Goal: Task Accomplishment & Management: Manage account settings

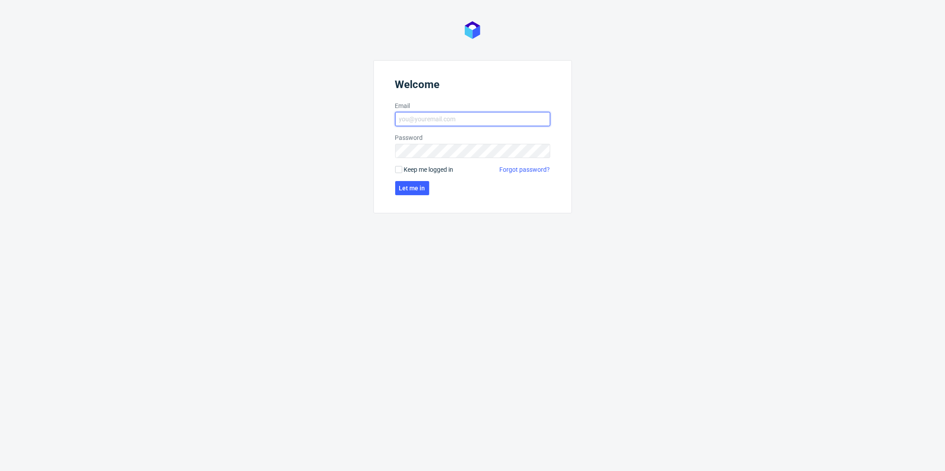
type input "[PERSON_NAME][EMAIL_ADDRESS][PERSON_NAME][DOMAIN_NAME]"
click at [403, 171] on label "Keep me logged in" at bounding box center [424, 169] width 58 height 9
click at [402, 171] on input "Keep me logged in" at bounding box center [398, 169] width 7 height 7
click at [401, 171] on input "Keep me logged in" at bounding box center [398, 169] width 7 height 7
click at [400, 169] on input "Keep me logged in" at bounding box center [398, 169] width 7 height 7
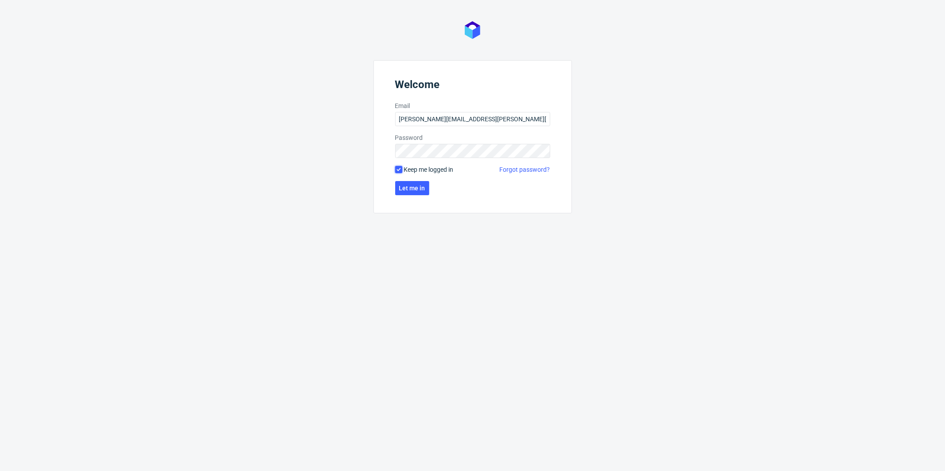
checkbox input "true"
click at [407, 187] on span "Let me in" at bounding box center [412, 188] width 26 height 6
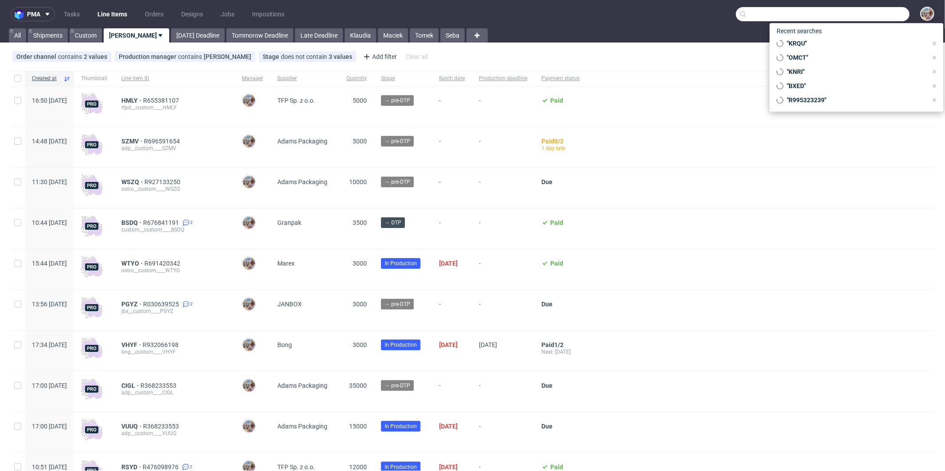
click at [868, 13] on input "text" at bounding box center [823, 14] width 174 height 14
paste input "KRQU"
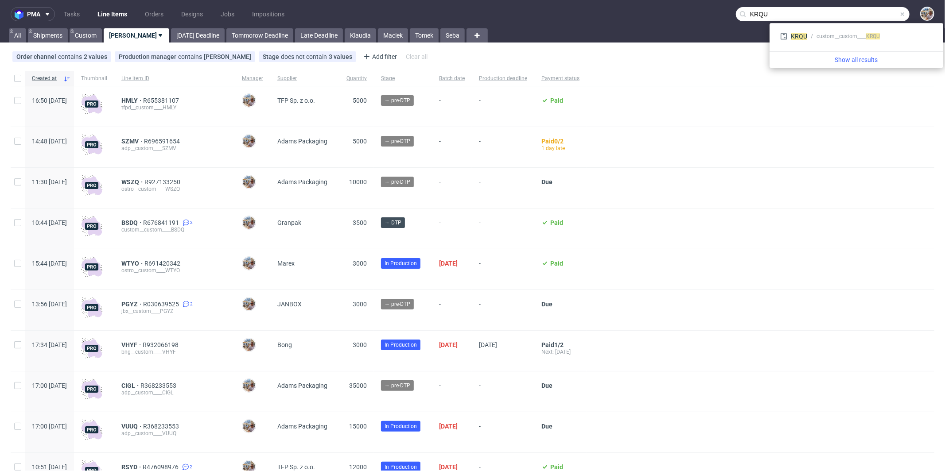
type input "KRQU"
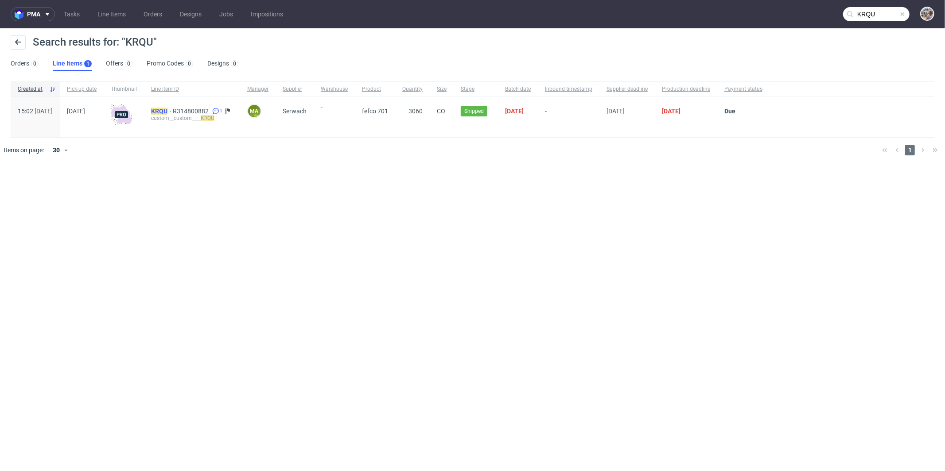
click at [167, 109] on mark "KRQU" at bounding box center [159, 111] width 16 height 7
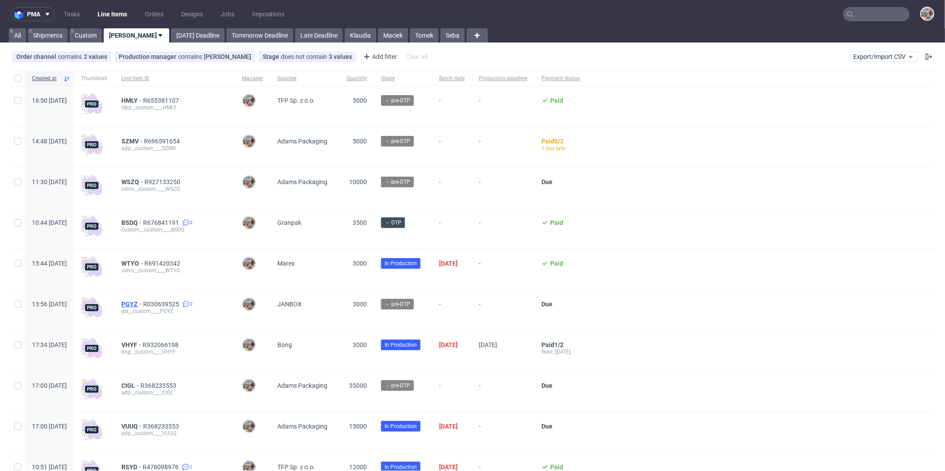
click at [143, 303] on span "PGYZ" at bounding box center [132, 304] width 22 height 7
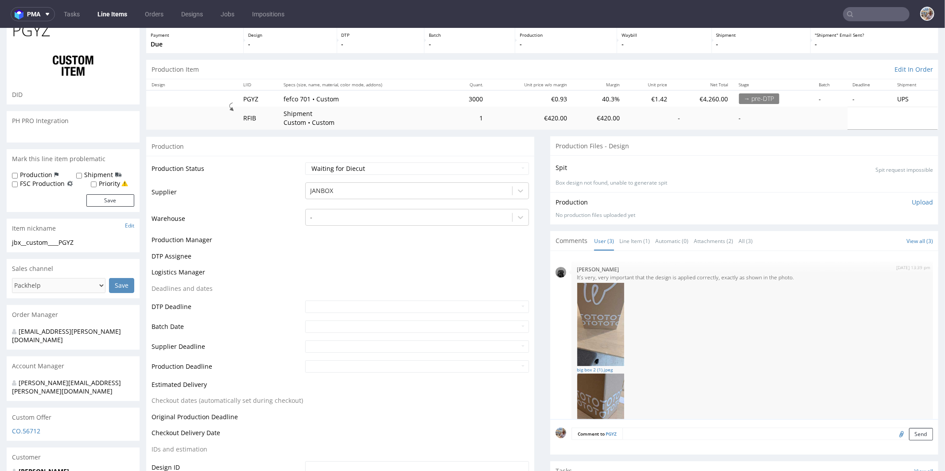
scroll to position [121, 0]
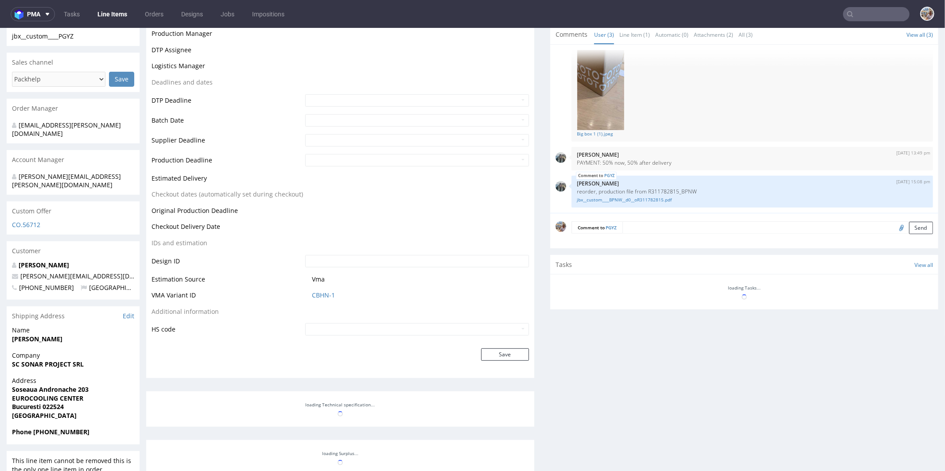
select select "in_progress"
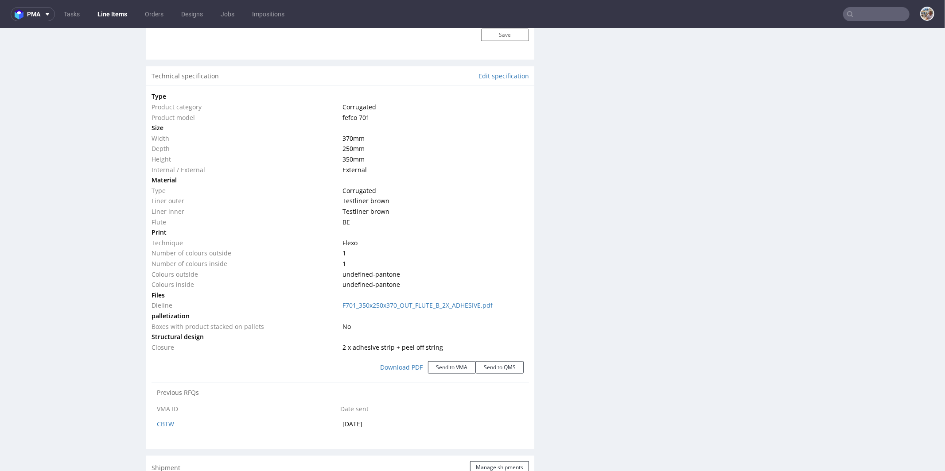
scroll to position [904, 0]
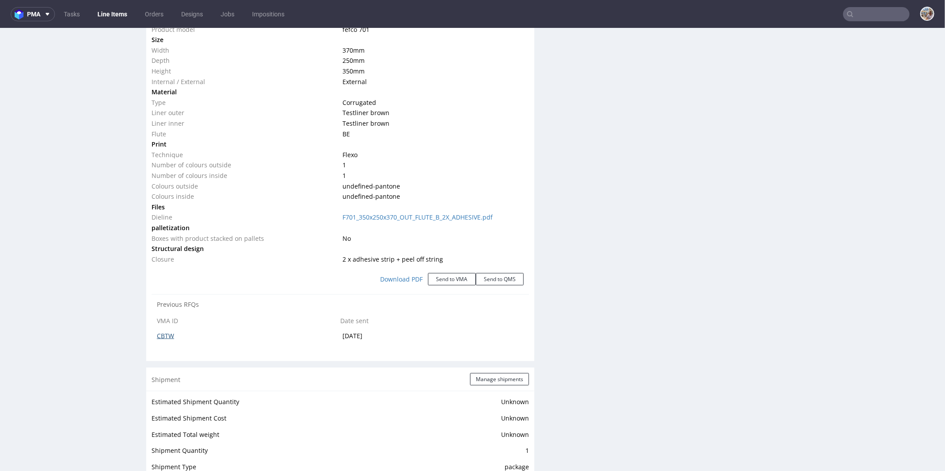
click at [169, 337] on link "CBTW" at bounding box center [165, 335] width 17 height 8
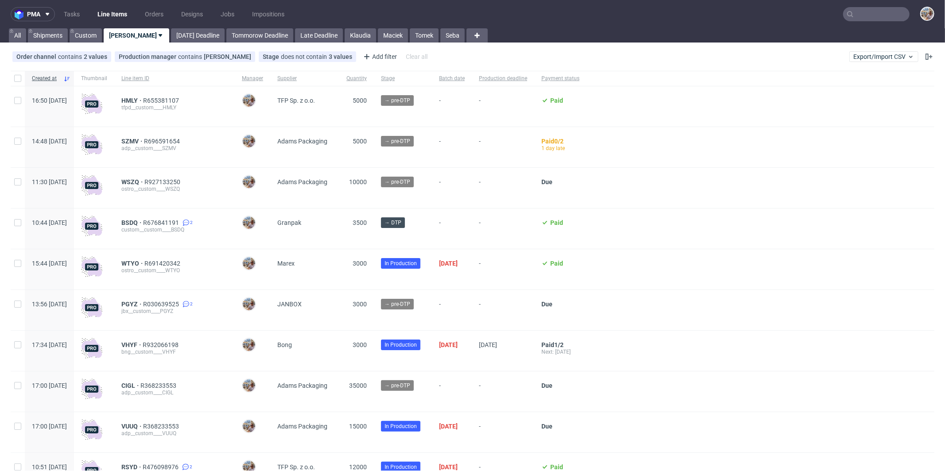
click at [872, 12] on input "text" at bounding box center [876, 14] width 66 height 14
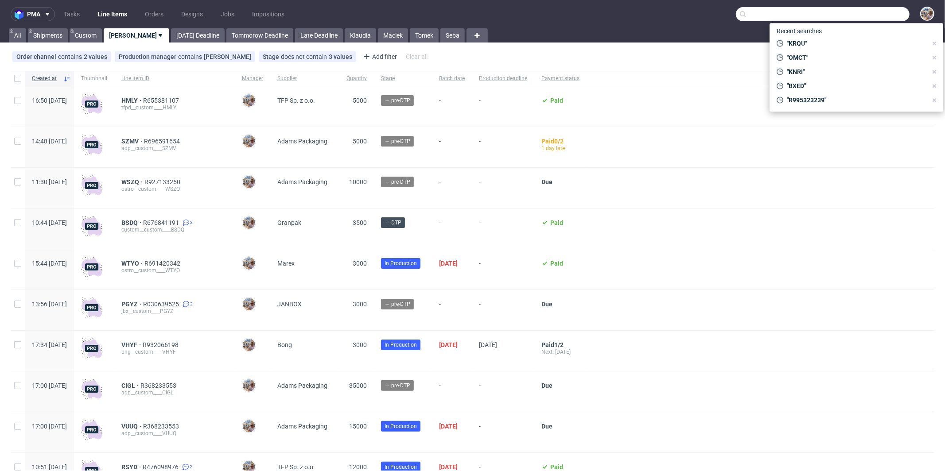
paste input "NFPF"
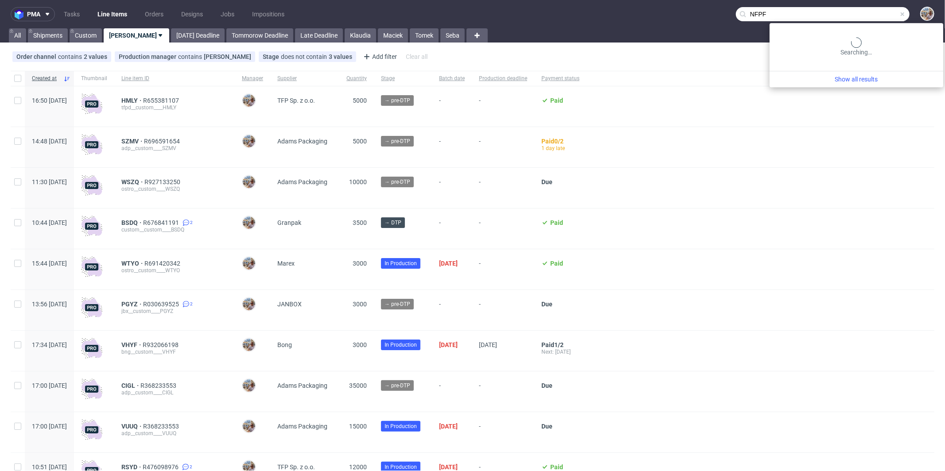
type input "NFPF"
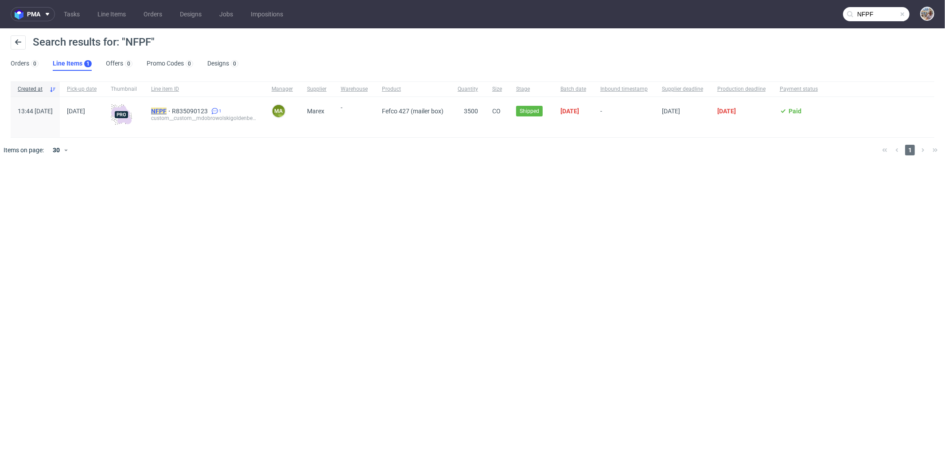
click at [167, 111] on mark "NFPF" at bounding box center [159, 111] width 16 height 7
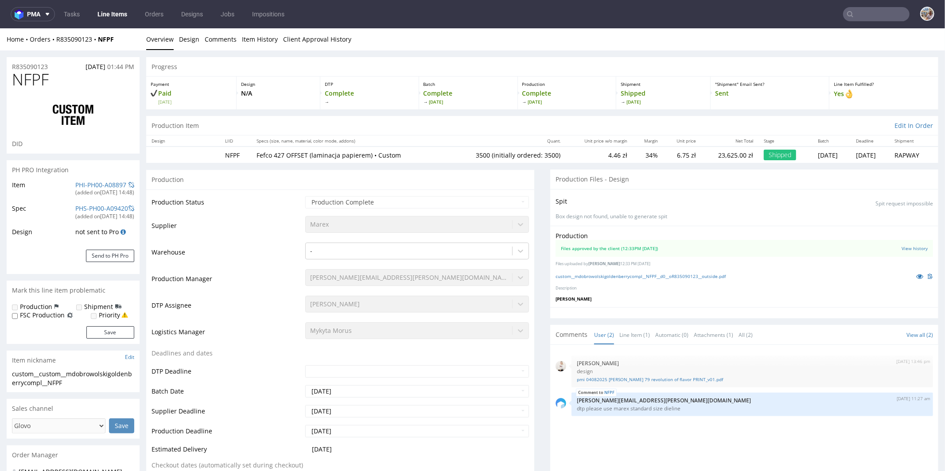
type input "3605"
drag, startPoint x: 54, startPoint y: 82, endPoint x: 14, endPoint y: 82, distance: 39.9
click at [14, 82] on h1 "NFPF" at bounding box center [73, 79] width 122 height 18
drag, startPoint x: 121, startPoint y: 40, endPoint x: 56, endPoint y: 39, distance: 65.2
click at [56, 39] on div "Home Orders R835090123 NFPF" at bounding box center [73, 39] width 133 height 9
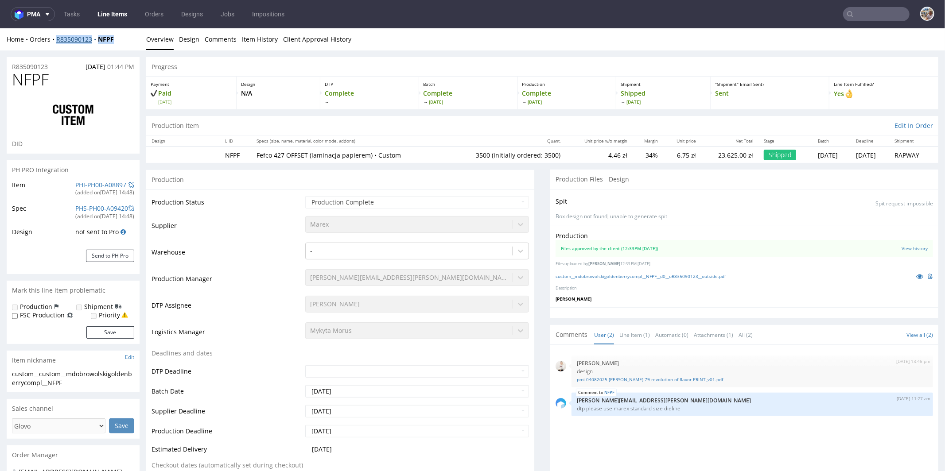
copy div "R835090123 NFPF"
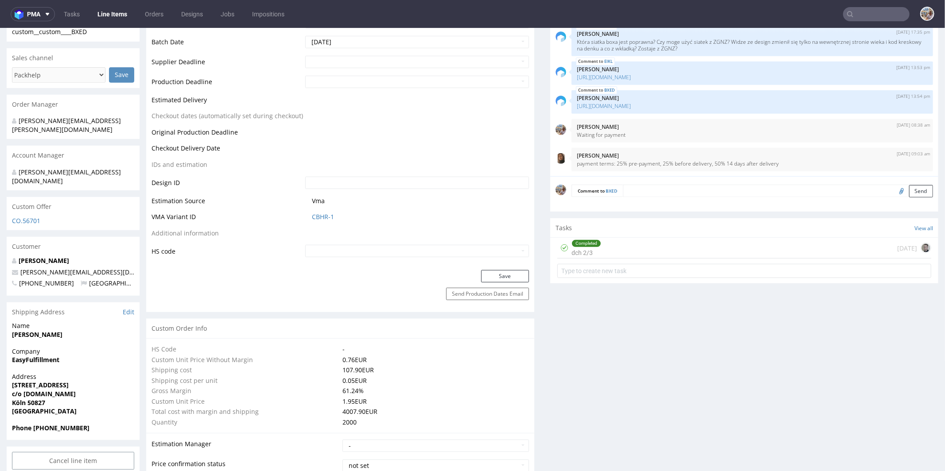
scroll to position [397, 0]
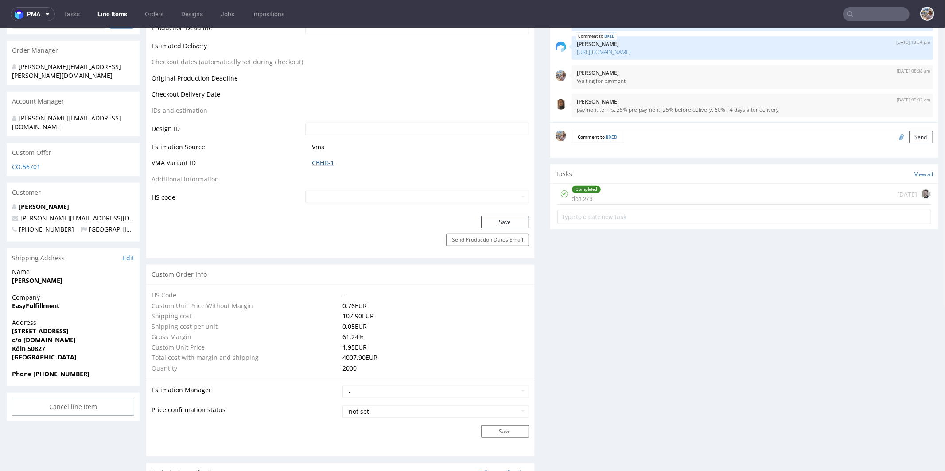
click at [317, 163] on link "CBHR-1" at bounding box center [323, 162] width 22 height 9
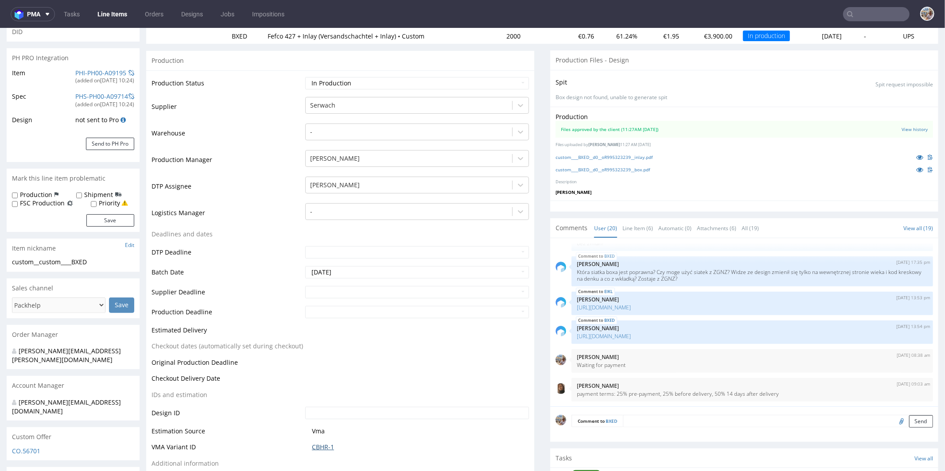
scroll to position [108, 0]
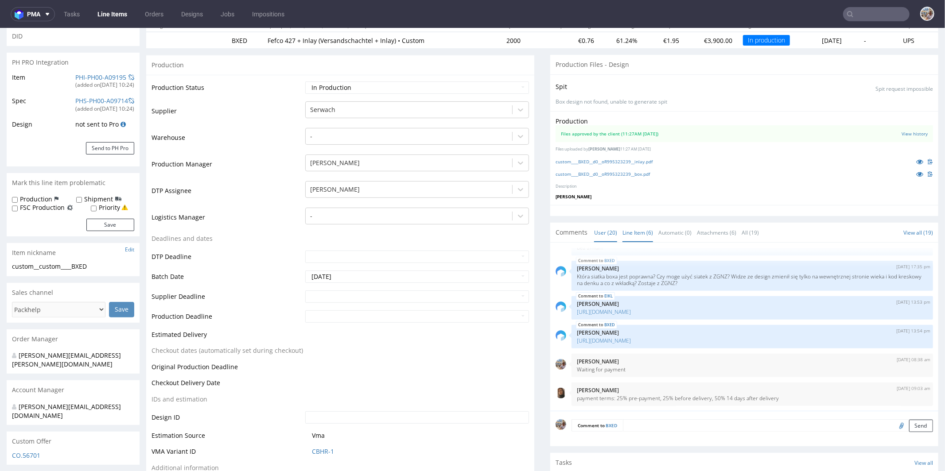
click at [624, 237] on link "Line Item (6)" at bounding box center [638, 232] width 31 height 19
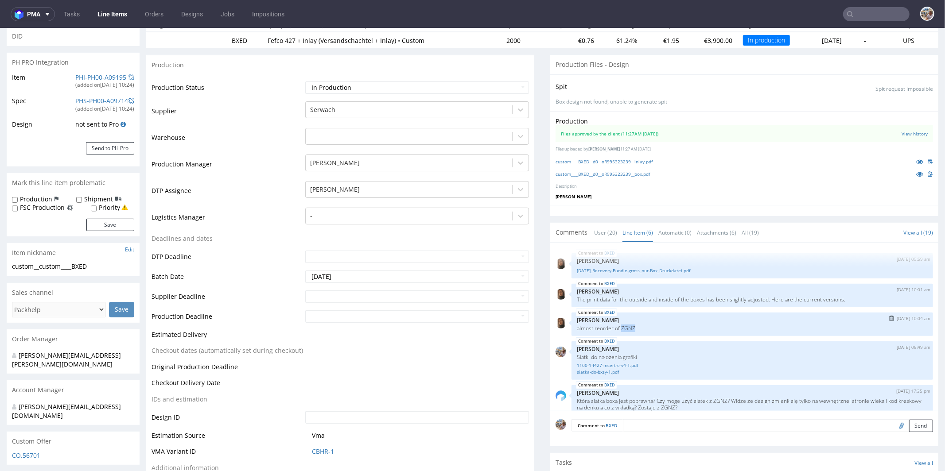
drag, startPoint x: 631, startPoint y: 326, endPoint x: 615, endPoint y: 326, distance: 16.0
click at [615, 326] on p "almost reorder of ZGNZ" at bounding box center [752, 328] width 351 height 7
copy p "ZGNZ"
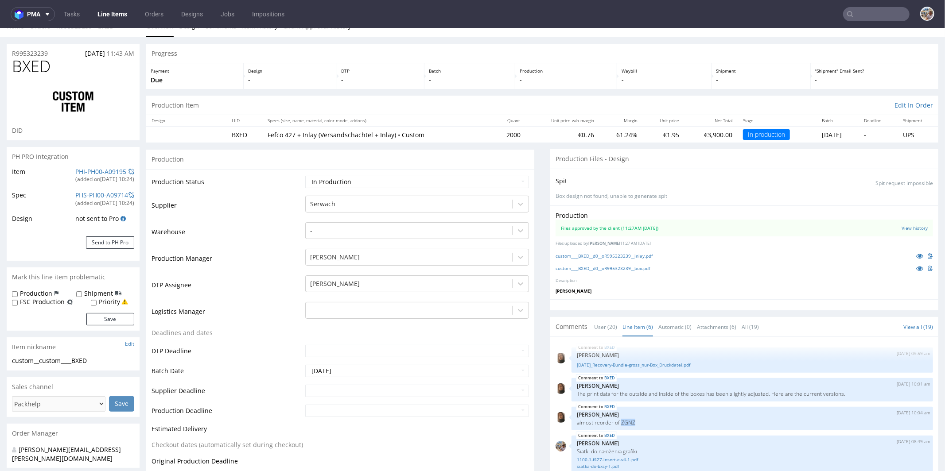
scroll to position [13, 0]
click at [916, 254] on icon at bounding box center [919, 256] width 7 height 6
click at [916, 267] on icon at bounding box center [919, 268] width 7 height 6
click at [916, 266] on icon at bounding box center [919, 268] width 7 height 6
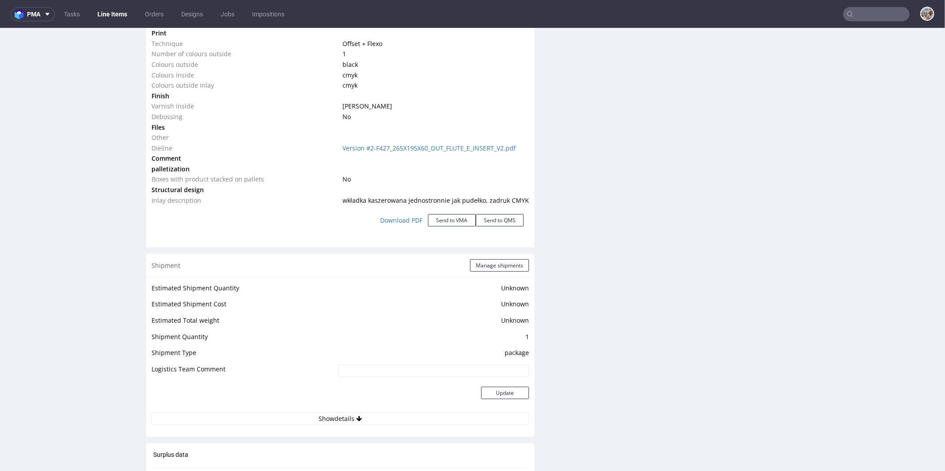
scroll to position [1014, 0]
click at [436, 218] on button "Send to VMA" at bounding box center [452, 220] width 48 height 12
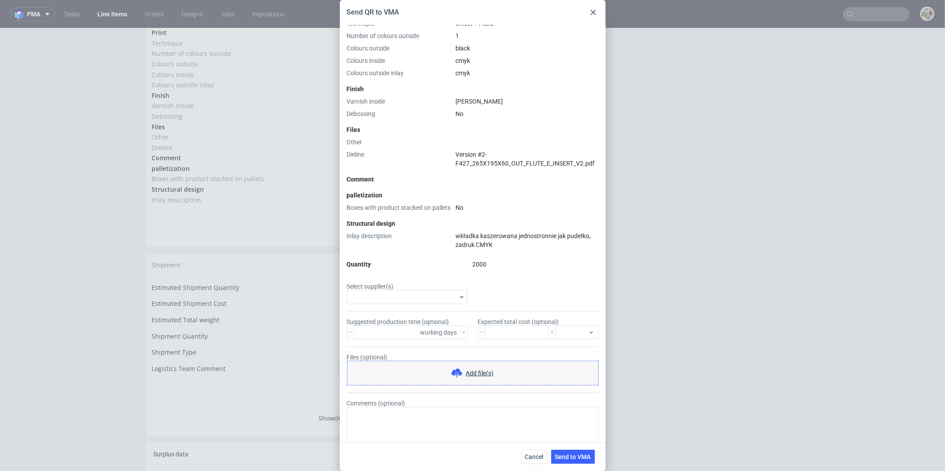
scroll to position [342, 0]
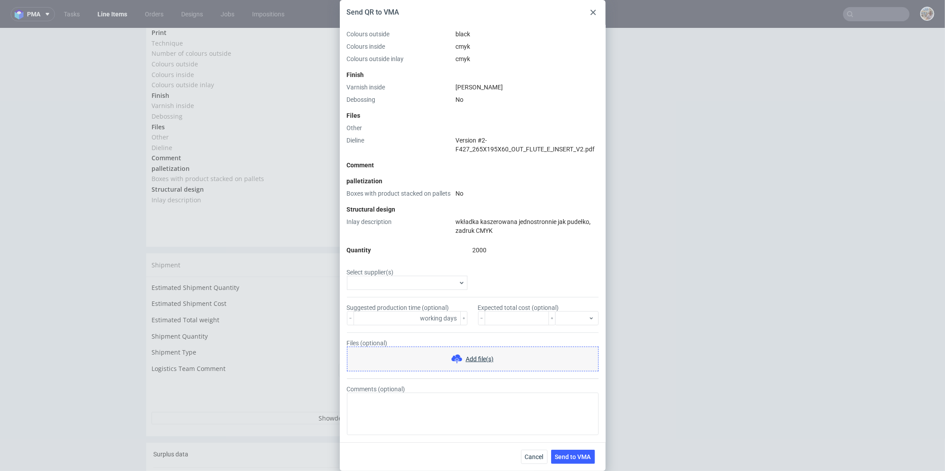
click at [388, 286] on input "Select supplier(s)" at bounding box center [402, 283] width 107 height 8
type input "Custom"
click at [360, 312] on input "Custom Pack" at bounding box center [357, 314] width 7 height 7
click at [521, 279] on form "Select supplier(s) CustomPack Custom Suggested production time (optional) worki…" at bounding box center [473, 351] width 252 height 167
click at [385, 411] on textarea "Comments (optional)" at bounding box center [473, 414] width 252 height 43
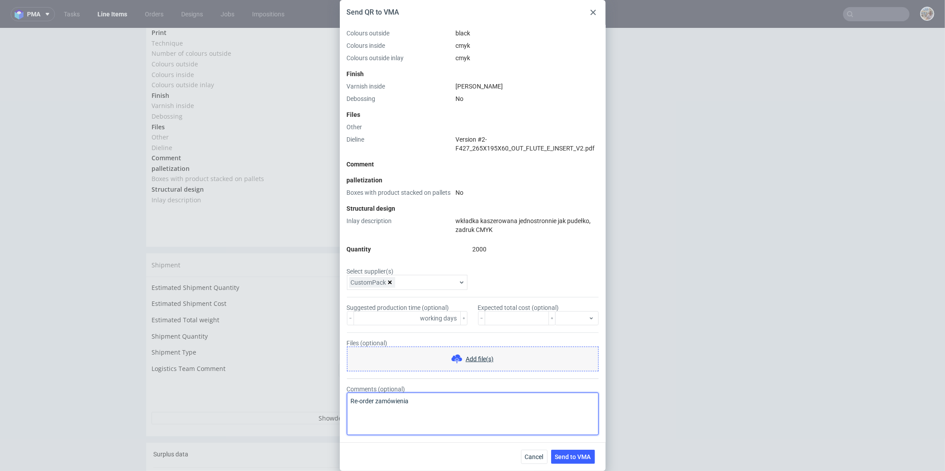
paste textarea "R265060114ZGNZ"
type textarea "Re-order zamówienia R265060114_ZGNZ ze zmianą grafiki na stronie zewnętrznej (F…"
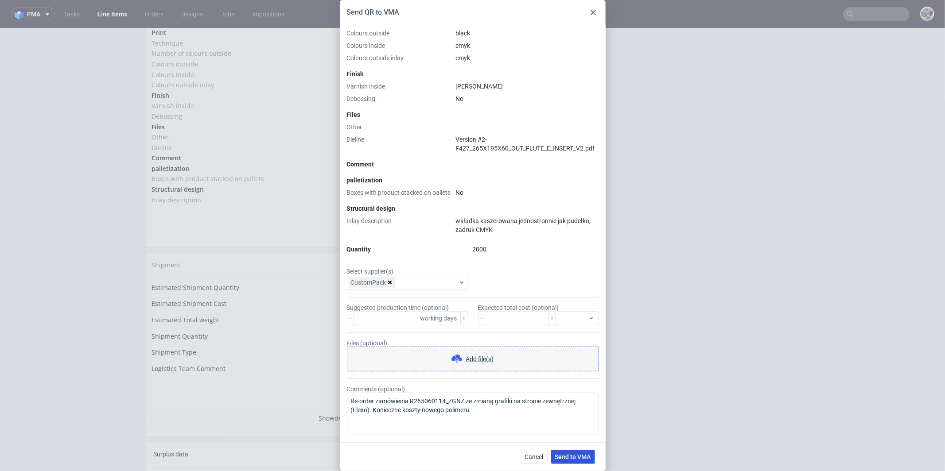
click at [571, 454] on span "Send to VMA" at bounding box center [573, 457] width 36 height 6
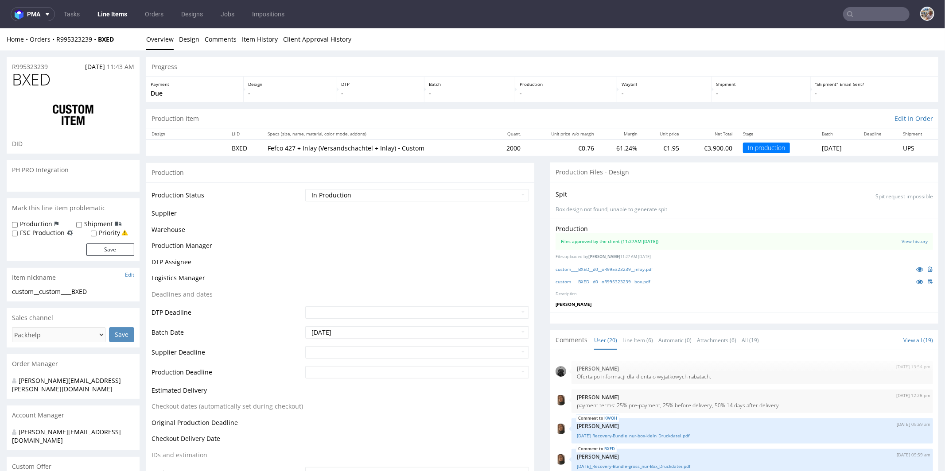
scroll to position [488, 0]
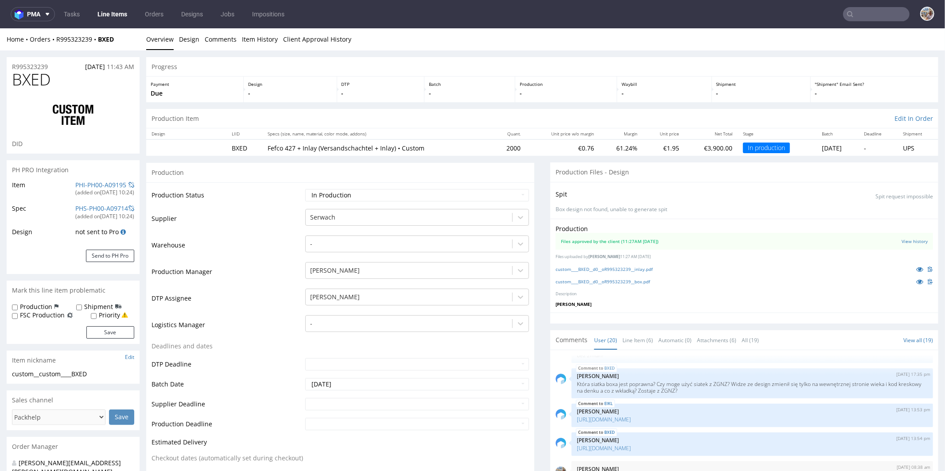
select select "in_progress"
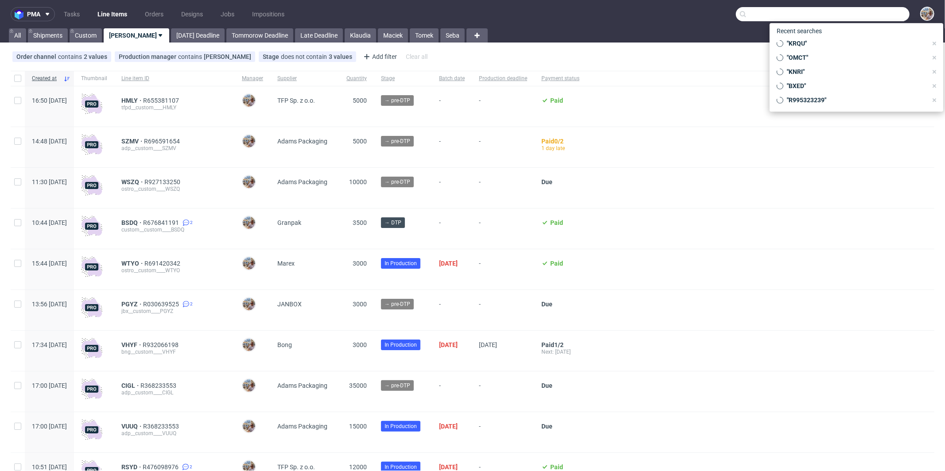
click at [865, 12] on input "text" at bounding box center [823, 14] width 174 height 14
paste input "ZGNZ"
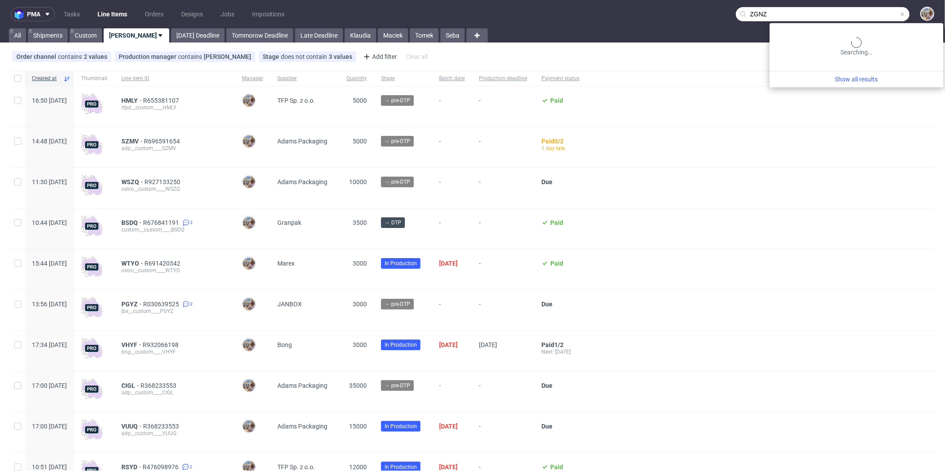
type input "ZGNZ"
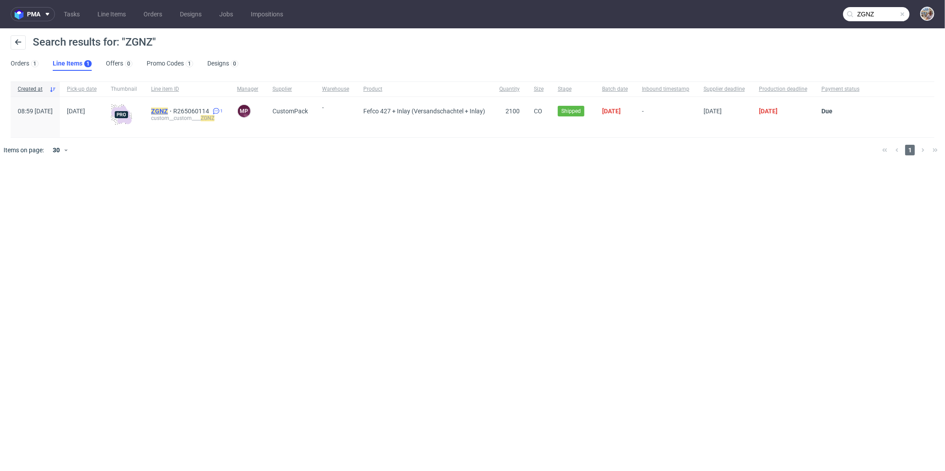
click at [168, 109] on mark "ZGNZ" at bounding box center [159, 111] width 17 height 7
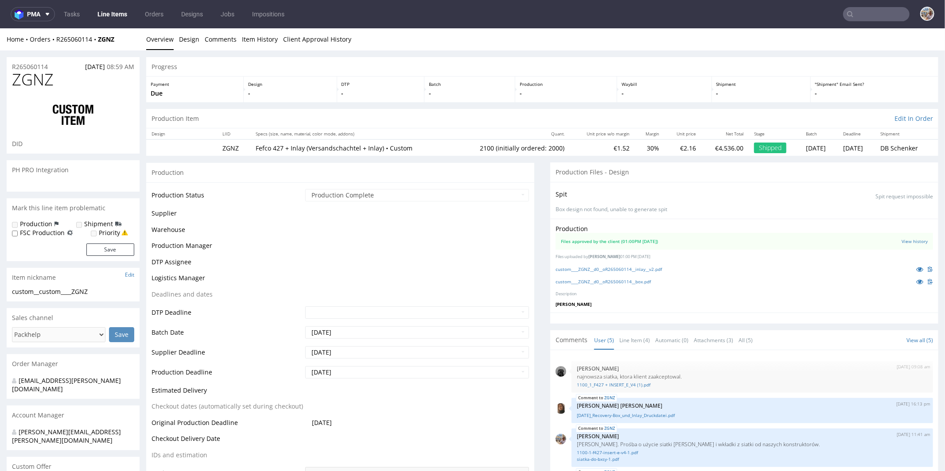
scroll to position [12, 0]
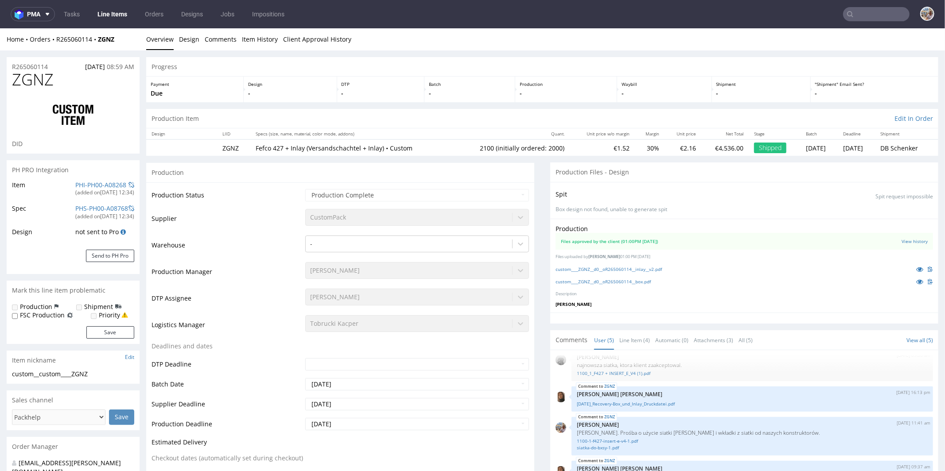
select select "in_progress"
click at [916, 279] on icon at bounding box center [919, 281] width 7 height 6
click at [916, 280] on icon at bounding box center [919, 281] width 7 height 6
click at [916, 268] on icon at bounding box center [919, 269] width 7 height 6
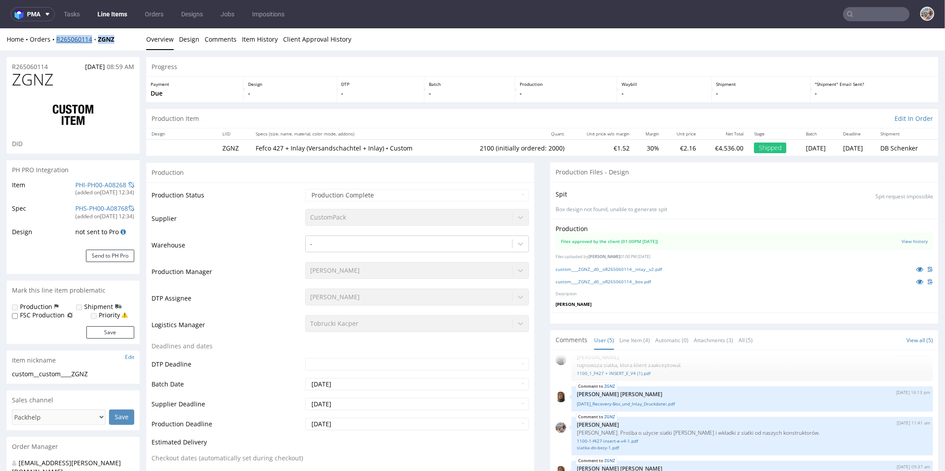
drag, startPoint x: 124, startPoint y: 38, endPoint x: 56, endPoint y: 38, distance: 67.8
click at [56, 38] on div "Home Orders R265060114 ZGNZ" at bounding box center [73, 39] width 133 height 9
copy div "R265060114 ZGNZ"
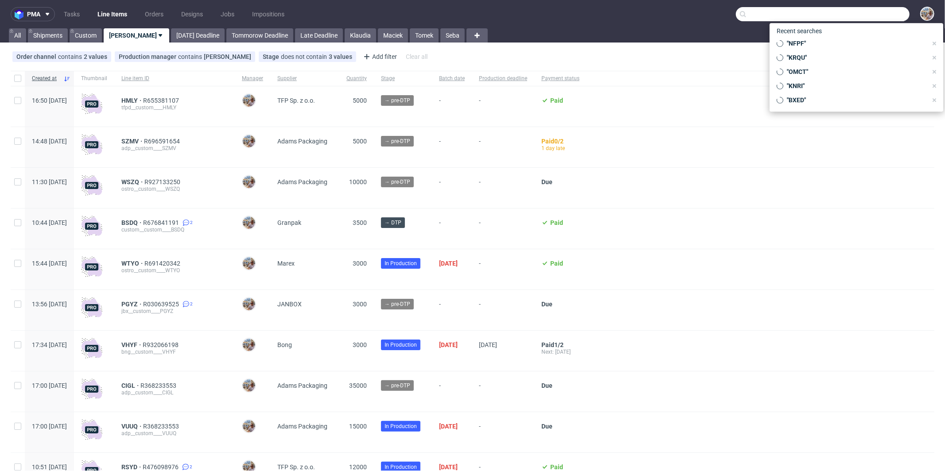
click at [861, 18] on input "text" at bounding box center [823, 14] width 174 height 14
paste input "VMCX"
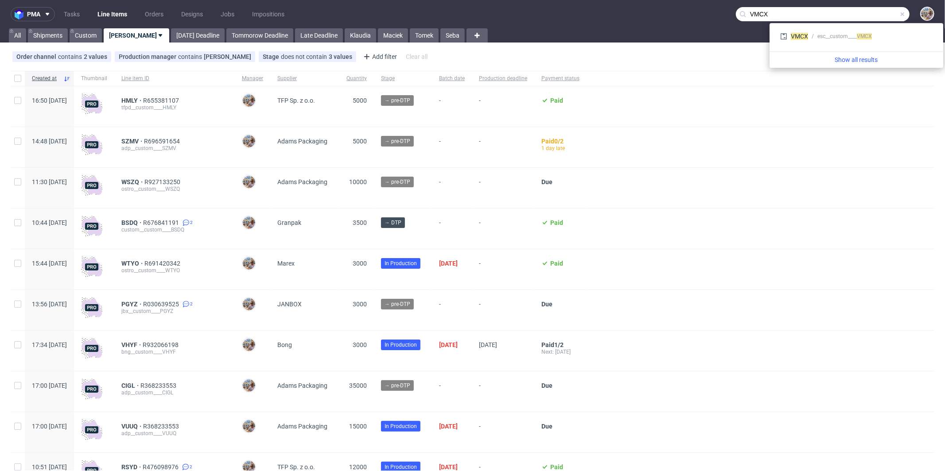
type input "VMCX"
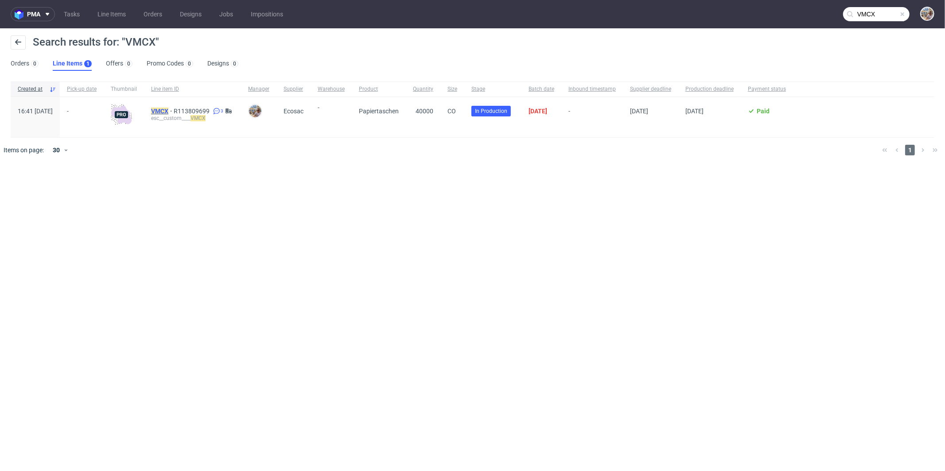
click at [168, 109] on mark "VMCX" at bounding box center [159, 111] width 17 height 7
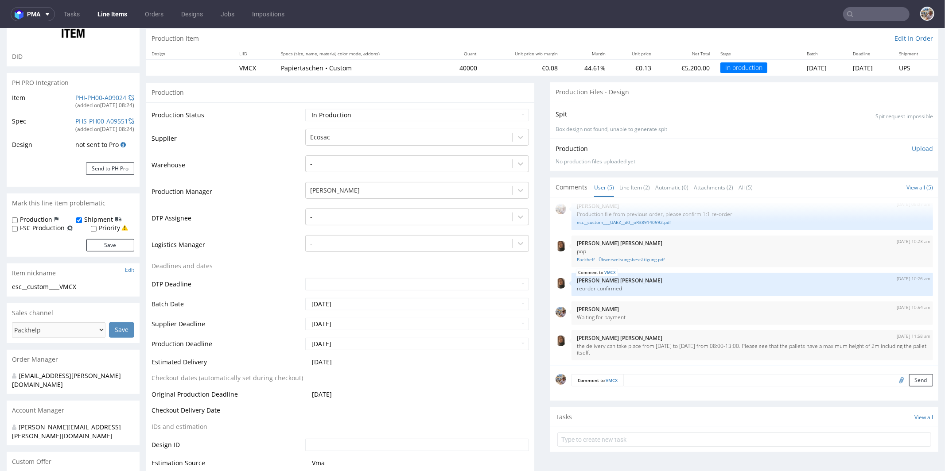
scroll to position [89, 0]
click at [619, 184] on link "Line Item (2)" at bounding box center [634, 185] width 31 height 19
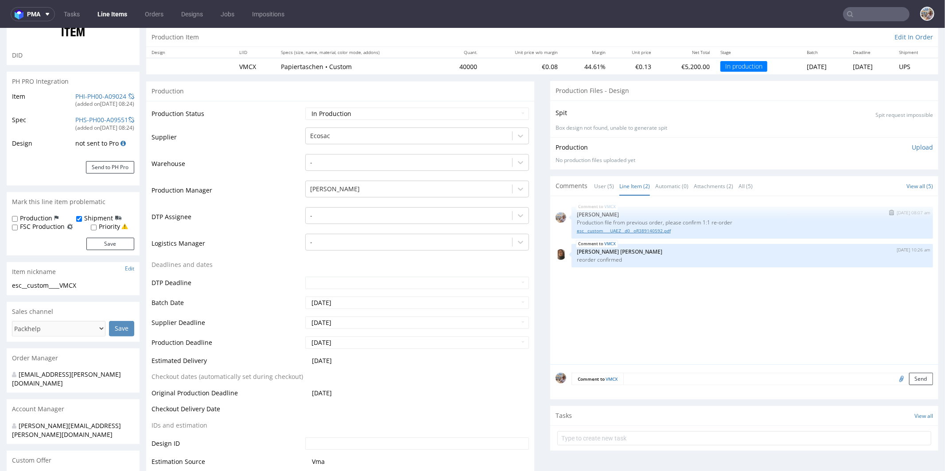
click at [639, 229] on link "esc__custom____UAEZ__d0__oR389140592.pdf" at bounding box center [752, 230] width 351 height 7
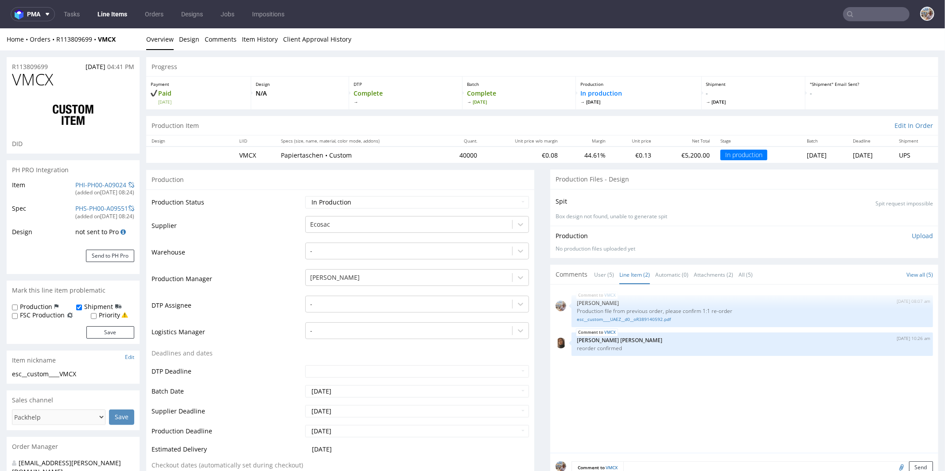
click at [878, 19] on input "text" at bounding box center [876, 14] width 66 height 14
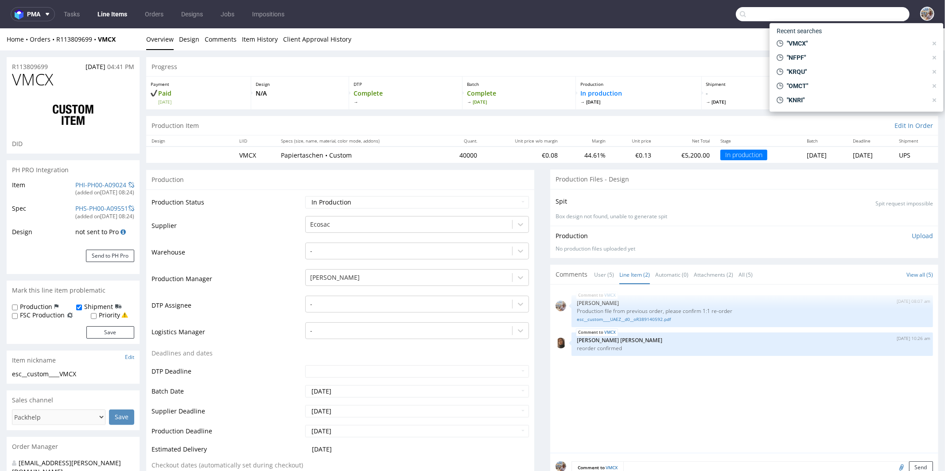
paste input "GRPP"
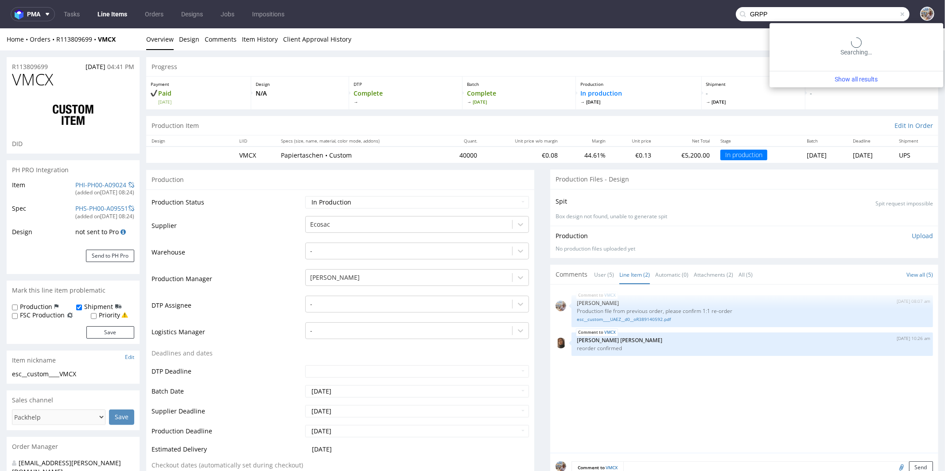
type input "GRPP"
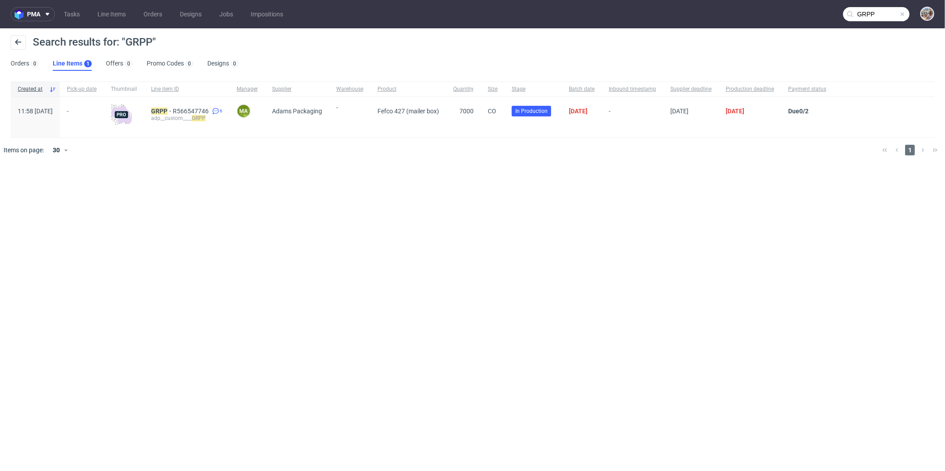
click at [901, 14] on span at bounding box center [902, 14] width 7 height 7
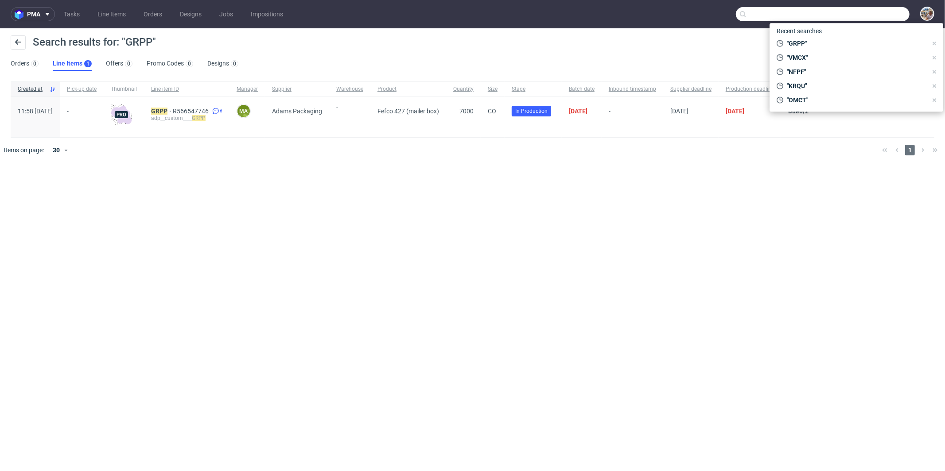
click at [880, 14] on input "text" at bounding box center [823, 14] width 174 height 14
paste input "UUIL"
type input "UUIL"
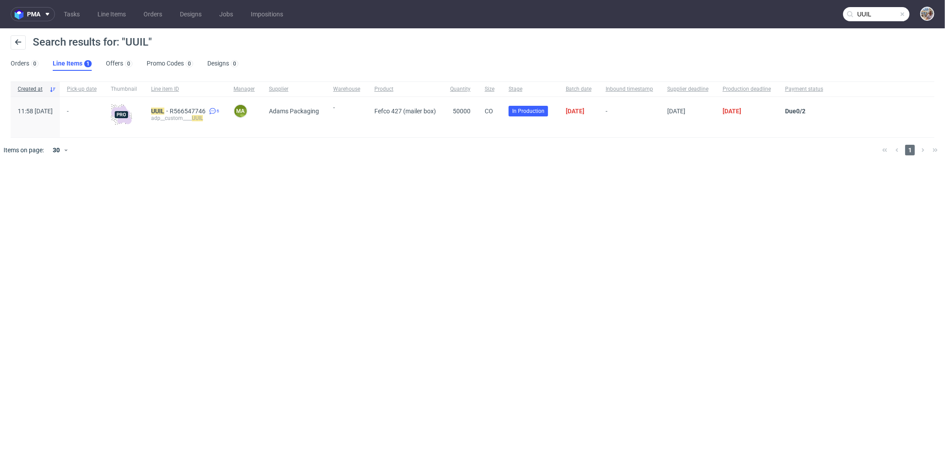
click at [903, 14] on span at bounding box center [902, 14] width 7 height 7
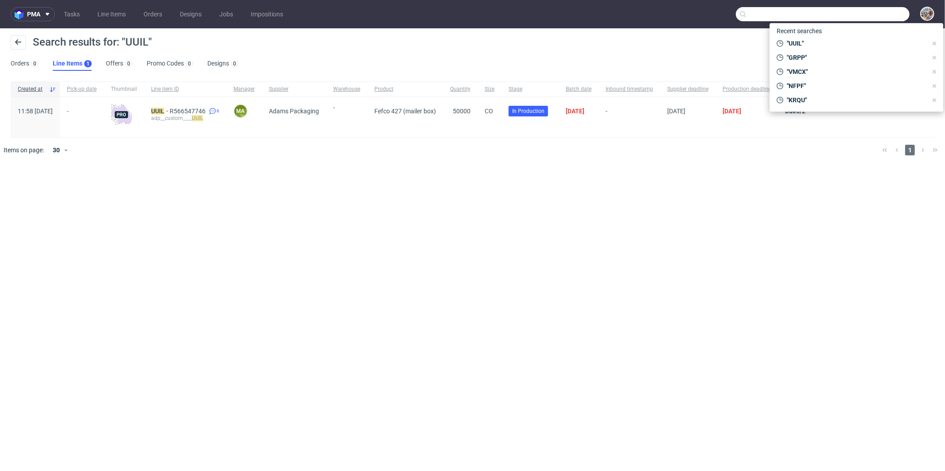
click at [896, 15] on input "text" at bounding box center [823, 14] width 174 height 14
paste input "GISA"
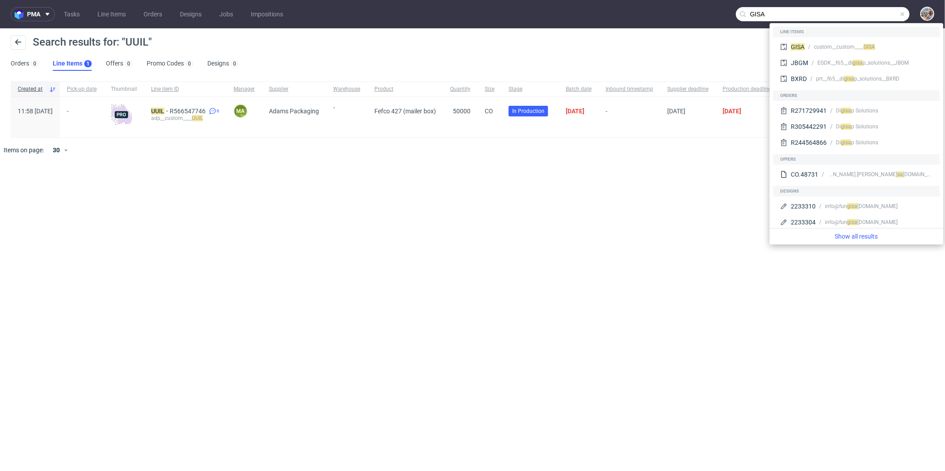
type input "GISA"
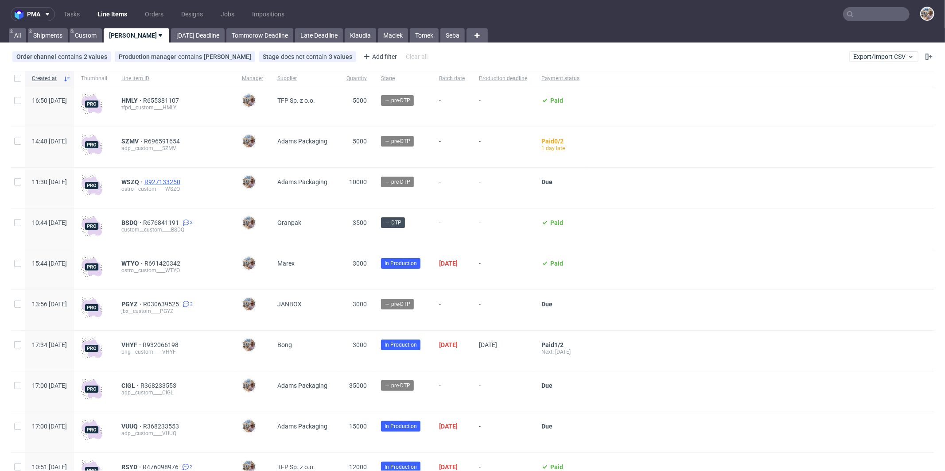
click at [182, 180] on span "R927133250" at bounding box center [163, 182] width 38 height 7
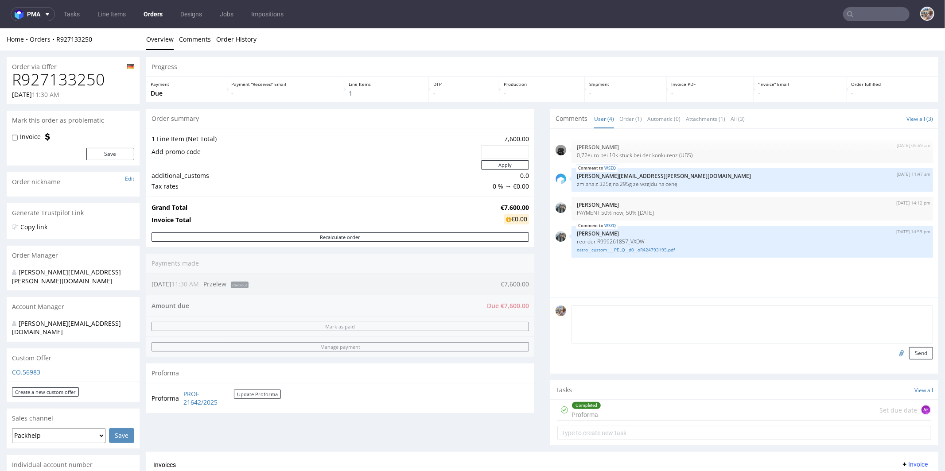
click at [594, 313] on textarea at bounding box center [753, 324] width 362 height 38
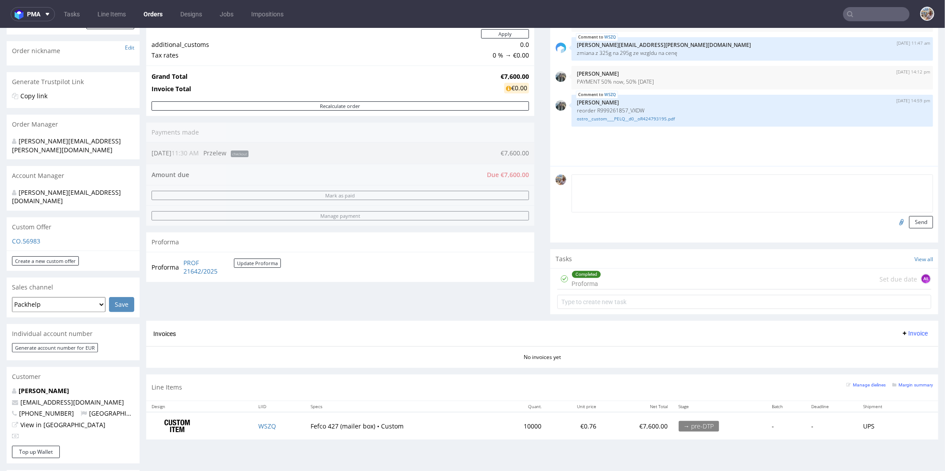
scroll to position [106, 0]
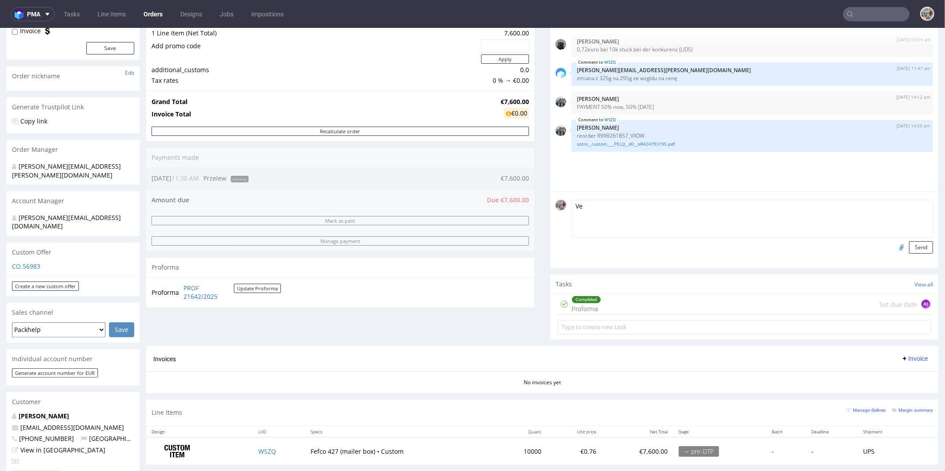
type textarea "V"
type textarea "Kilka sztuk z lakierem matowym zamiast folii na testy."
click at [909, 247] on button "Send" at bounding box center [921, 247] width 24 height 12
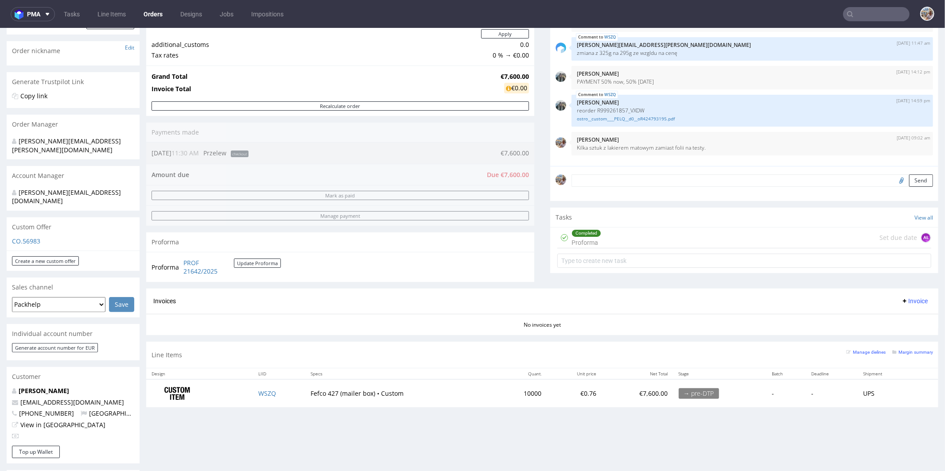
scroll to position [131, 0]
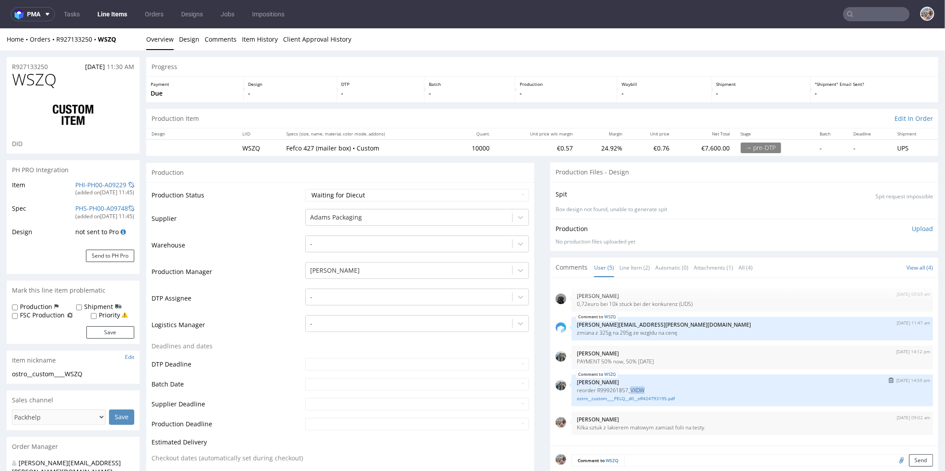
drag, startPoint x: 640, startPoint y: 387, endPoint x: 623, endPoint y: 387, distance: 16.8
click at [623, 387] on p "reorder R999261857_VXDW" at bounding box center [752, 390] width 351 height 7
copy p "VXDW"
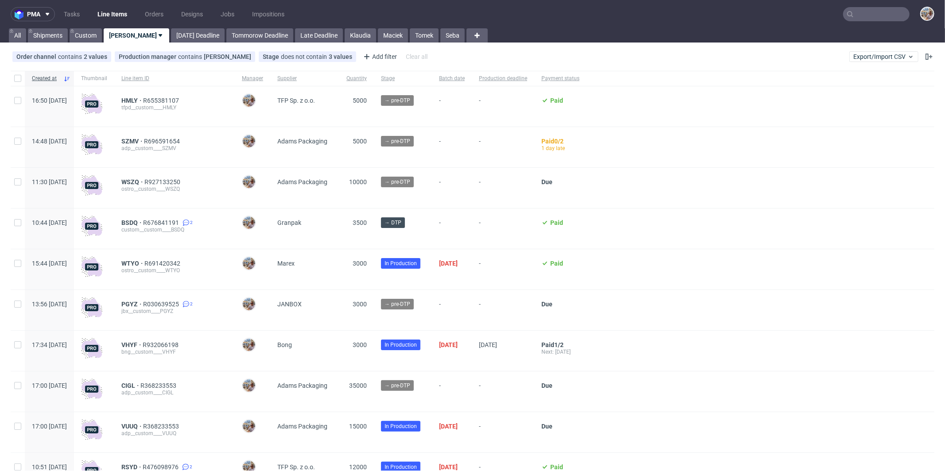
click at [856, 17] on input "text" at bounding box center [876, 14] width 66 height 14
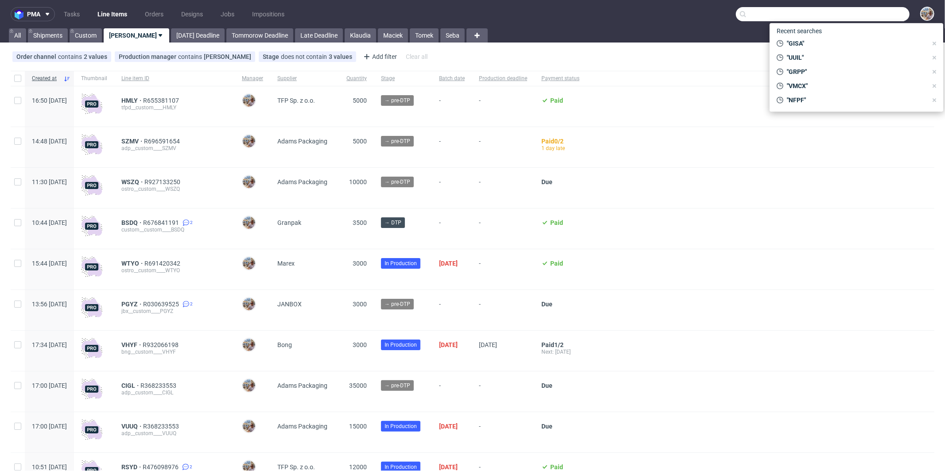
paste input "VXDW"
type input "VXDW"
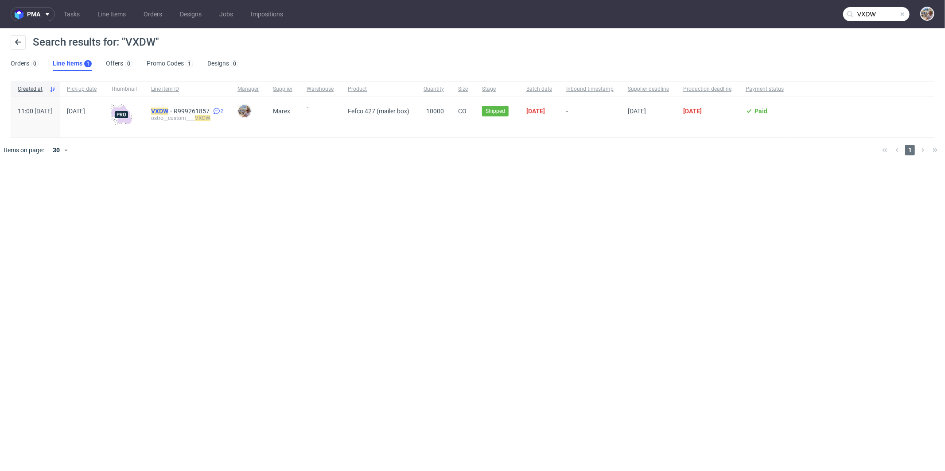
click at [168, 113] on mark "VXDW" at bounding box center [159, 111] width 17 height 7
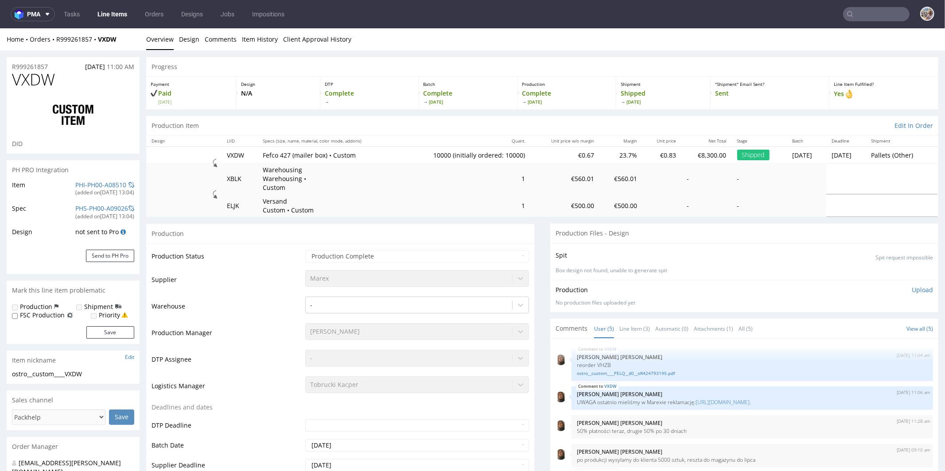
select select "in_progress"
click at [645, 323] on div "Comments User (5) Line Item (3) Automatic (0) Attachments (1) All (5) View all …" at bounding box center [744, 328] width 388 height 19
click at [634, 320] on link "Line Item (3)" at bounding box center [634, 328] width 31 height 19
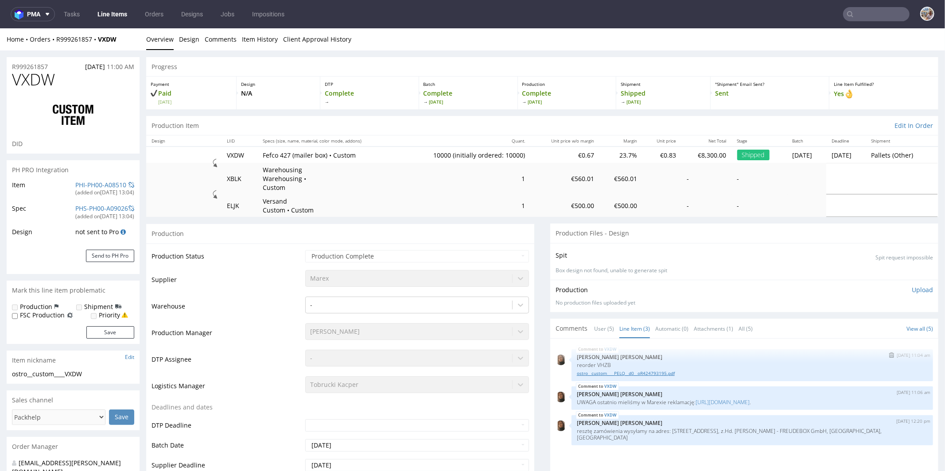
click at [629, 370] on link "ostro__custom____PELQ__d0__oR424793195.pdf" at bounding box center [752, 373] width 351 height 7
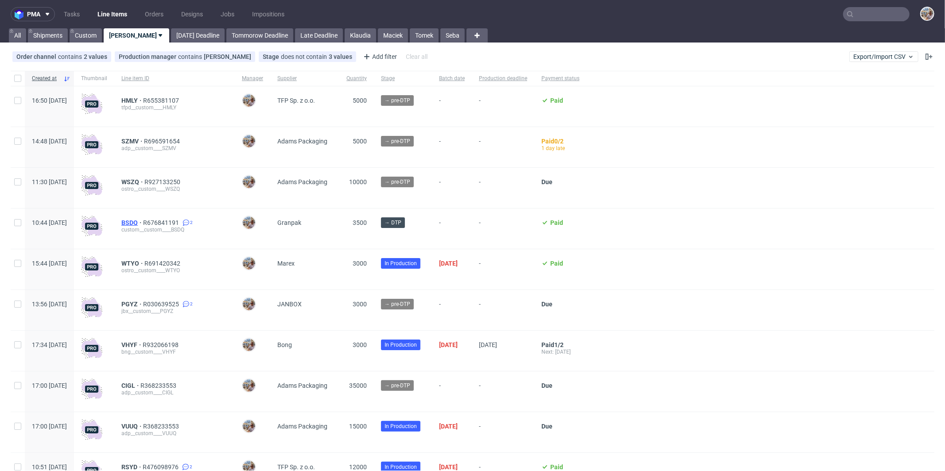
click at [143, 221] on span "BSDQ" at bounding box center [132, 222] width 22 height 7
click at [144, 181] on span "WSZQ" at bounding box center [132, 182] width 23 height 7
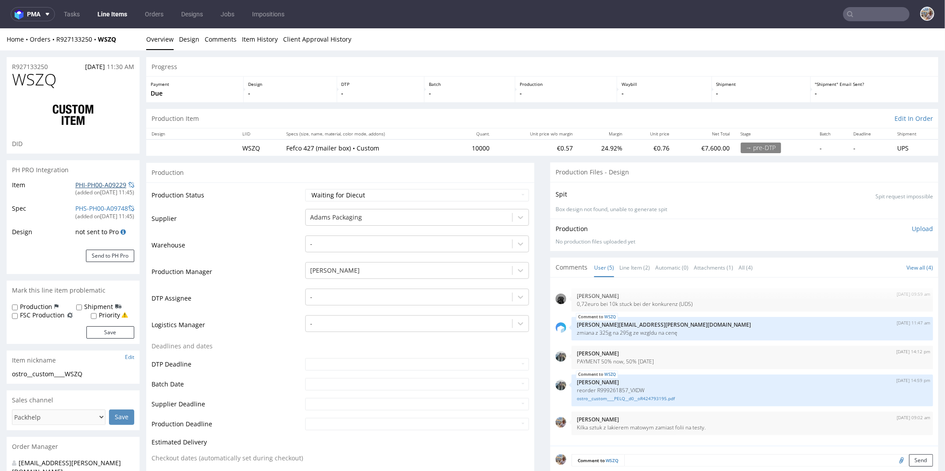
click at [109, 183] on link "PHI-PH00-A09229" at bounding box center [100, 184] width 51 height 8
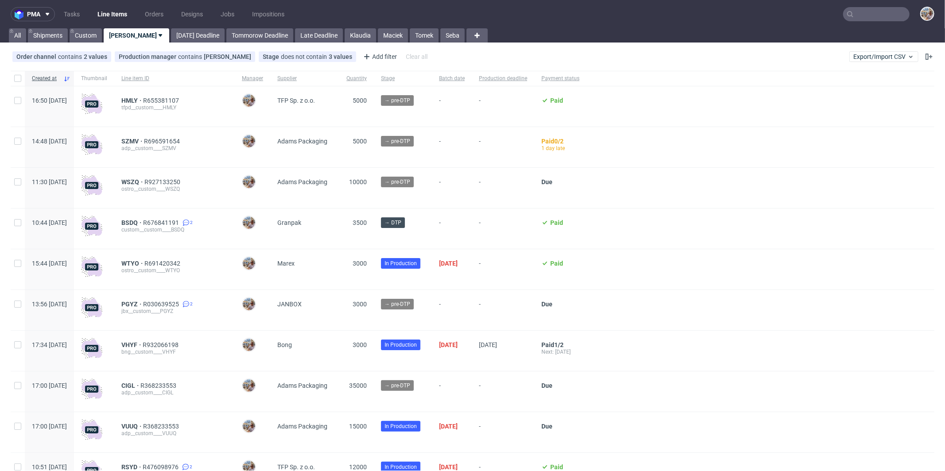
click at [868, 8] on input "text" at bounding box center [876, 14] width 66 height 14
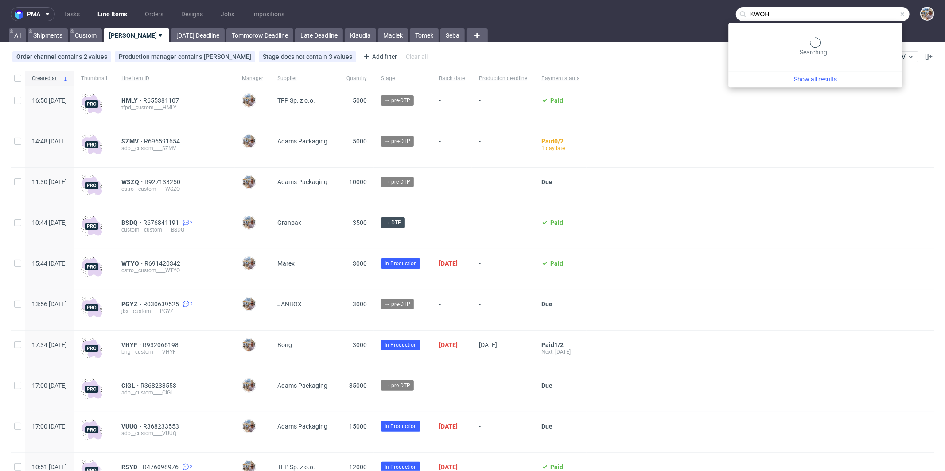
type input "KWOH"
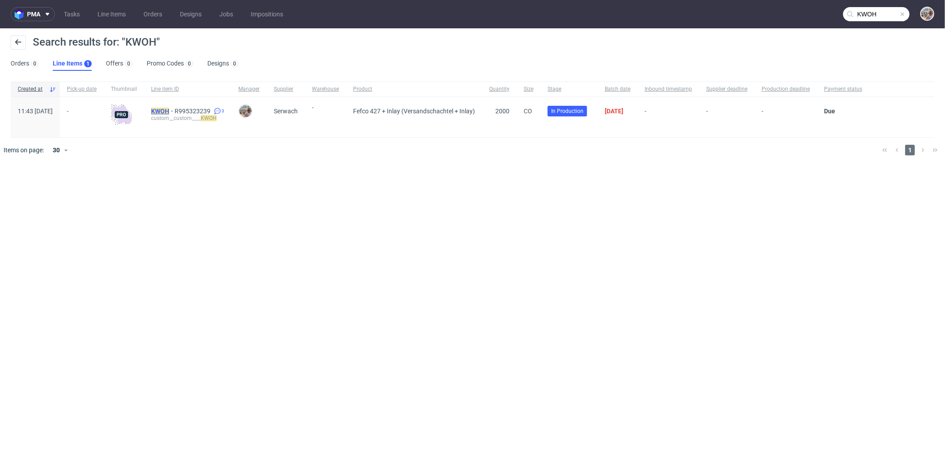
click at [169, 112] on mark "KWOH" at bounding box center [160, 111] width 18 height 7
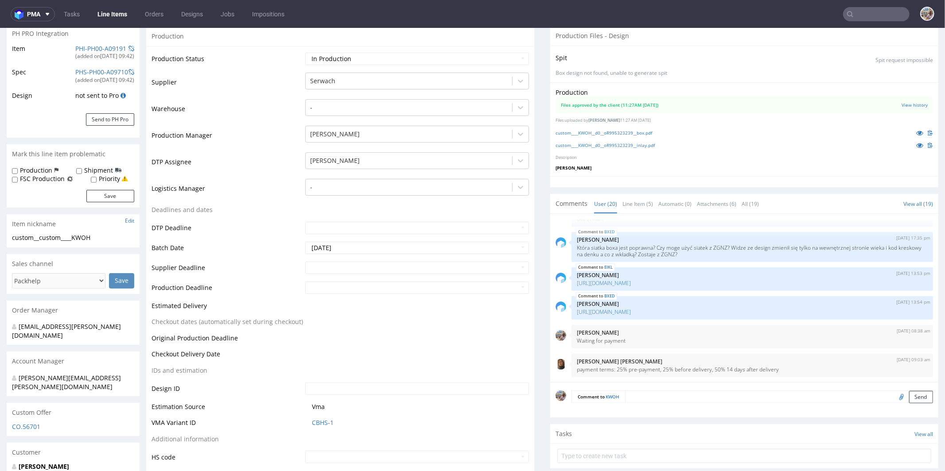
scroll to position [317, 0]
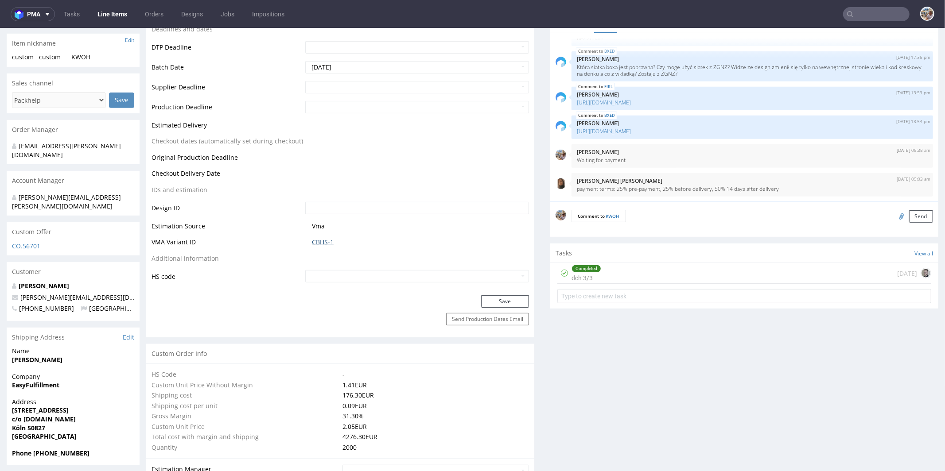
click at [317, 244] on link "CBHS-1" at bounding box center [323, 242] width 22 height 9
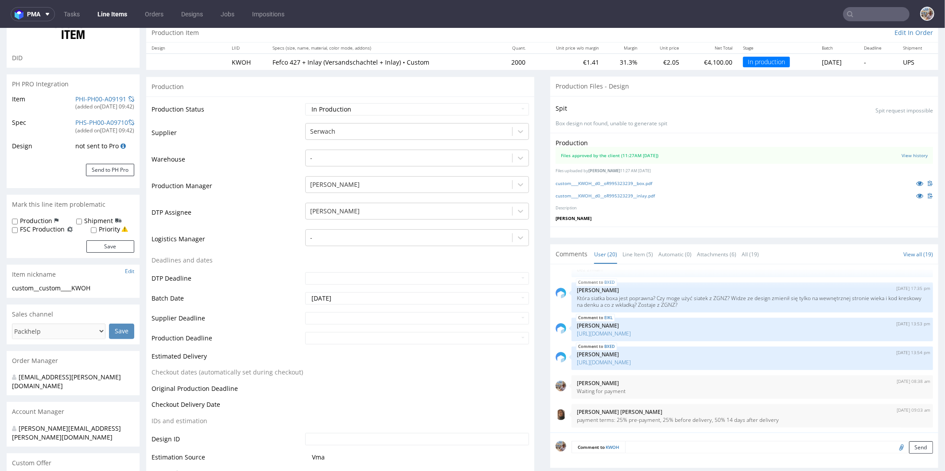
scroll to position [0, 0]
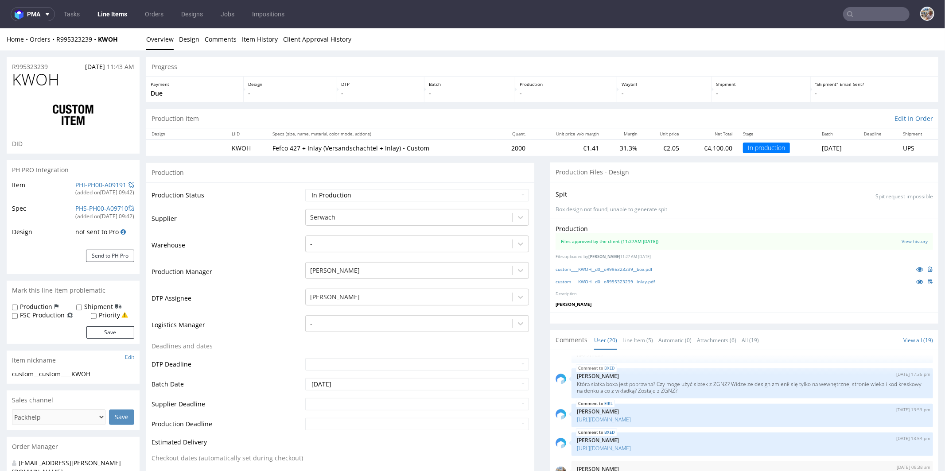
click at [99, 188] on div "PHI-PH00-A09191" at bounding box center [100, 184] width 51 height 9
click at [99, 184] on link "PHI-PH00-A09191" at bounding box center [100, 184] width 51 height 8
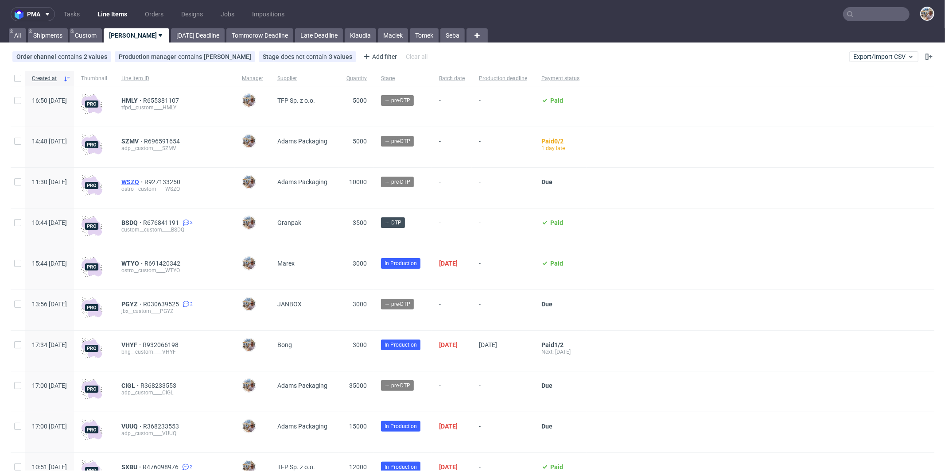
click at [144, 183] on span "WSZQ" at bounding box center [132, 182] width 23 height 7
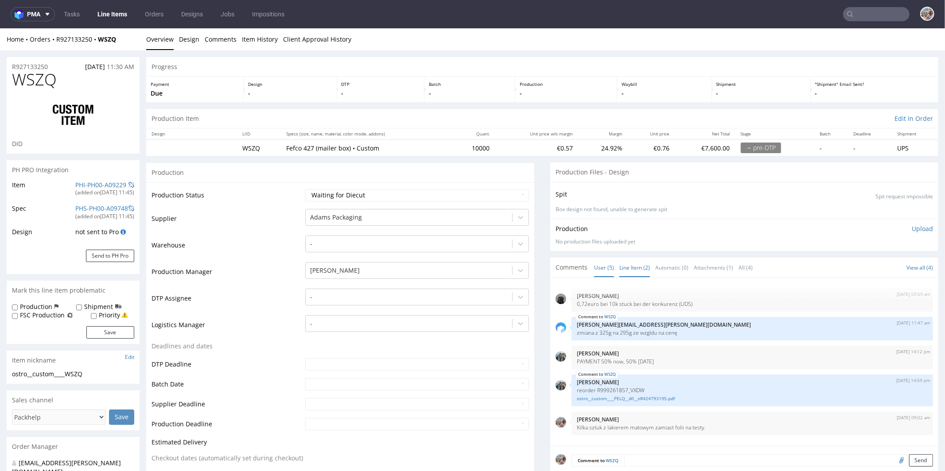
click at [628, 265] on link "Line Item (2)" at bounding box center [634, 267] width 31 height 19
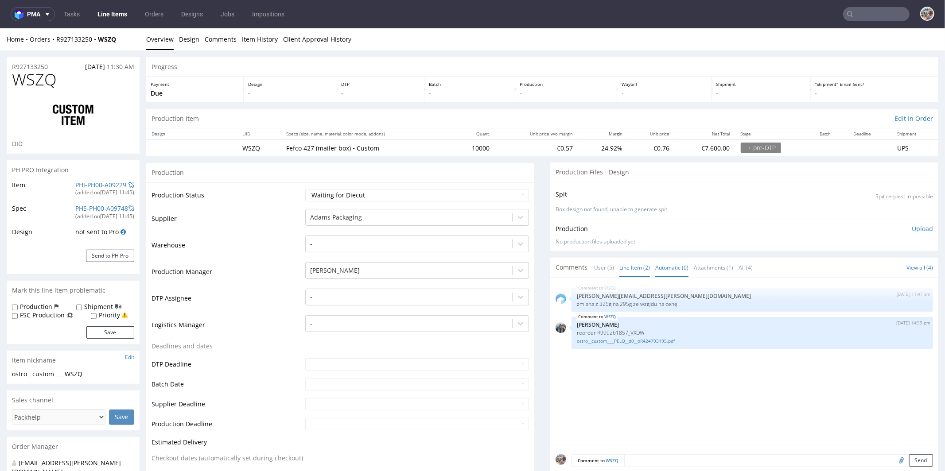
scroll to position [186, 0]
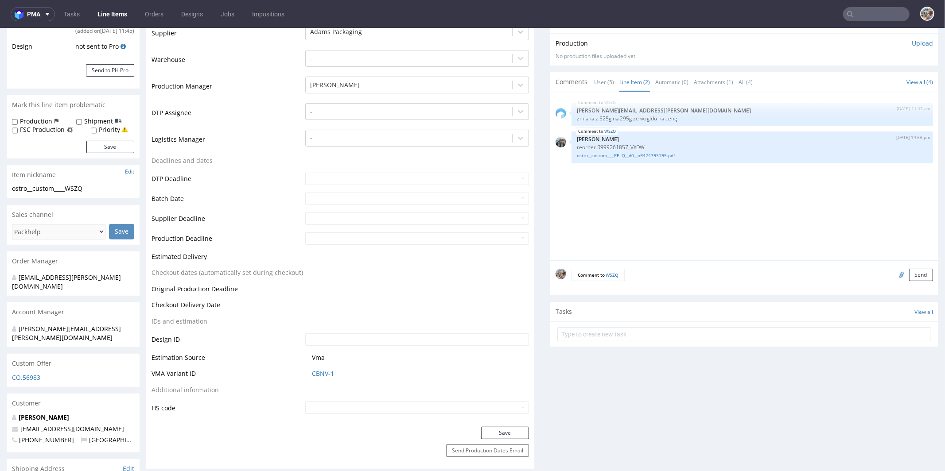
click at [651, 280] on div "Comment to WSZQ Send" at bounding box center [744, 277] width 388 height 35
click at [648, 276] on textarea at bounding box center [778, 275] width 309 height 12
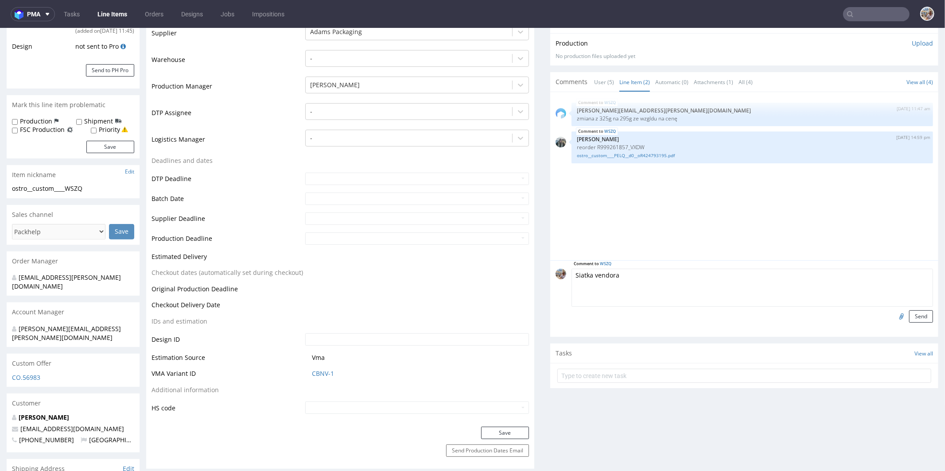
type textarea "Siatka vendora"
click at [894, 313] on input "file" at bounding box center [900, 316] width 12 height 12
type input "C:\fakepath\kt-732-6558-k-v2.eps"
click at [921, 319] on div "Comment to WSZQ Siatka vendora Send" at bounding box center [744, 298] width 388 height 77
click at [914, 317] on button "Send" at bounding box center [921, 316] width 24 height 12
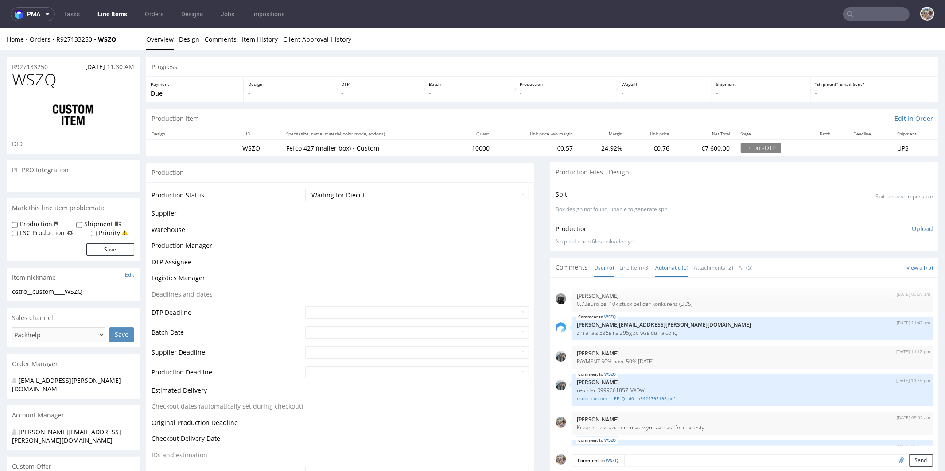
scroll to position [39, 0]
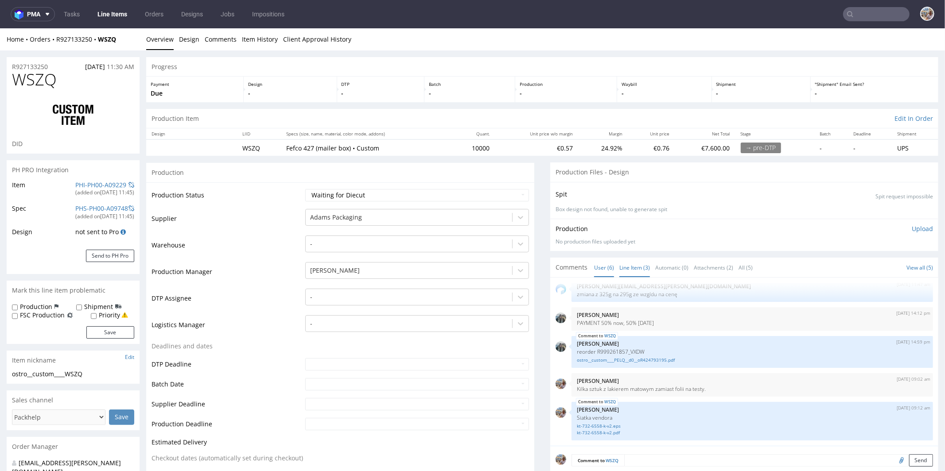
click at [628, 271] on link "Line Item (3)" at bounding box center [634, 267] width 31 height 19
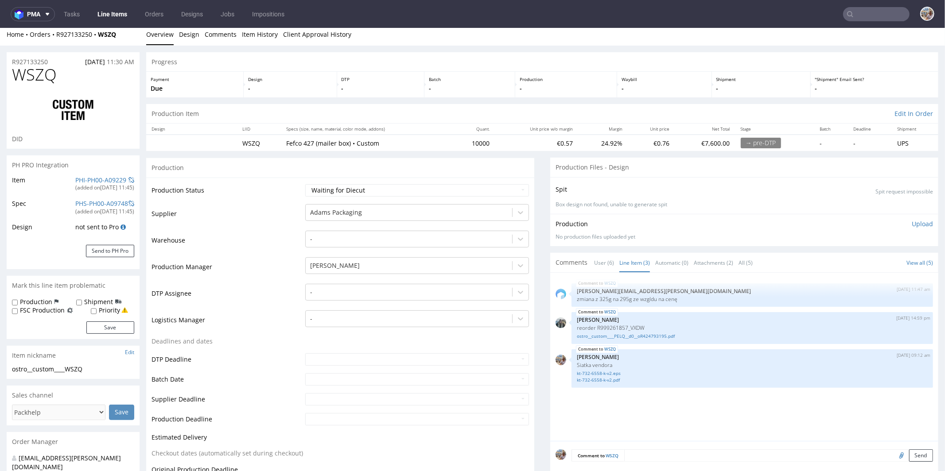
scroll to position [19, 0]
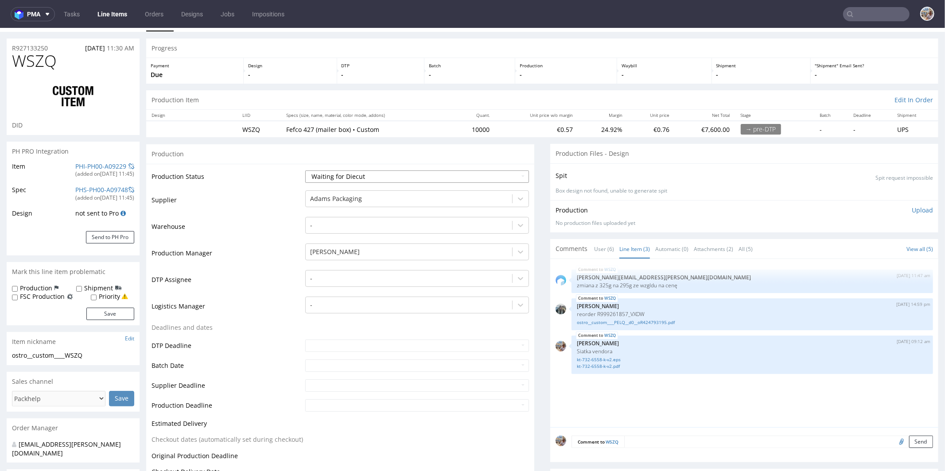
click at [359, 178] on select "Waiting for Artwork Waiting for Diecut Waiting for Mockup Waiting for DTP Waiti…" at bounding box center [417, 176] width 224 height 12
select select "dtp_waiting_for_check"
click at [305, 170] on select "Waiting for Artwork Waiting for Diecut Waiting for Mockup Waiting for DTP Waiti…" at bounding box center [417, 176] width 224 height 12
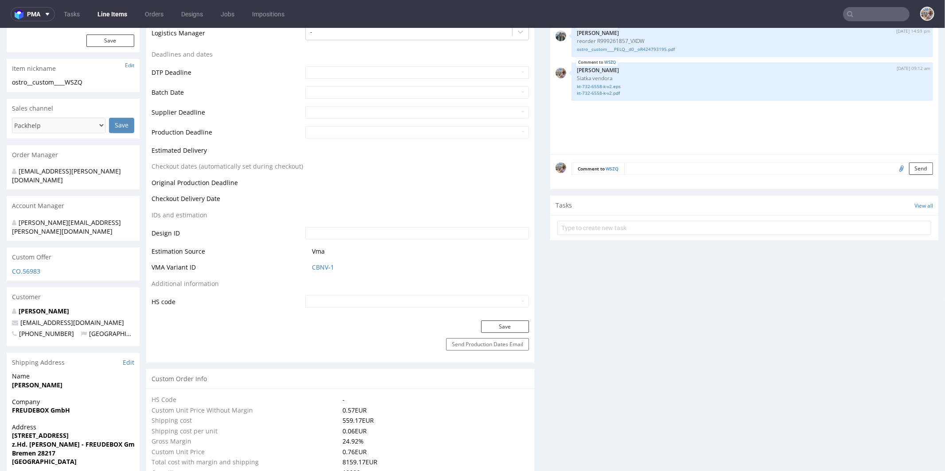
scroll to position [328, 0]
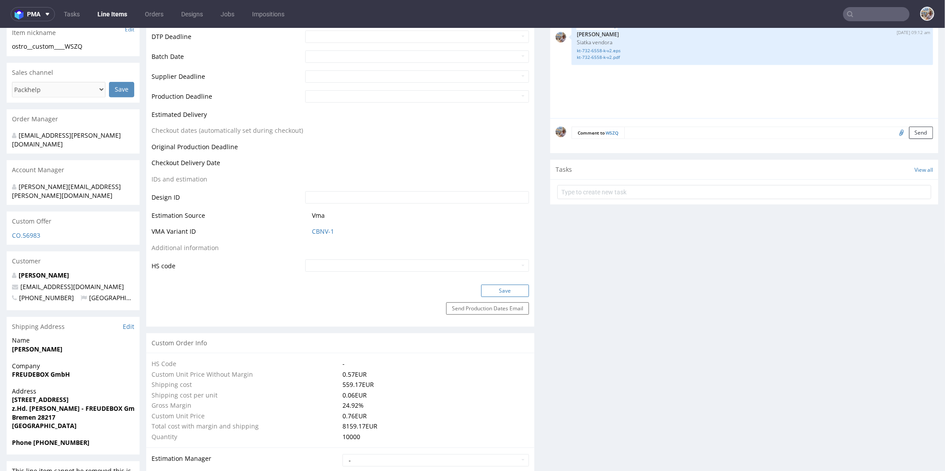
click at [492, 285] on button "Save" at bounding box center [505, 290] width 48 height 12
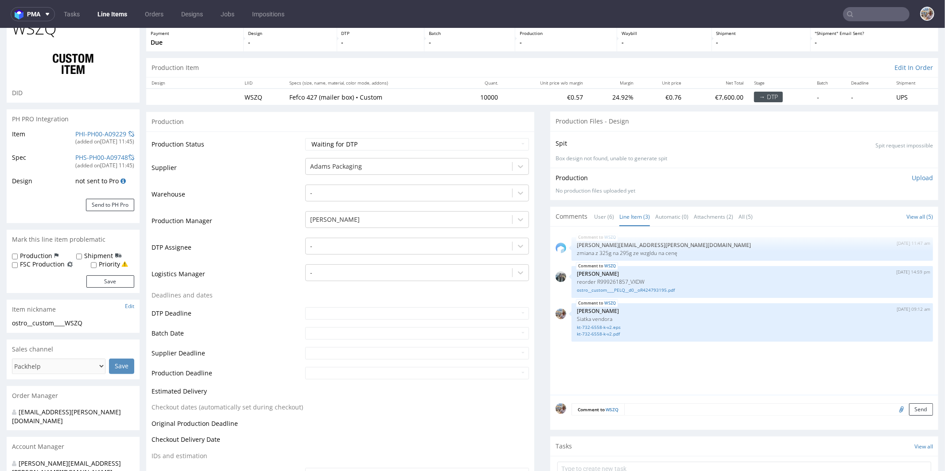
scroll to position [0, 0]
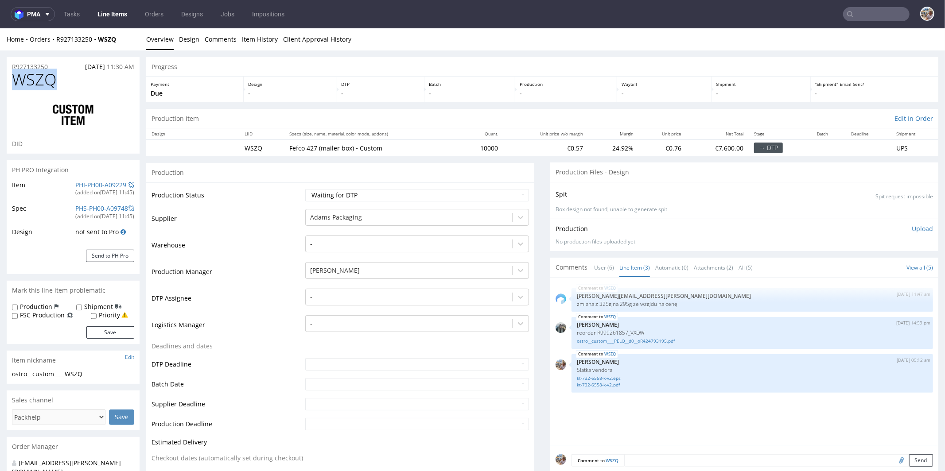
drag, startPoint x: 58, startPoint y: 82, endPoint x: 10, endPoint y: 80, distance: 47.9
click at [10, 80] on div "WSZQ DID" at bounding box center [73, 111] width 133 height 83
copy span "WSZQ"
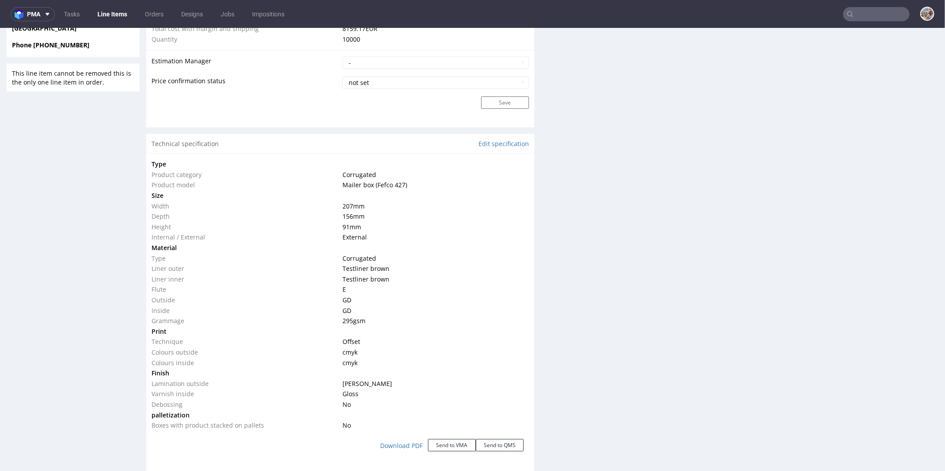
scroll to position [728, 0]
drag, startPoint x: 374, startPoint y: 180, endPoint x: 400, endPoint y: 179, distance: 25.7
click at [400, 179] on span "Mailer box (Fefco 427)" at bounding box center [375, 182] width 65 height 8
copy span "Fefco 427"
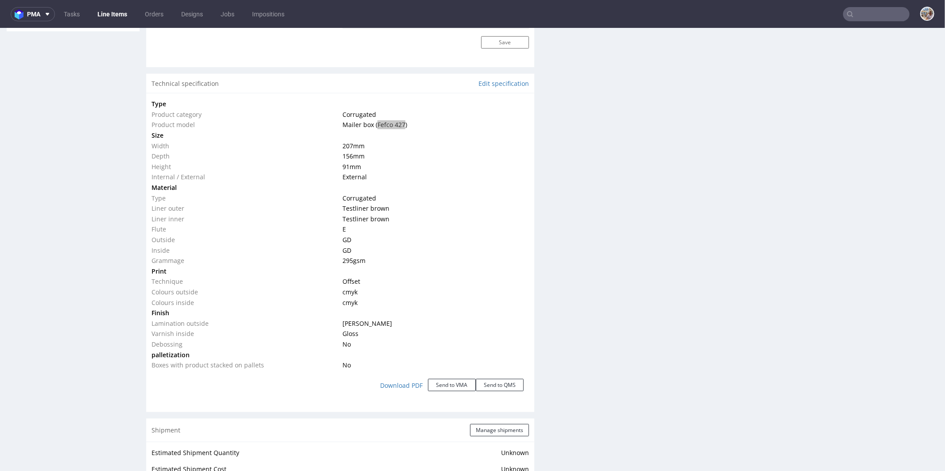
scroll to position [792, 0]
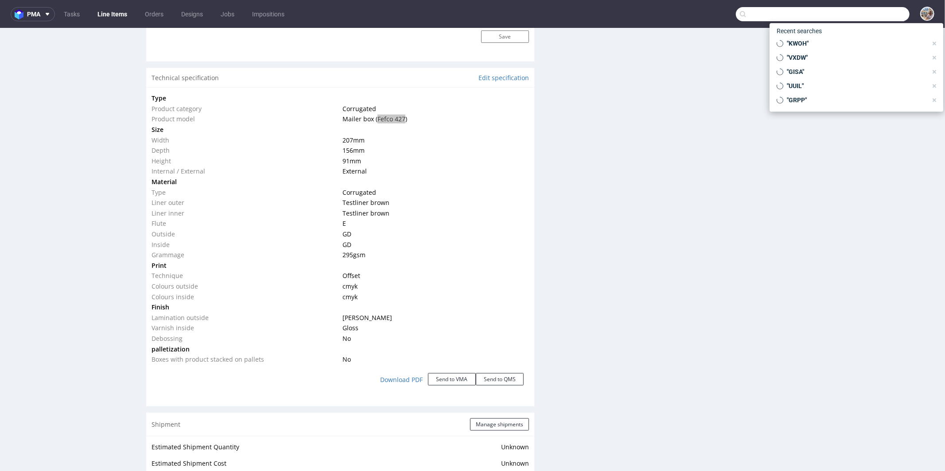
click at [862, 13] on input "text" at bounding box center [823, 14] width 174 height 14
paste input "AHYW"
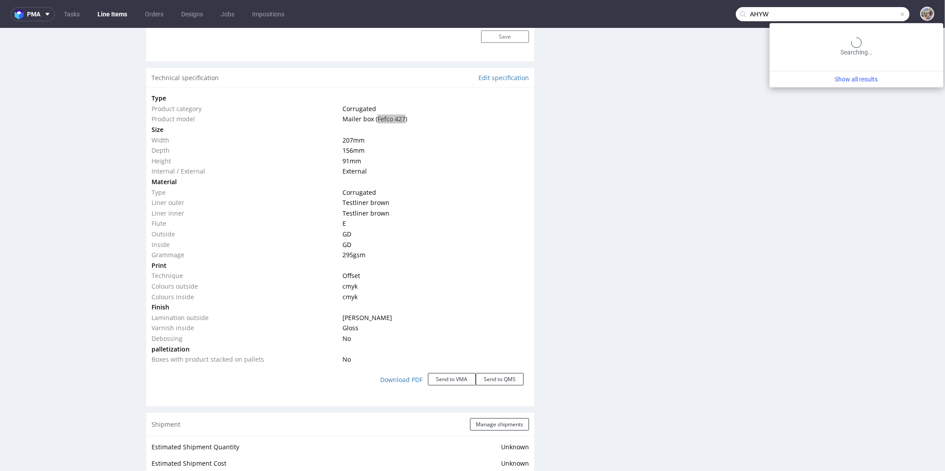
type input "AHYW"
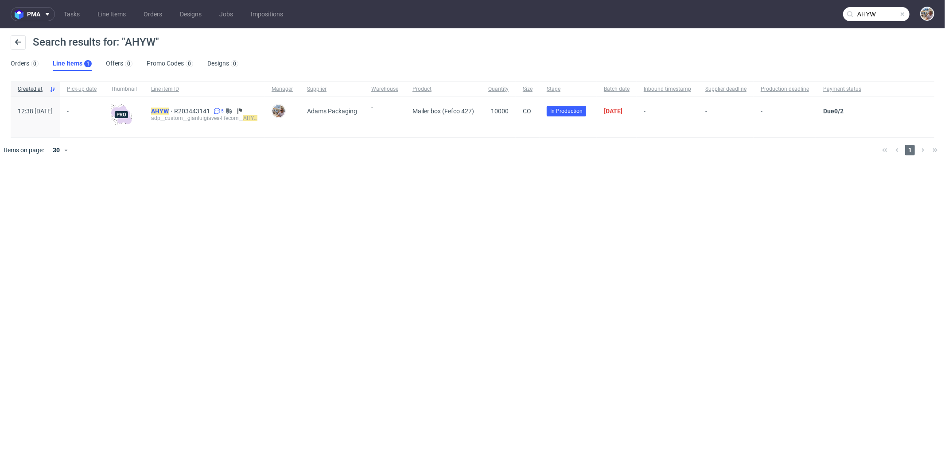
click at [169, 112] on mark "AHYW" at bounding box center [160, 111] width 18 height 7
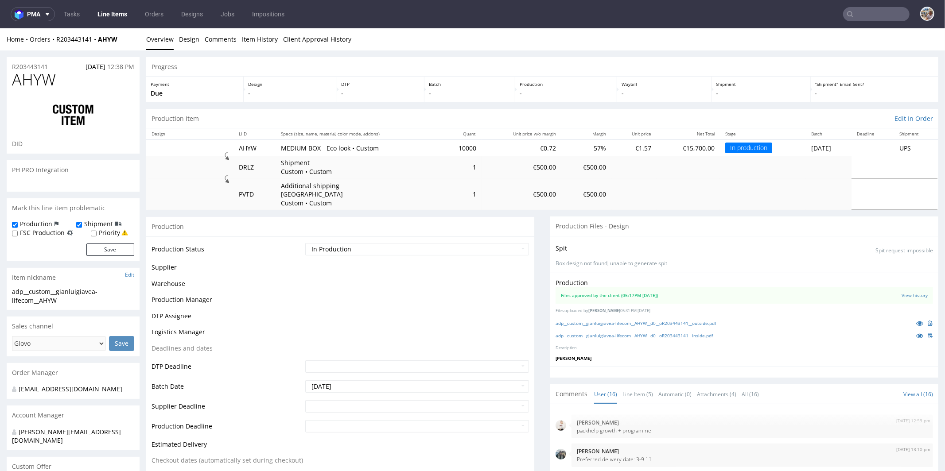
scroll to position [468, 0]
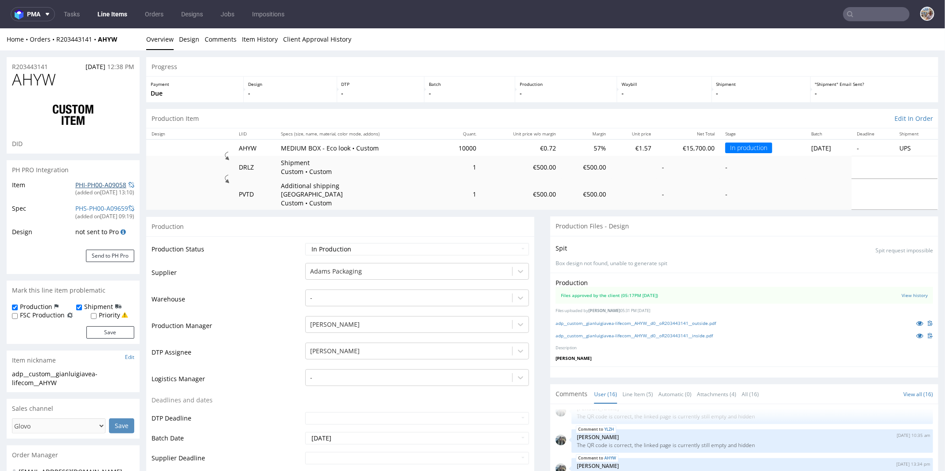
click at [99, 186] on link "PHI-PH00-A09058" at bounding box center [100, 184] width 51 height 8
drag, startPoint x: 50, startPoint y: 65, endPoint x: 9, endPoint y: 66, distance: 40.8
click at [9, 66] on div "R203443141 11.09.2025 12:38 PM" at bounding box center [73, 64] width 133 height 14
copy p "R203443141"
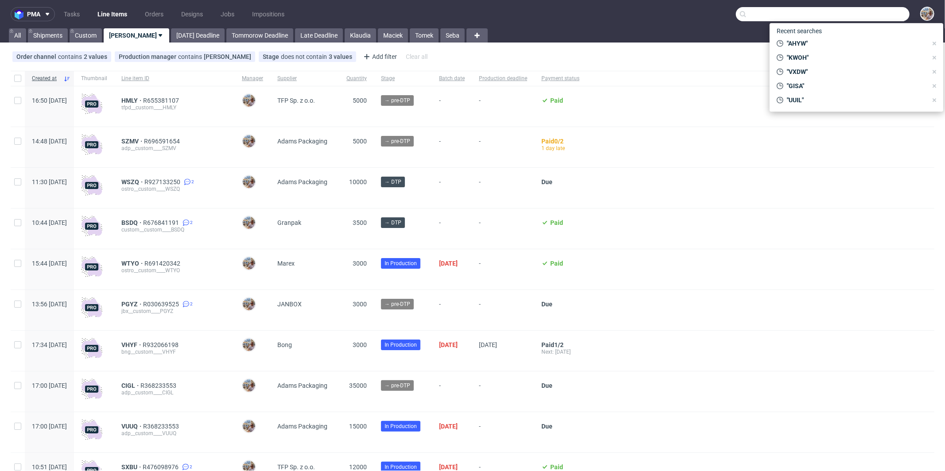
click at [865, 15] on input "text" at bounding box center [823, 14] width 174 height 14
paste input "WTYO"
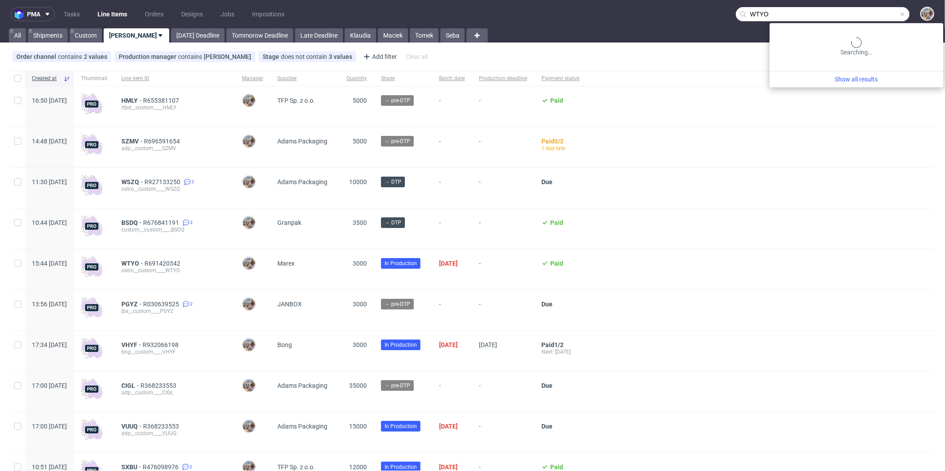
type input "WTYO"
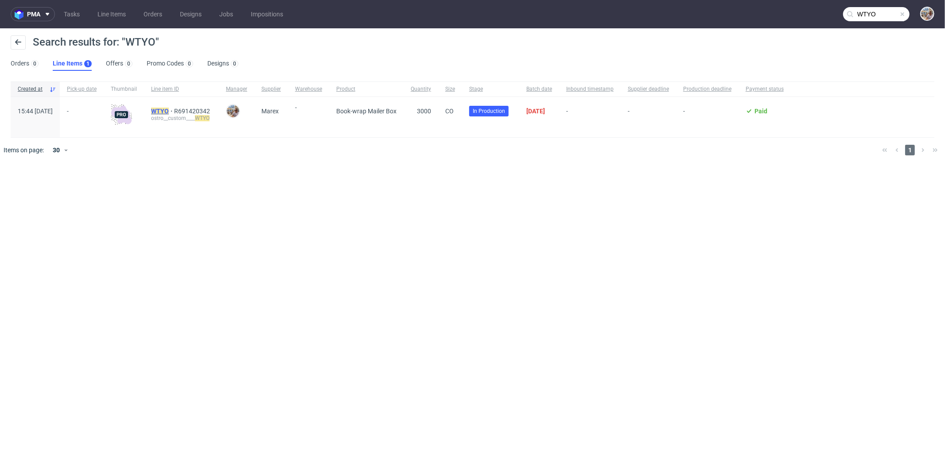
click at [169, 110] on mark "WTYO" at bounding box center [160, 111] width 18 height 7
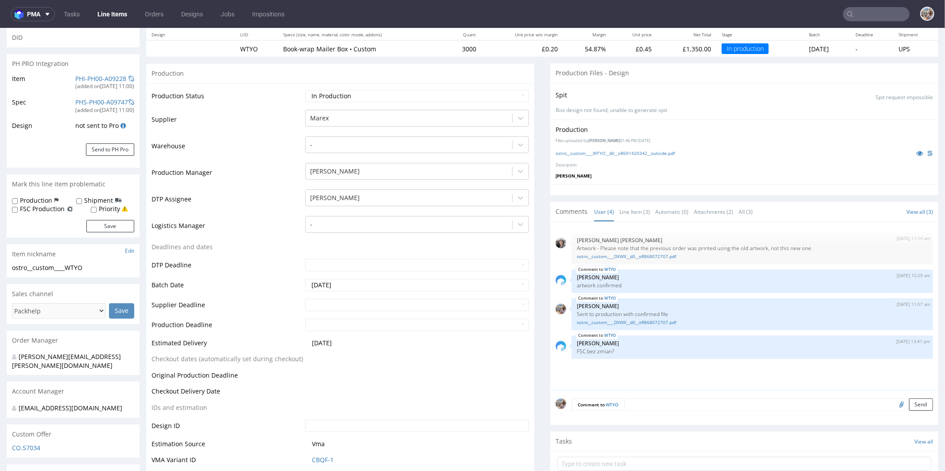
scroll to position [107, 0]
click at [331, 306] on input "text" at bounding box center [417, 304] width 224 height 12
click at [350, 277] on td "29" at bounding box center [352, 276] width 14 height 13
type input "2025-10-29"
click at [366, 323] on input "text" at bounding box center [417, 324] width 224 height 12
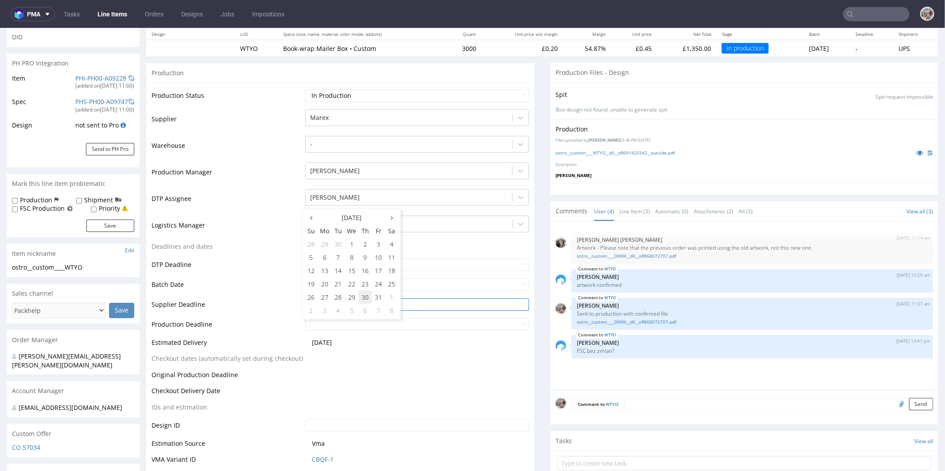
click at [362, 294] on td "30" at bounding box center [364, 296] width 13 height 13
type input "2025-10-30"
click at [402, 327] on input "2025-10-30" at bounding box center [417, 324] width 224 height 12
click at [396, 325] on input "2025-10-30" at bounding box center [417, 324] width 224 height 12
click at [457, 310] on td "2025-10-29" at bounding box center [416, 307] width 226 height 20
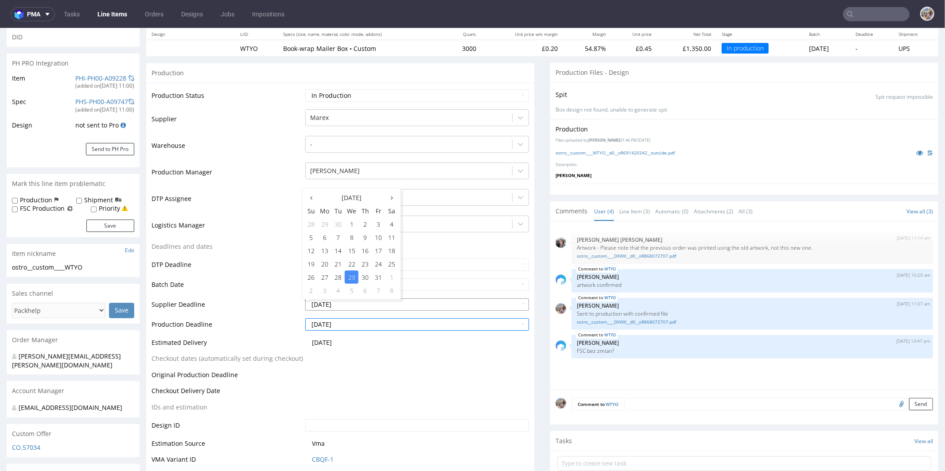
click at [453, 306] on input "2025-10-29" at bounding box center [417, 304] width 224 height 12
click at [368, 277] on td "30" at bounding box center [364, 276] width 13 height 13
type input "2025-10-30"
click at [377, 322] on input "2025-10-30" at bounding box center [417, 324] width 224 height 12
click at [396, 340] on td "2025-10-13" at bounding box center [416, 345] width 226 height 16
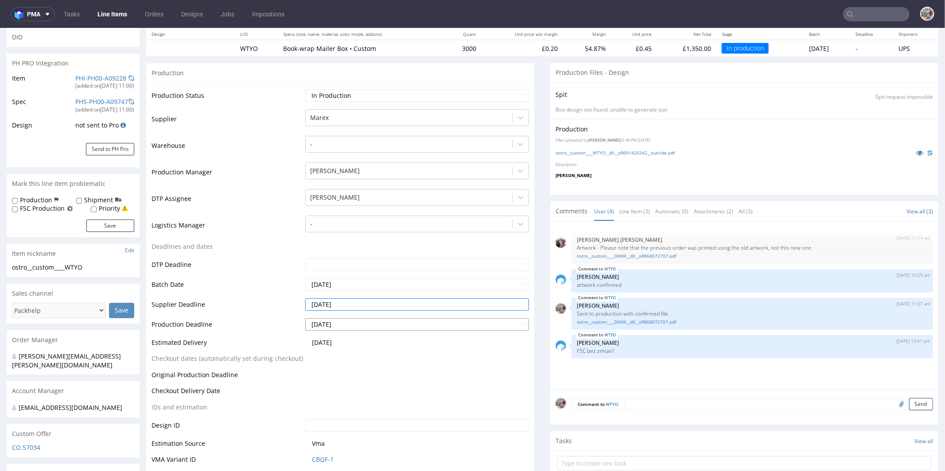
click at [362, 322] on input "2025-10-30" at bounding box center [417, 324] width 224 height 12
click at [328, 308] on td "3" at bounding box center [325, 310] width 14 height 13
type input "2025-11-03"
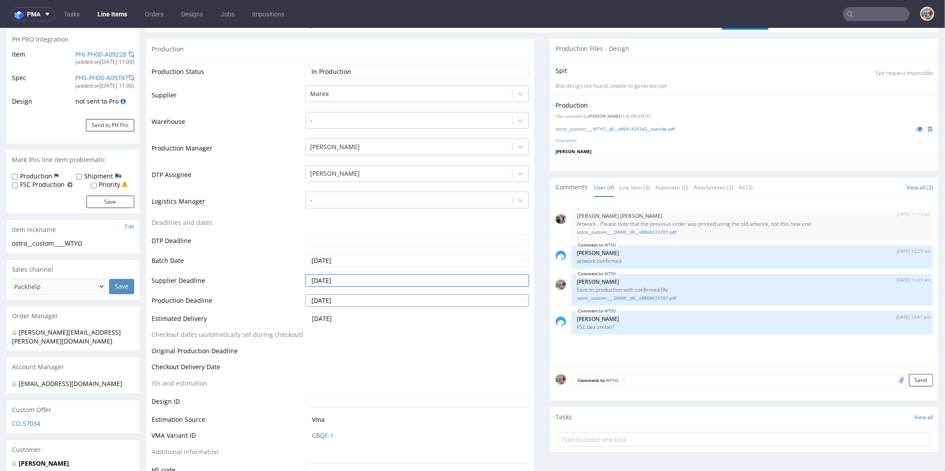
scroll to position [263, 0]
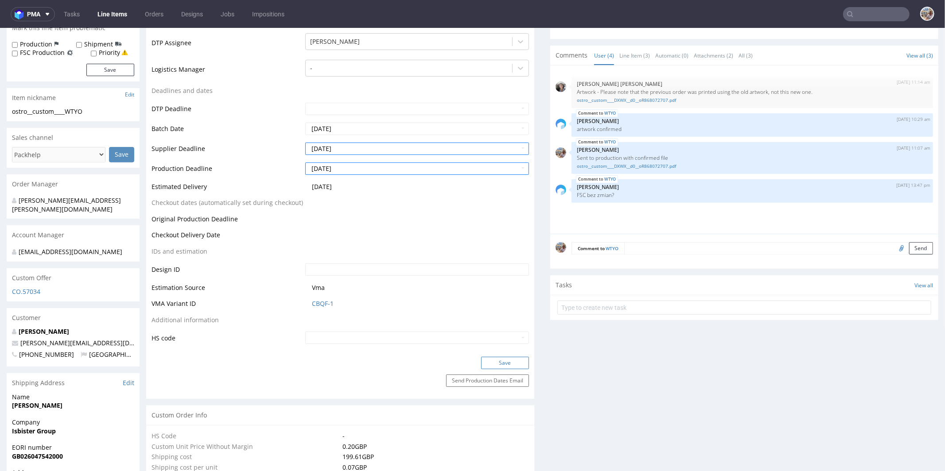
click at [483, 358] on button "Save" at bounding box center [505, 363] width 48 height 12
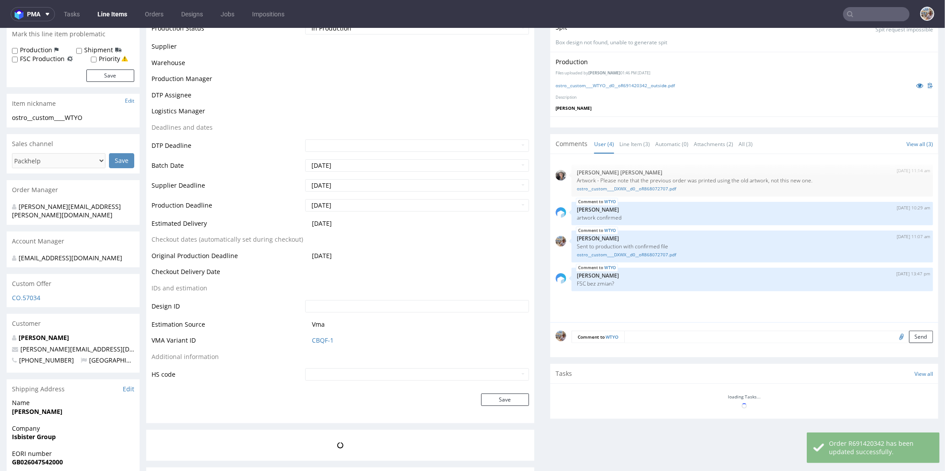
scroll to position [0, 0]
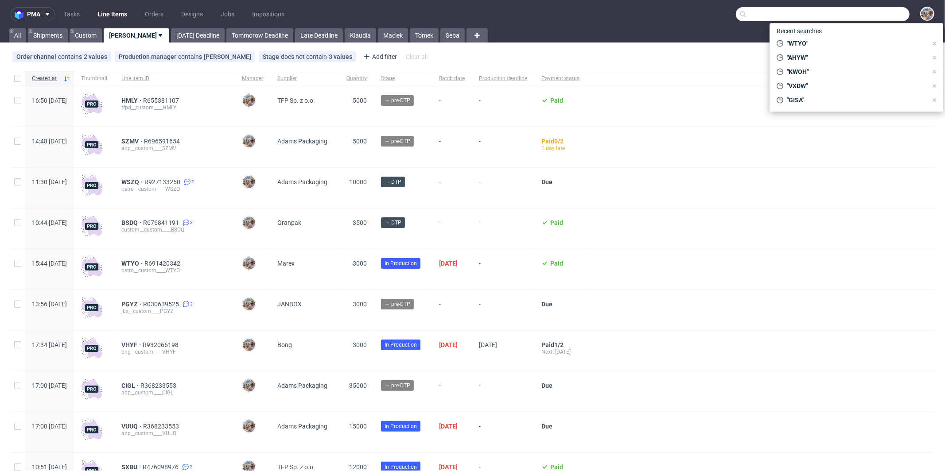
click at [868, 16] on input "text" at bounding box center [823, 14] width 174 height 14
paste input "R566547746"
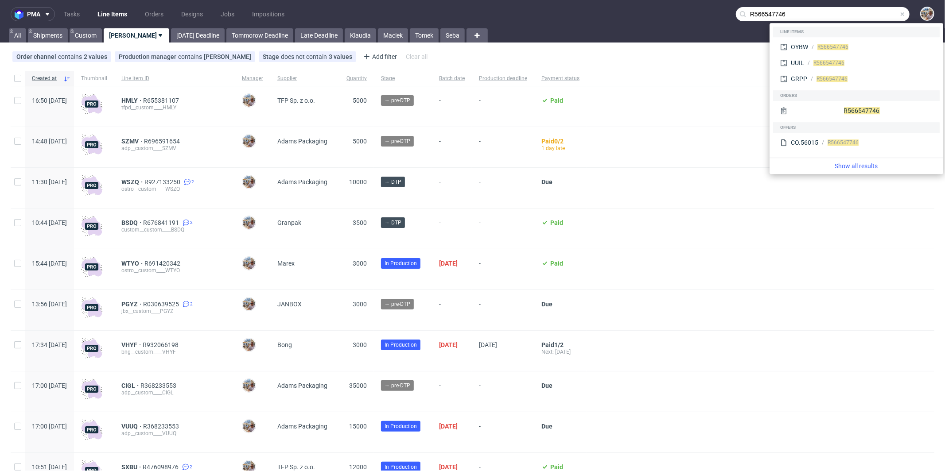
type input "R566547746"
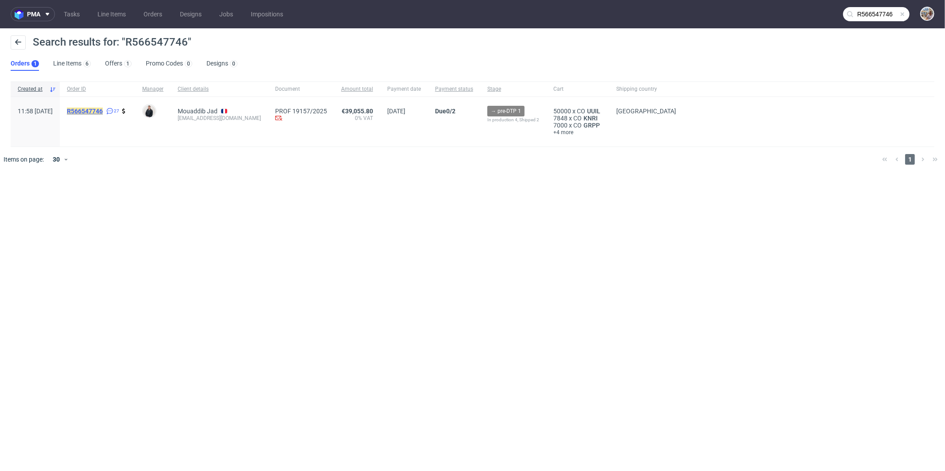
click at [103, 108] on mark "R566547746" at bounding box center [85, 111] width 36 height 7
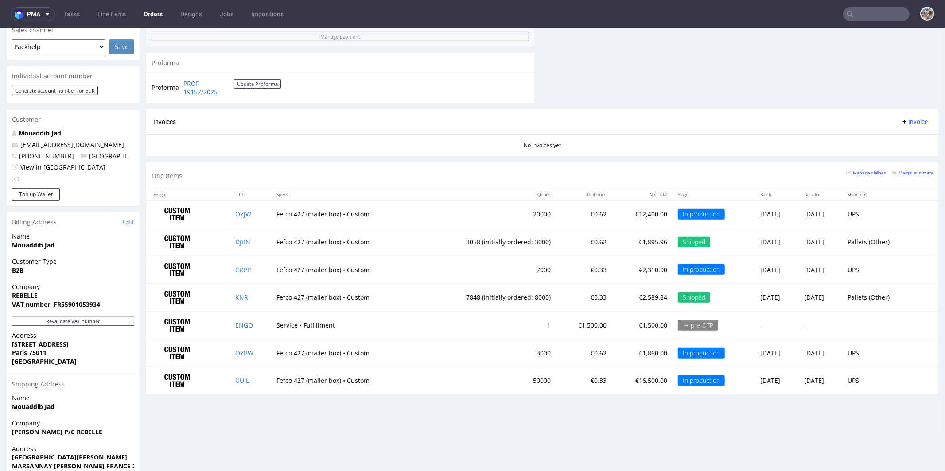
scroll to position [382, 0]
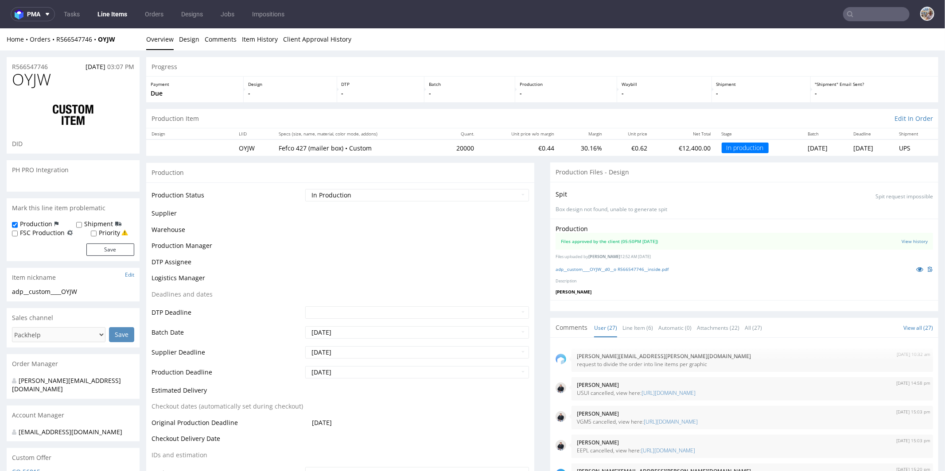
scroll to position [1014, 0]
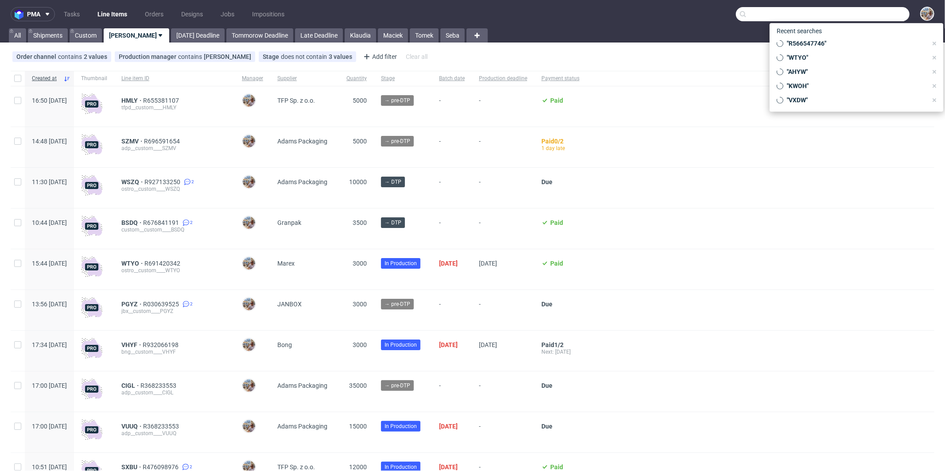
click at [878, 14] on input "text" at bounding box center [823, 14] width 174 height 14
paste input "GRPP"
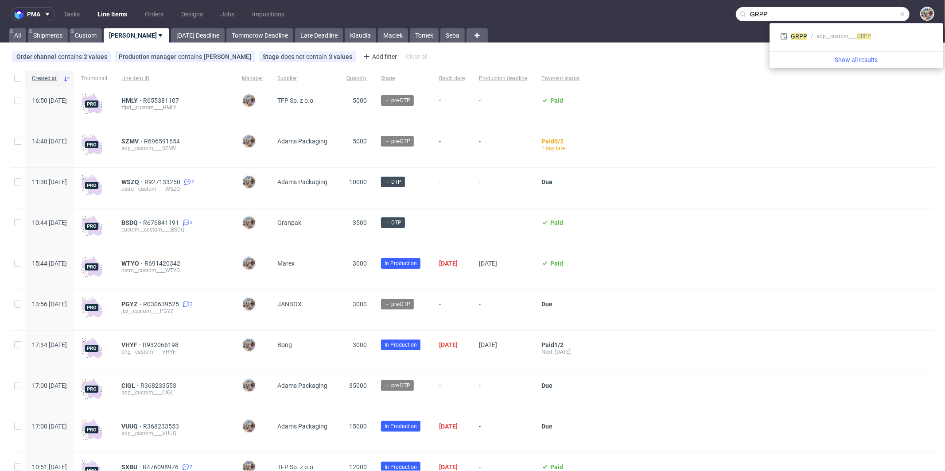
type input "GRPP"
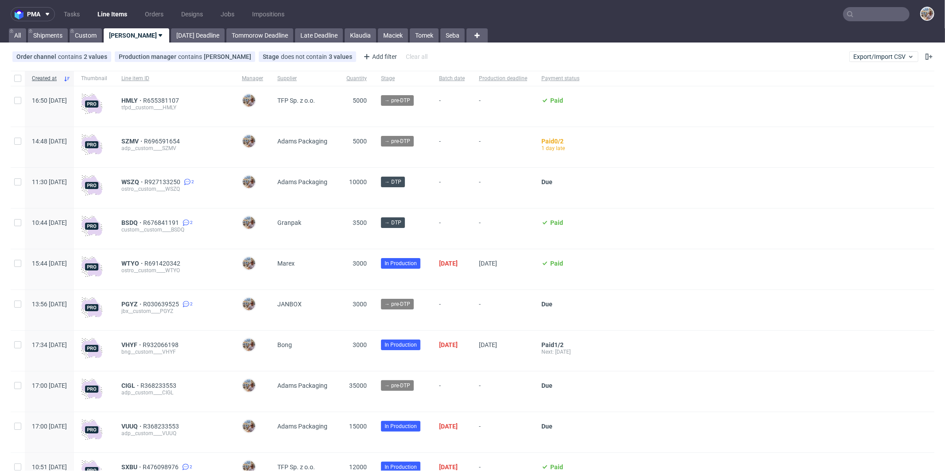
click at [863, 12] on input "text" at bounding box center [876, 14] width 66 height 14
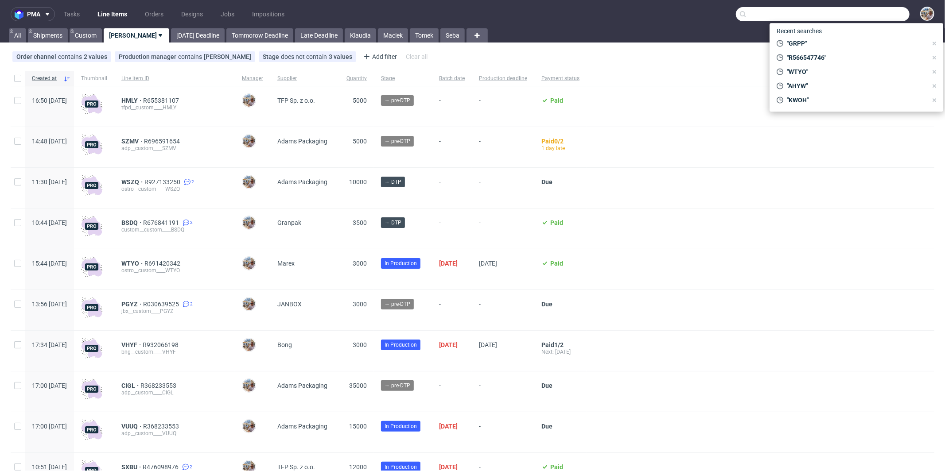
paste input "TSQX"
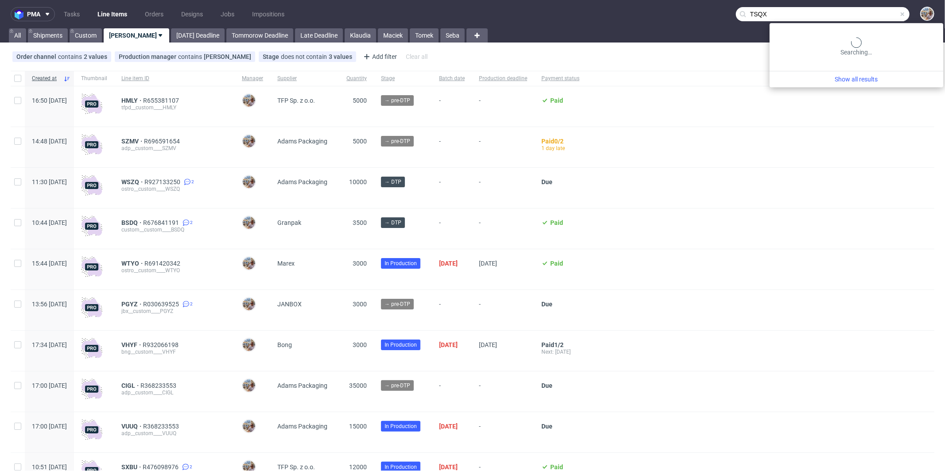
type input "TSQX"
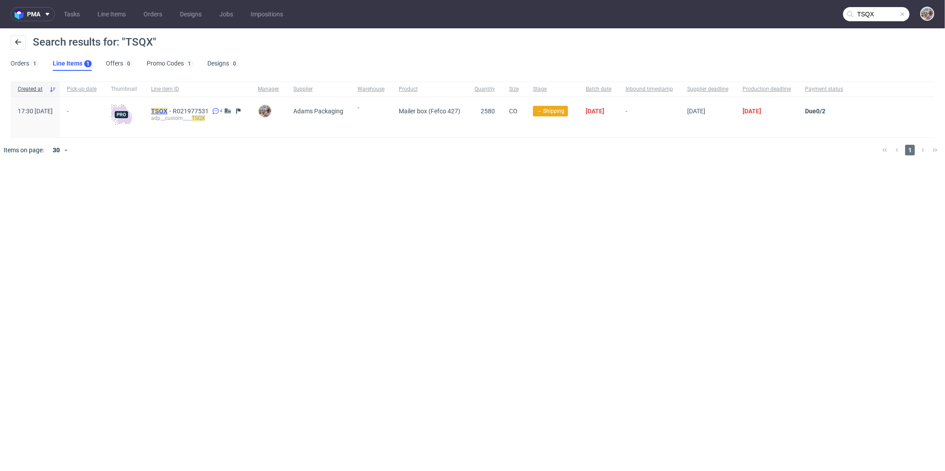
click at [167, 109] on mark "TSQX" at bounding box center [159, 111] width 16 height 7
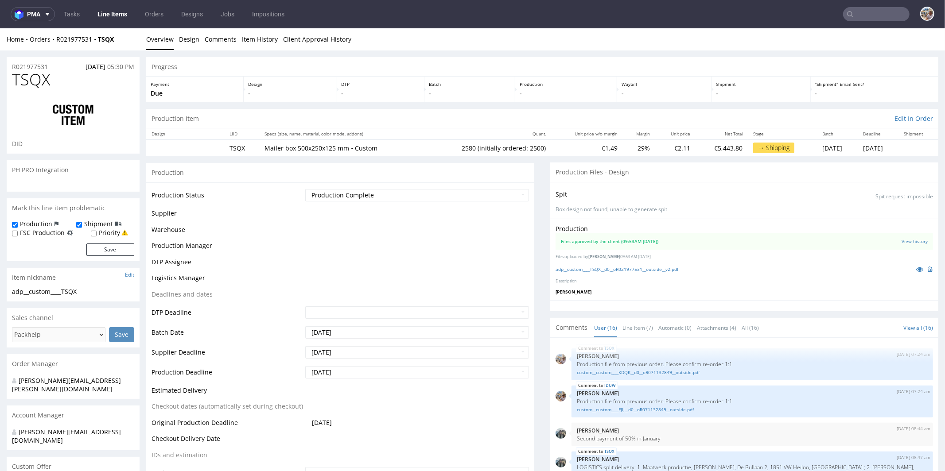
scroll to position [377, 0]
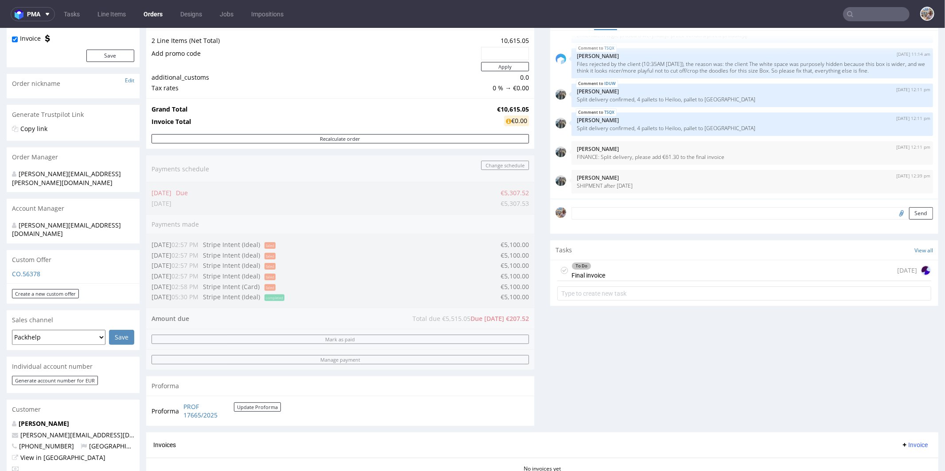
scroll to position [300, 0]
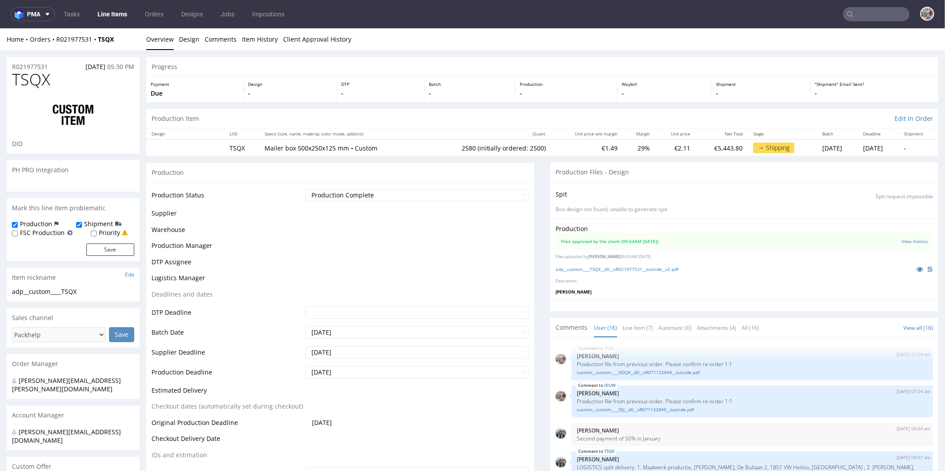
scroll to position [377, 0]
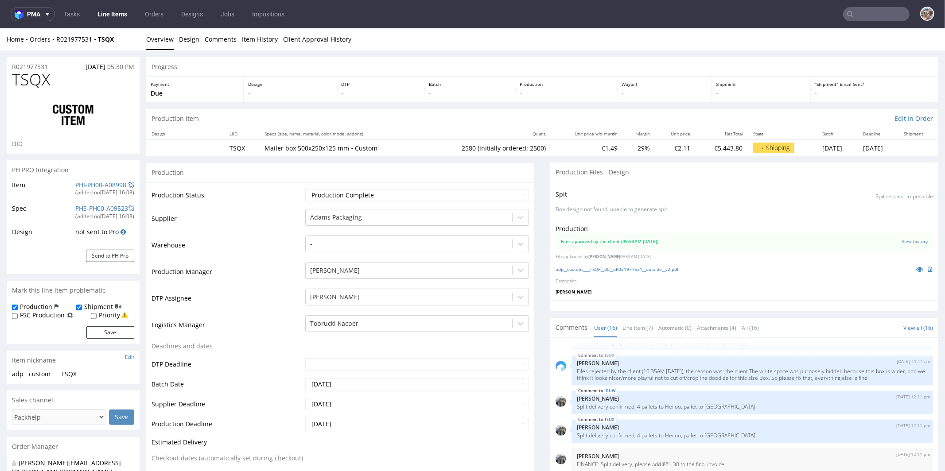
click at [51, 64] on div "R021977531 20.08.2025 05:30 PM" at bounding box center [73, 64] width 133 height 14
drag, startPoint x: 51, startPoint y: 64, endPoint x: 18, endPoint y: 64, distance: 32.8
click at [18, 64] on div "R021977531 20.08.2025 05:30 PM" at bounding box center [73, 64] width 133 height 14
copy p "R021977531"
click at [867, 23] on nav "pma Tasks Line Items Orders Designs Jobs Impositions" at bounding box center [472, 14] width 945 height 28
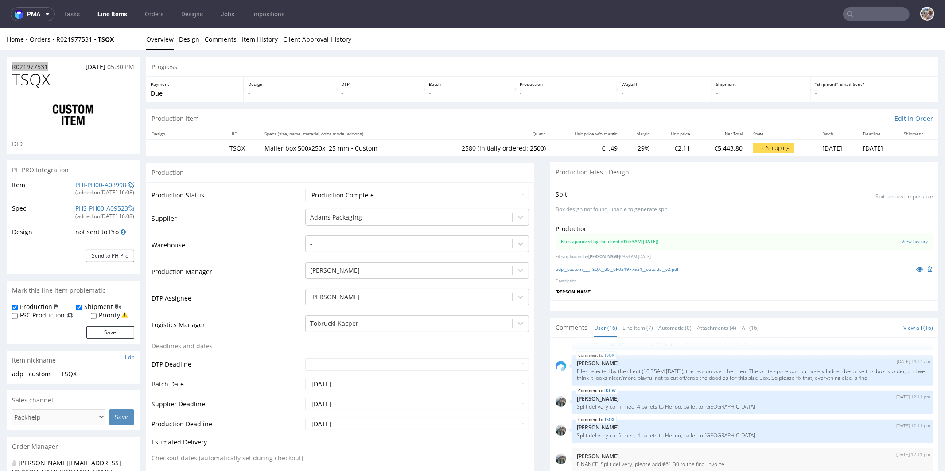
click at [875, 16] on input "text" at bounding box center [876, 14] width 66 height 14
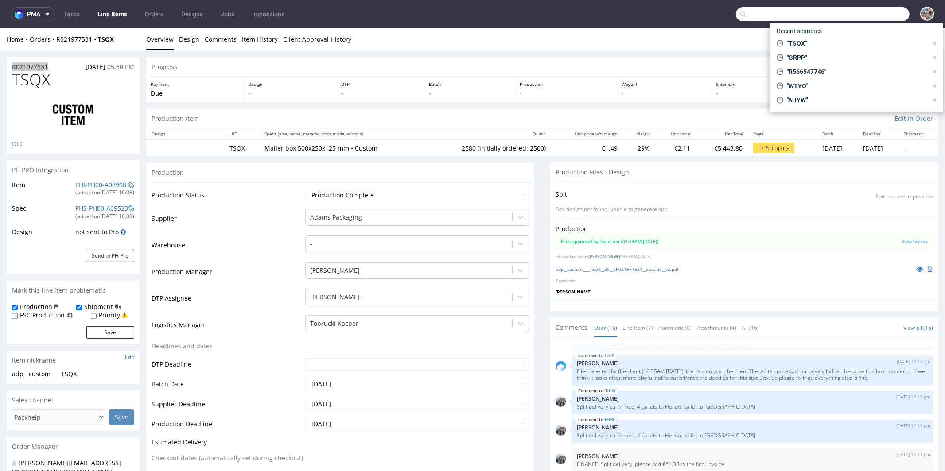
paste input "VSZR"
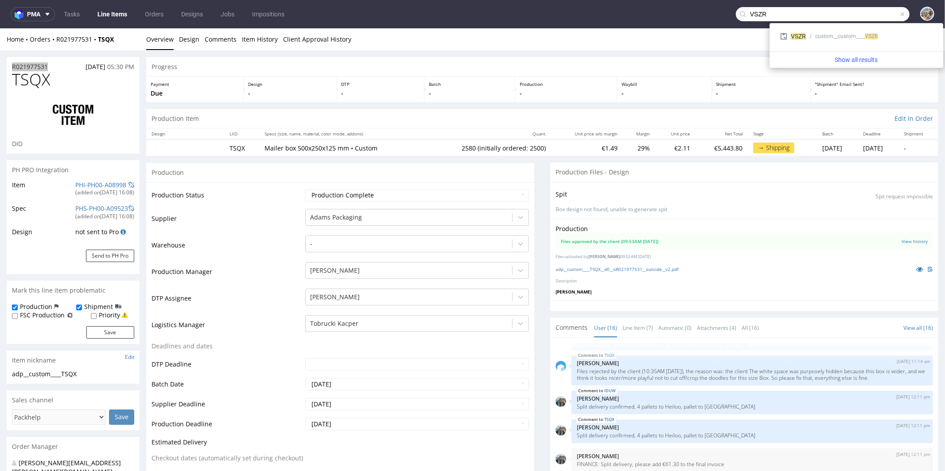
type input "VSZR"
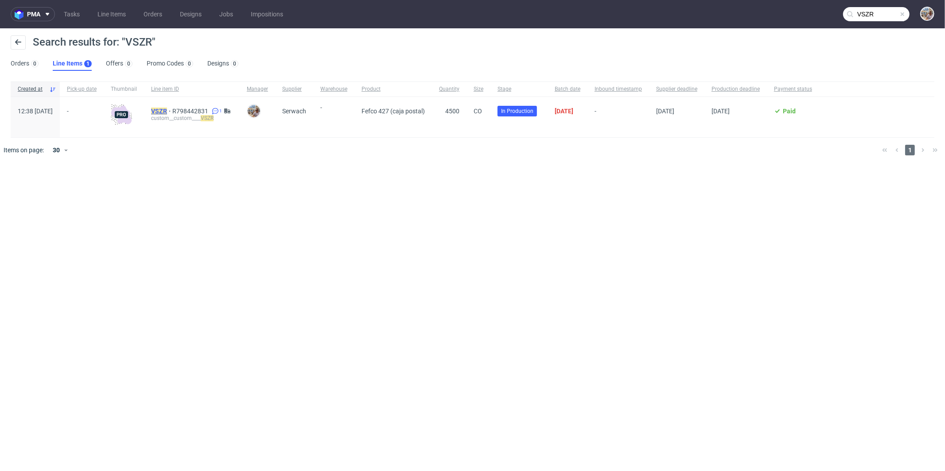
click at [167, 114] on mark "VSZR" at bounding box center [159, 111] width 16 height 7
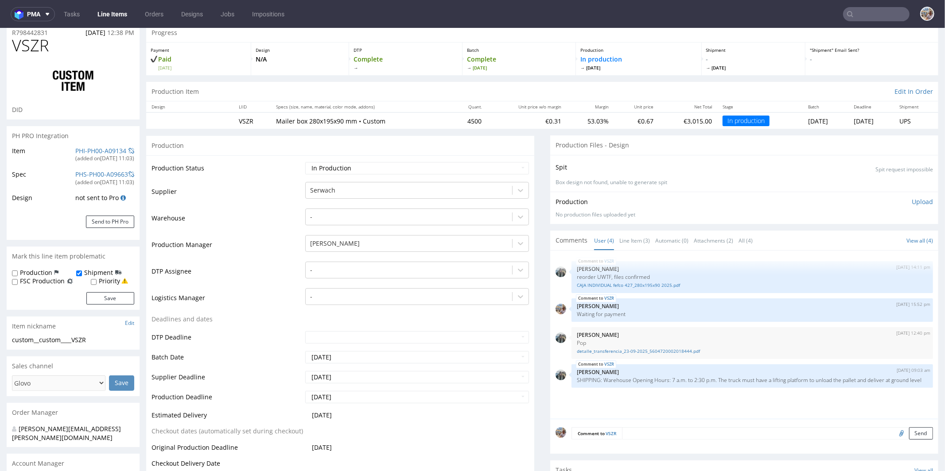
scroll to position [34, 0]
click at [623, 242] on link "Line Item (3)" at bounding box center [634, 240] width 31 height 19
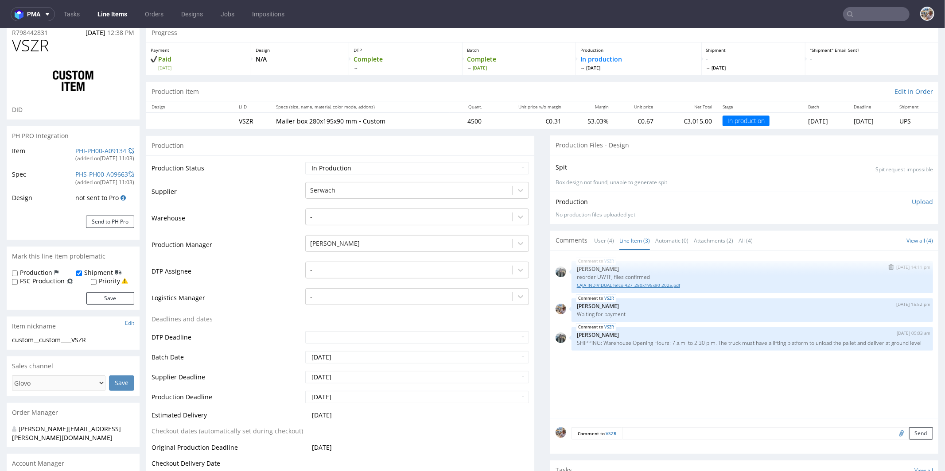
click at [613, 283] on link "CAJA INDIVIDUAL fefco 427_280x195x90 2025.pdf" at bounding box center [752, 285] width 351 height 7
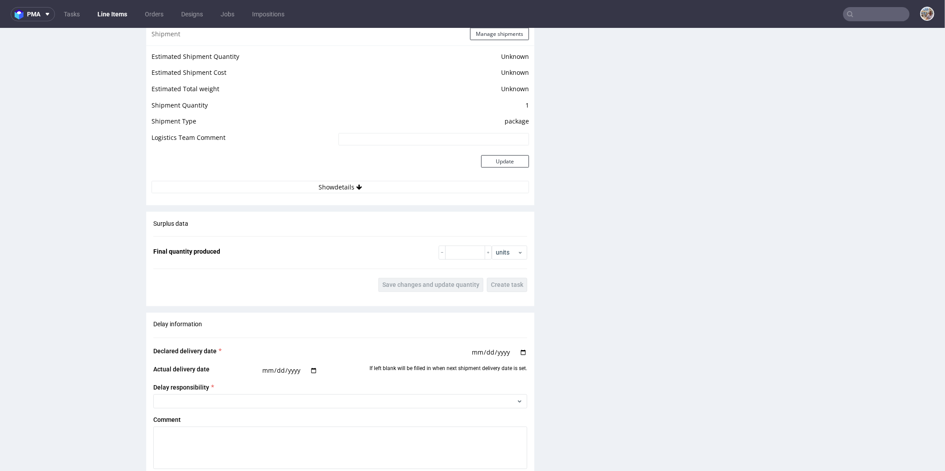
scroll to position [1197, 0]
click at [459, 250] on input "number" at bounding box center [465, 252] width 40 height 14
type input "4520"
click at [440, 283] on span "Save changes and update quantity" at bounding box center [430, 285] width 97 height 6
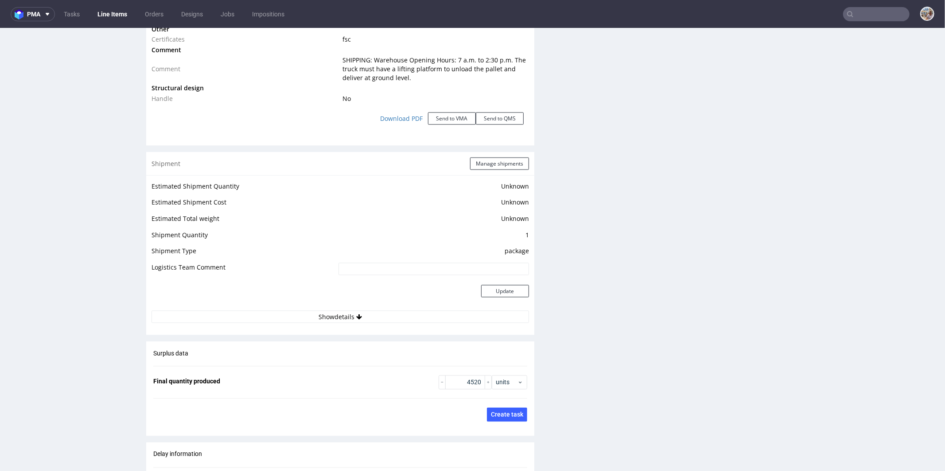
scroll to position [1067, 0]
click at [479, 160] on button "Manage shipments" at bounding box center [499, 163] width 59 height 12
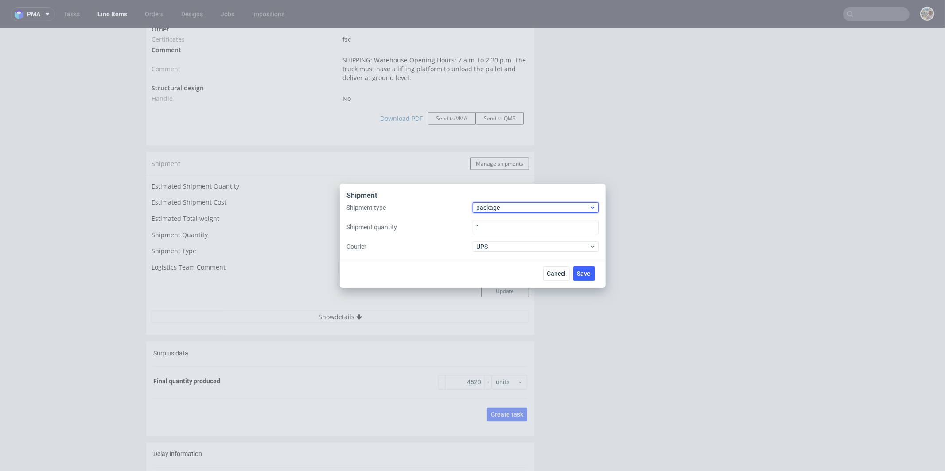
click at [482, 209] on span "package" at bounding box center [533, 207] width 113 height 9
click at [489, 223] on div "pallet" at bounding box center [535, 226] width 119 height 16
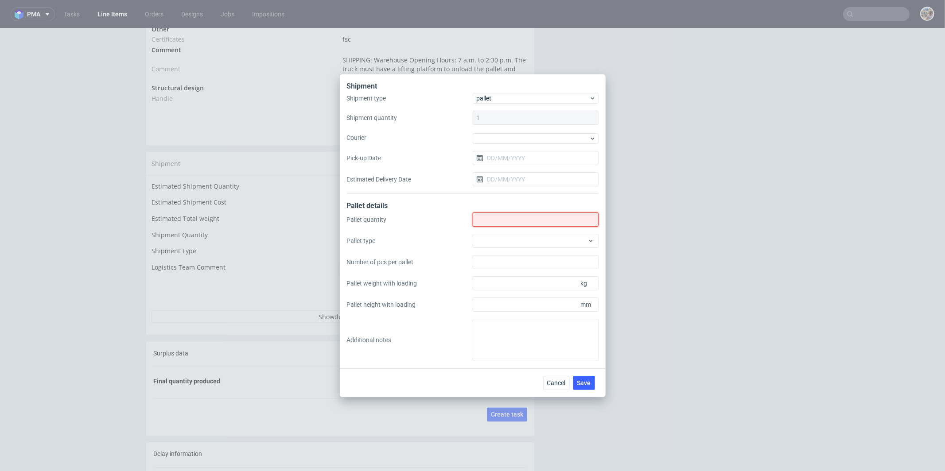
click at [489, 223] on input "Shipment type" at bounding box center [536, 220] width 126 height 14
type input "3"
click at [513, 241] on div at bounding box center [536, 241] width 126 height 14
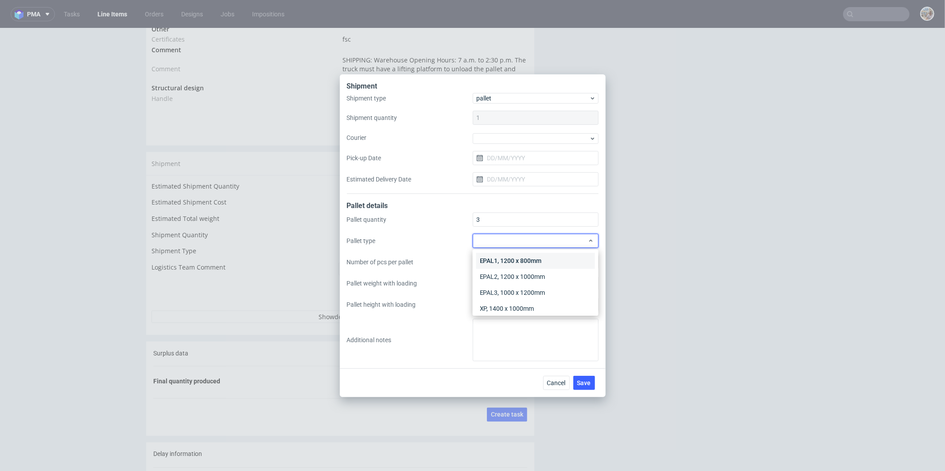
click at [514, 259] on div "EPAL1, 1200 x 800mm" at bounding box center [535, 261] width 119 height 16
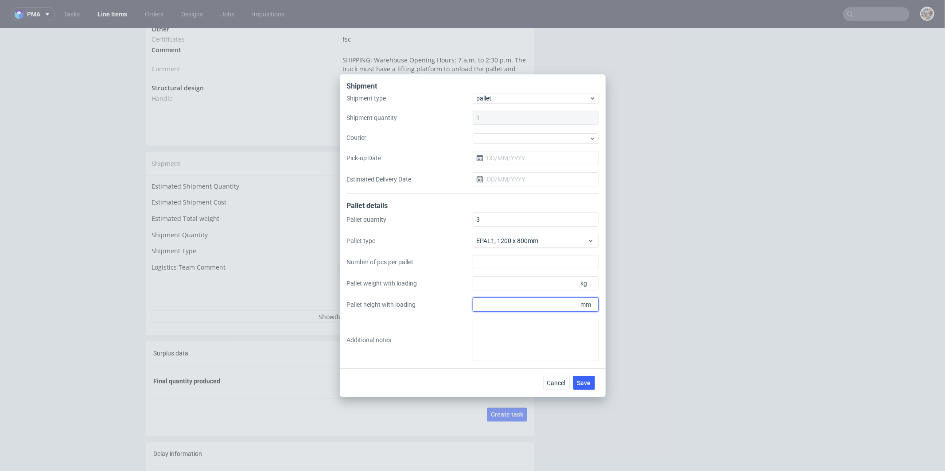
click at [499, 301] on input "Pallet height with loading" at bounding box center [536, 305] width 126 height 14
type input "1800"
click at [529, 283] on input "Pallet weight with loading" at bounding box center [536, 283] width 126 height 14
type input "360"
click at [581, 386] on span "Save" at bounding box center [584, 383] width 14 height 6
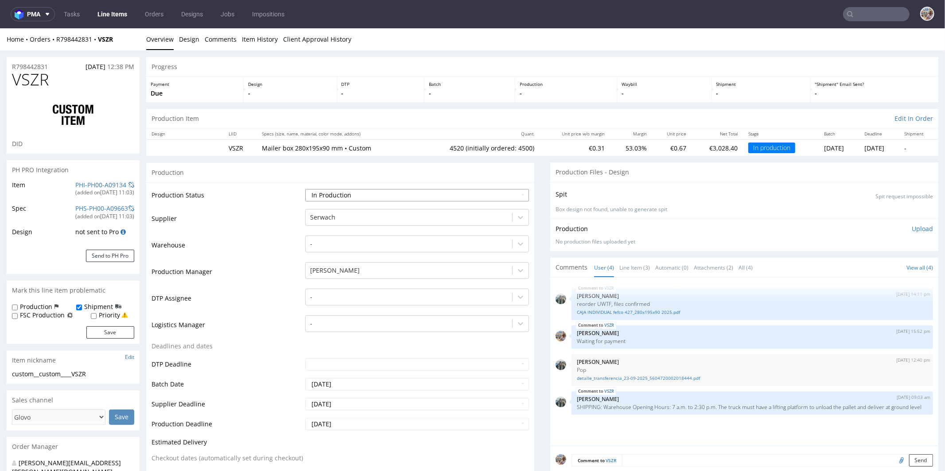
type input "4520"
click at [345, 195] on select "Waiting for Artwork Waiting for Diecut Waiting for Mockup Waiting for DTP Waiti…" at bounding box center [417, 195] width 224 height 12
select select "production_complete"
click at [305, 189] on select "Waiting for Artwork Waiting for Diecut Waiting for Mockup Waiting for DTP Waiti…" at bounding box center [417, 195] width 224 height 12
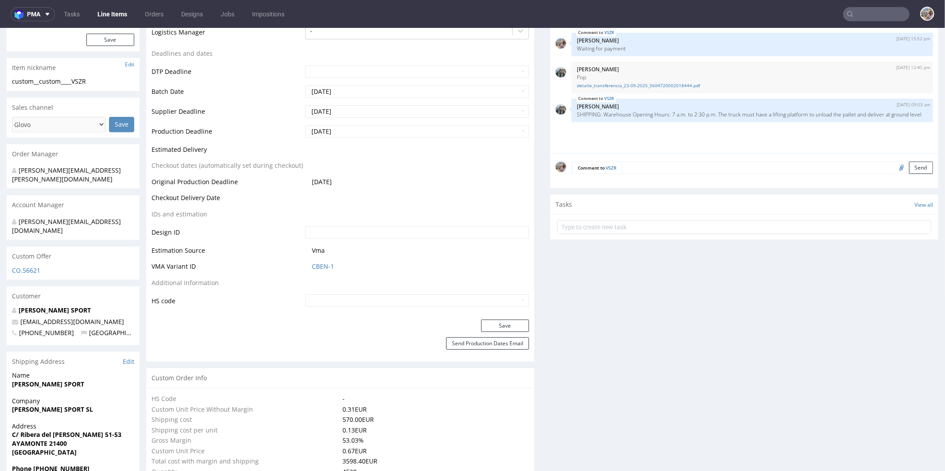
scroll to position [294, 0]
click at [484, 320] on button "Save" at bounding box center [505, 325] width 48 height 12
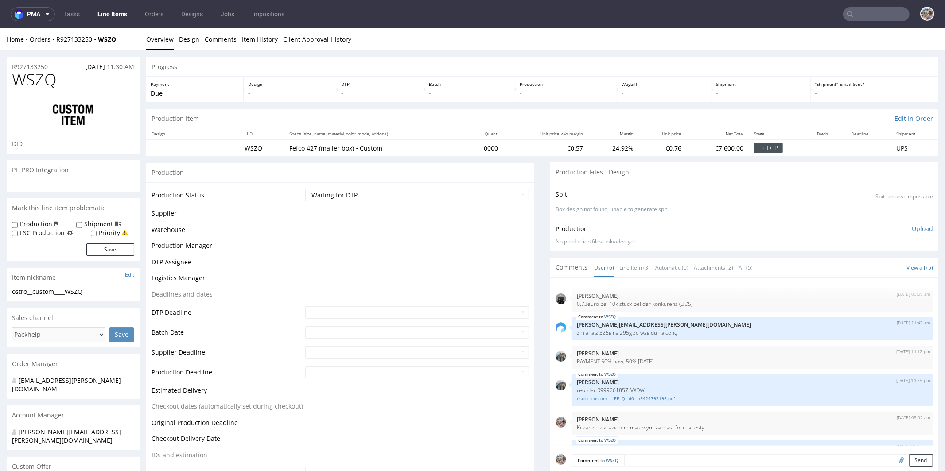
scroll to position [39, 0]
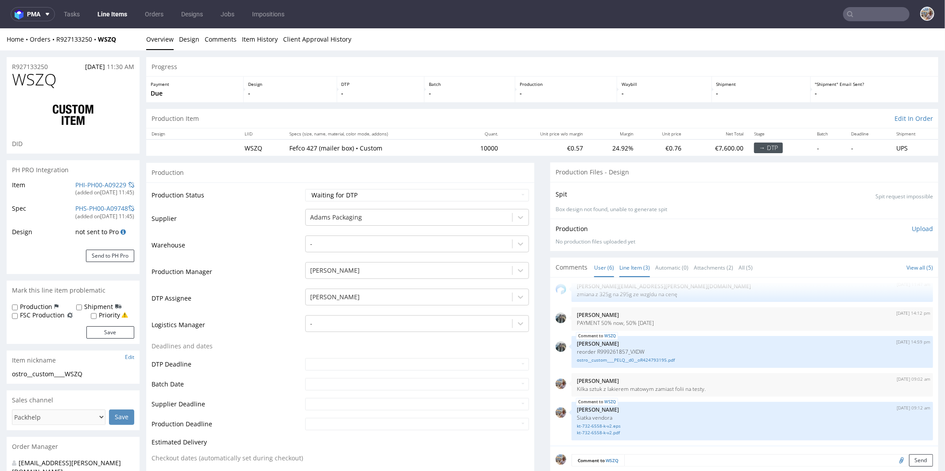
click at [621, 268] on link "Line Item (3)" at bounding box center [634, 267] width 31 height 19
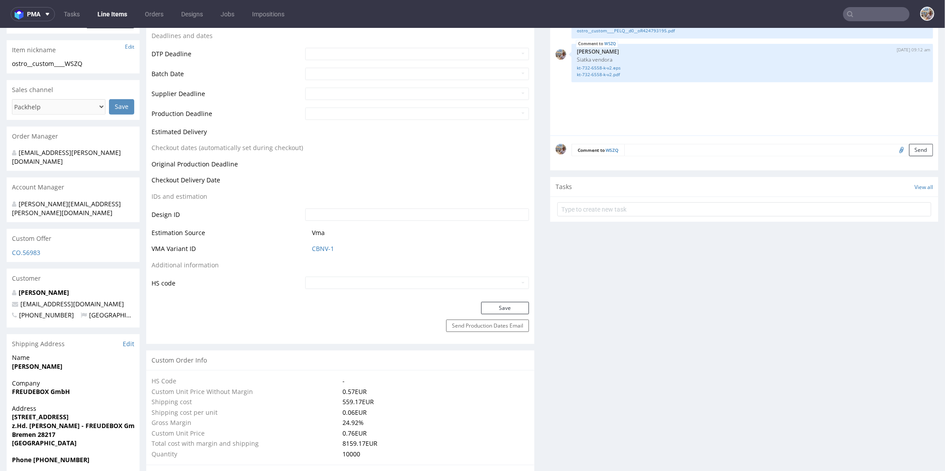
scroll to position [315, 0]
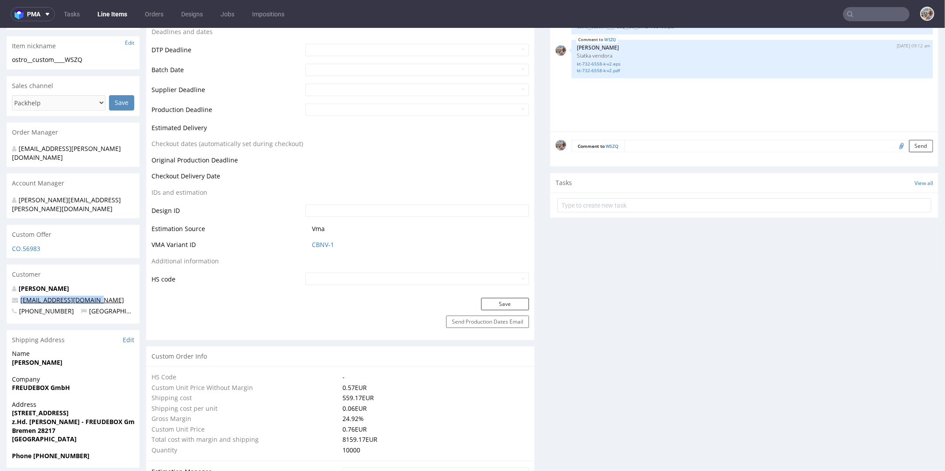
drag, startPoint x: 108, startPoint y: 280, endPoint x: 21, endPoint y: 280, distance: 86.8
click at [21, 296] on p "[EMAIL_ADDRESS][DOMAIN_NAME]" at bounding box center [73, 300] width 122 height 9
copy link "[EMAIL_ADDRESS][DOMAIN_NAME]"
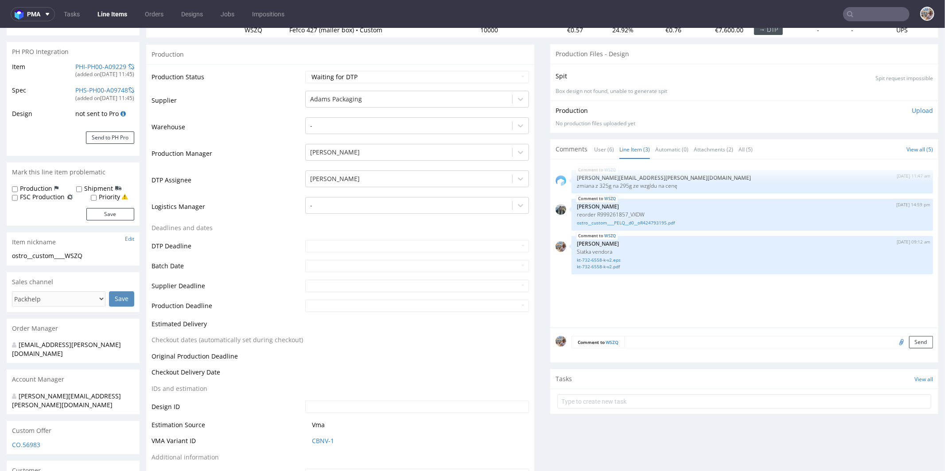
scroll to position [0, 0]
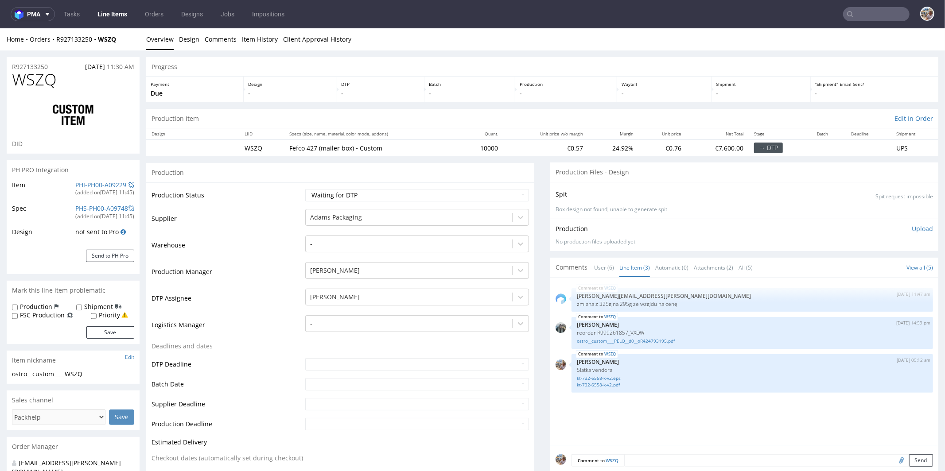
click at [856, 19] on input "text" at bounding box center [876, 14] width 66 height 14
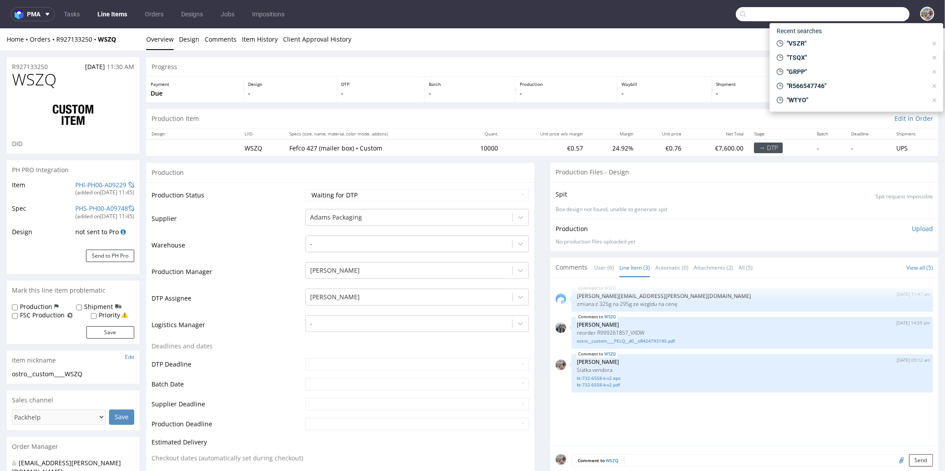
paste input "[EMAIL_ADDRESS][DOMAIN_NAME]"
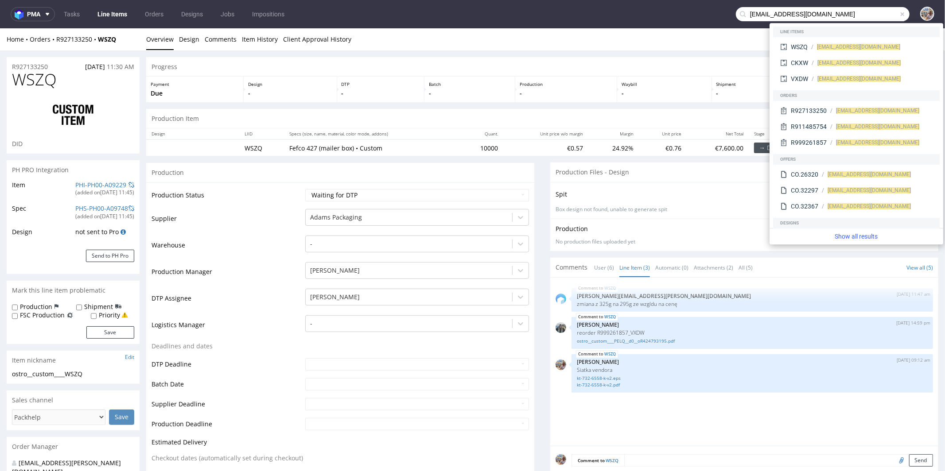
type input "[EMAIL_ADDRESS][DOMAIN_NAME]"
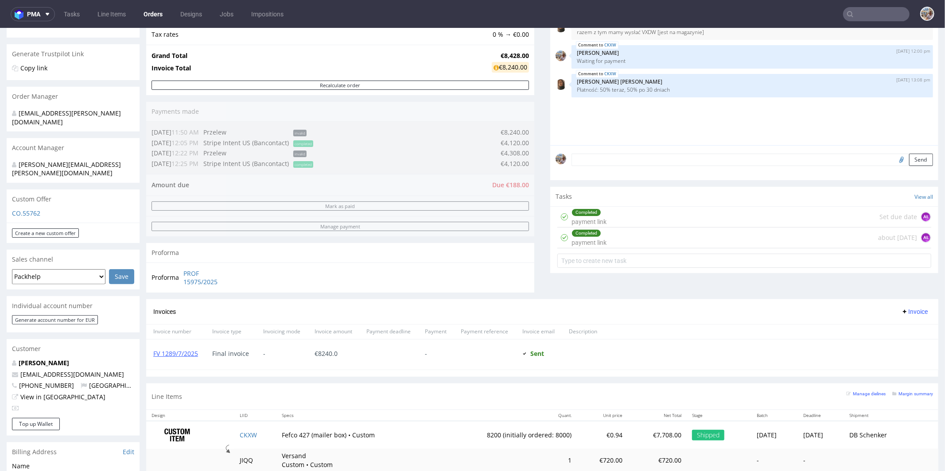
scroll to position [333, 0]
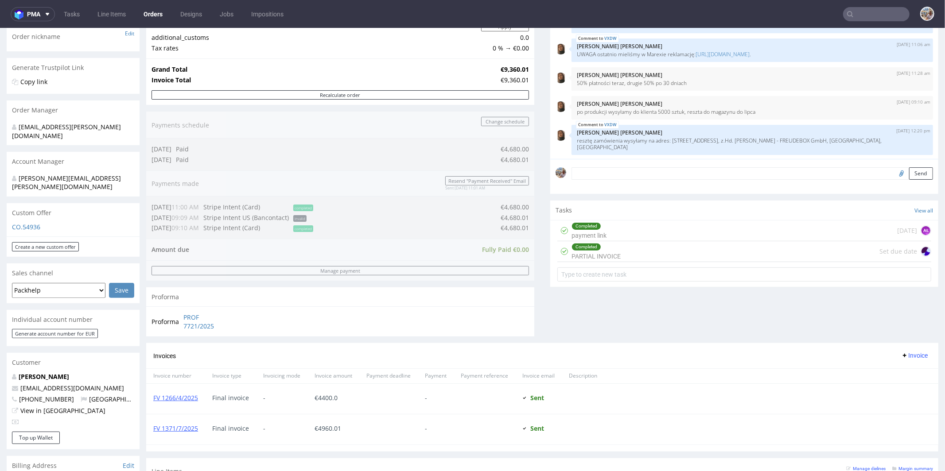
scroll to position [328, 0]
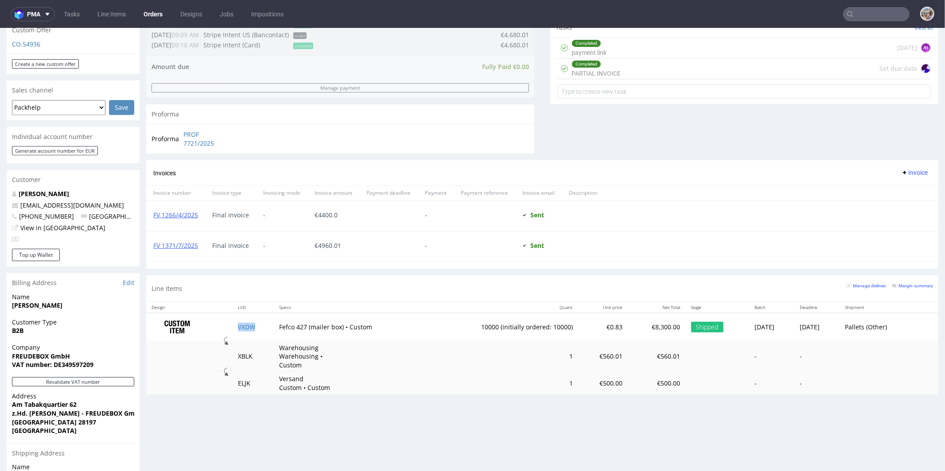
click at [252, 326] on td "VXDW" at bounding box center [253, 327] width 41 height 28
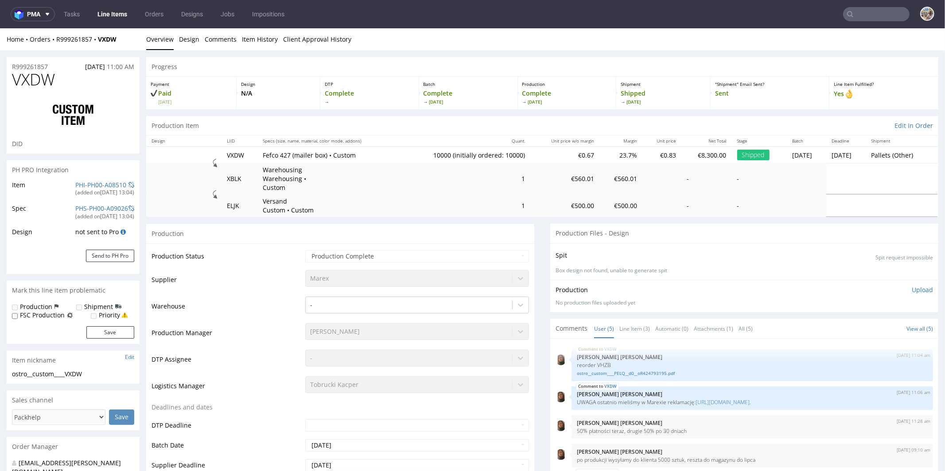
select select "in_progress"
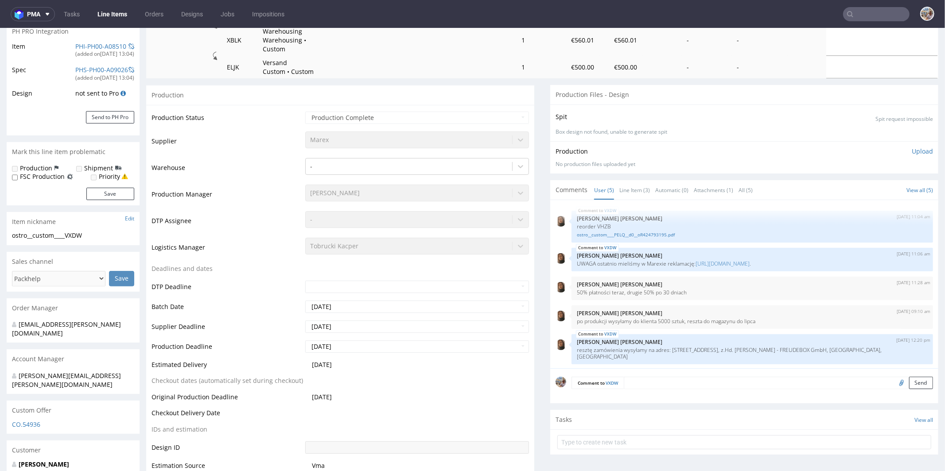
scroll to position [116, 0]
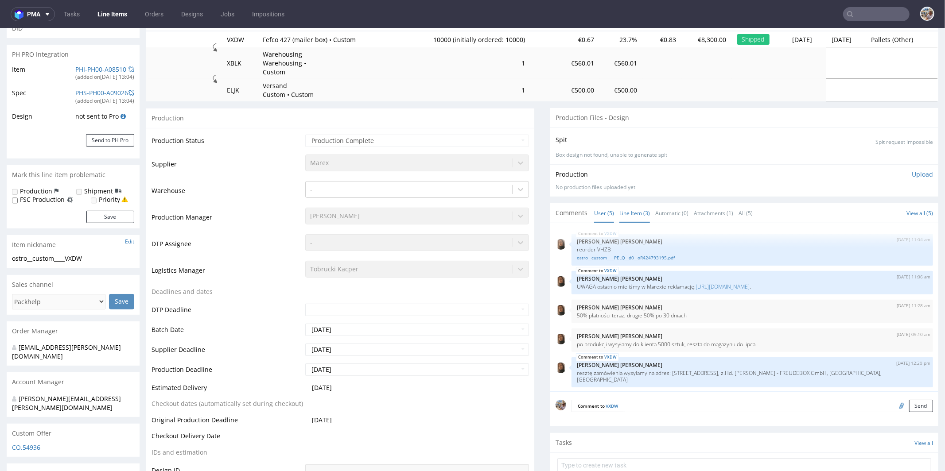
click at [619, 209] on link "Line Item (3)" at bounding box center [634, 212] width 31 height 19
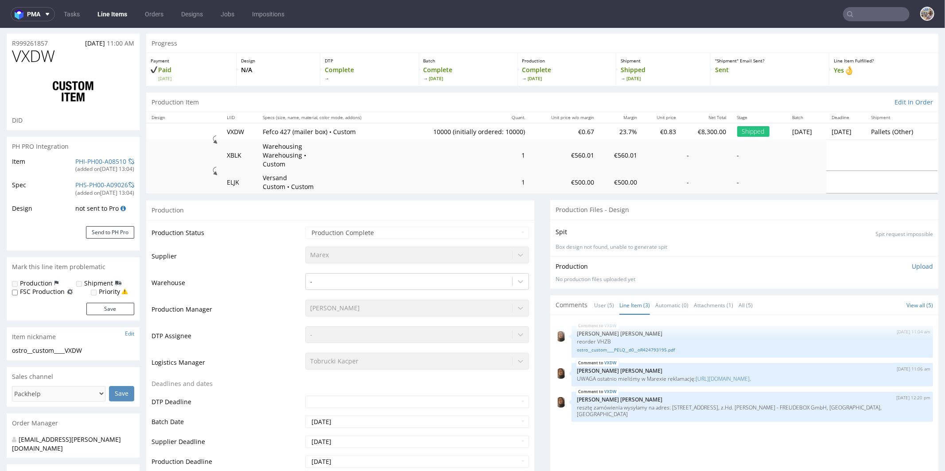
scroll to position [0, 0]
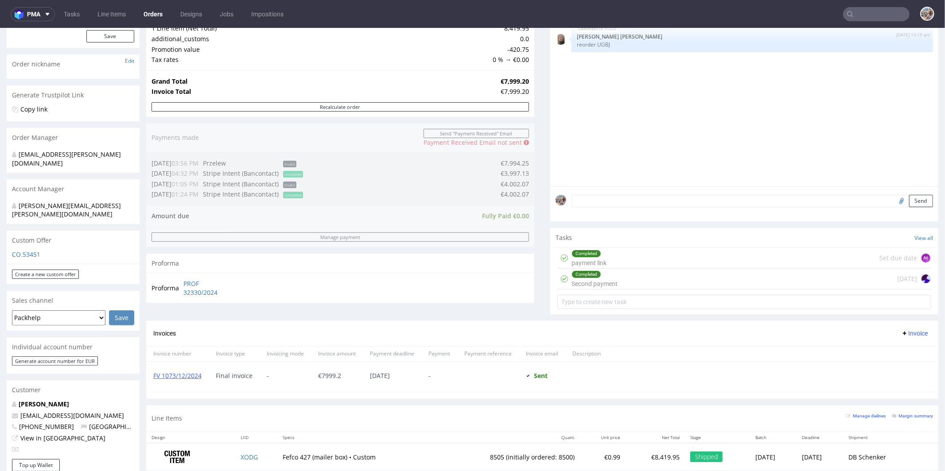
scroll to position [308, 0]
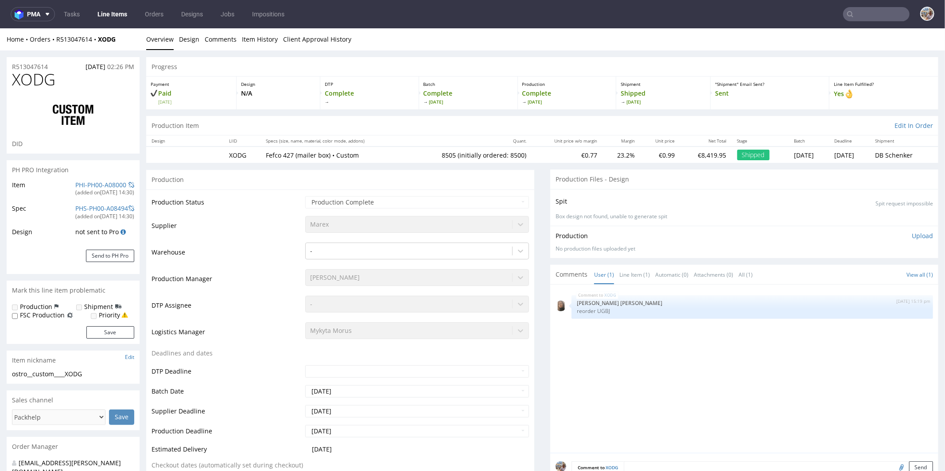
scroll to position [196, 0]
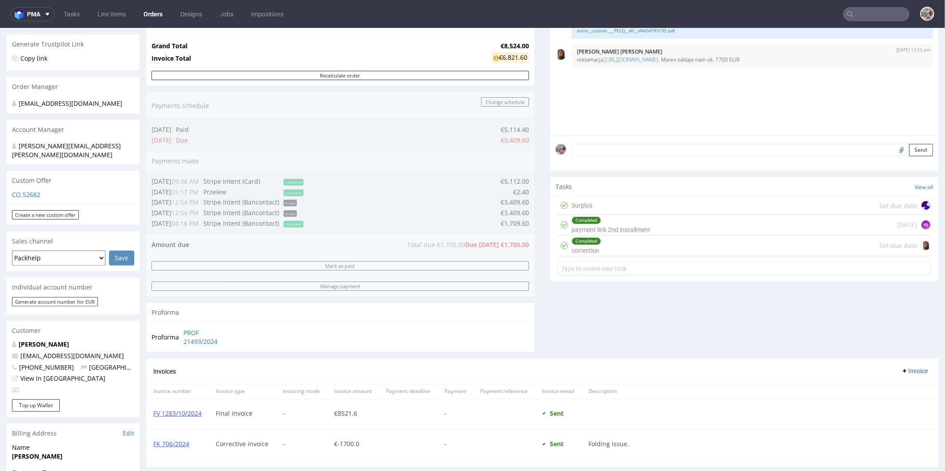
scroll to position [323, 0]
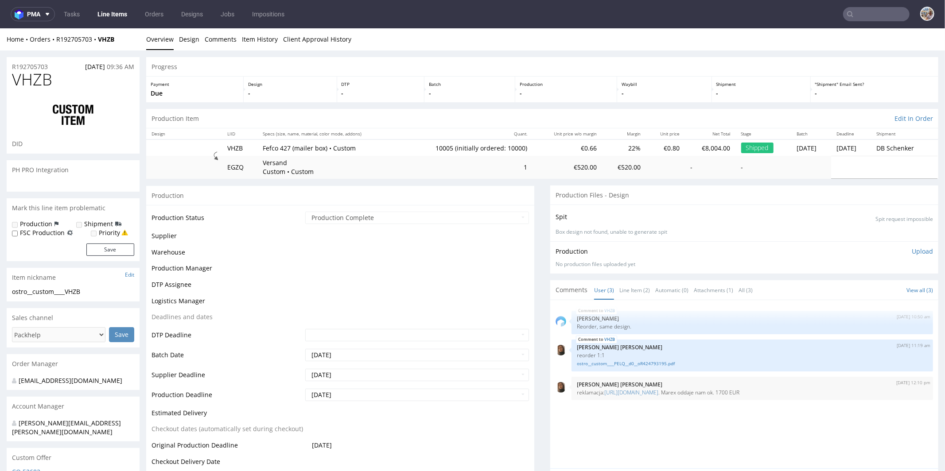
select select "in_progress"
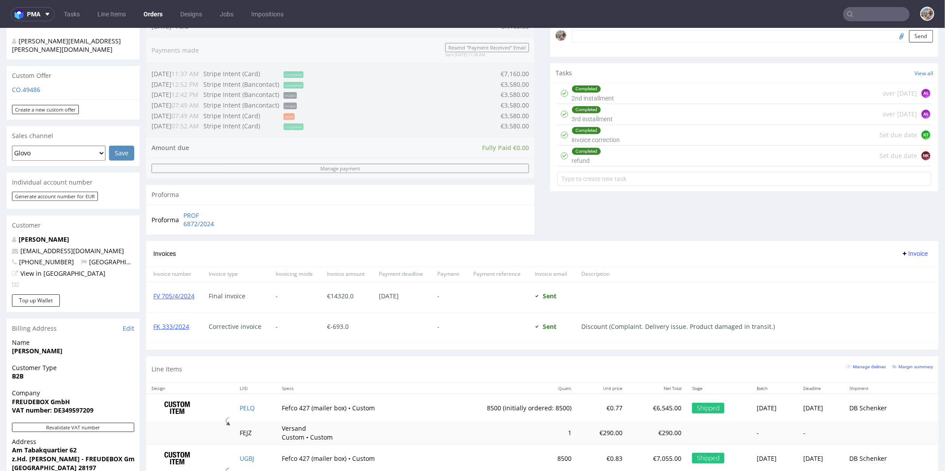
scroll to position [432, 0]
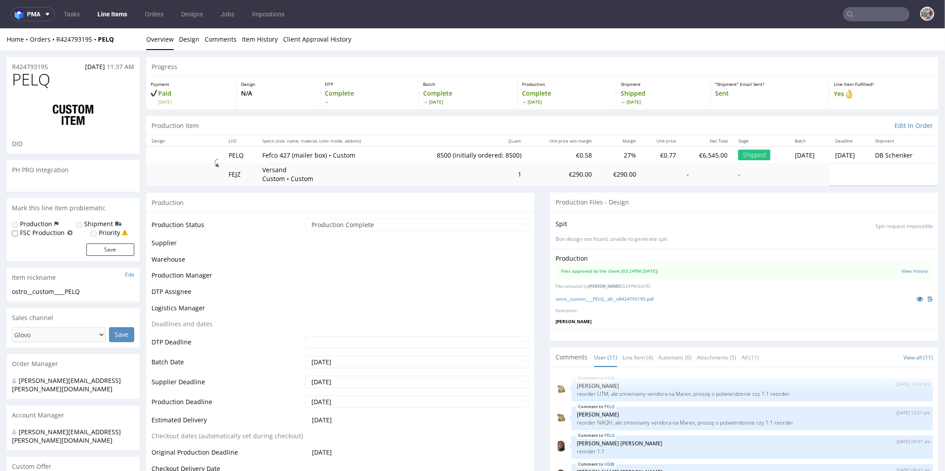
scroll to position [187, 0]
select select "in_progress"
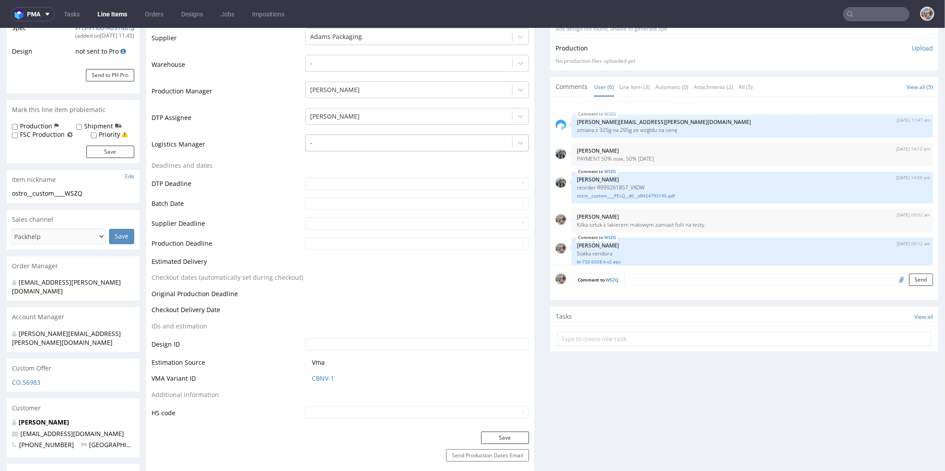
scroll to position [104, 0]
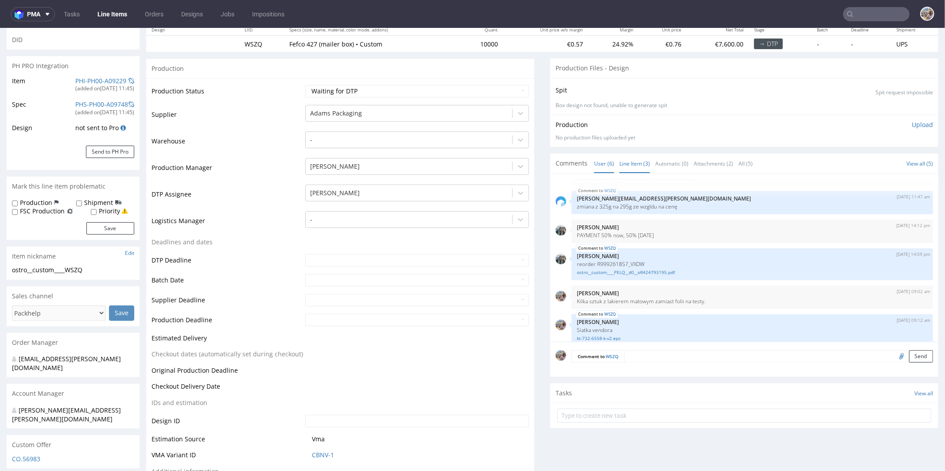
click at [638, 163] on link "Line Item (3)" at bounding box center [634, 163] width 31 height 19
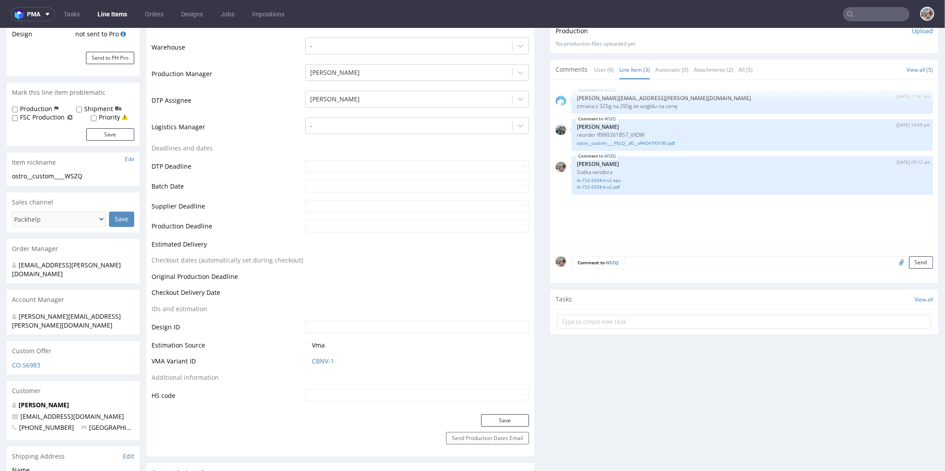
scroll to position [295, 0]
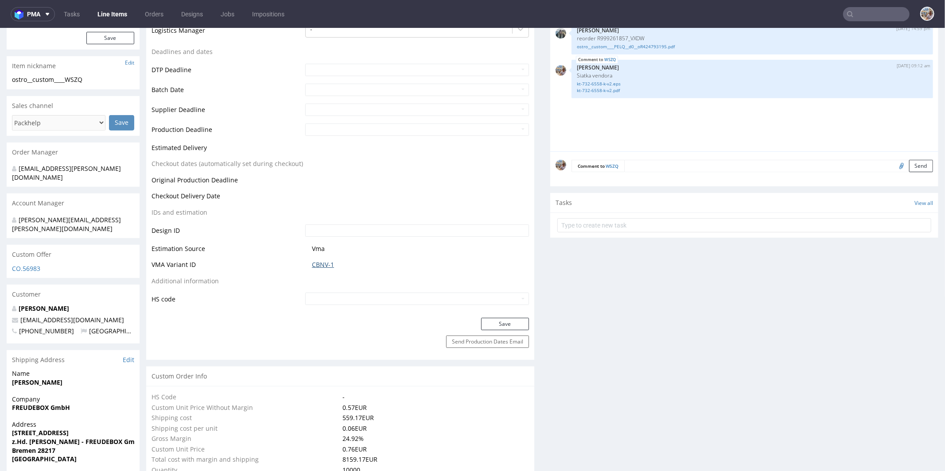
click at [327, 261] on link "CBNV-1" at bounding box center [323, 264] width 22 height 9
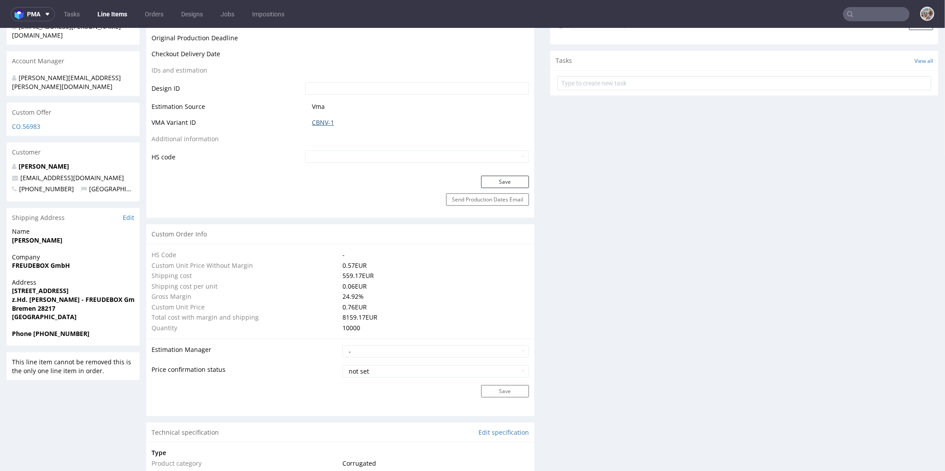
scroll to position [451, 0]
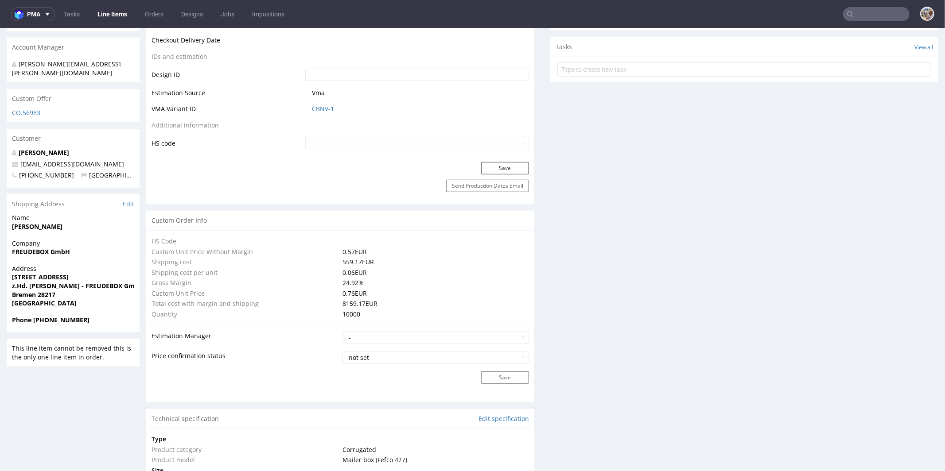
click at [322, 101] on td "Vma" at bounding box center [416, 95] width 226 height 16
click at [321, 105] on link "CBNV-1" at bounding box center [323, 108] width 22 height 9
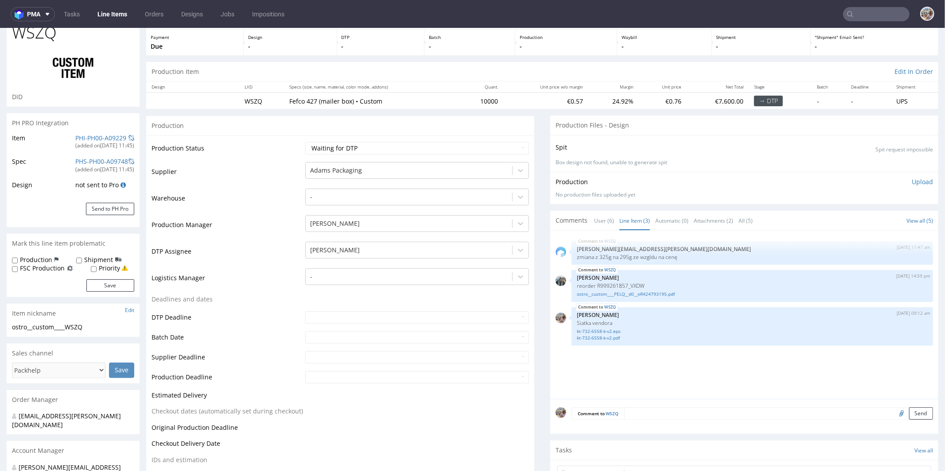
scroll to position [0, 0]
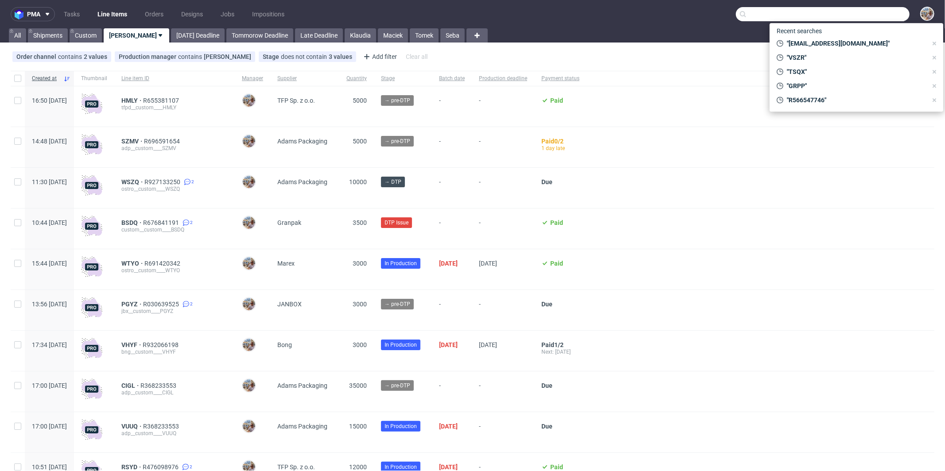
click at [867, 13] on input "text" at bounding box center [823, 14] width 174 height 14
paste input "R446793271"
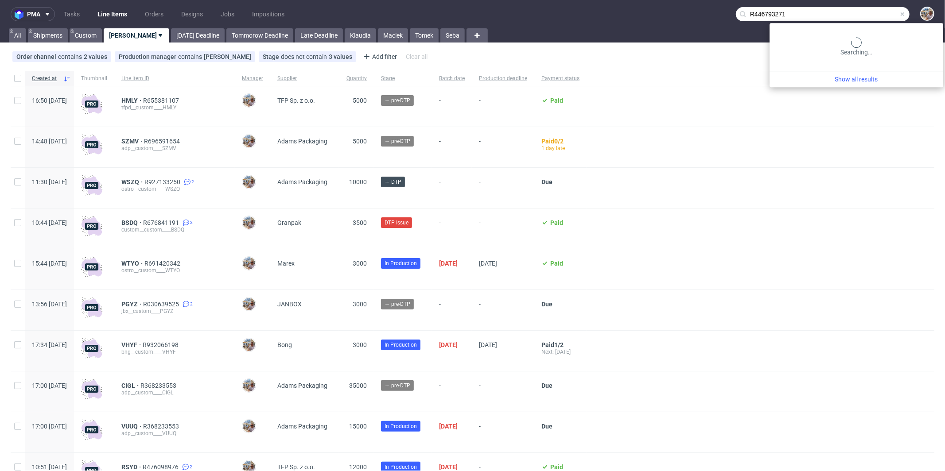
type input "R446793271"
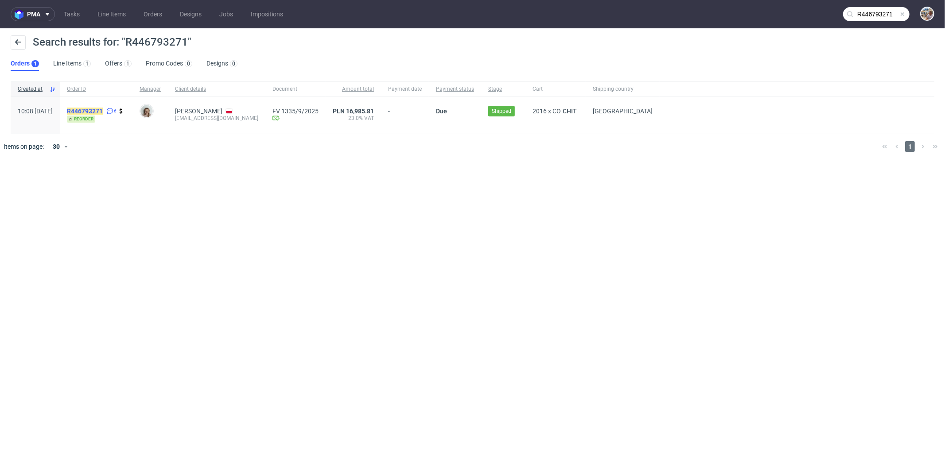
click at [103, 113] on mark "R446793271" at bounding box center [85, 111] width 36 height 7
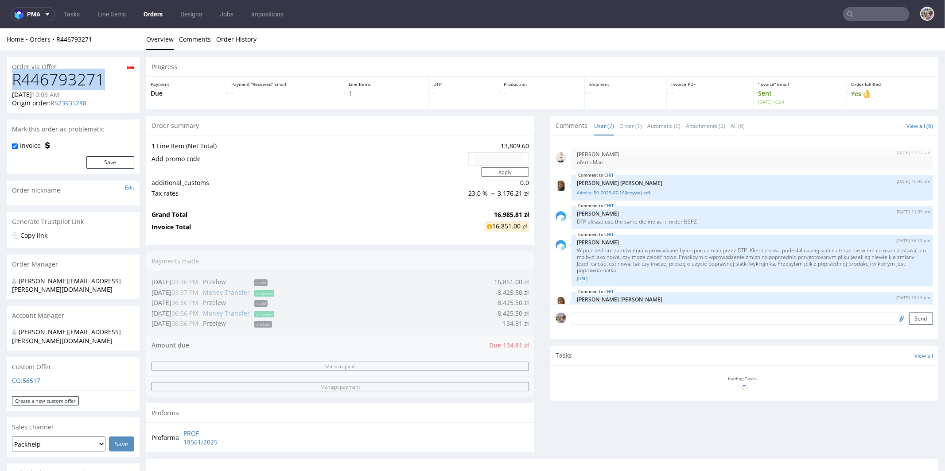
drag, startPoint x: 111, startPoint y: 81, endPoint x: 16, endPoint y: 77, distance: 95.8
click at [16, 77] on h1 "R446793271" at bounding box center [73, 79] width 122 height 18
copy h1 "R446793271"
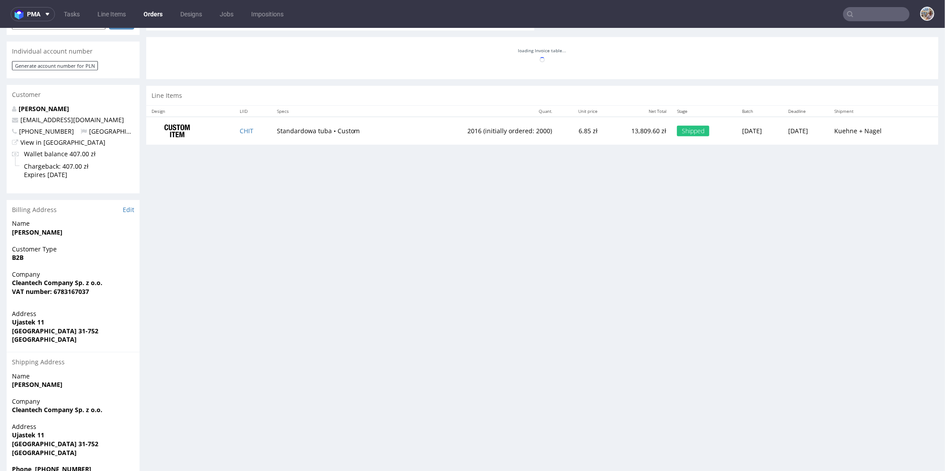
scroll to position [417, 0]
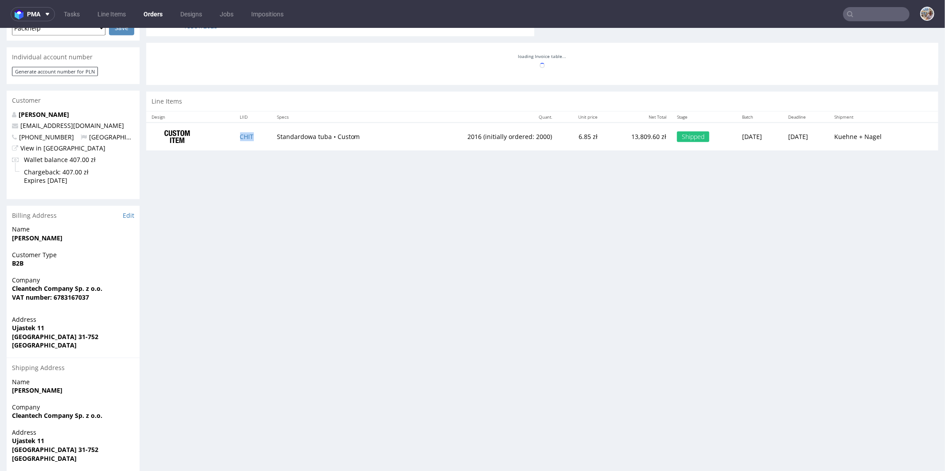
click at [256, 133] on td "CHIT" at bounding box center [253, 136] width 37 height 28
copy link "CHIT"
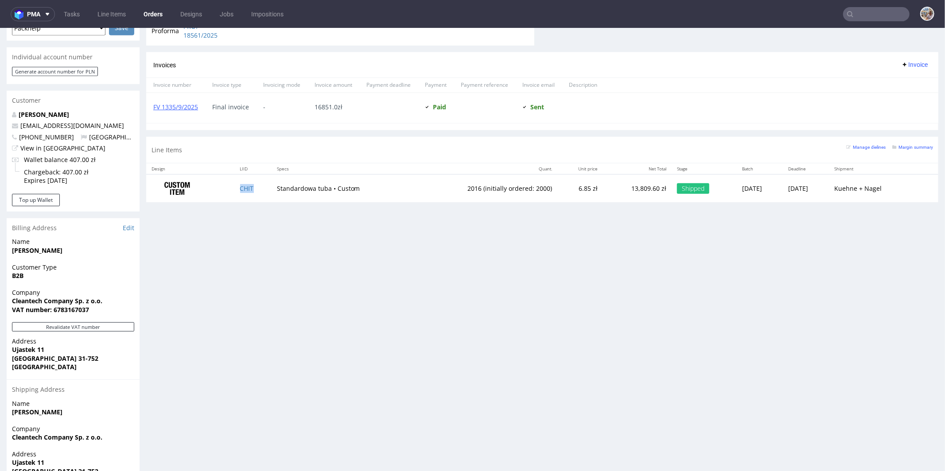
scroll to position [74, 0]
click at [877, 9] on input "text" at bounding box center [876, 14] width 66 height 14
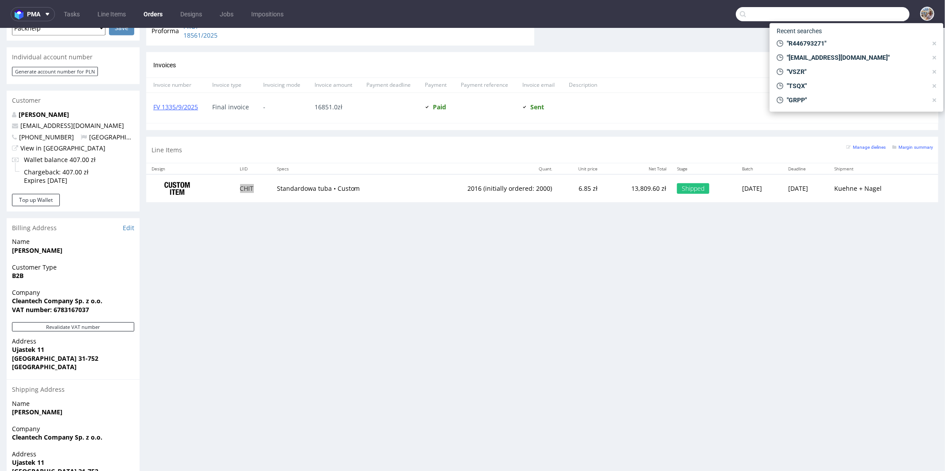
paste input "(SZSU),"
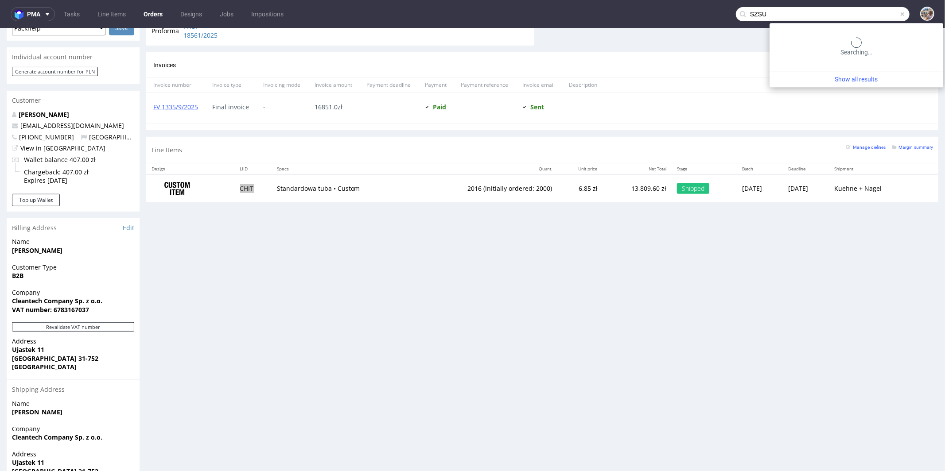
type input "SZSU"
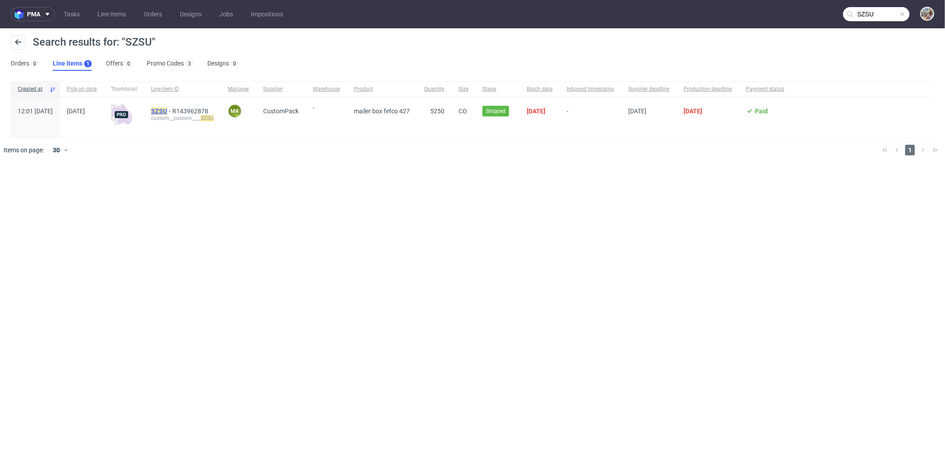
click at [167, 109] on mark "SZSU" at bounding box center [159, 111] width 16 height 7
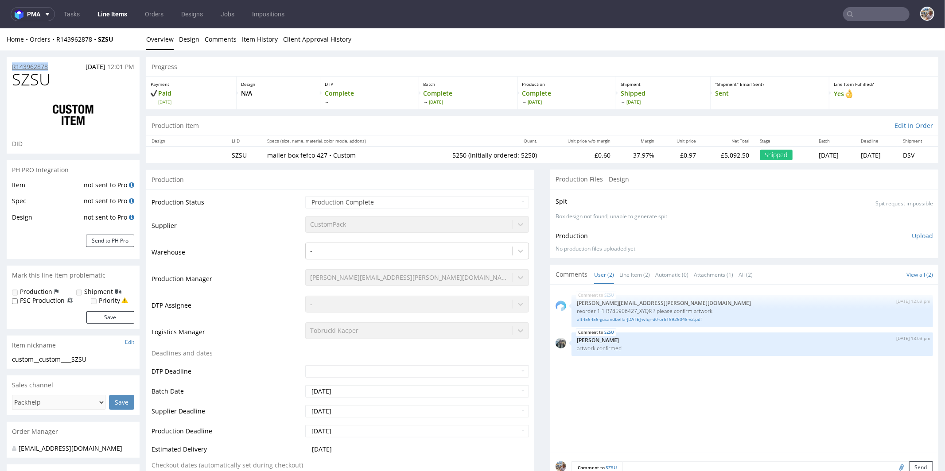
drag, startPoint x: 51, startPoint y: 66, endPoint x: 12, endPoint y: 66, distance: 38.5
click at [12, 66] on div "R143962878 11.08.2025 12:01 PM" at bounding box center [73, 64] width 133 height 14
copy p "R143962878"
drag, startPoint x: 68, startPoint y: 81, endPoint x: 6, endPoint y: 81, distance: 62.5
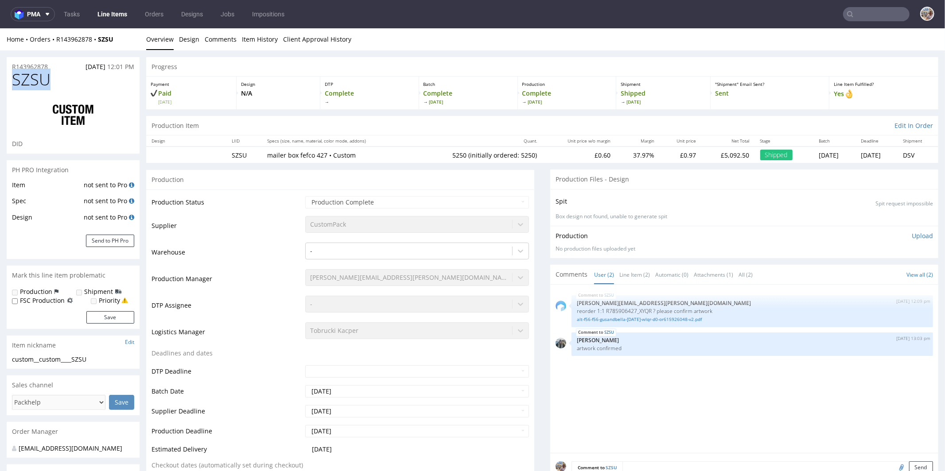
copy span "SZSU"
click at [864, 7] on nav "pma Tasks Line Items Orders Designs Jobs Impositions" at bounding box center [472, 14] width 945 height 28
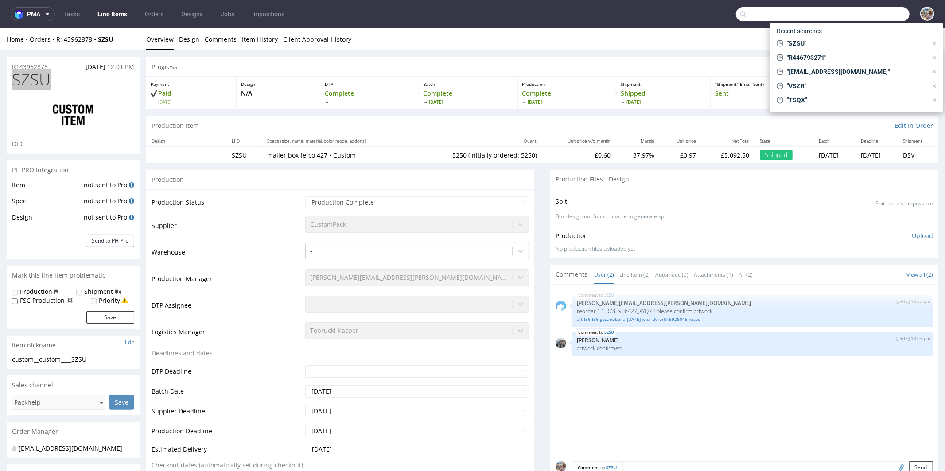
click at [868, 13] on input "text" at bounding box center [823, 14] width 174 height 14
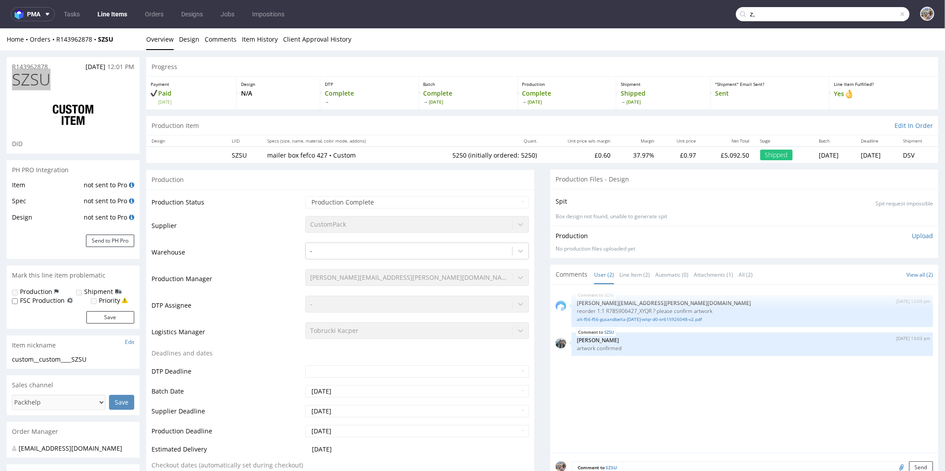
type input "z"
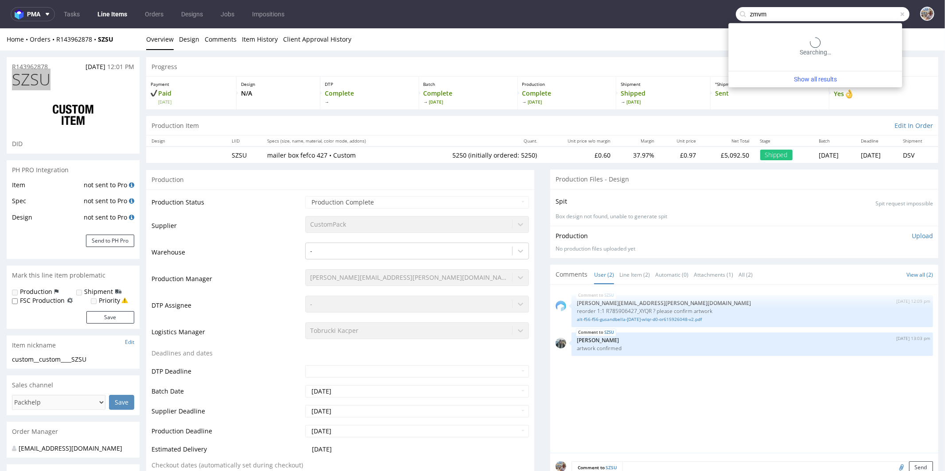
type input "zmvm"
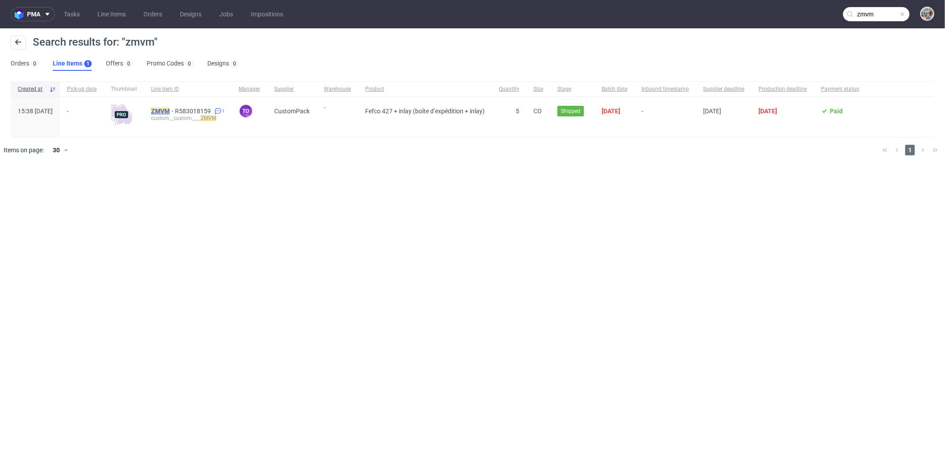
click at [170, 111] on mark "ZMVM" at bounding box center [160, 111] width 19 height 7
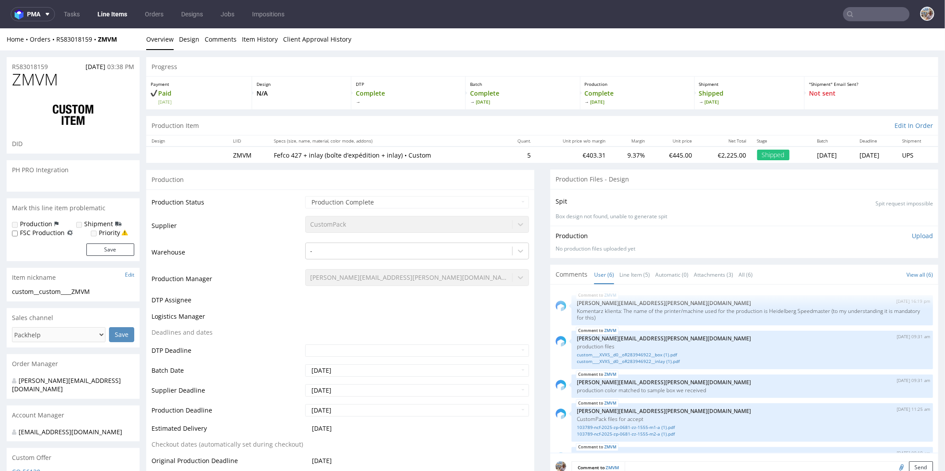
scroll to position [61, 0]
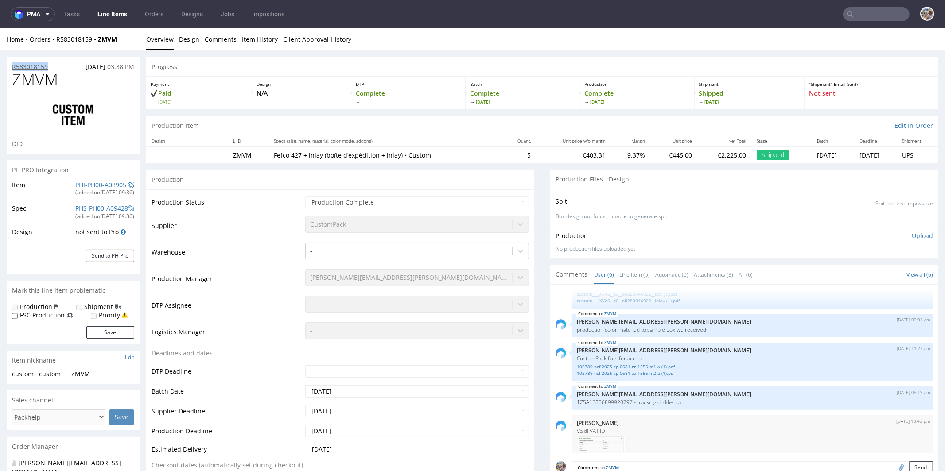
drag, startPoint x: 59, startPoint y: 65, endPoint x: 12, endPoint y: 65, distance: 46.5
click at [12, 65] on div "R583018159 16.07.2025 03:38 PM" at bounding box center [73, 64] width 133 height 14
copy p "R583018159"
drag, startPoint x: 59, startPoint y: 79, endPoint x: 4, endPoint y: 76, distance: 54.6
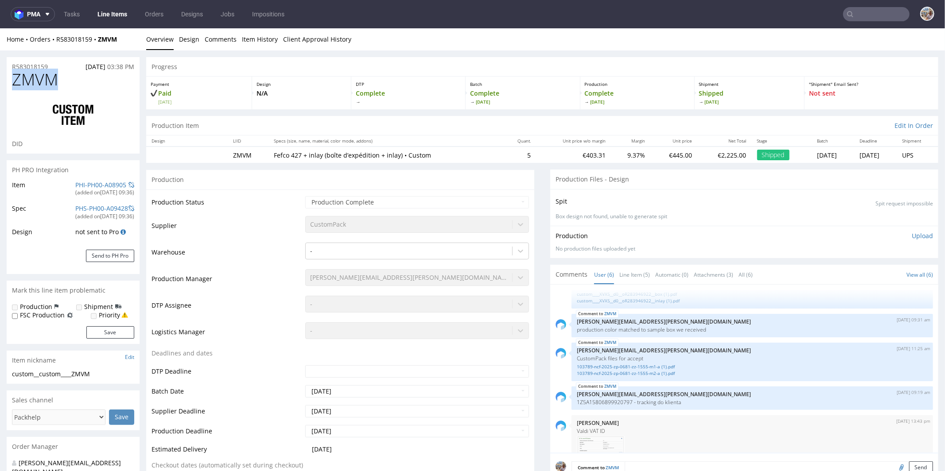
copy span "ZMVM"
click at [890, 15] on input "text" at bounding box center [876, 14] width 66 height 14
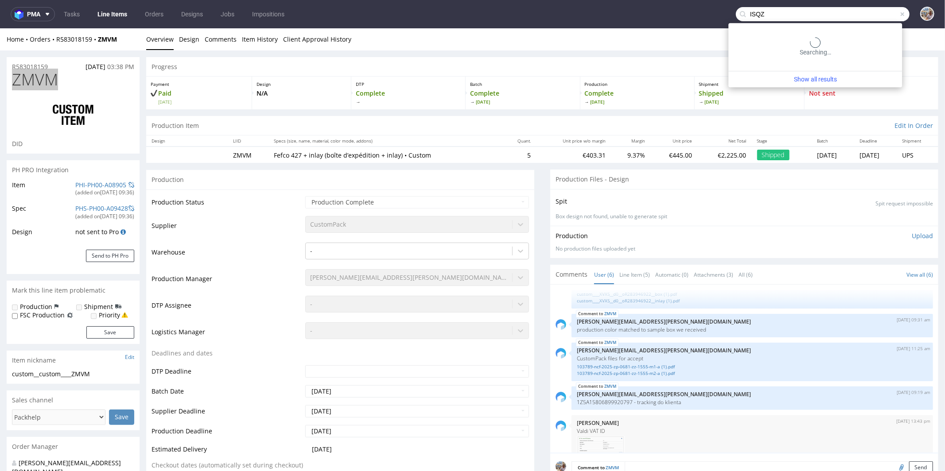
type input "ISQZ"
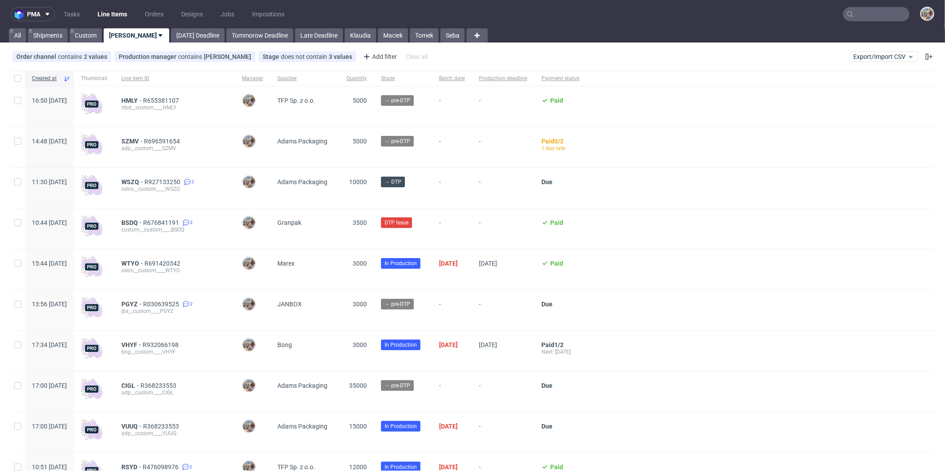
click at [878, 19] on input "text" at bounding box center [876, 14] width 66 height 14
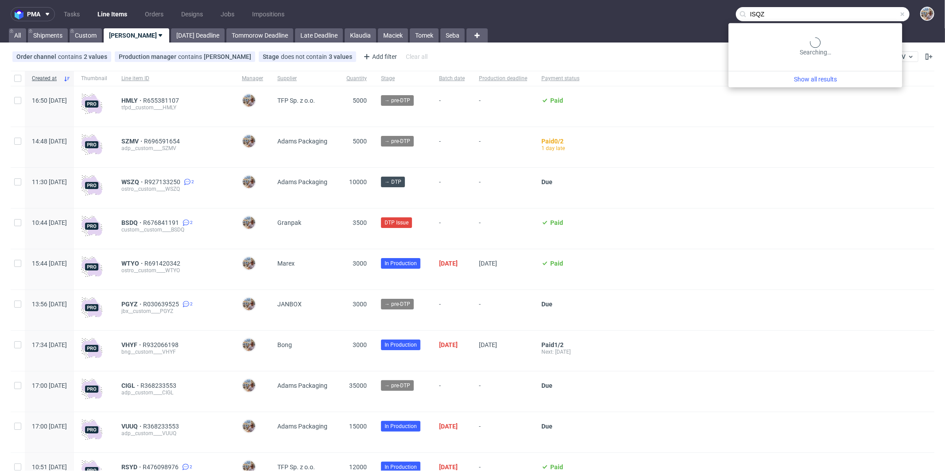
type input "ISQZ"
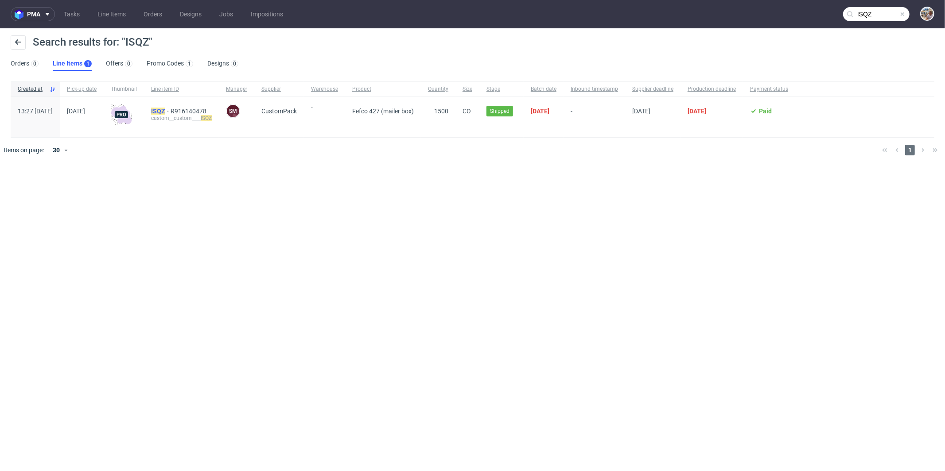
click at [165, 109] on mark "ISQZ" at bounding box center [158, 111] width 14 height 7
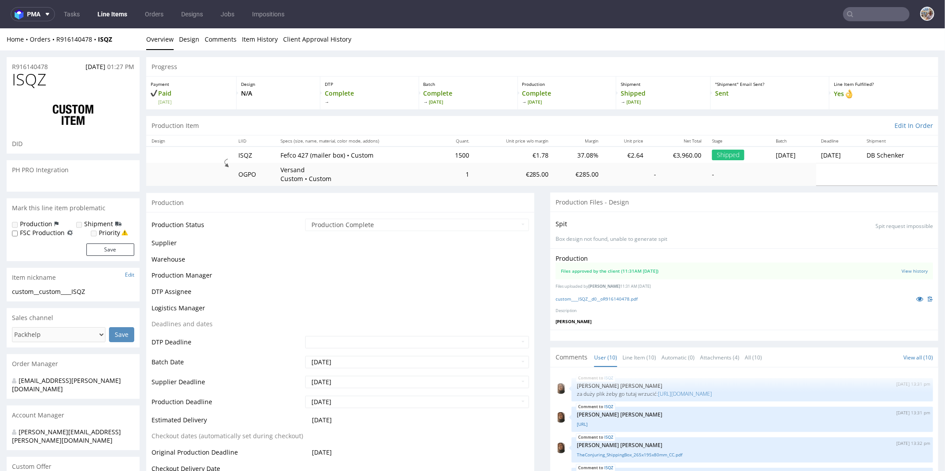
scroll to position [198, 0]
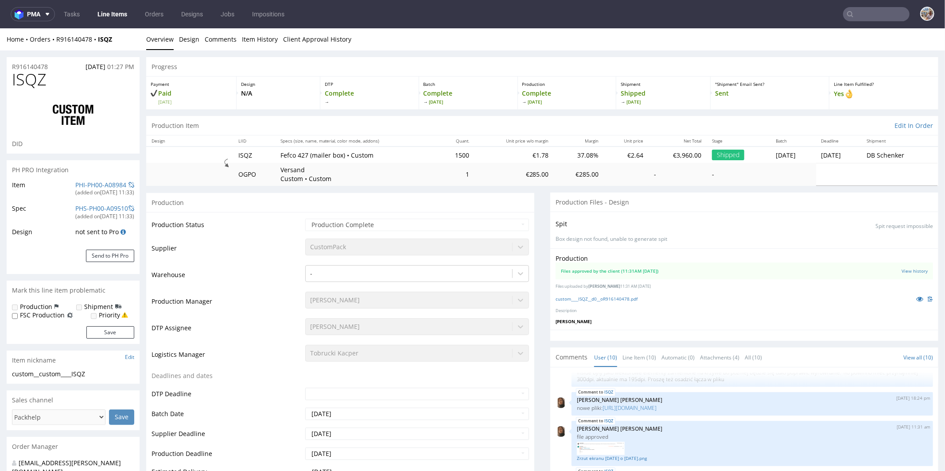
click at [49, 68] on div "R916140478 27.08.2025 01:27 PM" at bounding box center [73, 64] width 133 height 14
drag, startPoint x: 51, startPoint y: 66, endPoint x: 12, endPoint y: 66, distance: 39.4
click at [12, 66] on div "R916140478 27.08.2025 01:27 PM" at bounding box center [73, 64] width 133 height 14
copy p "R916140478"
drag, startPoint x: 55, startPoint y: 81, endPoint x: 8, endPoint y: 79, distance: 46.6
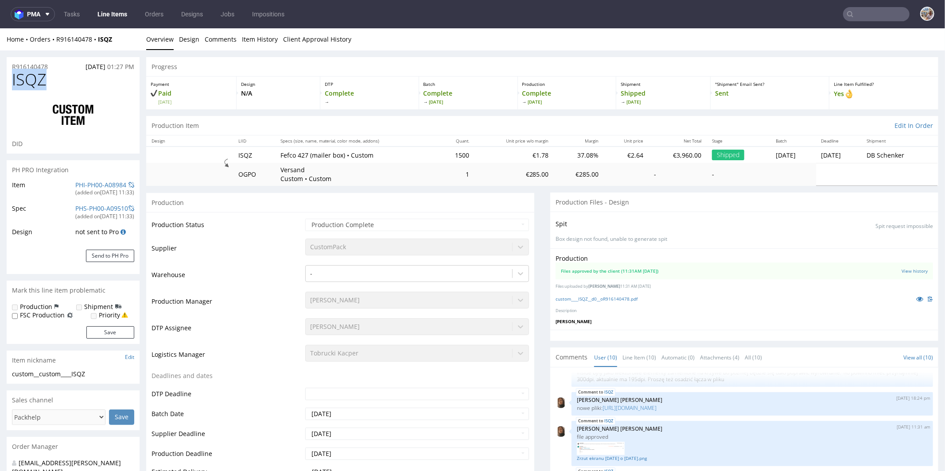
click at [8, 79] on div "ISQZ DID" at bounding box center [73, 111] width 133 height 83
copy span "ISQZ"
click at [869, 21] on input "text" at bounding box center [876, 14] width 66 height 14
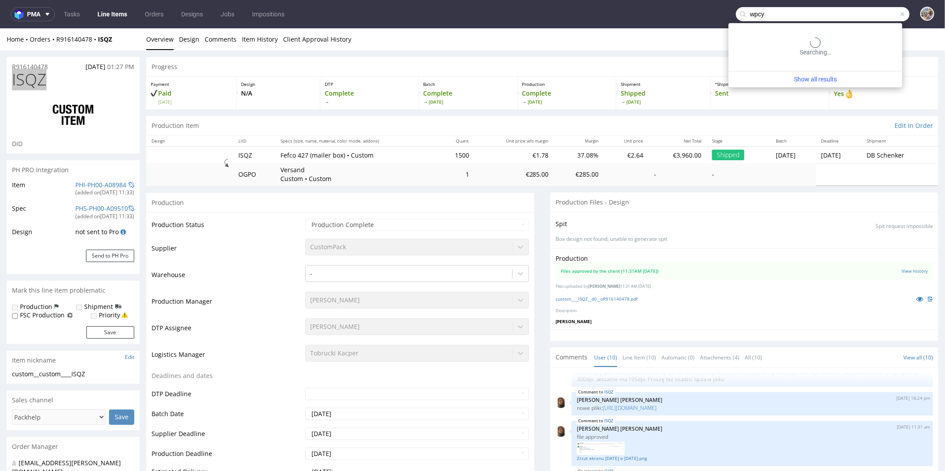
type input "wpcy"
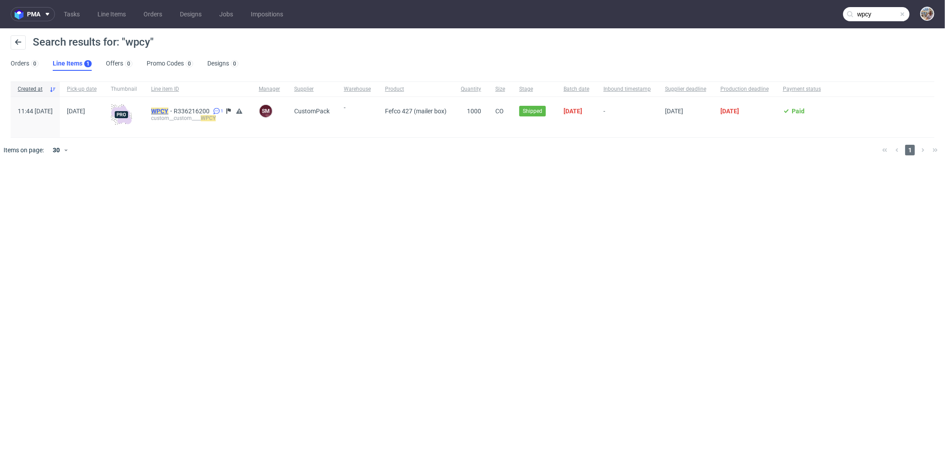
click at [168, 109] on mark "WPCY" at bounding box center [159, 111] width 17 height 7
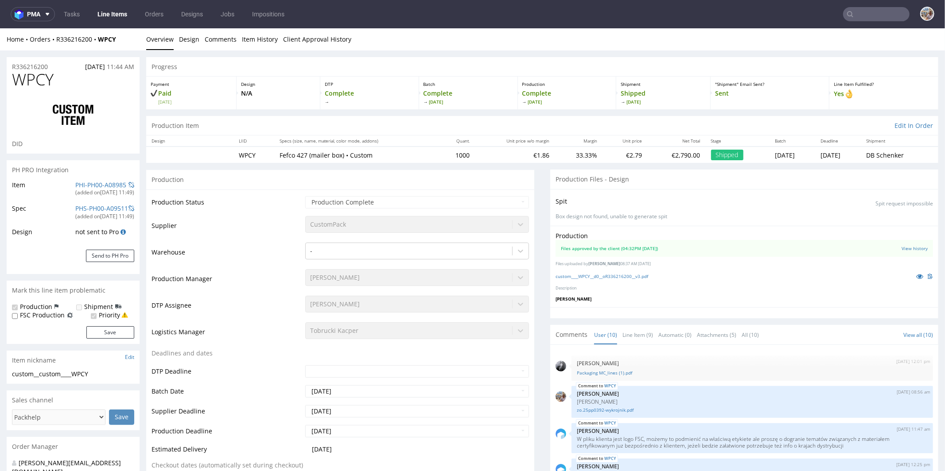
scroll to position [186, 0]
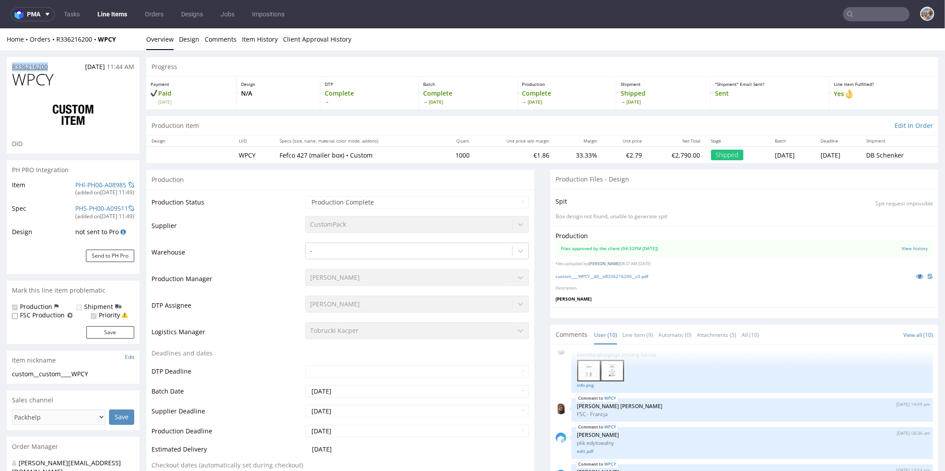
drag, startPoint x: 53, startPoint y: 66, endPoint x: 12, endPoint y: 65, distance: 40.8
click at [12, 65] on div "R336216200 28.08.2025 11:44 AM" at bounding box center [73, 64] width 133 height 14
copy p "R336216200"
drag, startPoint x: 78, startPoint y: 83, endPoint x: 19, endPoint y: 78, distance: 59.1
click at [19, 78] on h1 "WPCY" at bounding box center [73, 79] width 122 height 18
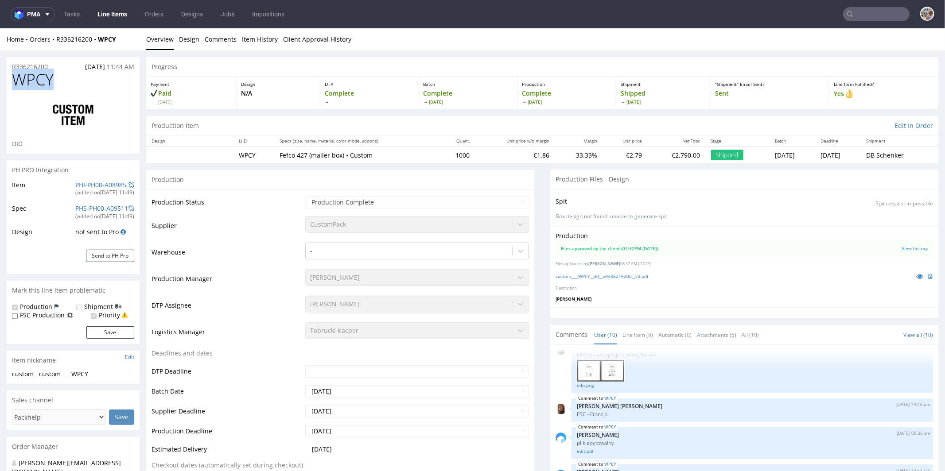
copy span "WPCY"
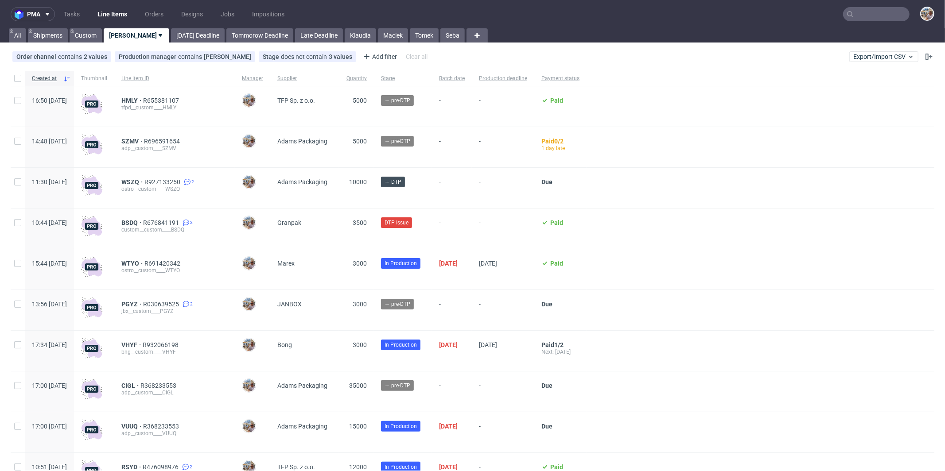
click at [864, 19] on input "text" at bounding box center [876, 14] width 66 height 14
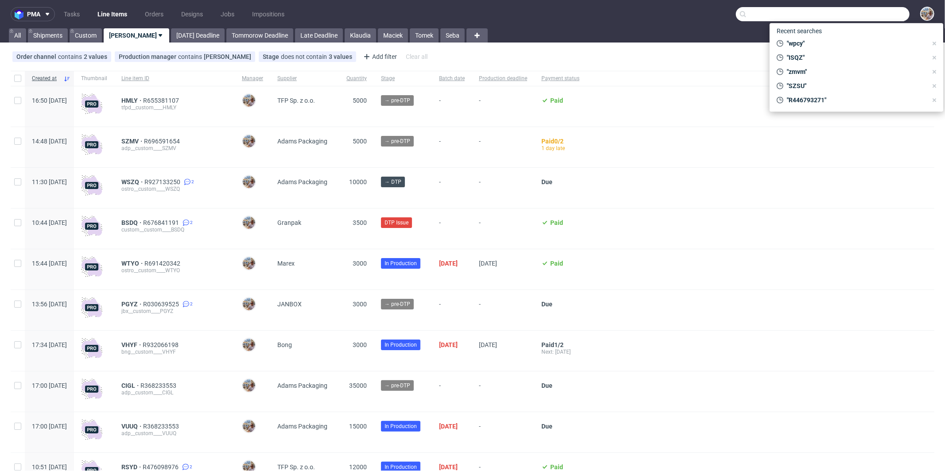
paste input "TDGQ"
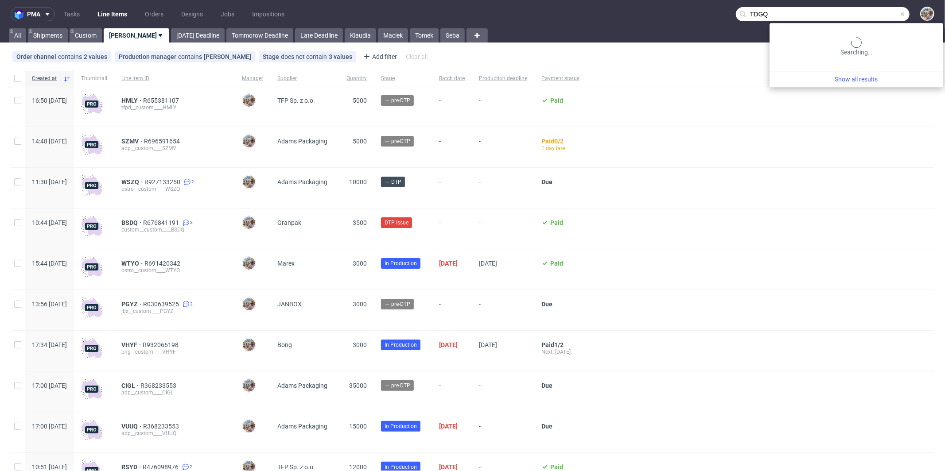
type input "TDGQ"
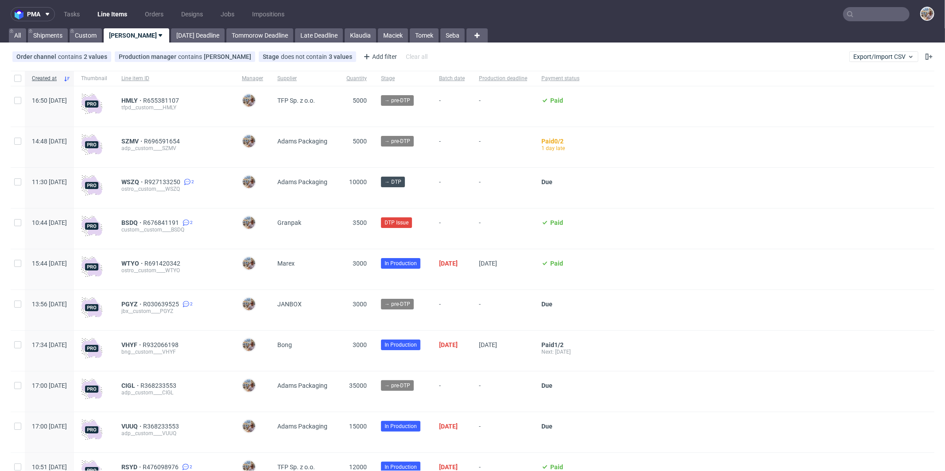
click at [164, 300] on div "PGYZ R030639525 2 jbx__custom____PGYZ" at bounding box center [174, 310] width 121 height 40
click at [143, 304] on span "PGYZ" at bounding box center [132, 304] width 22 height 7
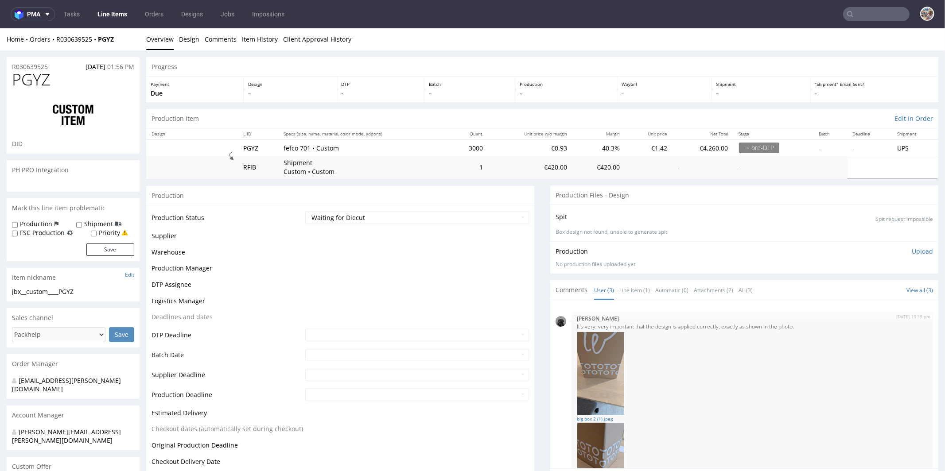
scroll to position [121, 0]
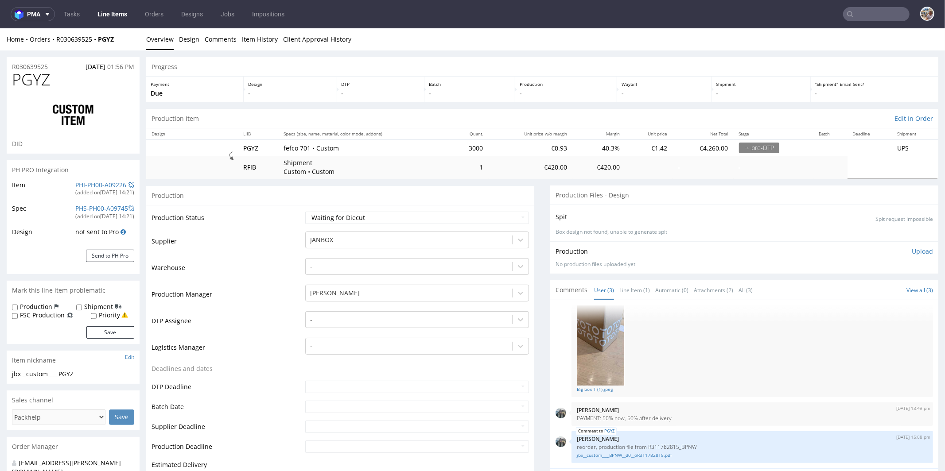
select select "in_progress"
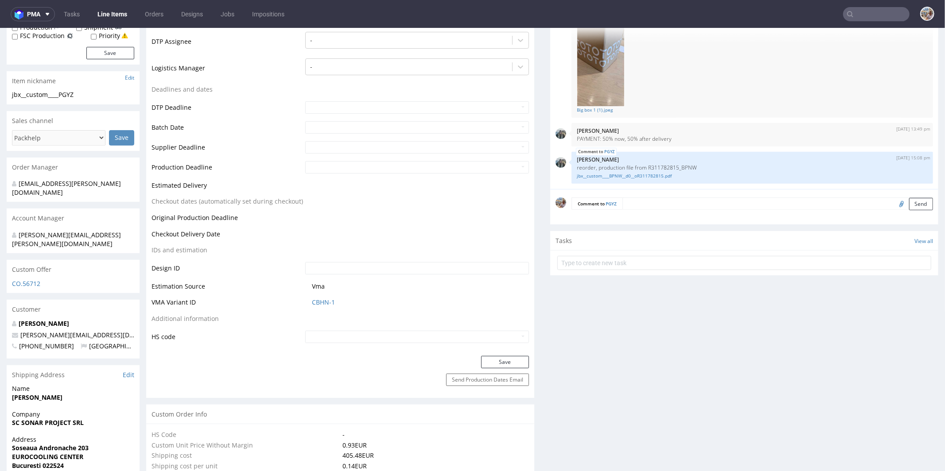
scroll to position [360, 0]
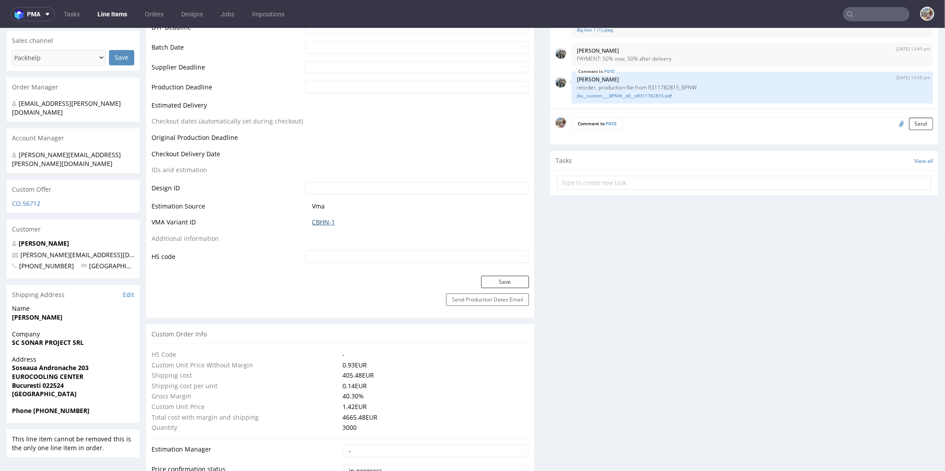
click at [329, 222] on link "CBHN-1" at bounding box center [323, 222] width 23 height 9
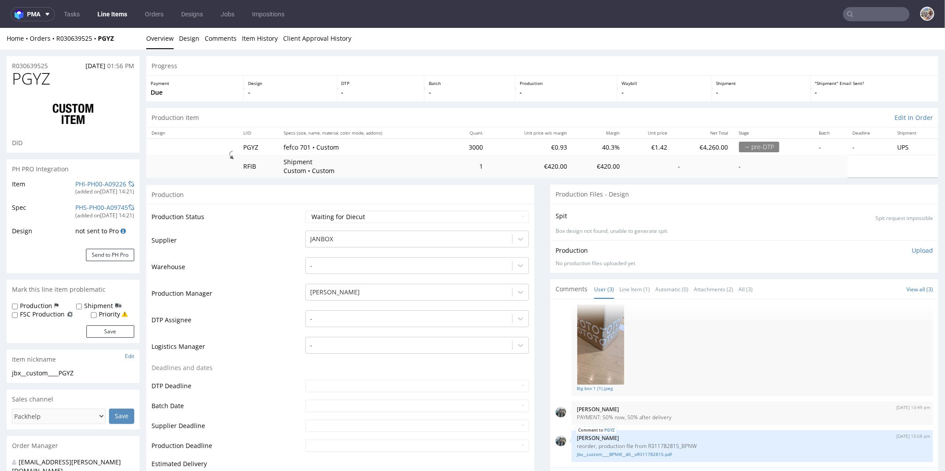
scroll to position [0, 0]
drag, startPoint x: 55, startPoint y: 65, endPoint x: 12, endPoint y: 64, distance: 43.0
click at [12, 64] on div "R030639525 07.10.2025 01:56 PM" at bounding box center [73, 64] width 133 height 14
copy p "R030639525"
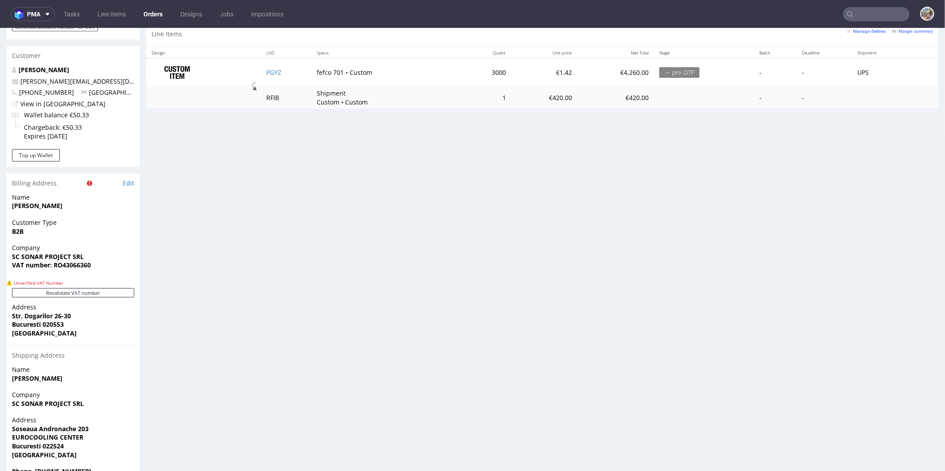
scroll to position [117, 0]
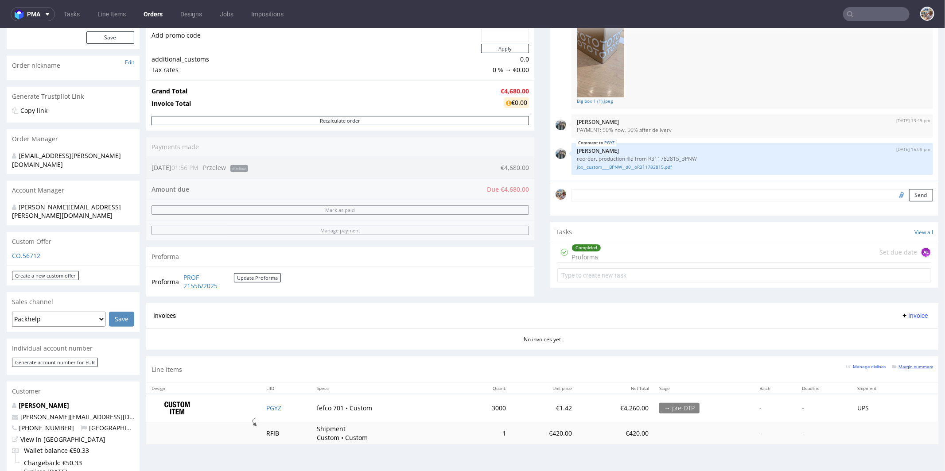
click at [892, 364] on small "Margin summary" at bounding box center [912, 366] width 41 height 5
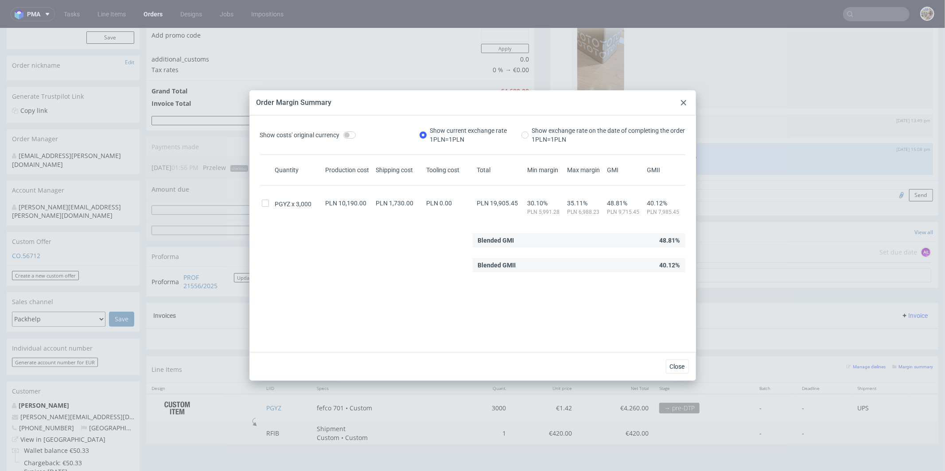
click at [681, 100] on use at bounding box center [683, 102] width 5 height 5
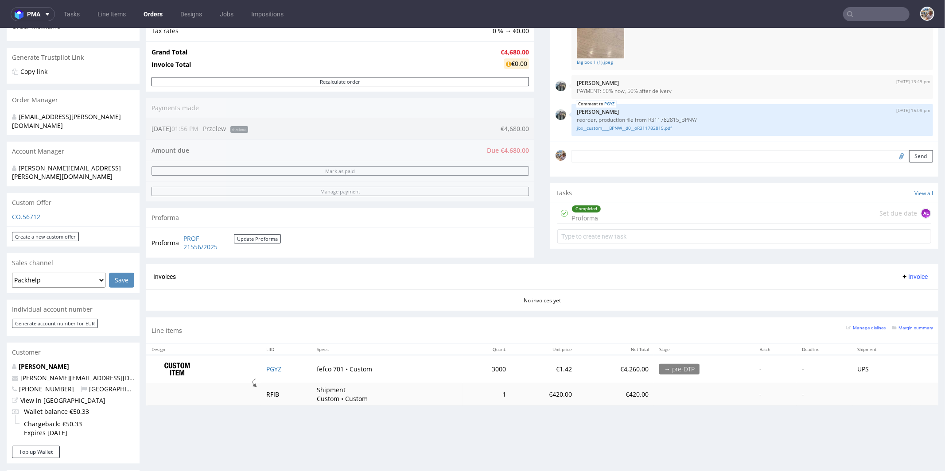
scroll to position [195, 0]
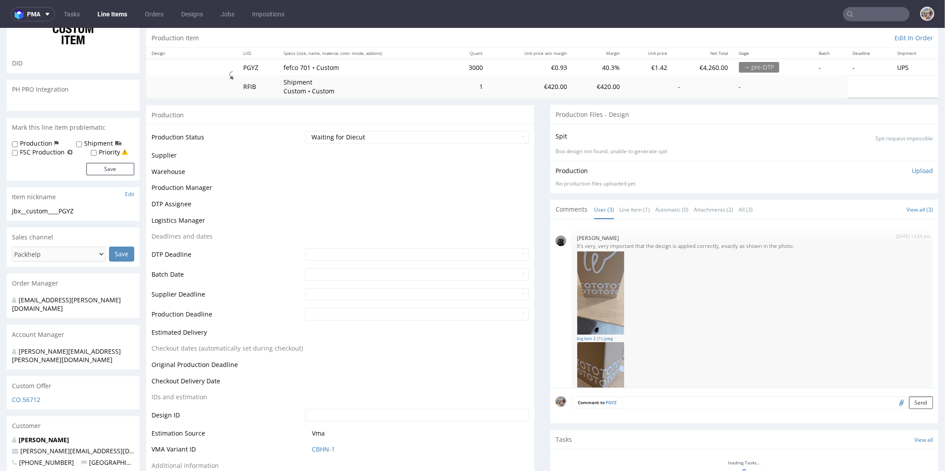
scroll to position [121, 0]
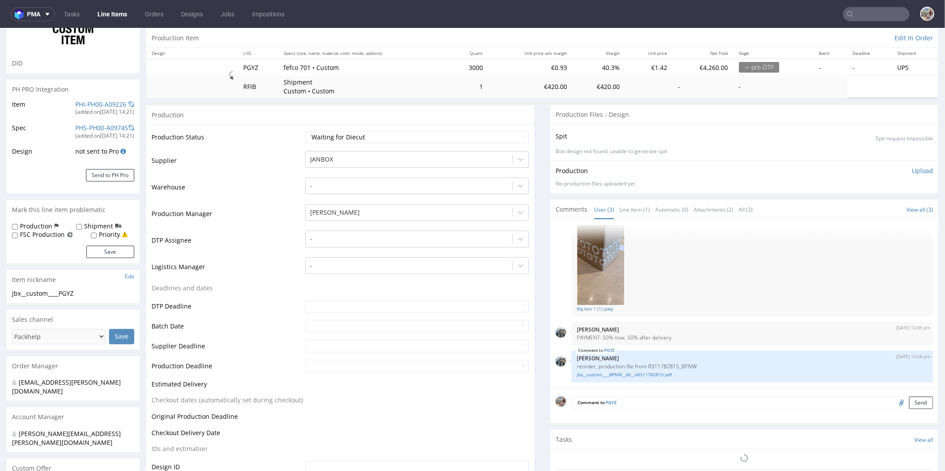
select select "in_progress"
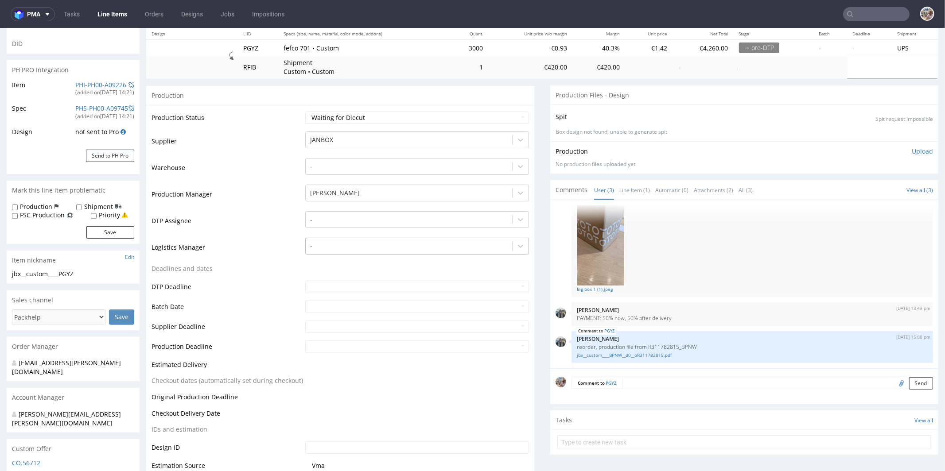
scroll to position [105, 0]
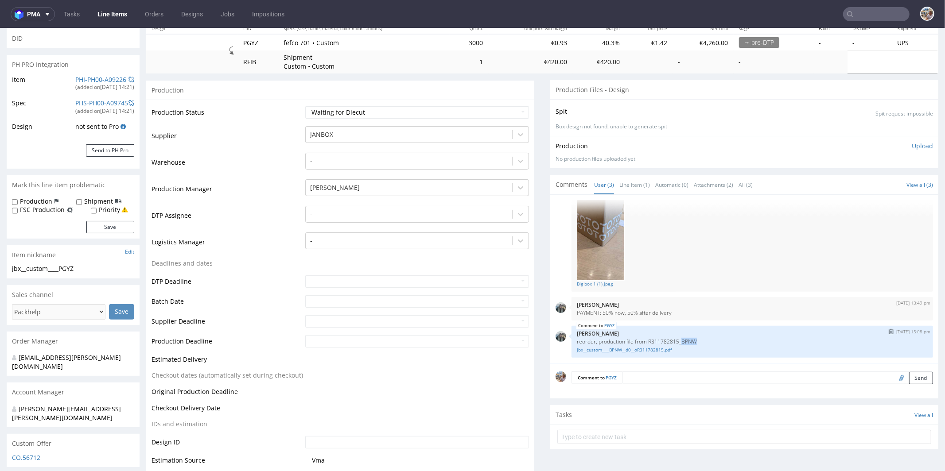
drag, startPoint x: 696, startPoint y: 341, endPoint x: 674, endPoint y: 340, distance: 21.3
click at [674, 340] on p "reorder, production file from R311782815_BPNW" at bounding box center [752, 341] width 351 height 7
copy p "BPNW"
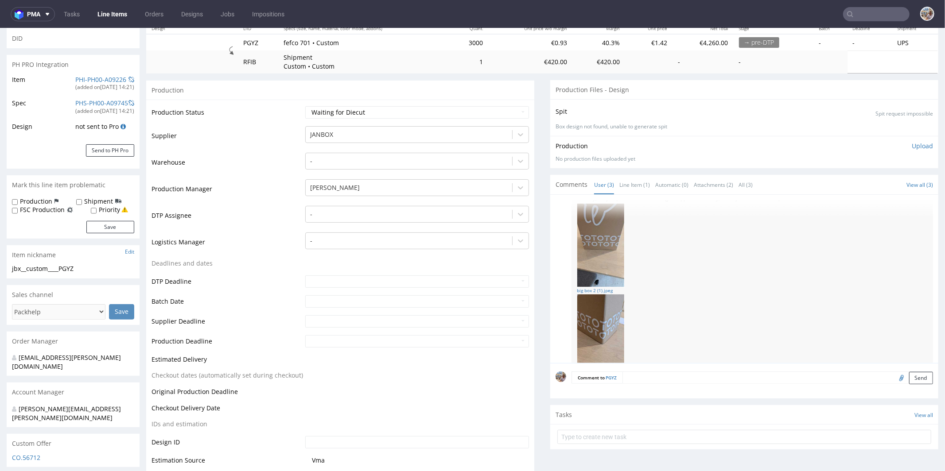
scroll to position [121, 0]
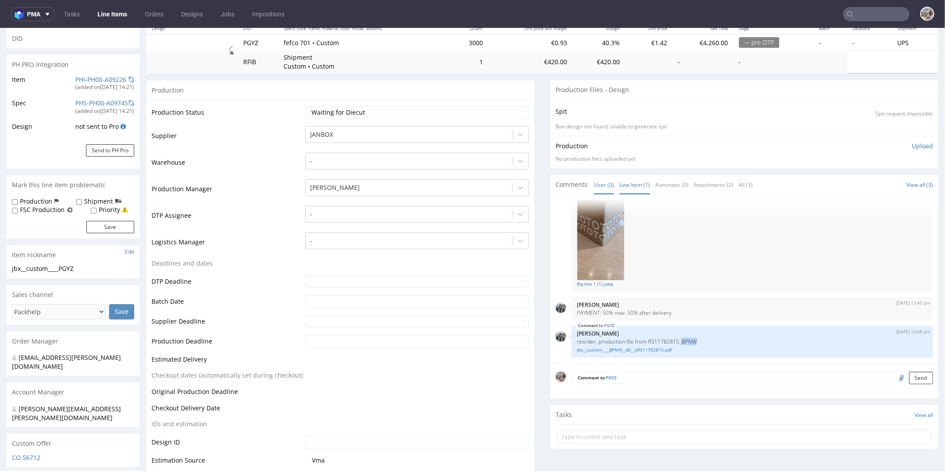
click at [632, 184] on link "Line Item (1)" at bounding box center [634, 184] width 31 height 19
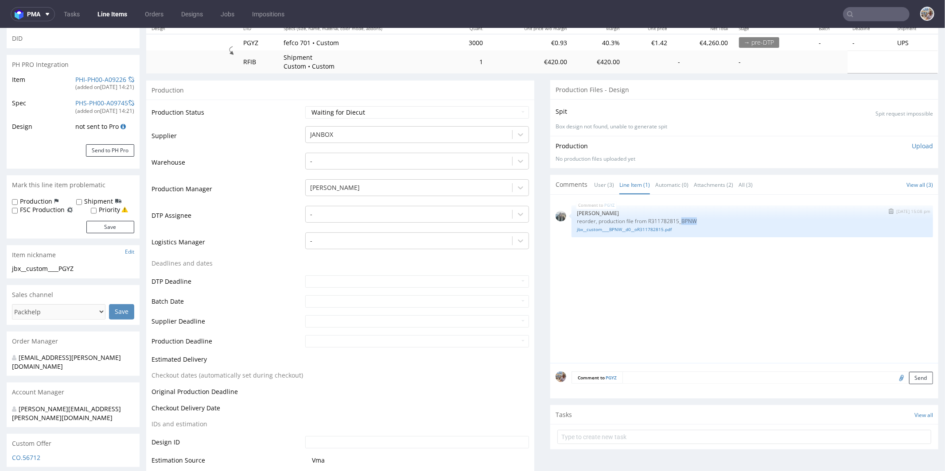
drag, startPoint x: 692, startPoint y: 218, endPoint x: 675, endPoint y: 218, distance: 17.3
click at [675, 218] on p "reorder, production file from R311782815_BPNW" at bounding box center [752, 221] width 351 height 7
copy p "BPNW"
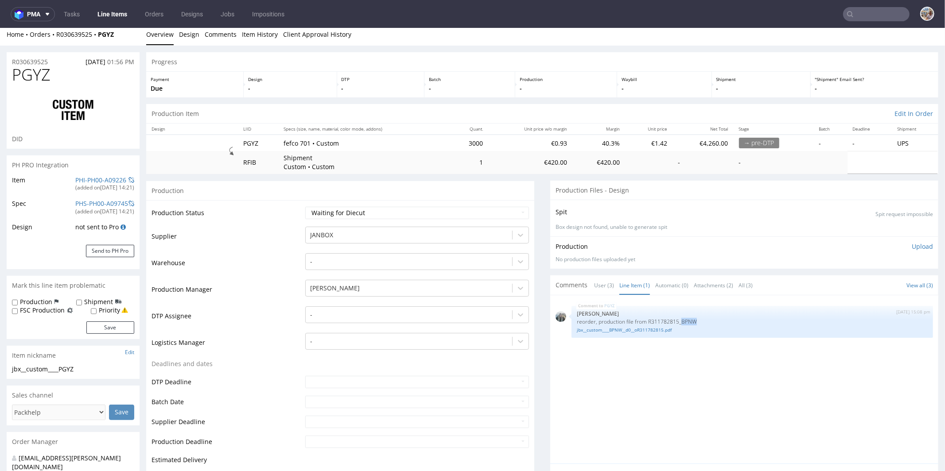
scroll to position [0, 0]
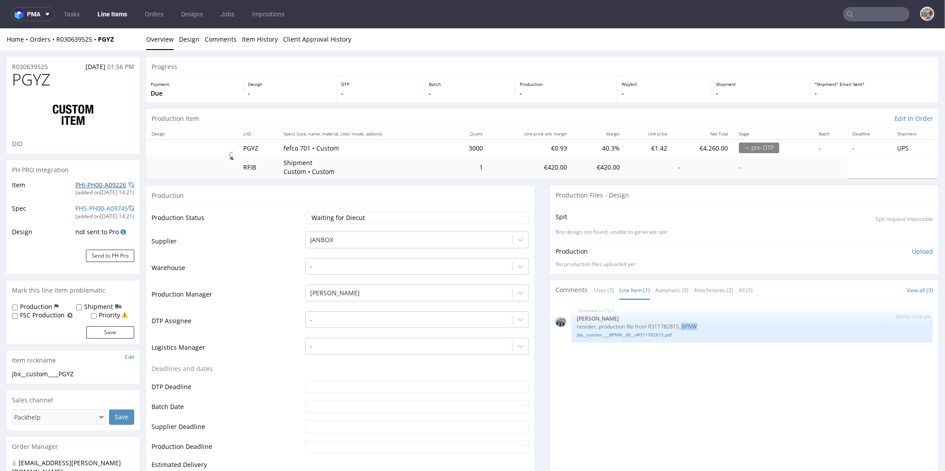
click at [101, 186] on link "PHI-PH00-A09226" at bounding box center [100, 184] width 51 height 8
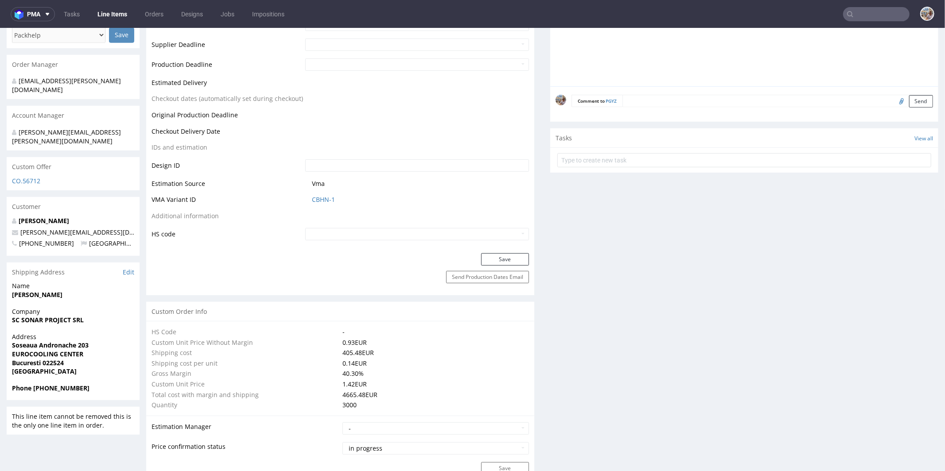
scroll to position [435, 0]
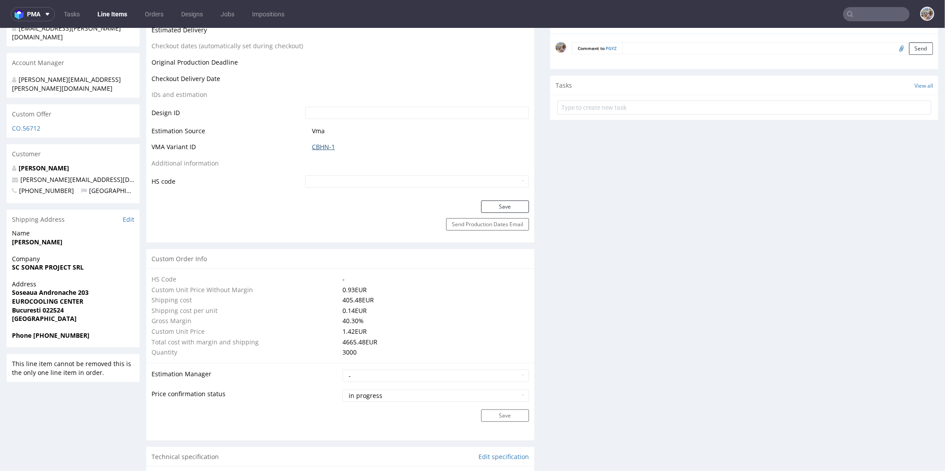
click at [313, 142] on link "CBHN-1" at bounding box center [323, 146] width 23 height 9
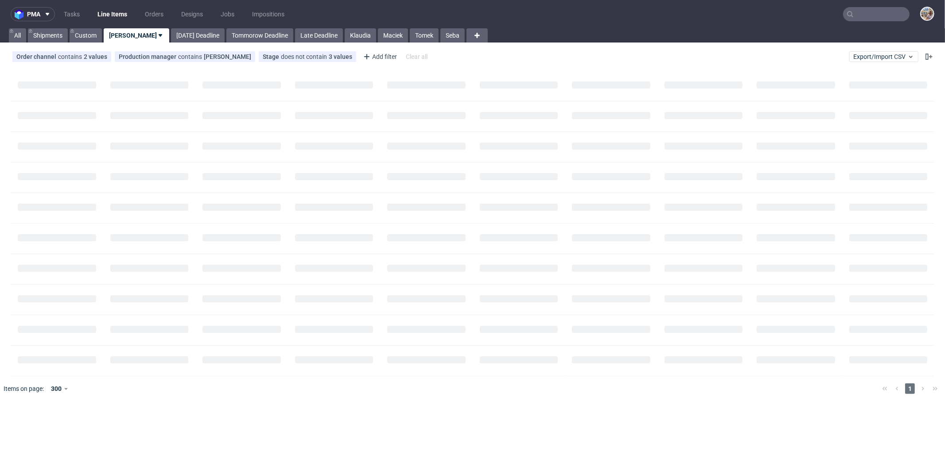
click at [870, 14] on input "text" at bounding box center [876, 14] width 66 height 14
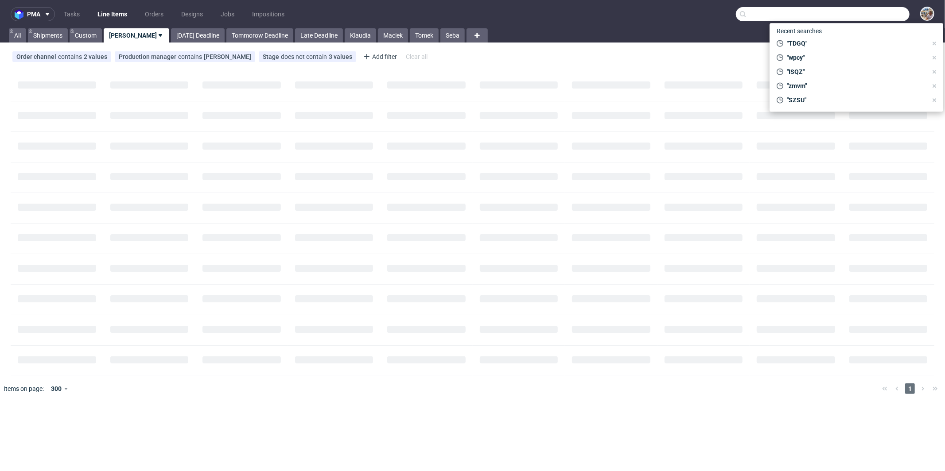
paste input "BPNW"
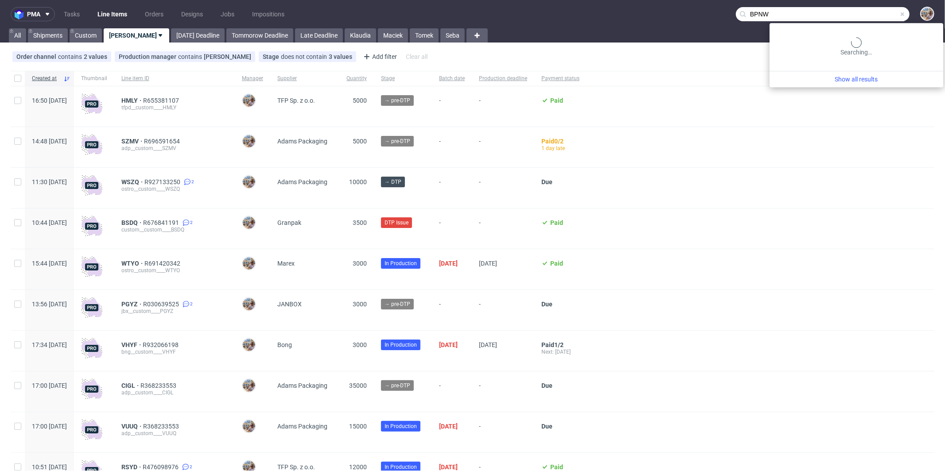
type input "BPNW"
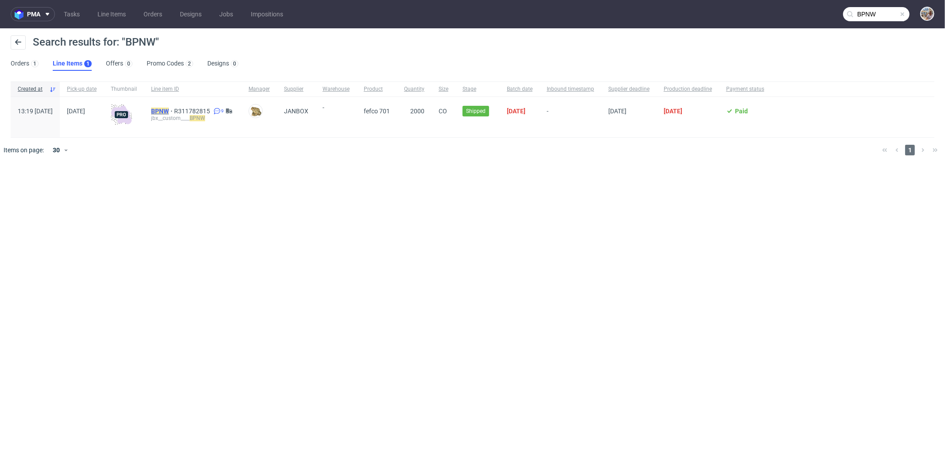
click at [169, 112] on mark "BPNW" at bounding box center [160, 111] width 18 height 7
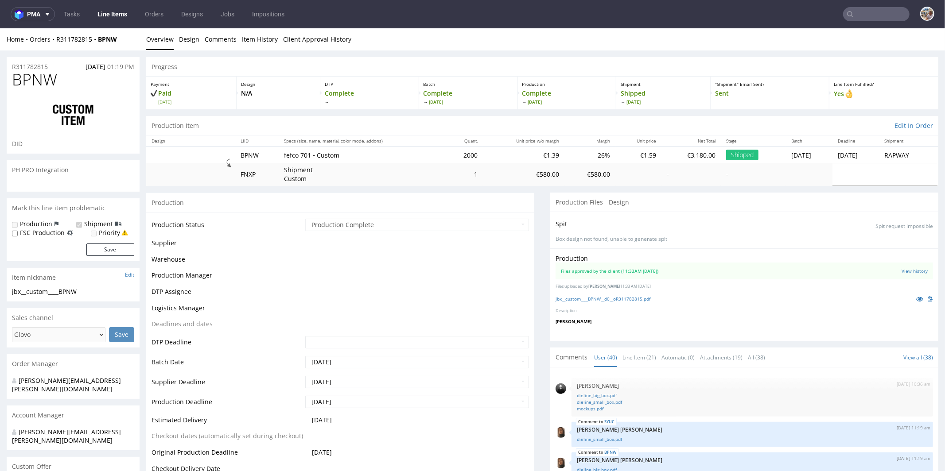
scroll to position [1589, 0]
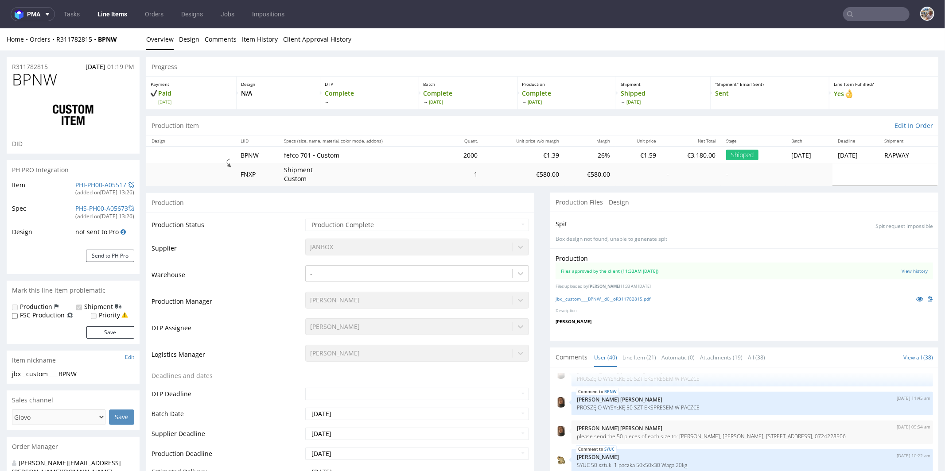
select select "in_progress"
click at [916, 296] on icon at bounding box center [919, 299] width 7 height 6
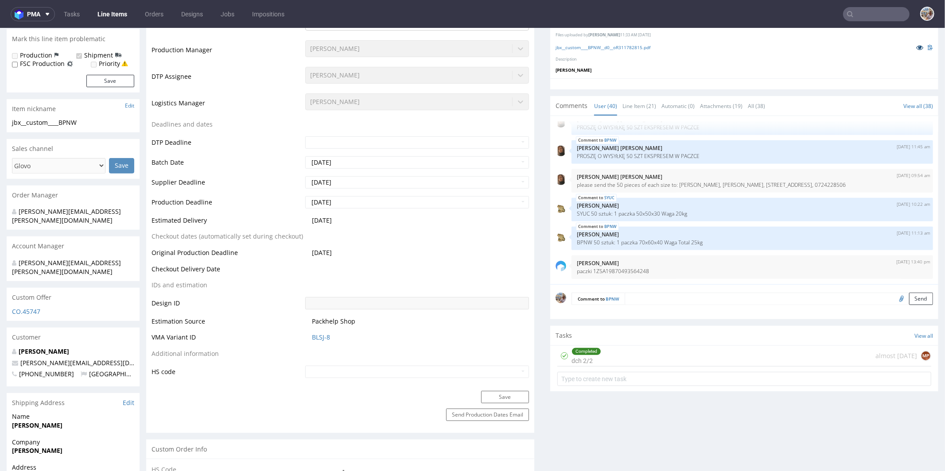
scroll to position [12, 0]
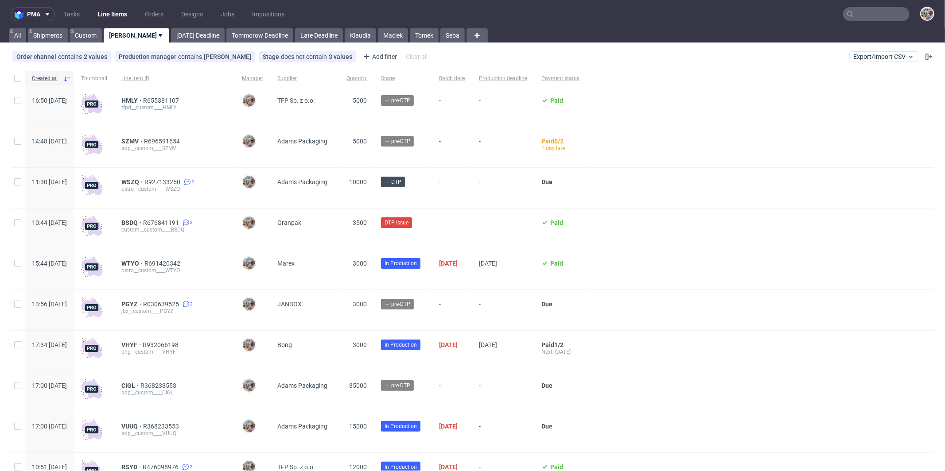
click at [884, 16] on input "text" at bounding box center [876, 14] width 66 height 14
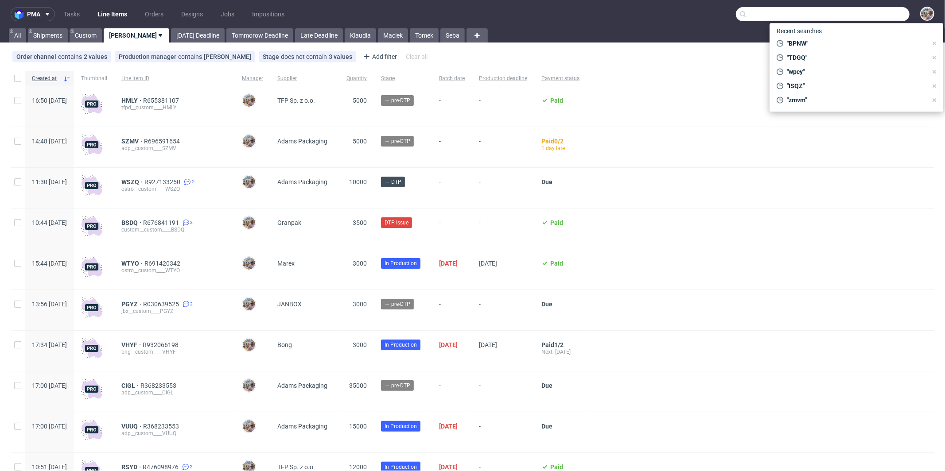
paste input "KRQU"
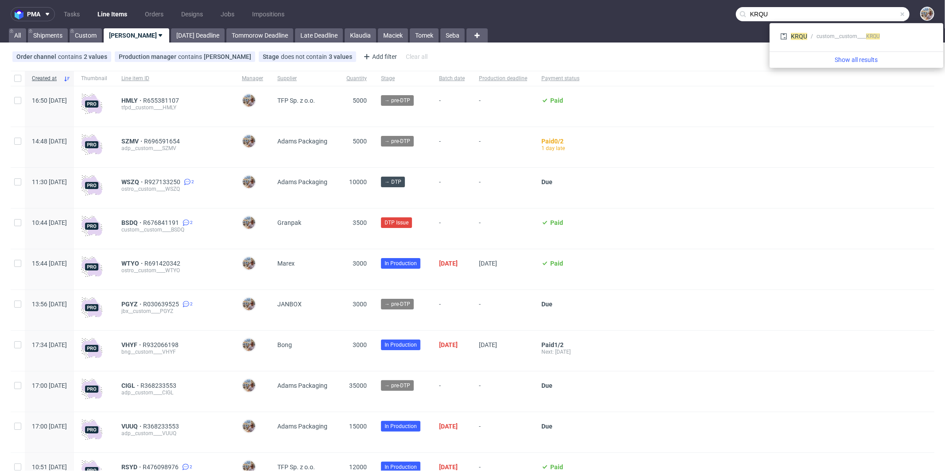
type input "KRQU"
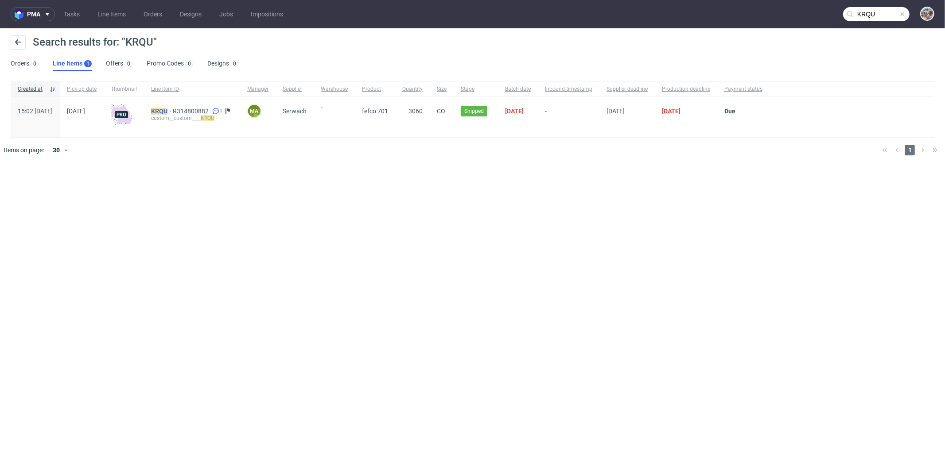
click at [167, 112] on mark "KRQU" at bounding box center [159, 111] width 16 height 7
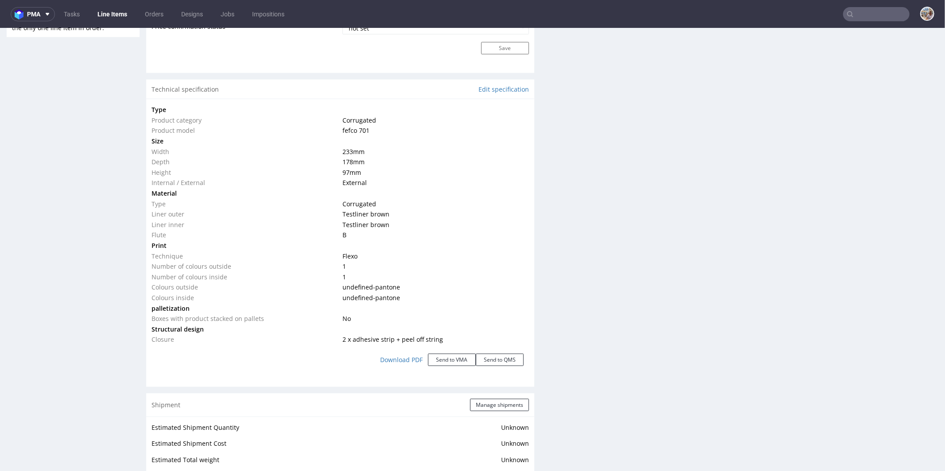
scroll to position [793, 0]
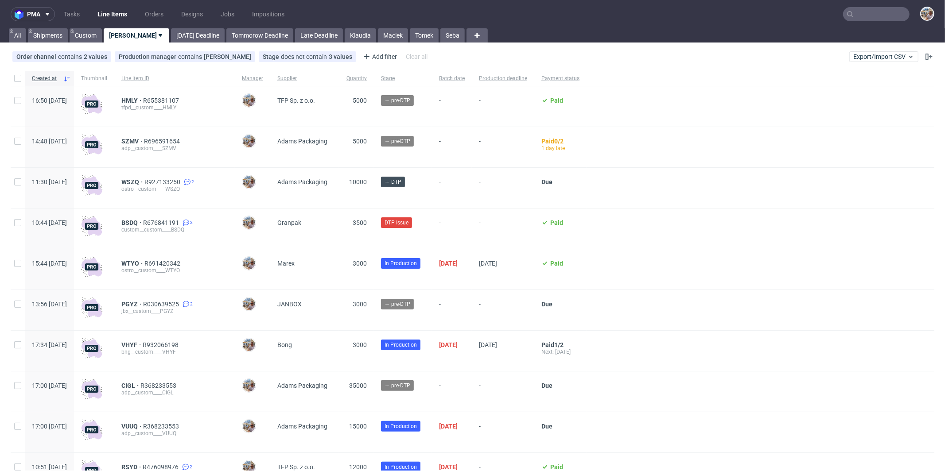
click at [885, 15] on input "text" at bounding box center [876, 14] width 66 height 14
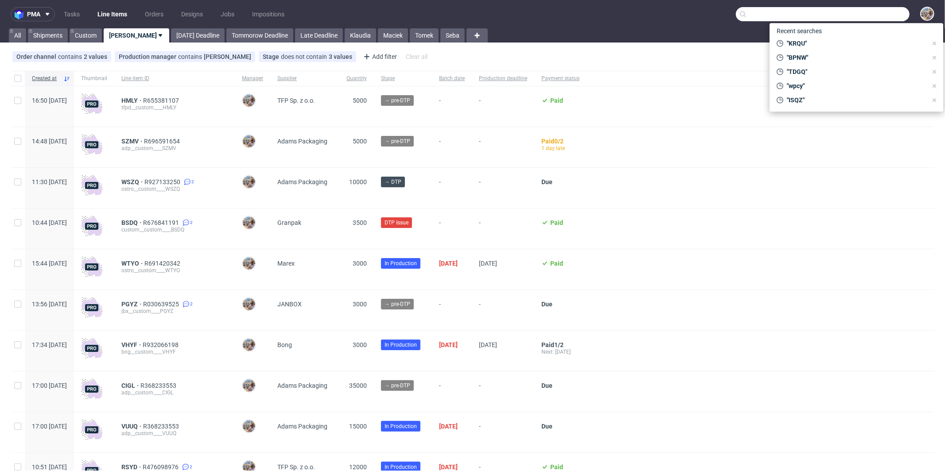
paste input "BPNW"
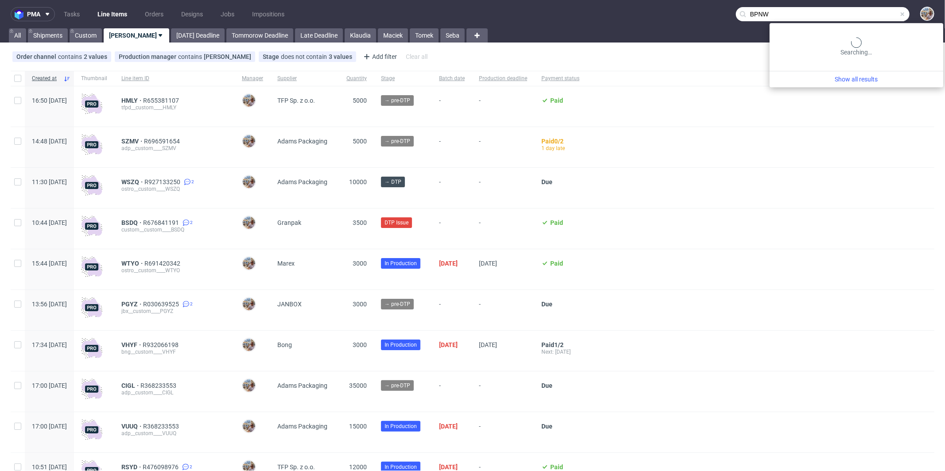
type input "BPNW"
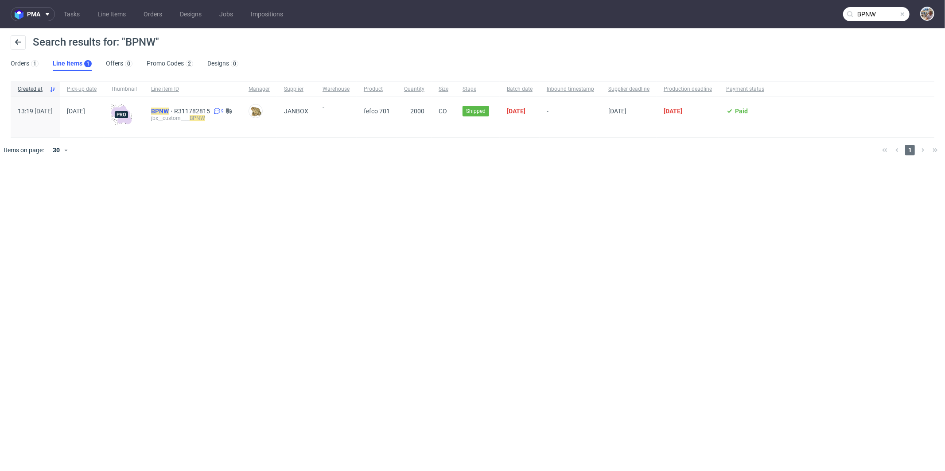
click at [169, 110] on mark "BPNW" at bounding box center [160, 111] width 18 height 7
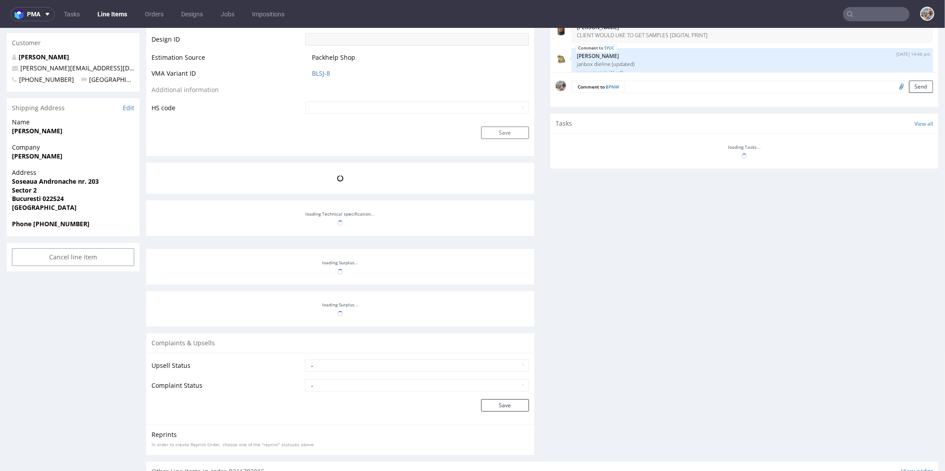
scroll to position [1589, 0]
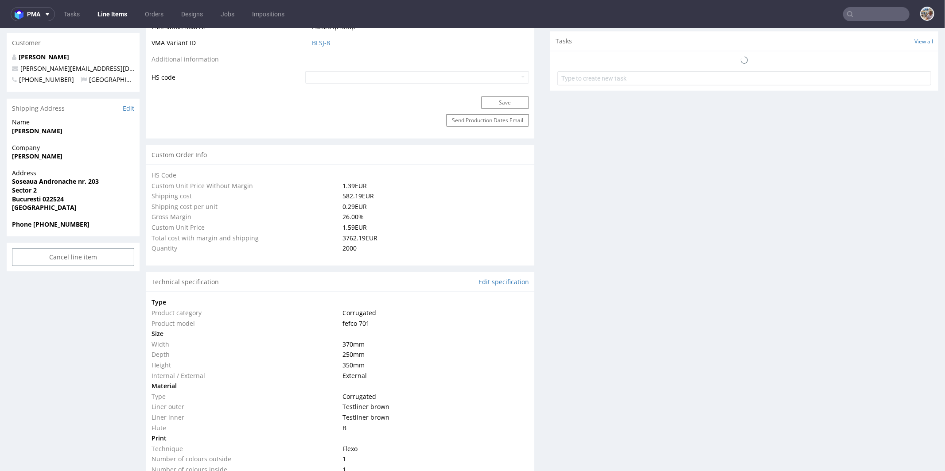
select select "in_progress"
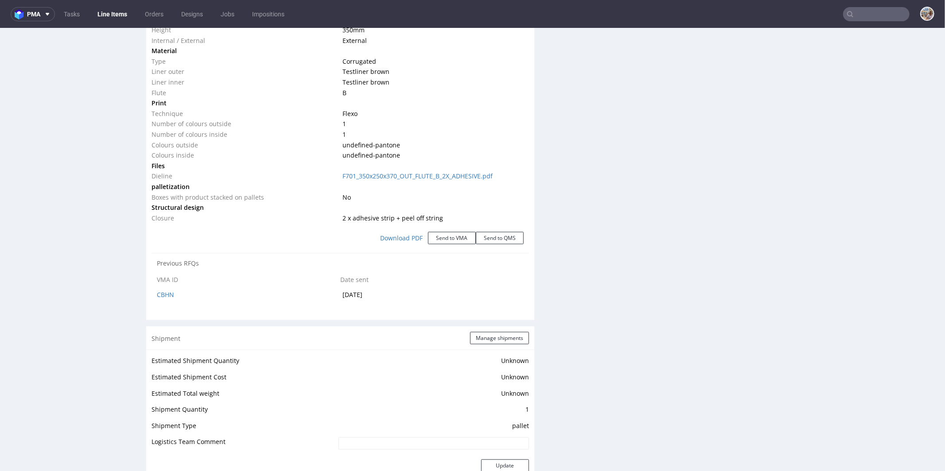
scroll to position [740, 0]
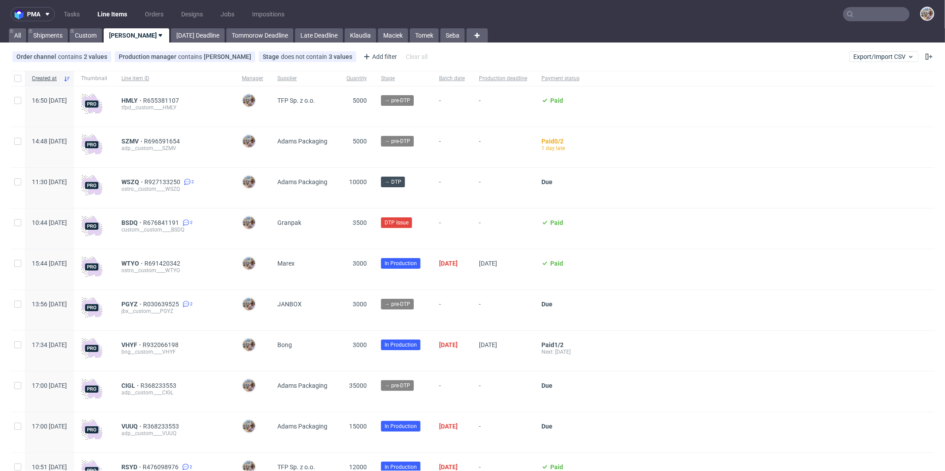
click at [883, 9] on input "text" at bounding box center [876, 14] width 66 height 14
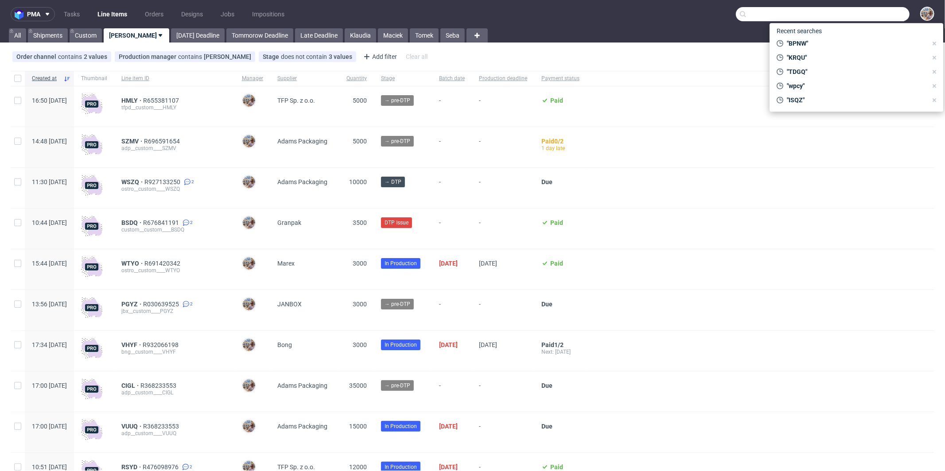
paste input "QARL"
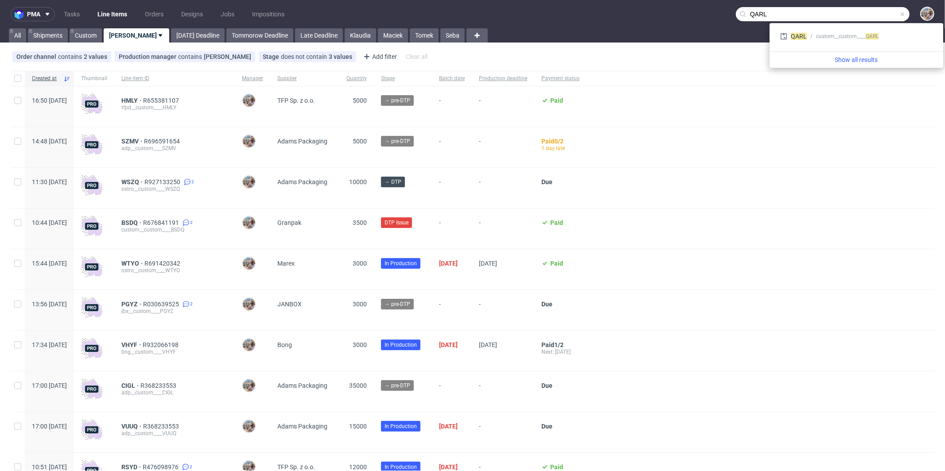
type input "QARL"
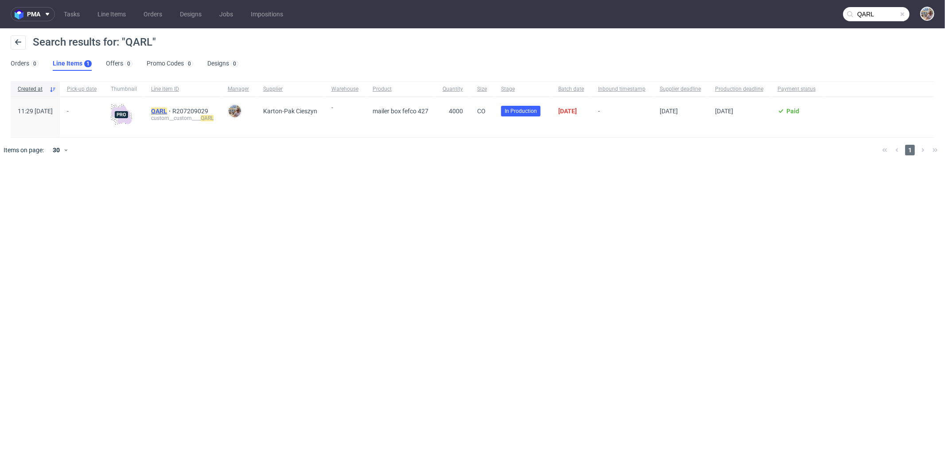
click at [167, 109] on mark "QARL" at bounding box center [159, 111] width 16 height 7
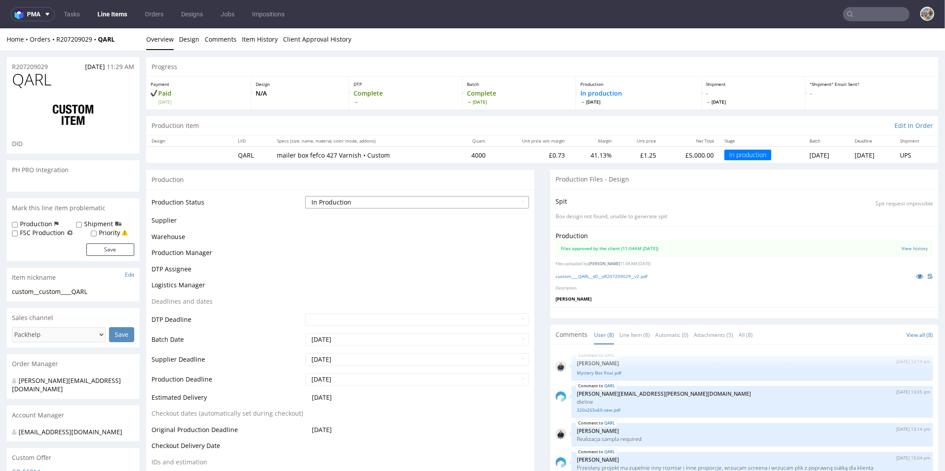
scroll to position [138, 0]
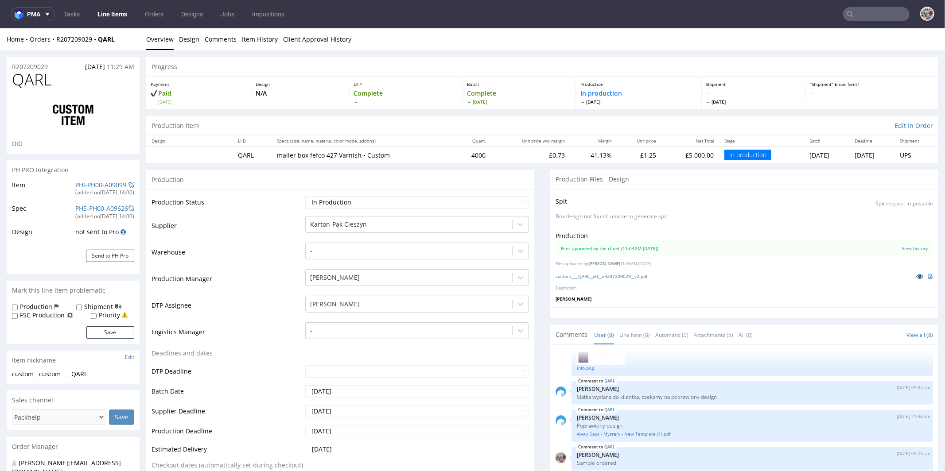
click at [912, 275] on link at bounding box center [920, 276] width 16 height 10
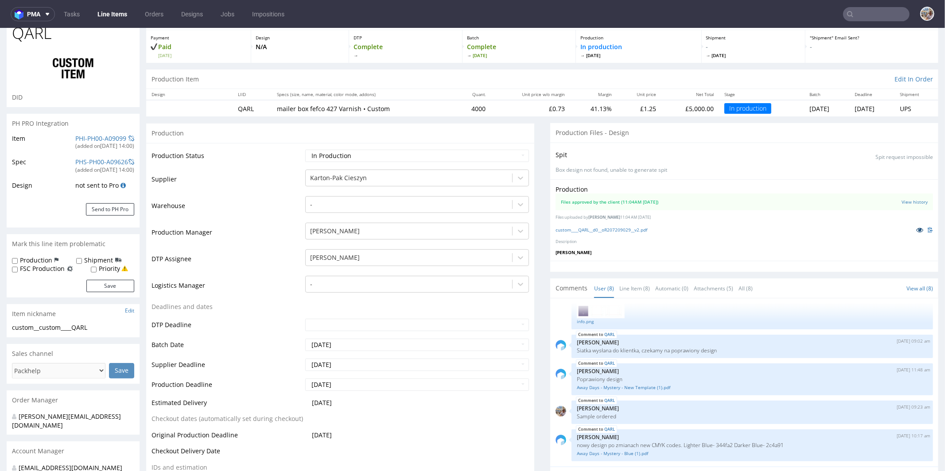
scroll to position [0, 0]
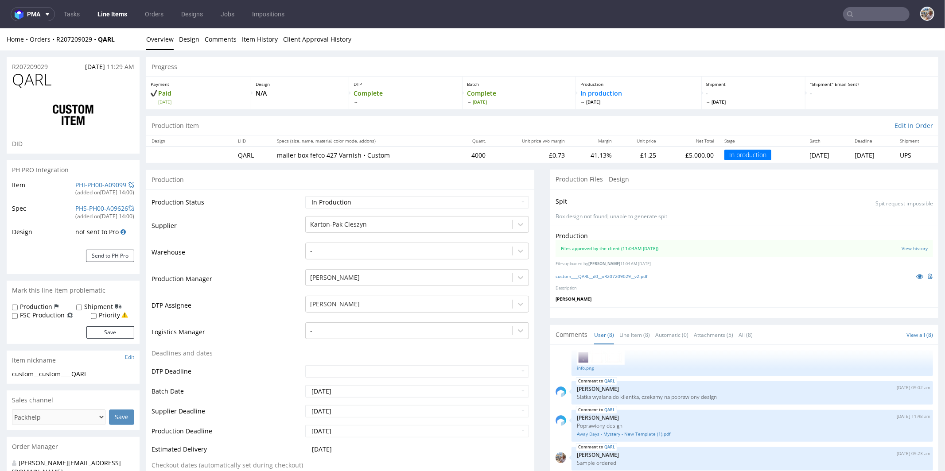
click at [59, 66] on div "R207209029 18.09.2025 11:29 AM" at bounding box center [73, 64] width 133 height 14
drag, startPoint x: 122, startPoint y: 39, endPoint x: 100, endPoint y: 39, distance: 21.7
click at [100, 39] on div "Home Orders R207209029 QARL" at bounding box center [73, 39] width 133 height 9
copy strong "QARL"
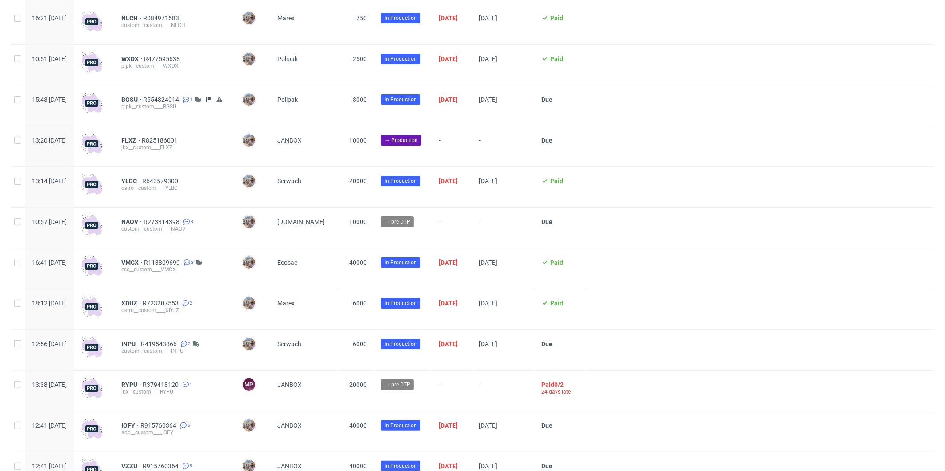
scroll to position [1824, 0]
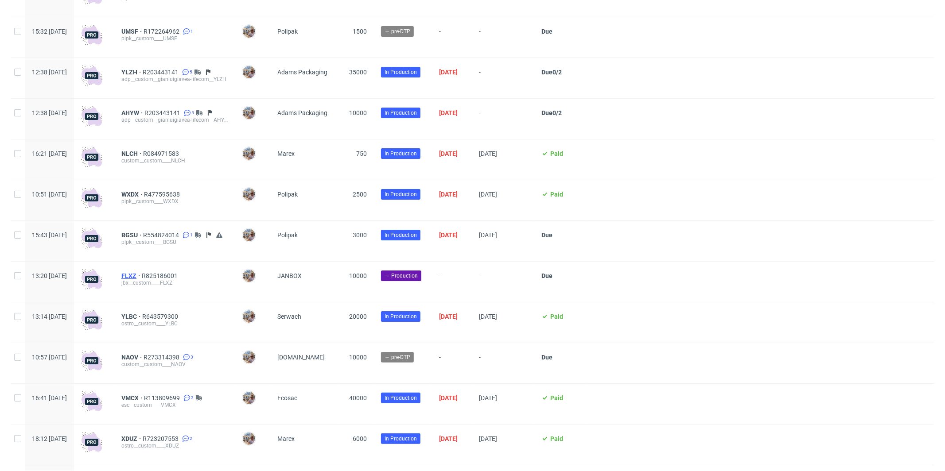
click at [142, 280] on span "FLXZ" at bounding box center [131, 276] width 20 height 7
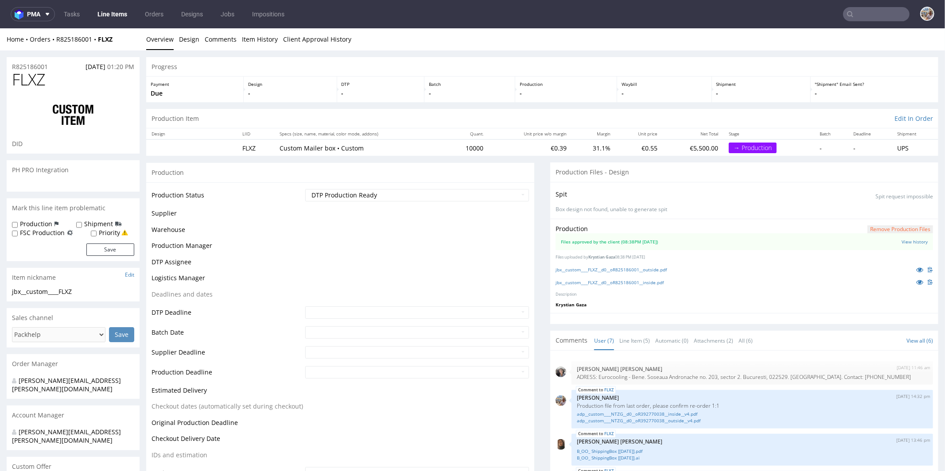
scroll to position [74, 0]
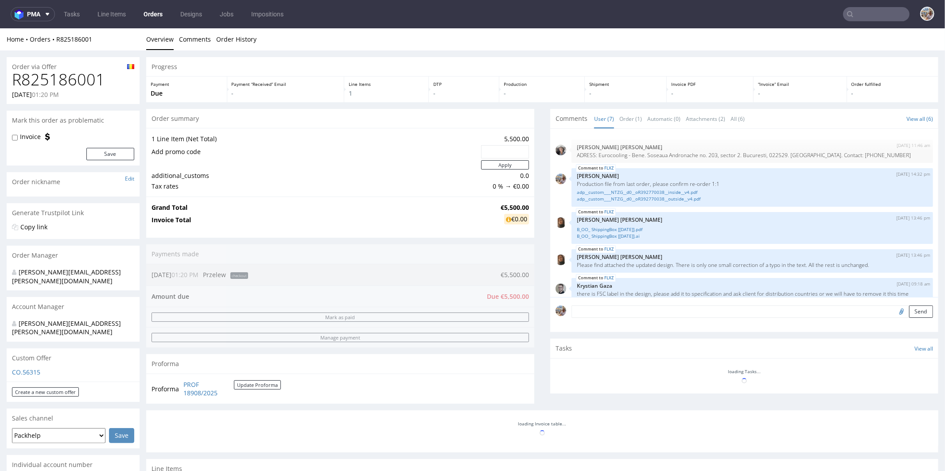
scroll to position [74, 0]
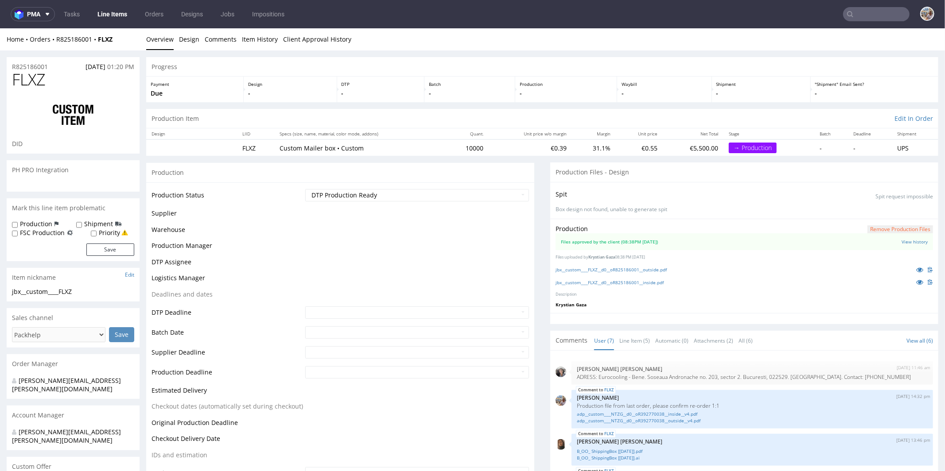
scroll to position [74, 0]
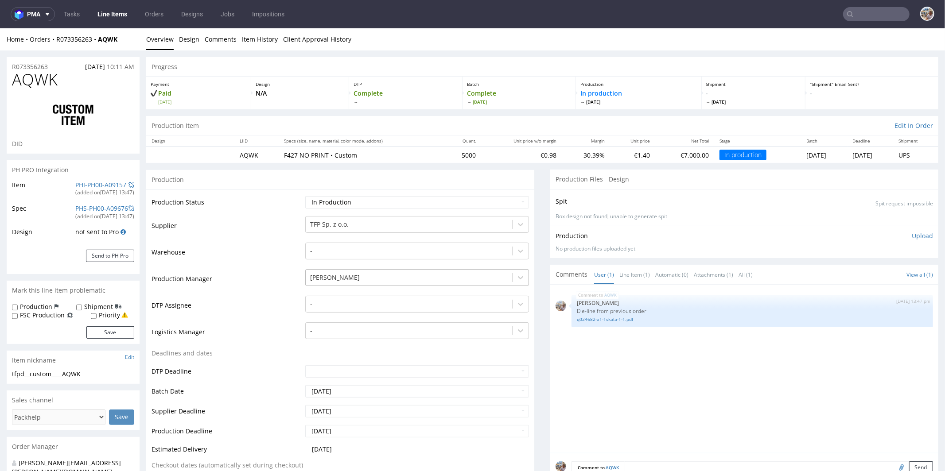
select select "in_progress"
click at [103, 185] on link "PHI-PH00-A09157" at bounding box center [100, 184] width 51 height 8
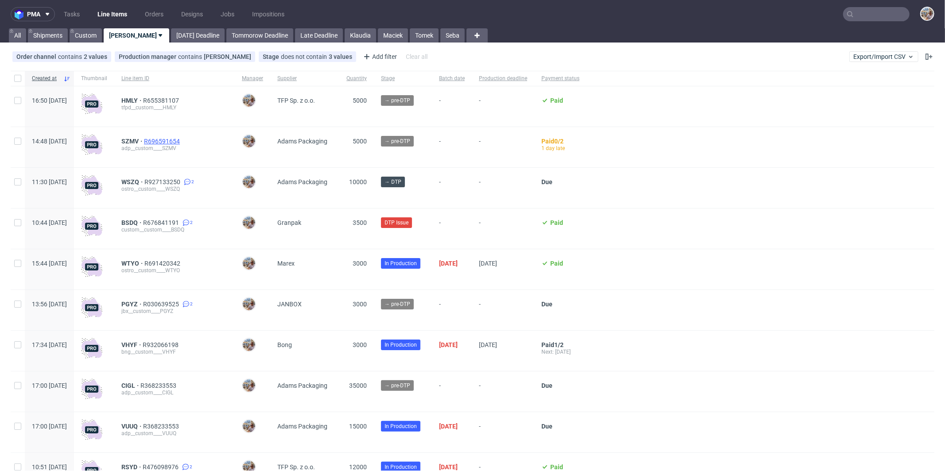
click at [182, 140] on span "R696591654" at bounding box center [163, 141] width 38 height 7
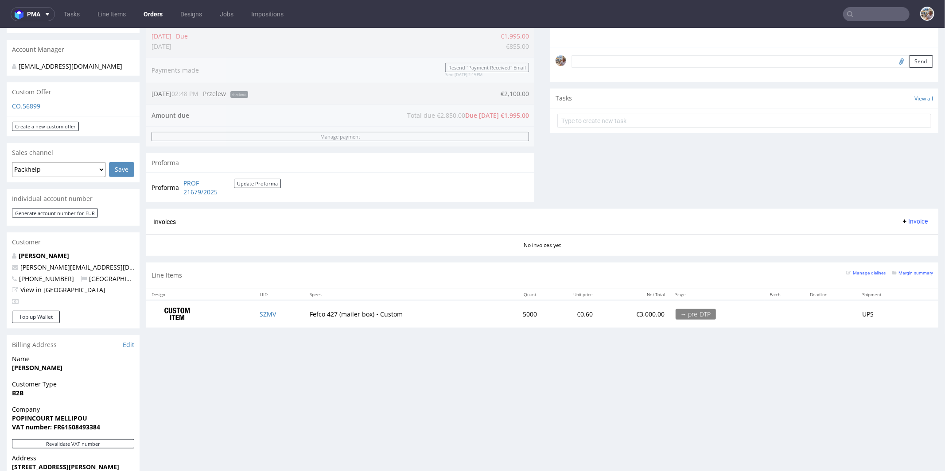
scroll to position [327, 0]
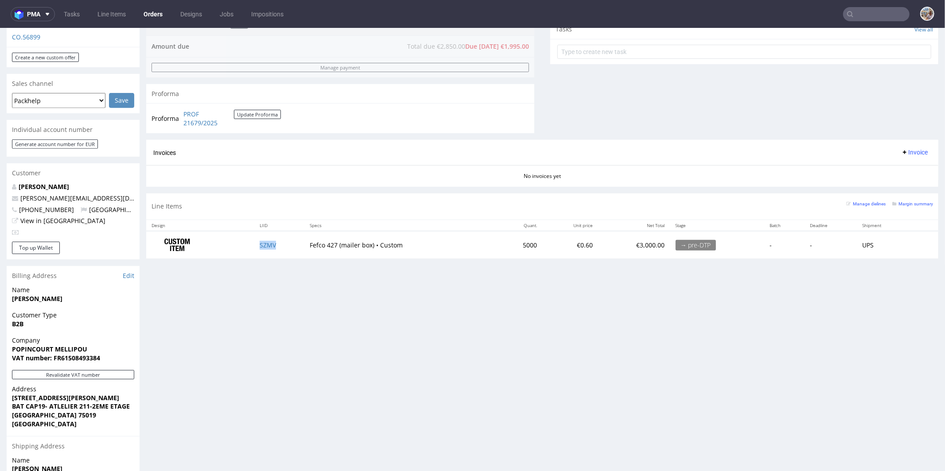
click at [290, 248] on td "SZMV" at bounding box center [279, 245] width 50 height 28
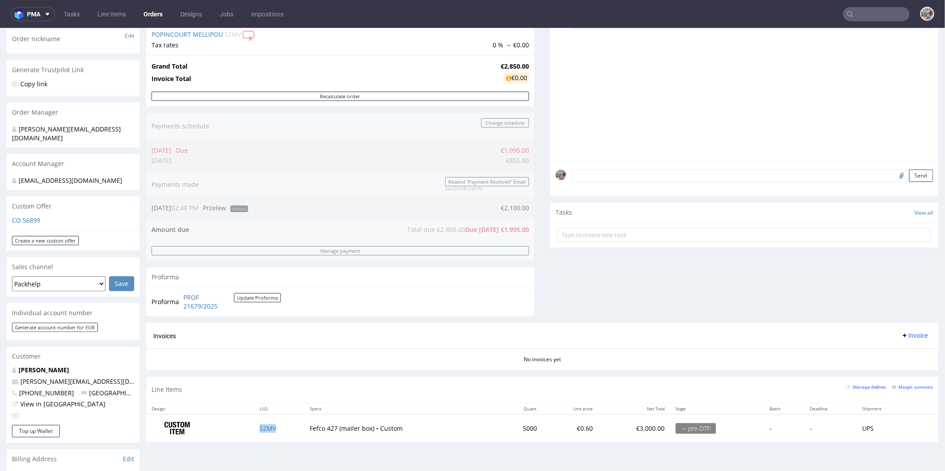
scroll to position [0, 0]
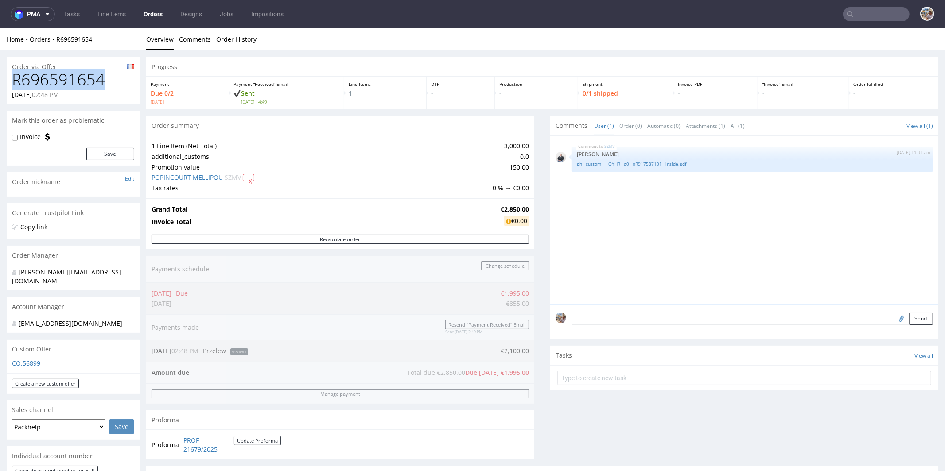
drag, startPoint x: 115, startPoint y: 78, endPoint x: 15, endPoint y: 79, distance: 99.7
click at [15, 79] on h1 "R696591654" at bounding box center [73, 79] width 122 height 18
copy h1 "R696591654"
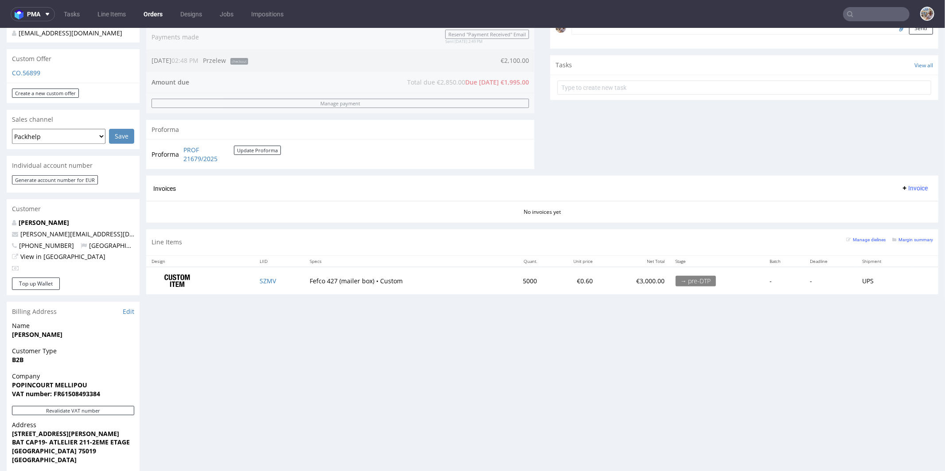
scroll to position [306, 0]
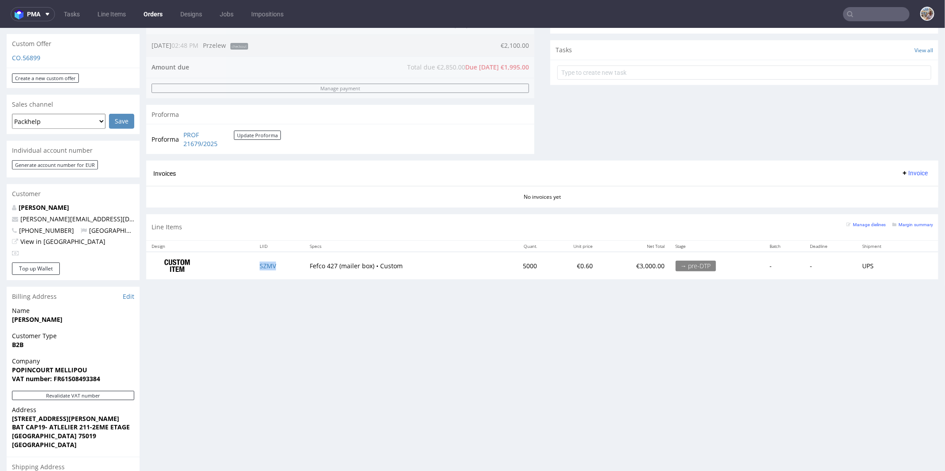
click at [282, 266] on td "SZMV" at bounding box center [279, 266] width 50 height 28
copy link "SZMV"
drag, startPoint x: 532, startPoint y: 261, endPoint x: 507, endPoint y: 263, distance: 24.4
click at [507, 263] on tr "SZMV Fefco 427 (mailer box) • Custom 5000 €0.60 €3,000.00 → pre-DTP - - UPS" at bounding box center [542, 266] width 792 height 28
copy td "5000"
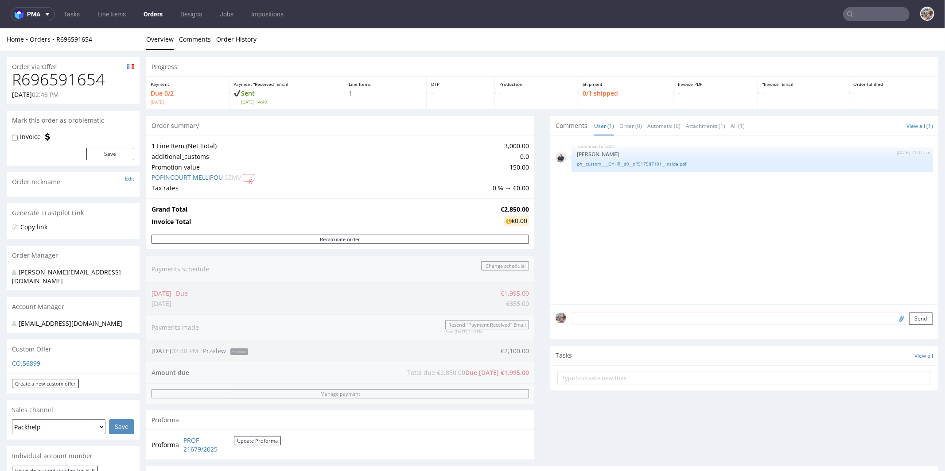
scroll to position [326, 0]
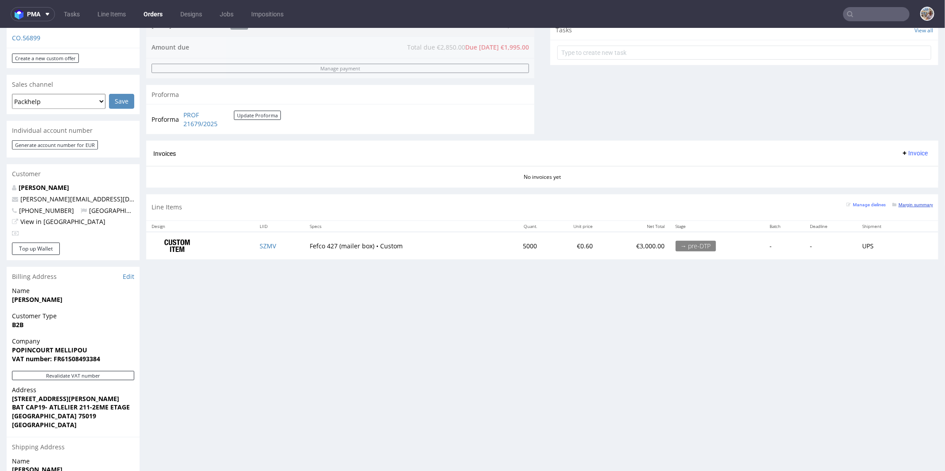
click at [911, 202] on small "Margin summary" at bounding box center [912, 204] width 41 height 5
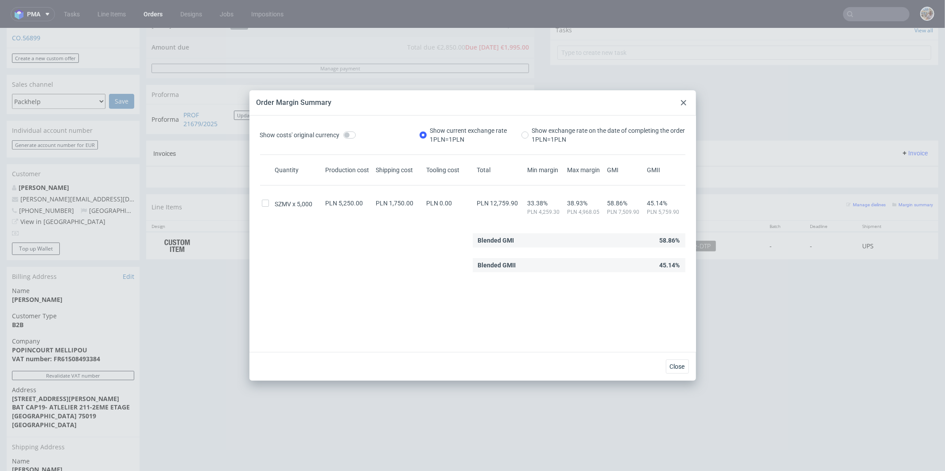
click at [685, 99] on div at bounding box center [683, 102] width 11 height 11
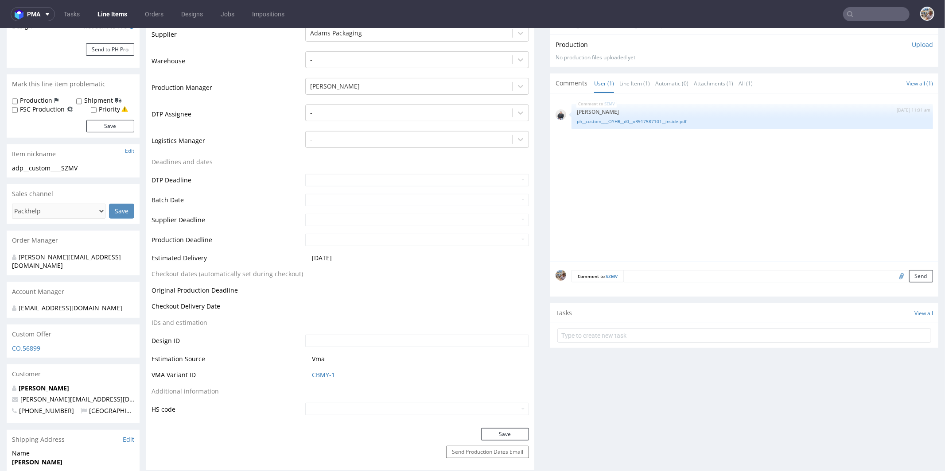
scroll to position [285, 0]
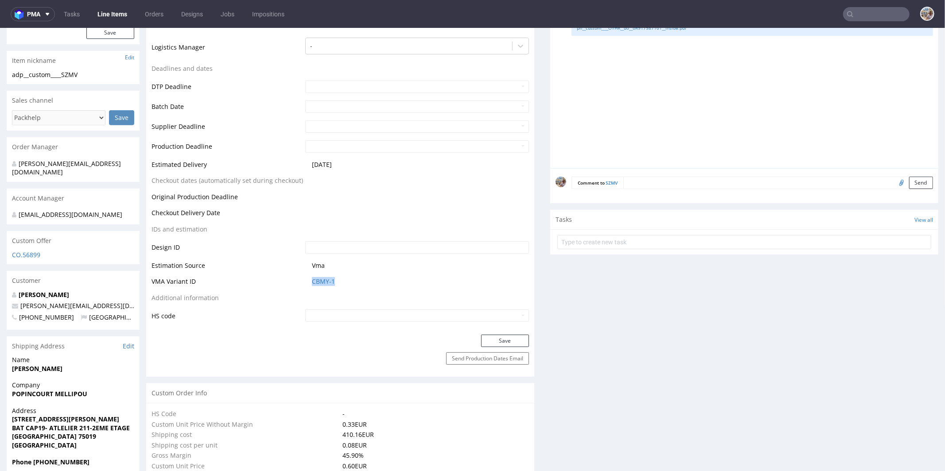
drag, startPoint x: 341, startPoint y: 279, endPoint x: 306, endPoint y: 280, distance: 35.0
click at [306, 280] on td "CBMY-1" at bounding box center [416, 284] width 226 height 16
copy link "CBMY-1"
click at [352, 295] on table "Production Status Waiting for Artwork Waiting for Diecut Waiting for Mockup Wai…" at bounding box center [341, 116] width 378 height 413
click at [321, 278] on link "CBMY-1" at bounding box center [323, 281] width 23 height 9
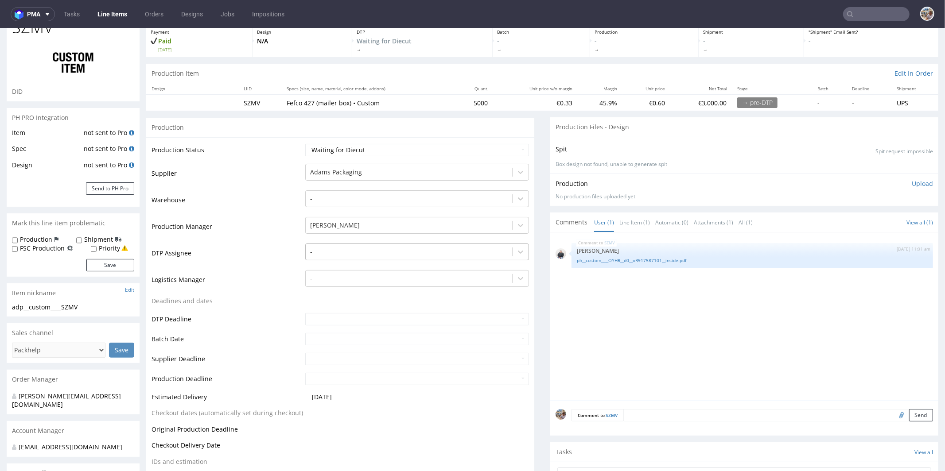
scroll to position [0, 0]
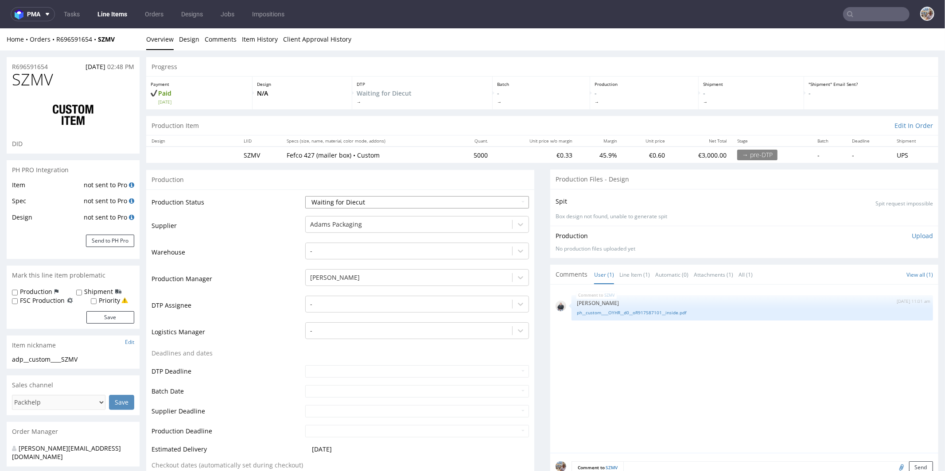
click at [386, 202] on select "Waiting for Artwork Waiting for Diecut Waiting for Mockup Waiting for DTP Waiti…" at bounding box center [417, 202] width 224 height 12
select select "pre_dtp_waiting_for_artwork"
click at [305, 196] on select "Waiting for Artwork Waiting for Diecut Waiting for Mockup Waiting for DTP Waiti…" at bounding box center [417, 202] width 224 height 12
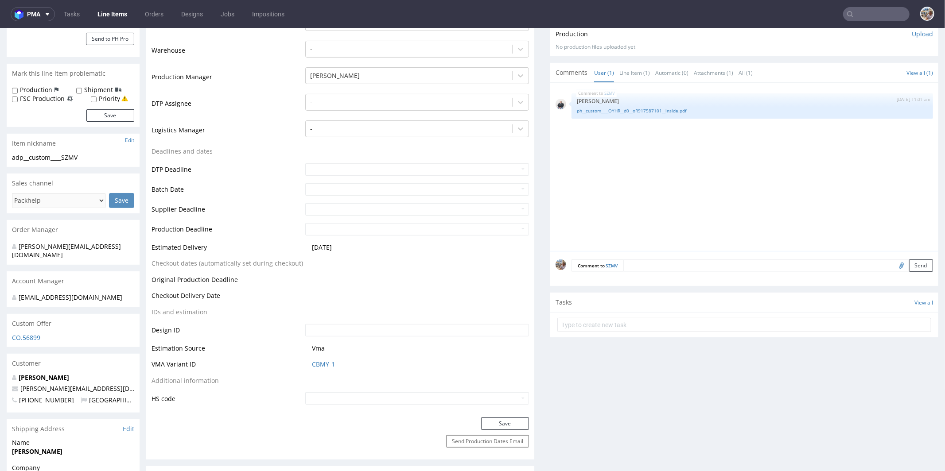
scroll to position [269, 0]
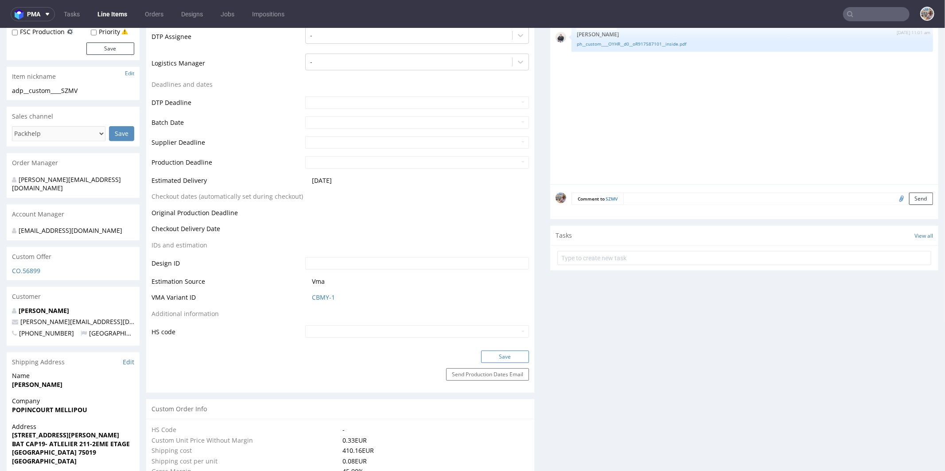
click at [498, 353] on button "Save" at bounding box center [505, 356] width 48 height 12
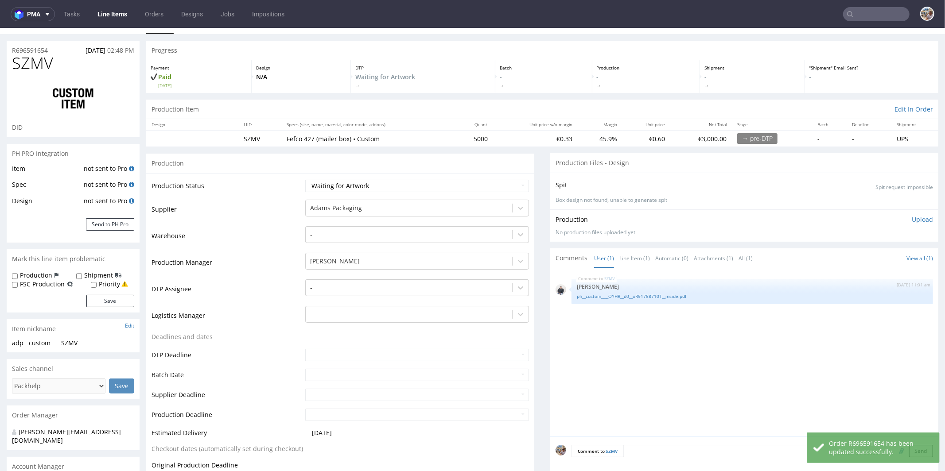
scroll to position [0, 0]
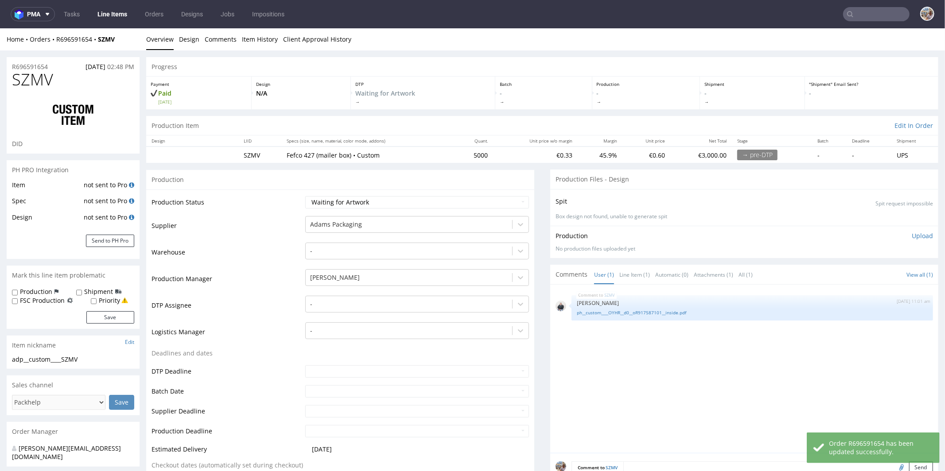
click at [64, 76] on h1 "SZMV" at bounding box center [73, 79] width 122 height 18
drag, startPoint x: 124, startPoint y: 37, endPoint x: 97, endPoint y: 37, distance: 26.6
click at [97, 37] on div "Home Orders R696591654 SZMV" at bounding box center [73, 39] width 133 height 9
copy strong "SZMV"
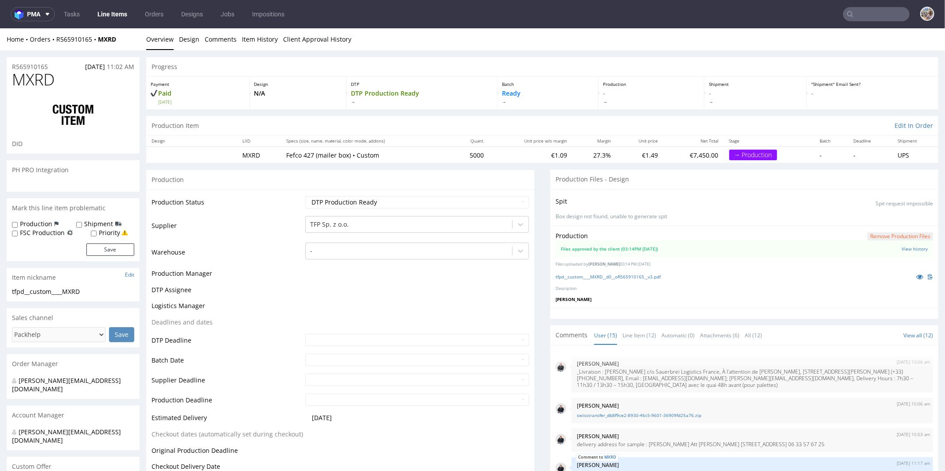
scroll to position [411, 0]
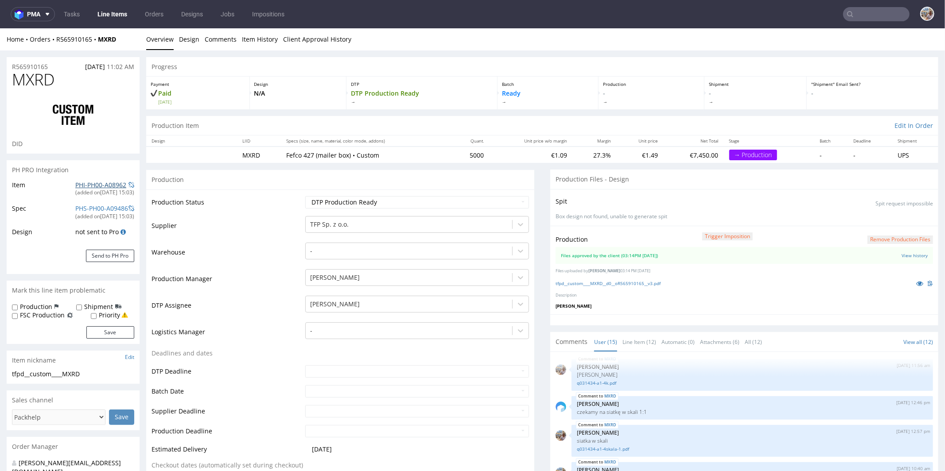
click at [106, 183] on link "PHI-PH00-A08962" at bounding box center [100, 184] width 51 height 8
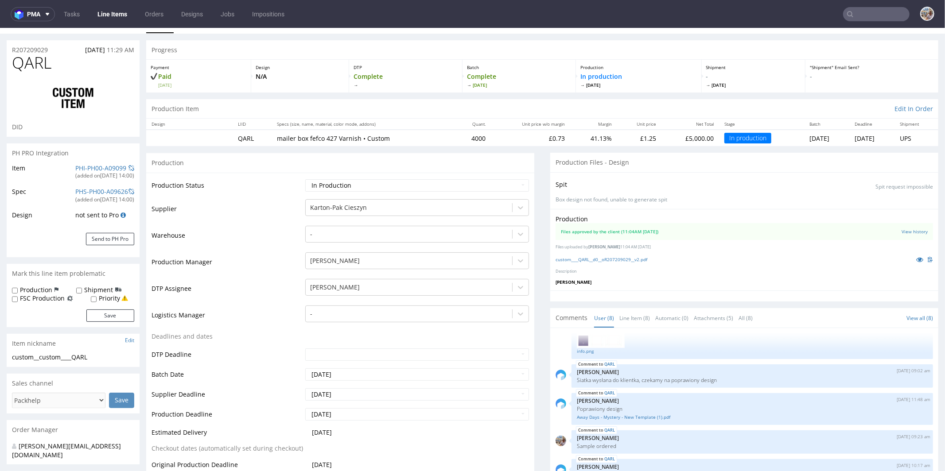
scroll to position [17, 0]
click at [90, 168] on link "PHI-PH00-A09099" at bounding box center [100, 167] width 51 height 8
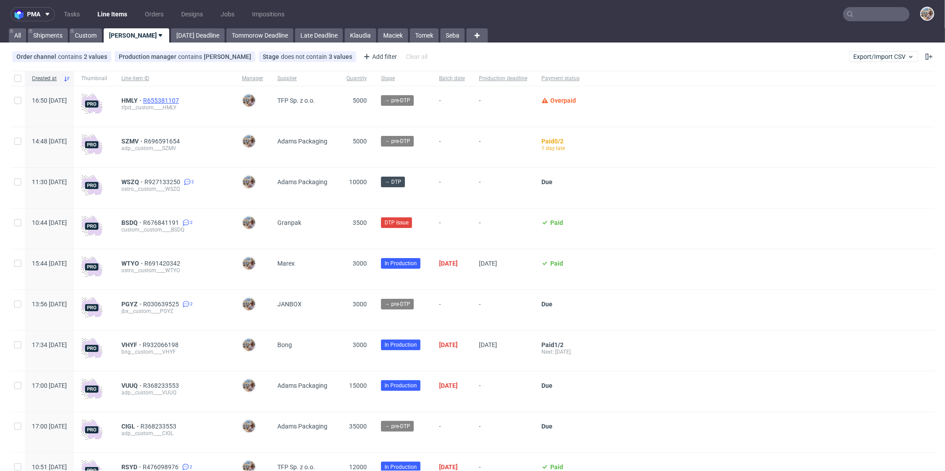
click at [181, 101] on span "R655381107" at bounding box center [162, 100] width 38 height 7
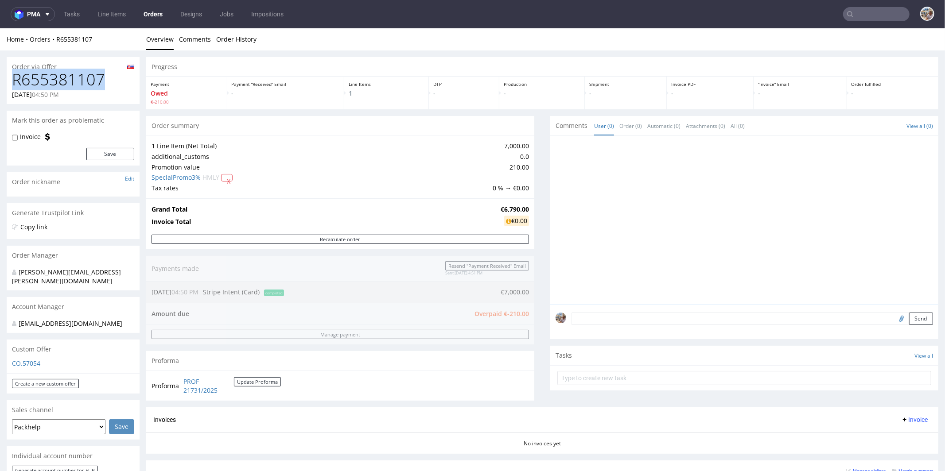
drag, startPoint x: 103, startPoint y: 79, endPoint x: 15, endPoint y: 80, distance: 87.7
click at [15, 80] on h1 "R655381107" at bounding box center [73, 79] width 122 height 18
copy h1 "R655381107"
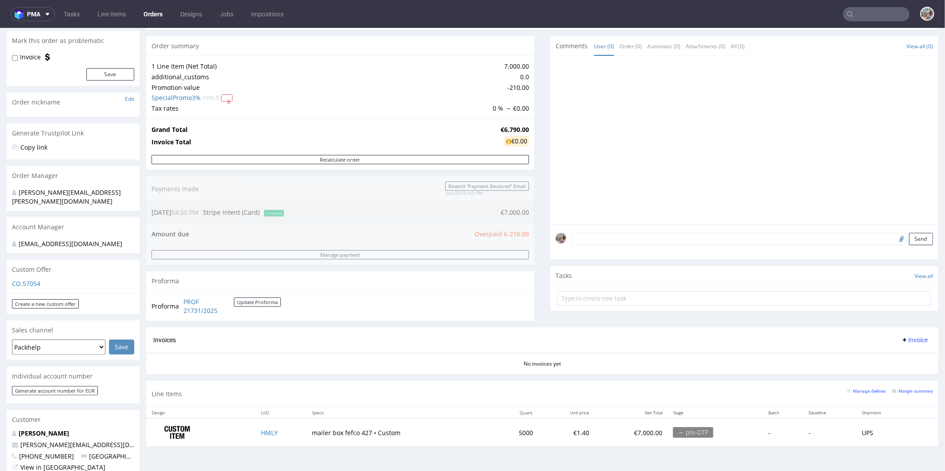
scroll to position [211, 0]
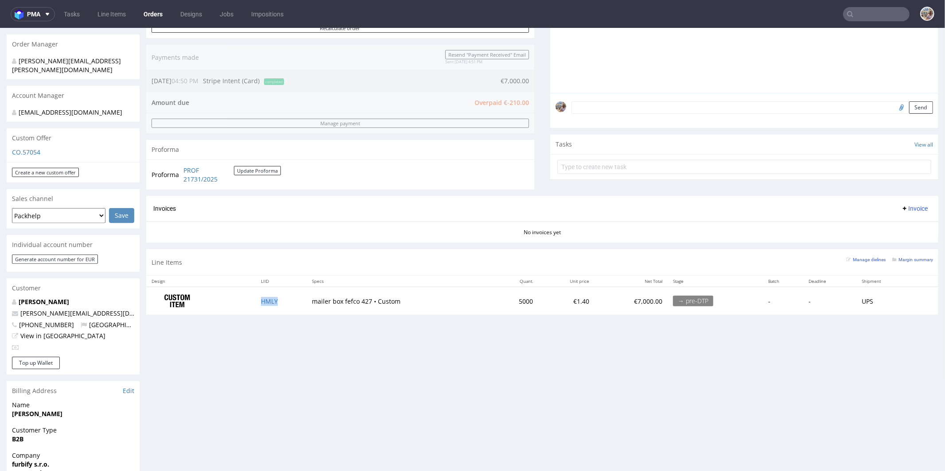
click at [285, 296] on td "HMLY" at bounding box center [281, 301] width 51 height 28
copy link "HMLY"
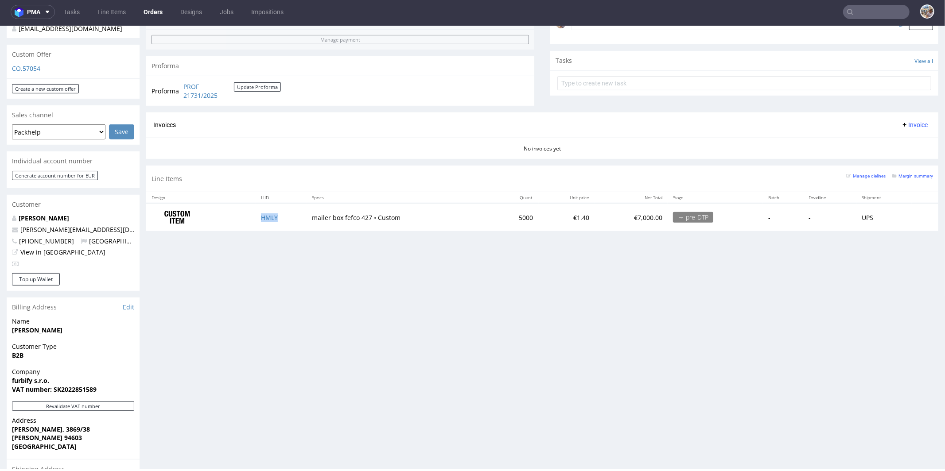
scroll to position [222, 0]
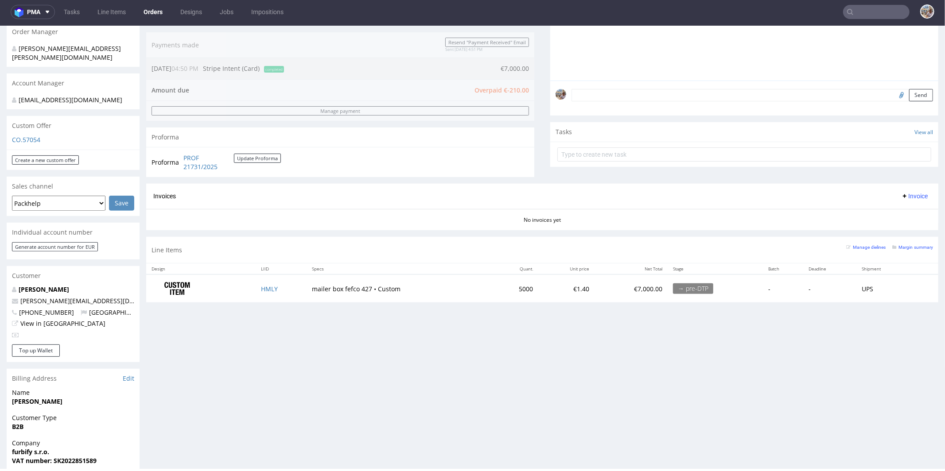
click at [897, 252] on div "Manage dielines Margin summary" at bounding box center [889, 250] width 87 height 16
click at [899, 245] on small "Margin summary" at bounding box center [912, 247] width 41 height 5
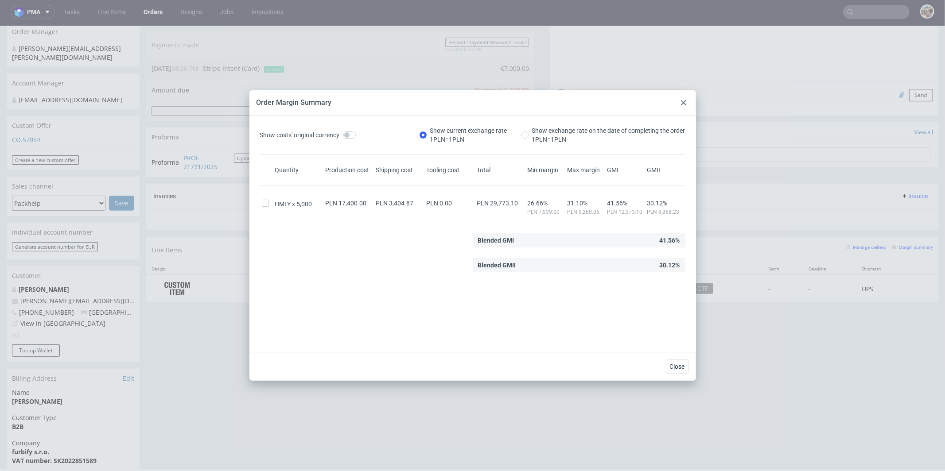
click at [680, 99] on div at bounding box center [683, 102] width 11 height 11
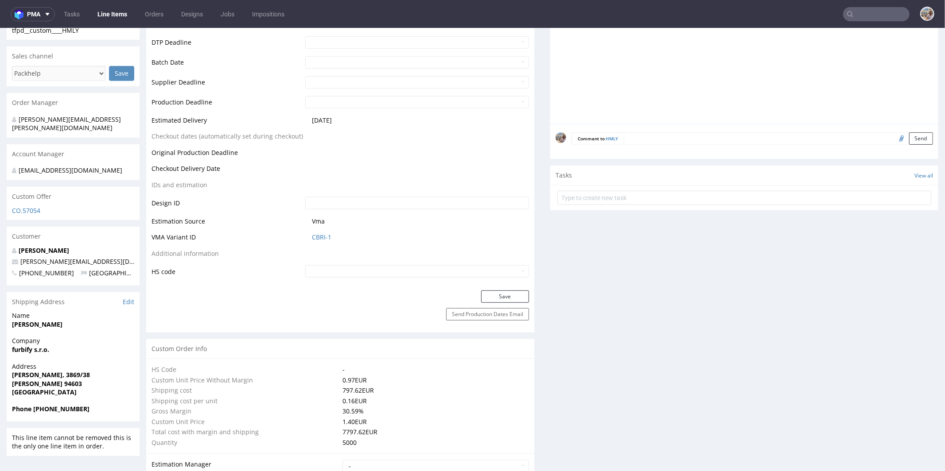
scroll to position [382, 0]
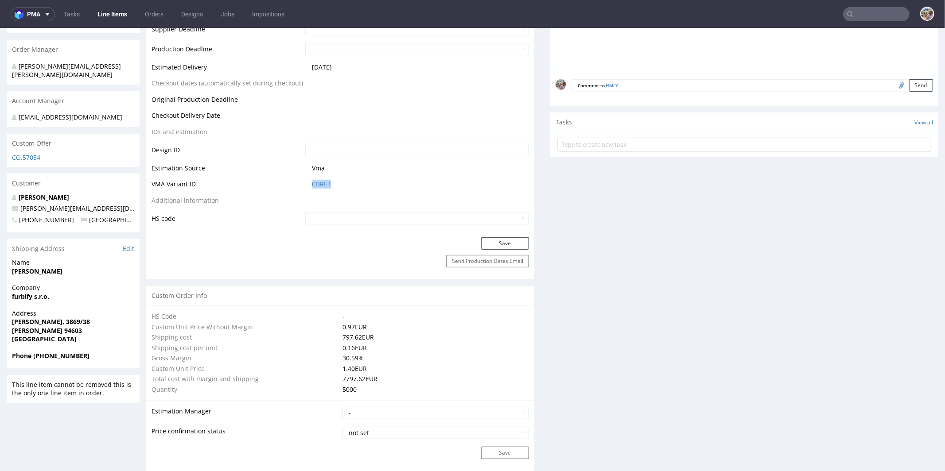
drag, startPoint x: 333, startPoint y: 183, endPoint x: 291, endPoint y: 183, distance: 42.5
click at [291, 183] on tr "VMA Variant ID CBRI-1" at bounding box center [341, 187] width 378 height 16
copy tr "CBRI-1"
click at [320, 183] on link "CBRI-1" at bounding box center [321, 183] width 19 height 9
click at [410, 150] on input "text" at bounding box center [417, 150] width 224 height 12
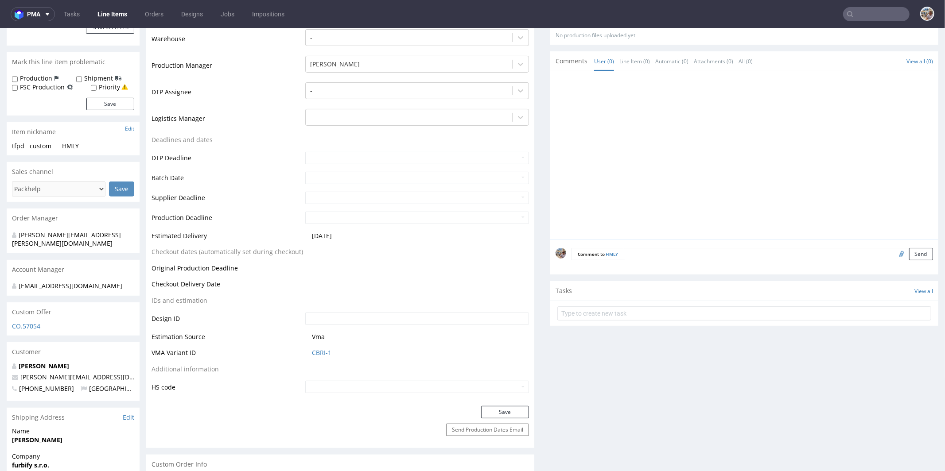
scroll to position [214, 0]
click at [319, 351] on link "CBRI-1" at bounding box center [321, 352] width 19 height 9
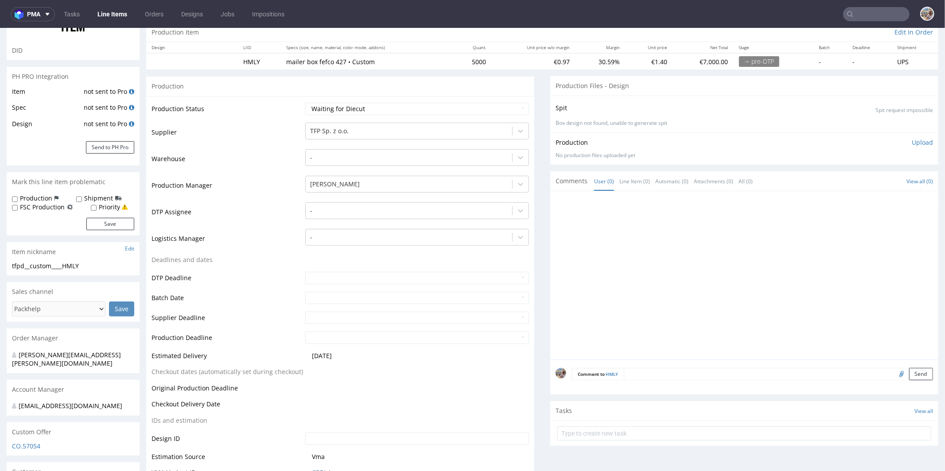
scroll to position [95, 0]
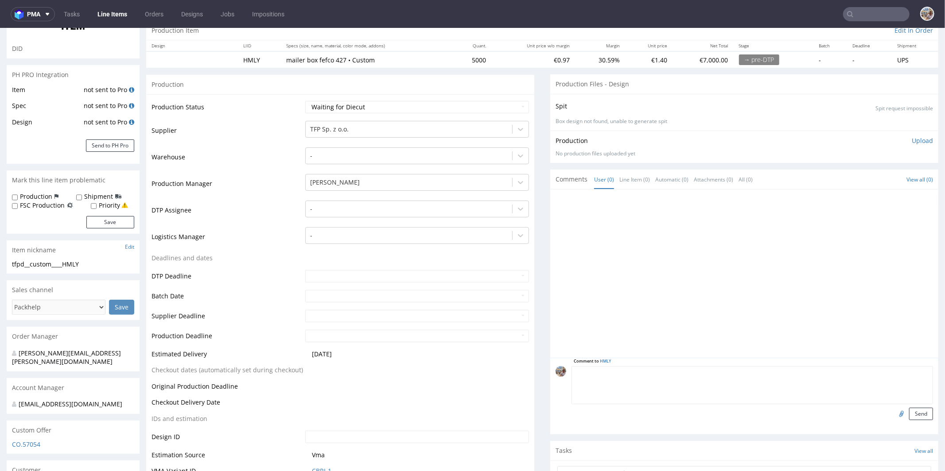
click at [648, 375] on textarea at bounding box center [753, 385] width 362 height 38
type textarea "Die-line from previous order"
click at [894, 414] on input "file" at bounding box center [900, 414] width 12 height 12
type input "C:\fakepath\q024682-a1-1skala-1-1.pdf"
click at [909, 411] on button "Send" at bounding box center [921, 414] width 24 height 12
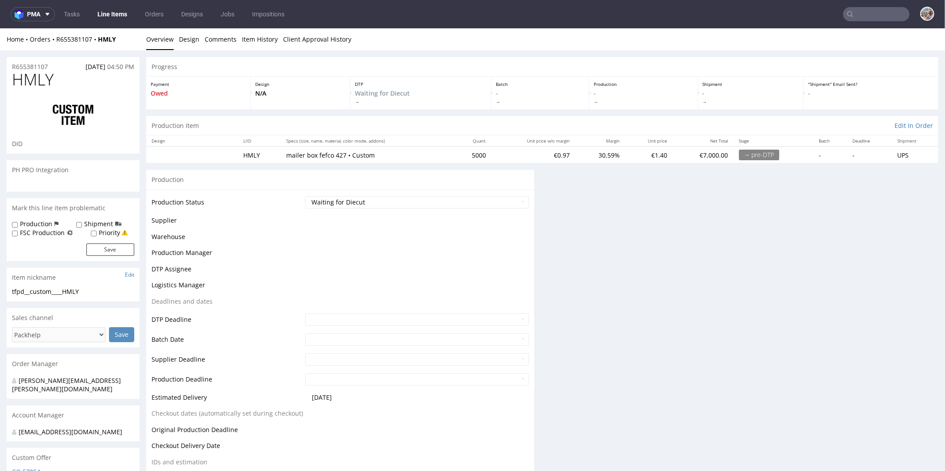
scroll to position [0, 0]
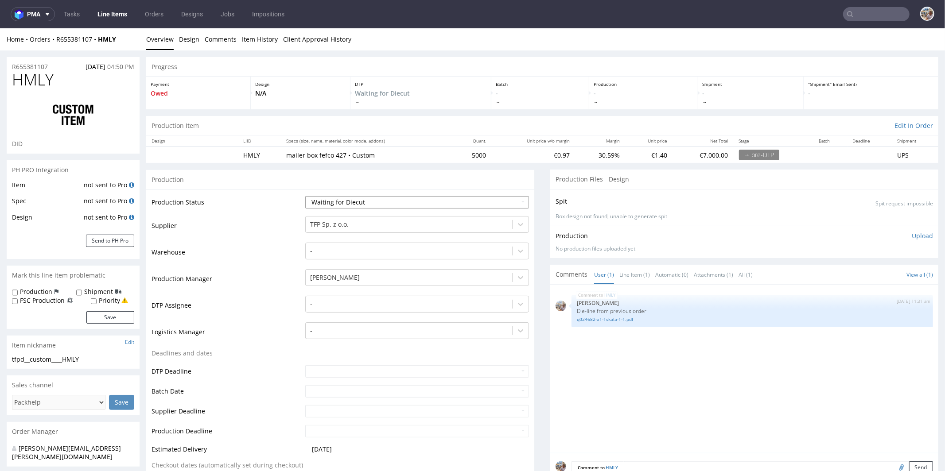
click at [334, 196] on select "Waiting for Artwork Waiting for Diecut Waiting for Mockup Waiting for DTP Waiti…" at bounding box center [417, 202] width 224 height 12
select select "pre_dtp_waiting_for_artwork"
click at [305, 196] on select "Waiting for Artwork Waiting for Diecut Waiting for Mockup Waiting for DTP Waiti…" at bounding box center [417, 202] width 224 height 12
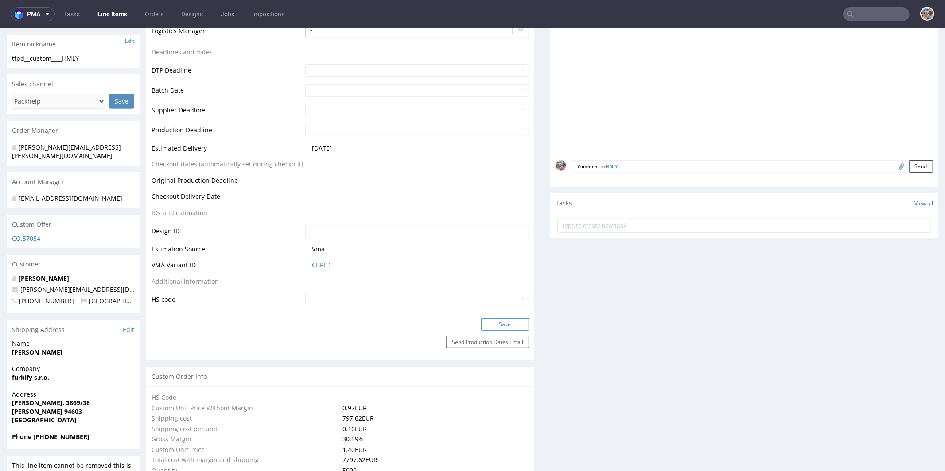
click at [500, 322] on button "Save" at bounding box center [505, 324] width 48 height 12
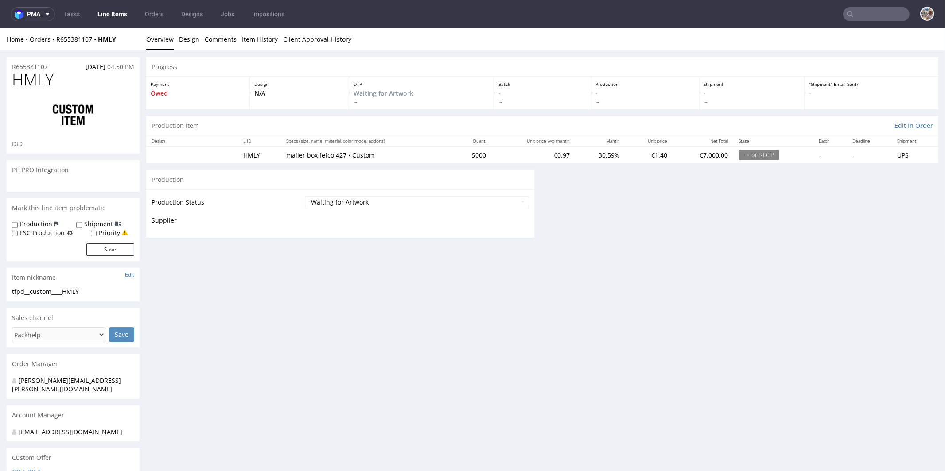
scroll to position [0, 0]
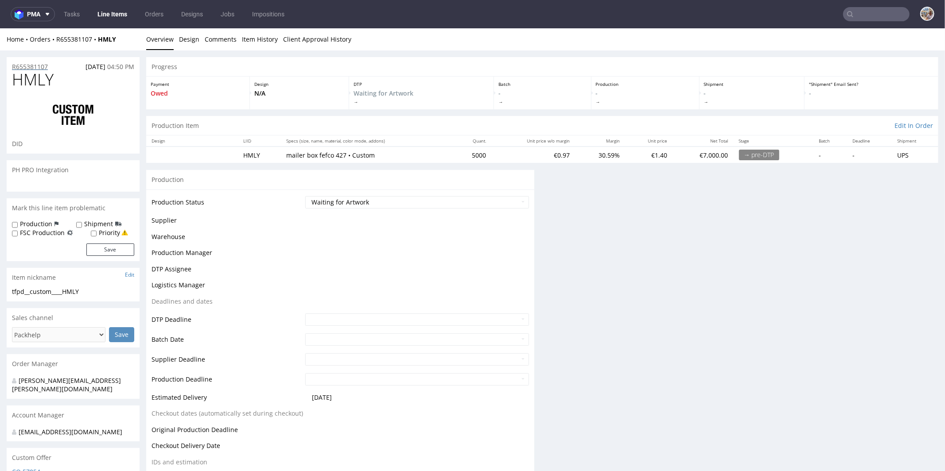
click at [44, 68] on p "R655381107" at bounding box center [30, 66] width 36 height 9
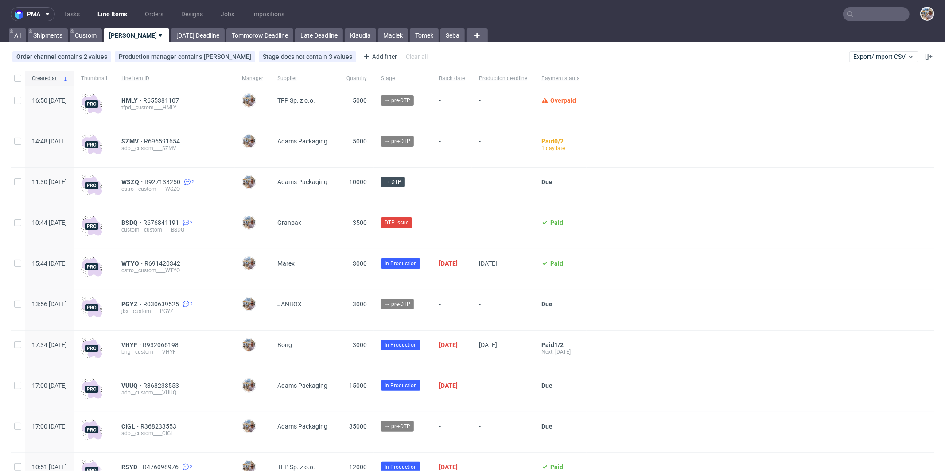
click at [877, 17] on input "text" at bounding box center [876, 14] width 66 height 14
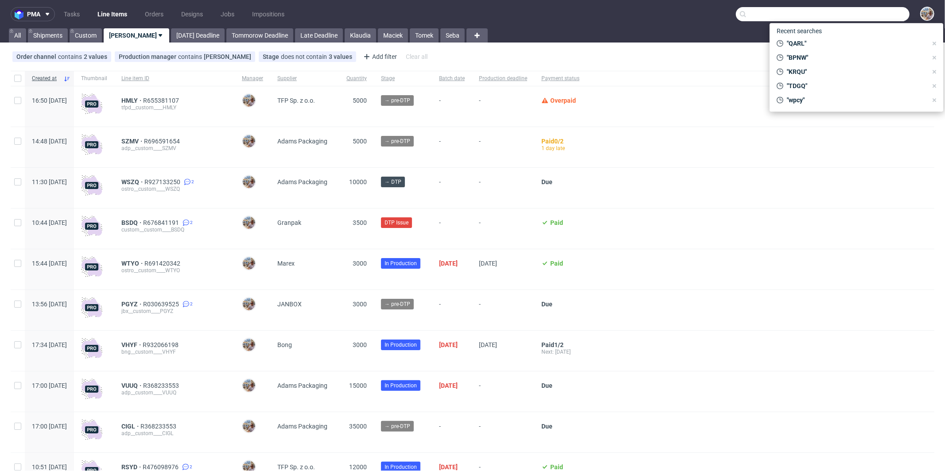
paste input "AQWK"
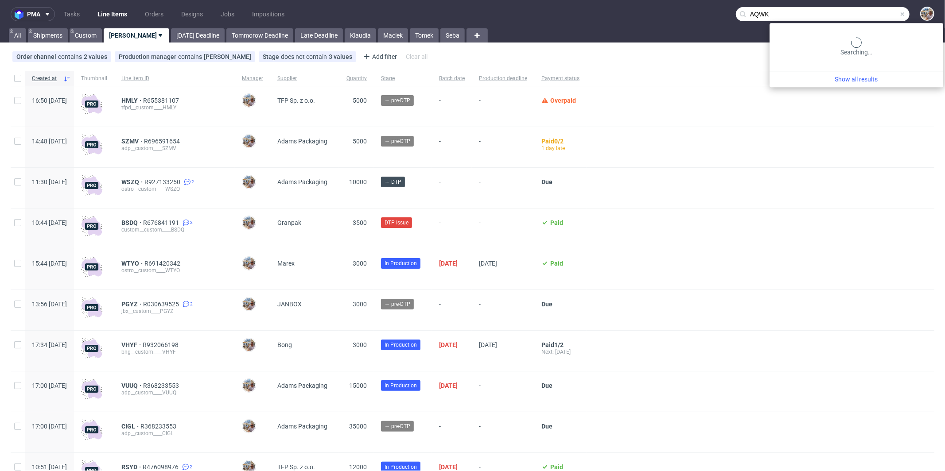
type input "AQWK"
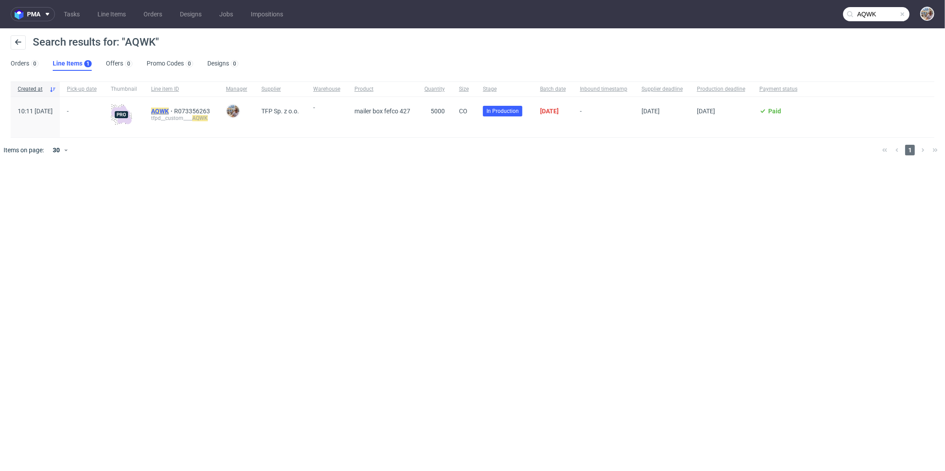
click at [169, 113] on mark "AQWK" at bounding box center [160, 111] width 18 height 7
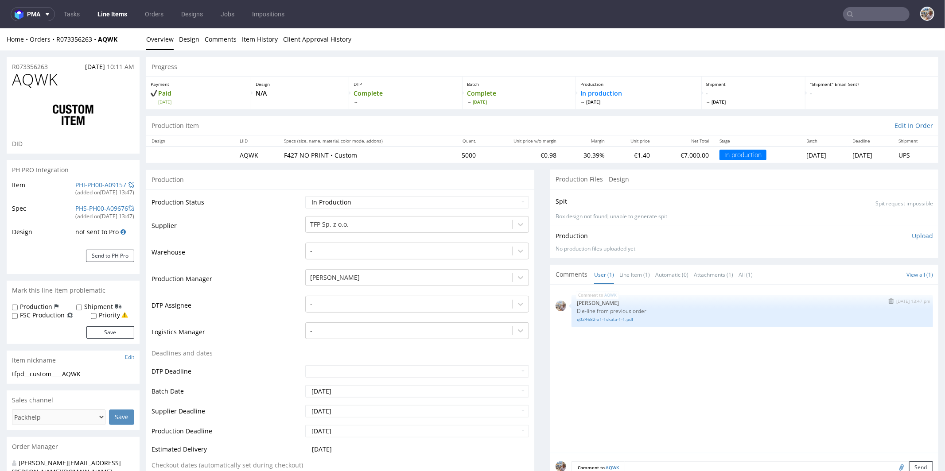
select select "in_progress"
click at [596, 316] on link "q024682-a1-1skala-1-1.pdf" at bounding box center [752, 319] width 351 height 7
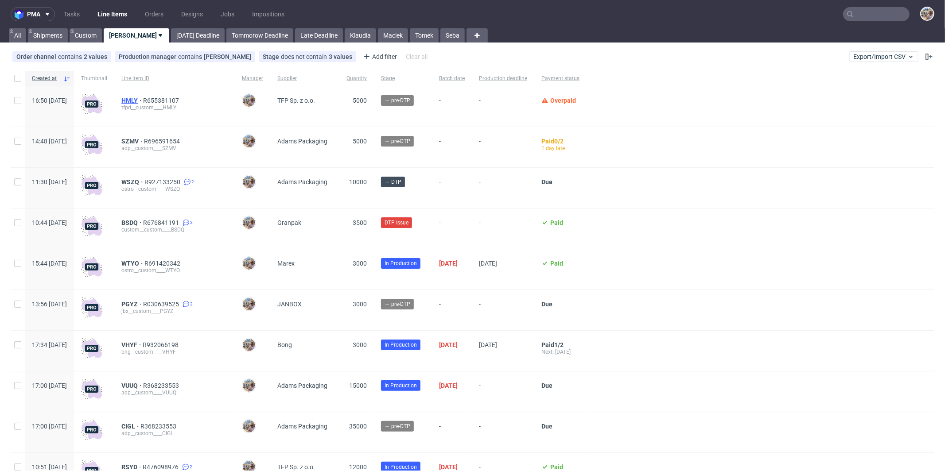
click at [143, 100] on span "HMLY" at bounding box center [132, 100] width 22 height 7
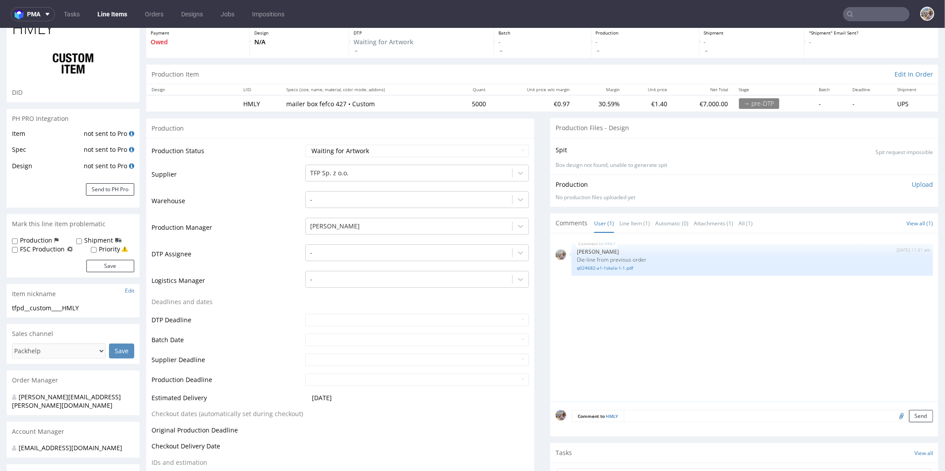
scroll to position [92, 0]
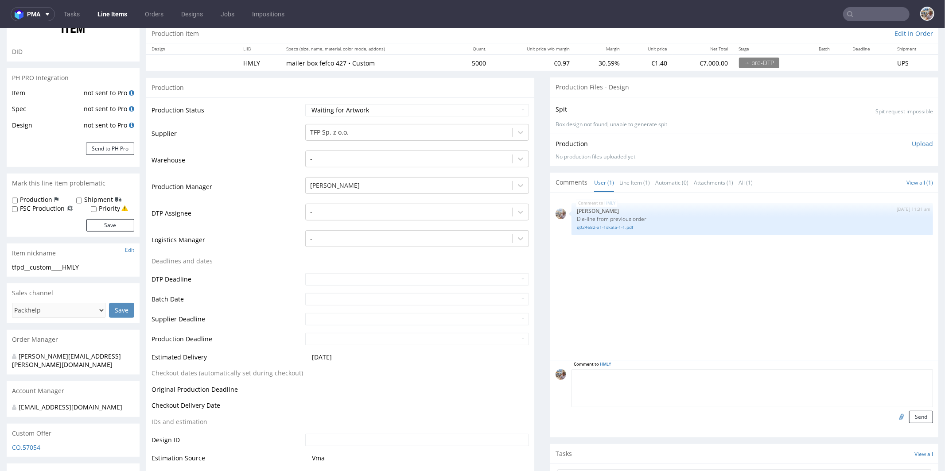
click at [626, 373] on textarea at bounding box center [753, 388] width 362 height 38
type textarea "Please confirm re-order 1:1."
click at [909, 415] on button "Send" at bounding box center [921, 417] width 24 height 12
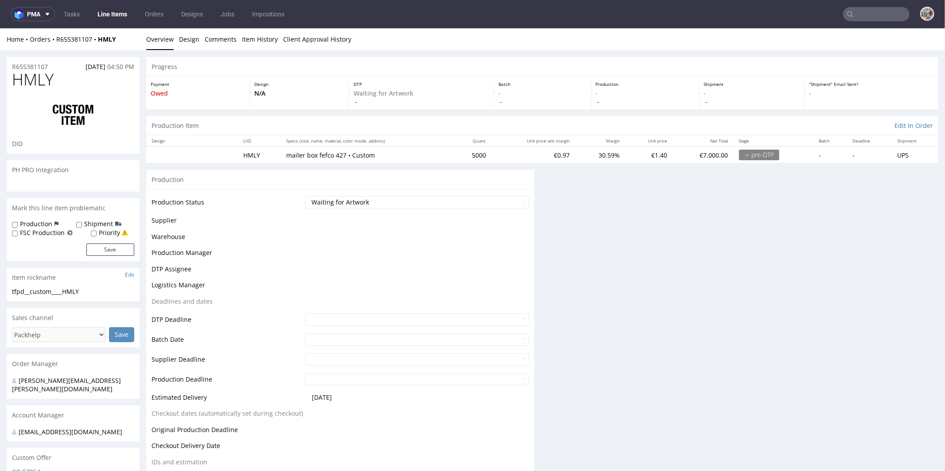
scroll to position [0, 0]
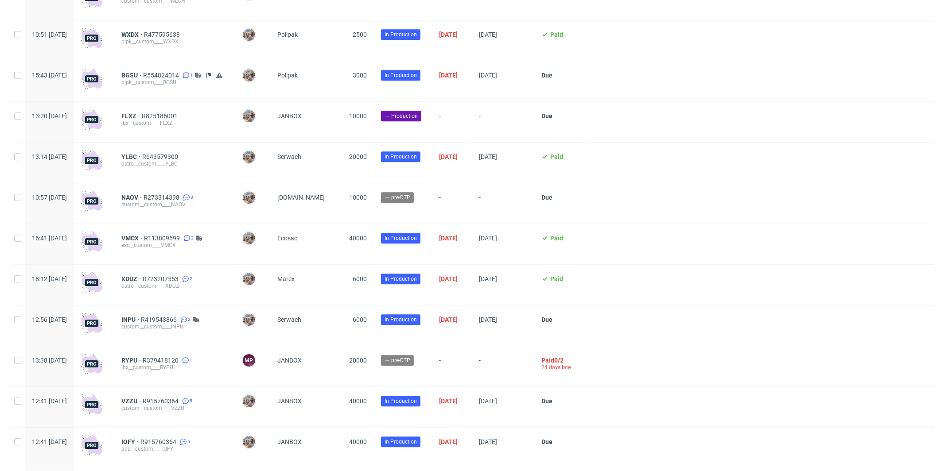
scroll to position [1834, 0]
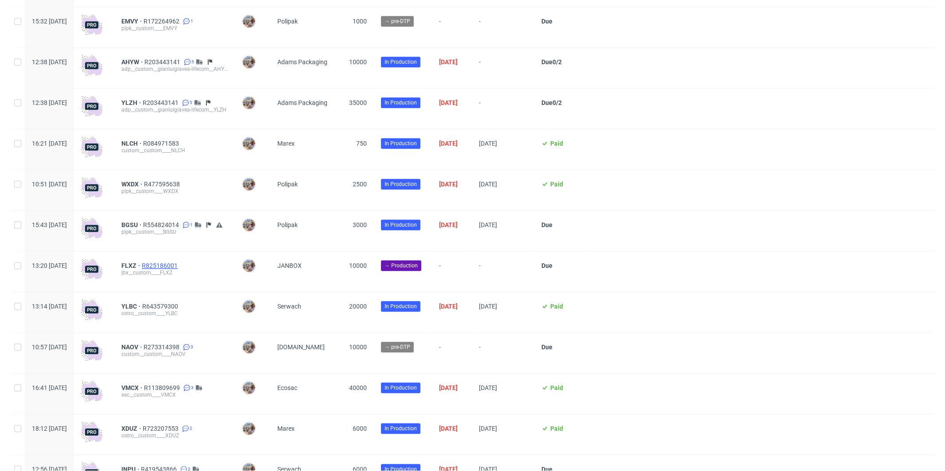
click at [179, 269] on span "R825186001" at bounding box center [161, 265] width 38 height 7
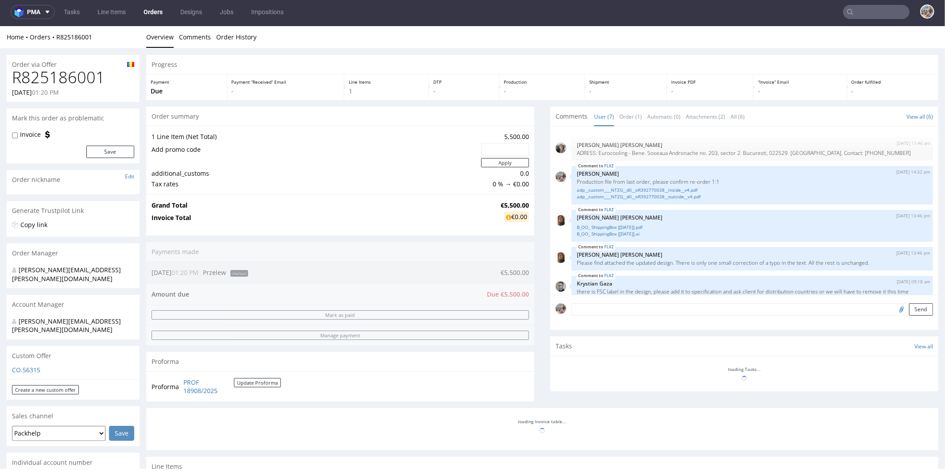
scroll to position [74, 0]
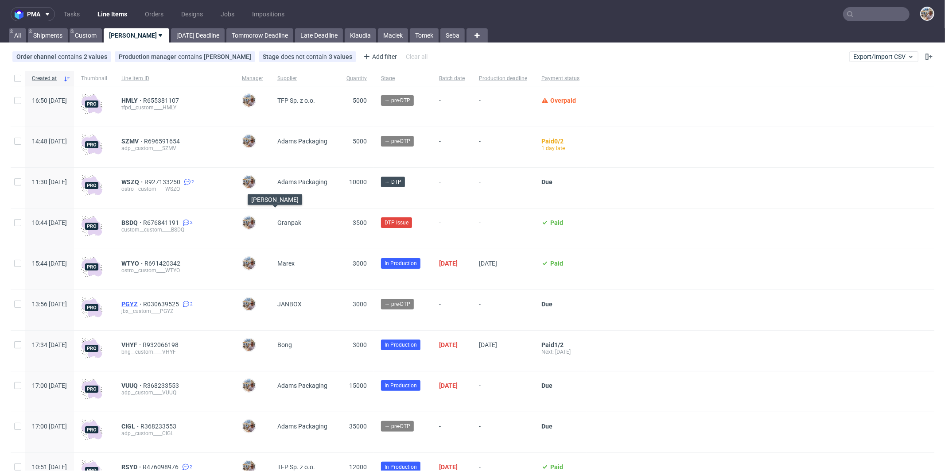
click at [143, 304] on span "PGYZ" at bounding box center [132, 304] width 22 height 7
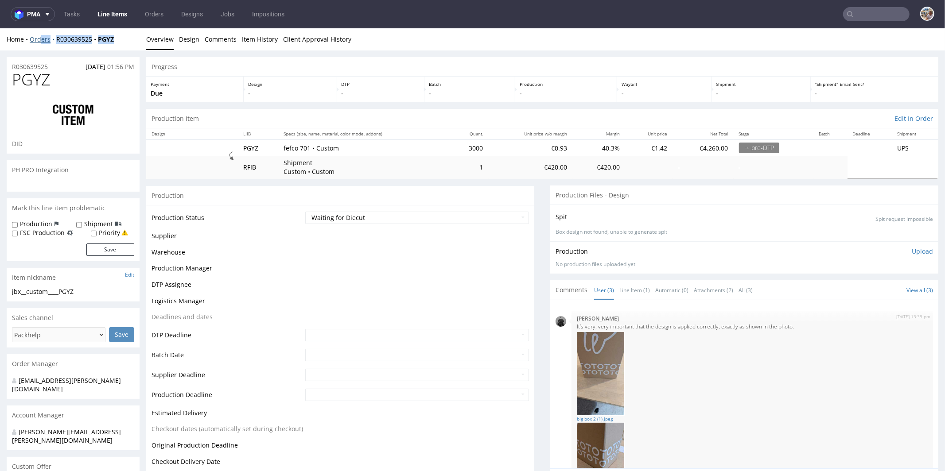
drag, startPoint x: 124, startPoint y: 39, endPoint x: 42, endPoint y: 39, distance: 82.0
click at [42, 39] on div "Home Orders R030639525 PGYZ" at bounding box center [73, 39] width 133 height 9
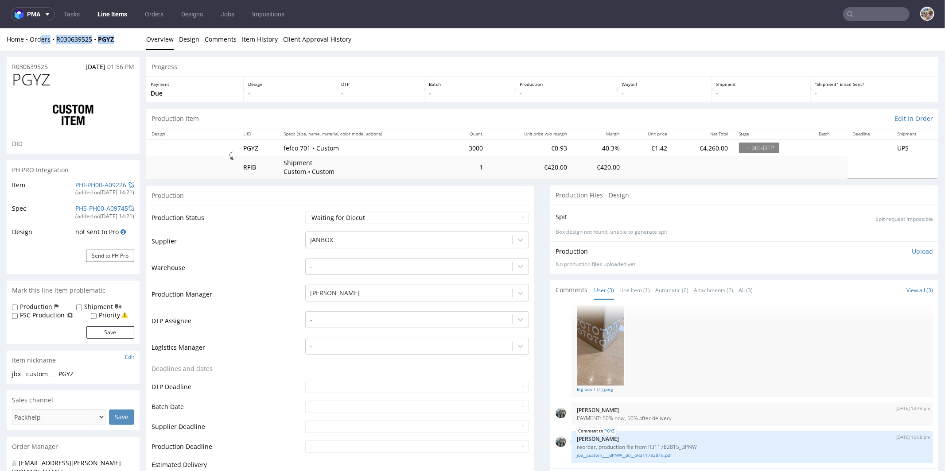
select select "in_progress"
click at [139, 39] on div "Home Orders R030639525 PGYZ" at bounding box center [73, 39] width 133 height 9
drag, startPoint x: 122, startPoint y: 39, endPoint x: 58, endPoint y: 41, distance: 64.7
click at [58, 41] on div "Home Orders R030639525 PGYZ" at bounding box center [73, 39] width 133 height 9
copy div "R030639525 PGYZ"
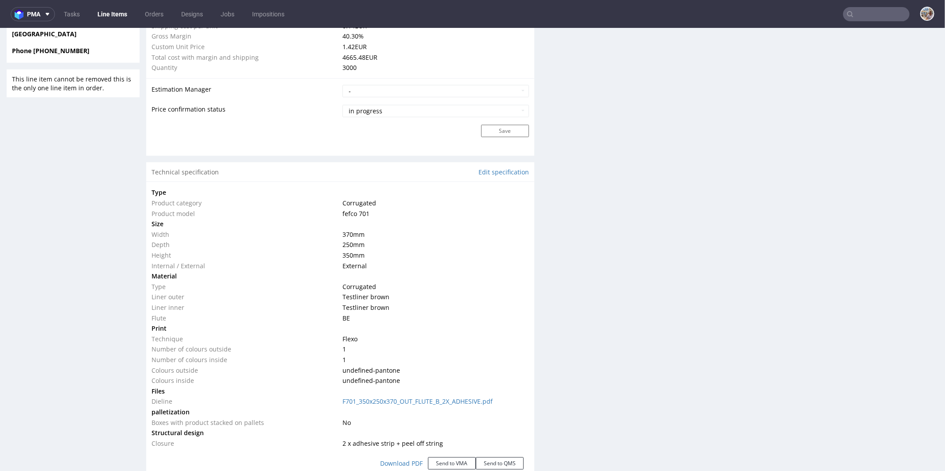
scroll to position [861, 0]
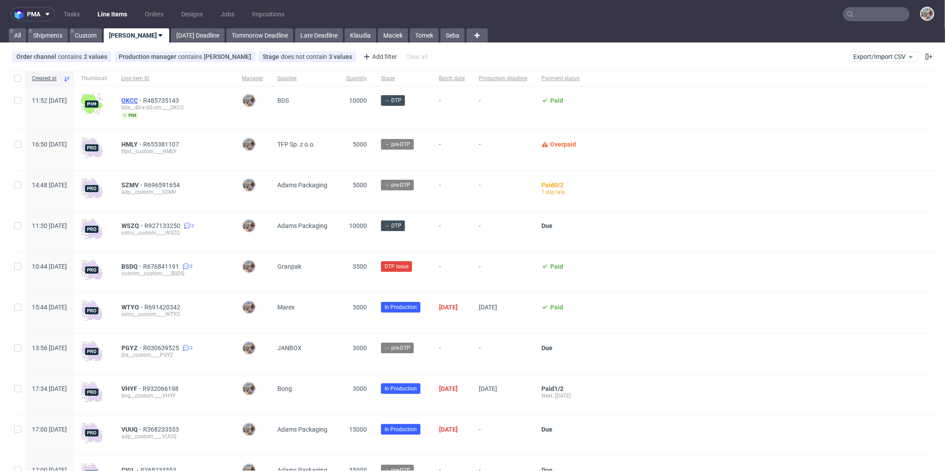
click at [143, 99] on span "OKCC" at bounding box center [132, 100] width 22 height 7
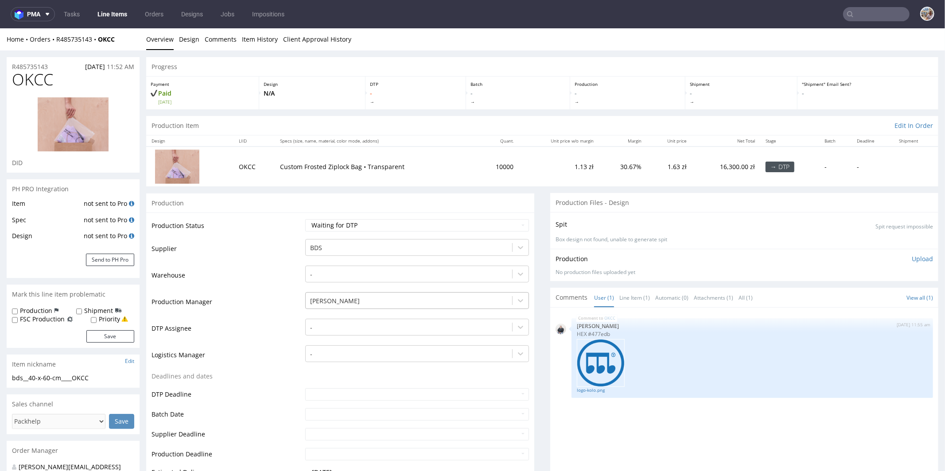
click at [364, 304] on div at bounding box center [409, 301] width 198 height 11
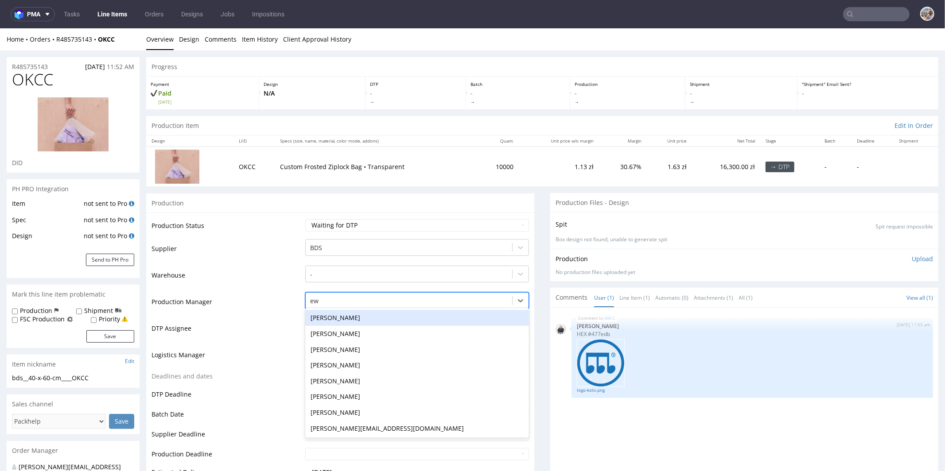
type input "ewa"
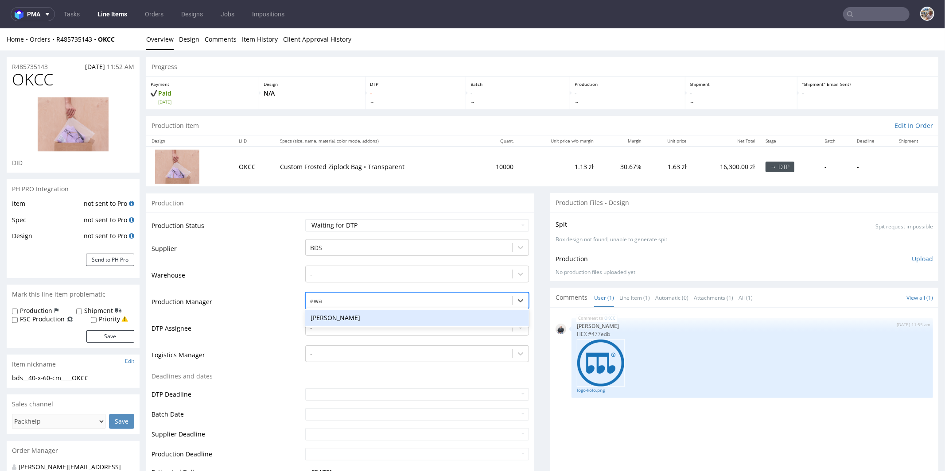
click at [354, 318] on div "Ewa Prus" at bounding box center [417, 318] width 224 height 16
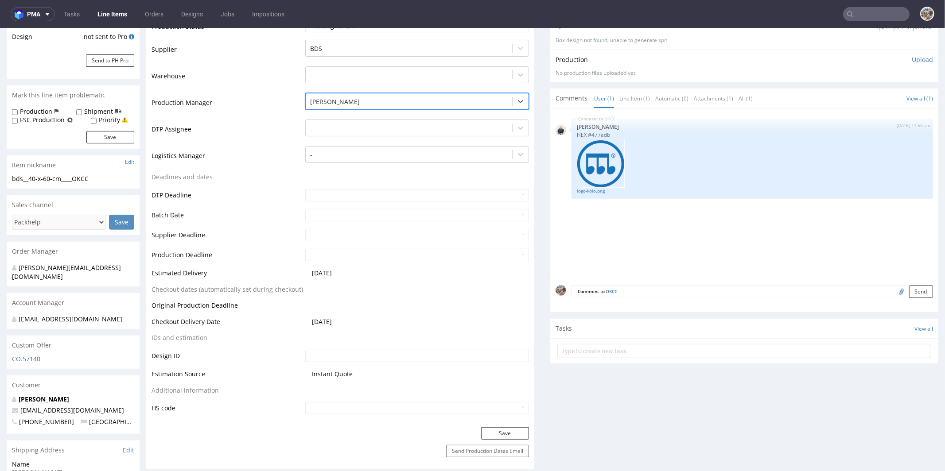
scroll to position [214, 0]
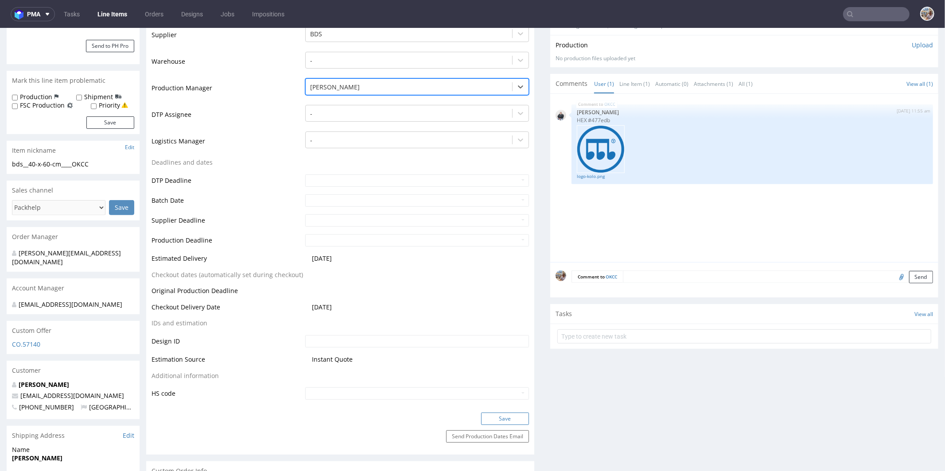
click at [505, 417] on button "Save" at bounding box center [505, 419] width 48 height 12
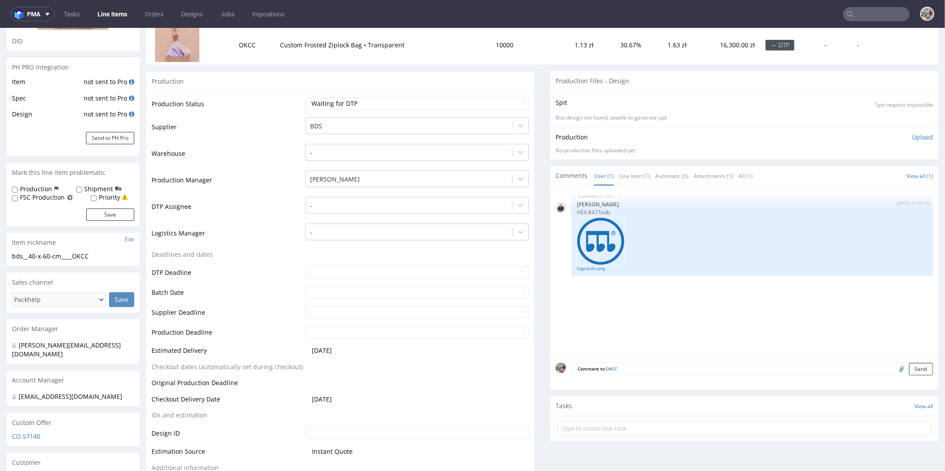
scroll to position [76, 0]
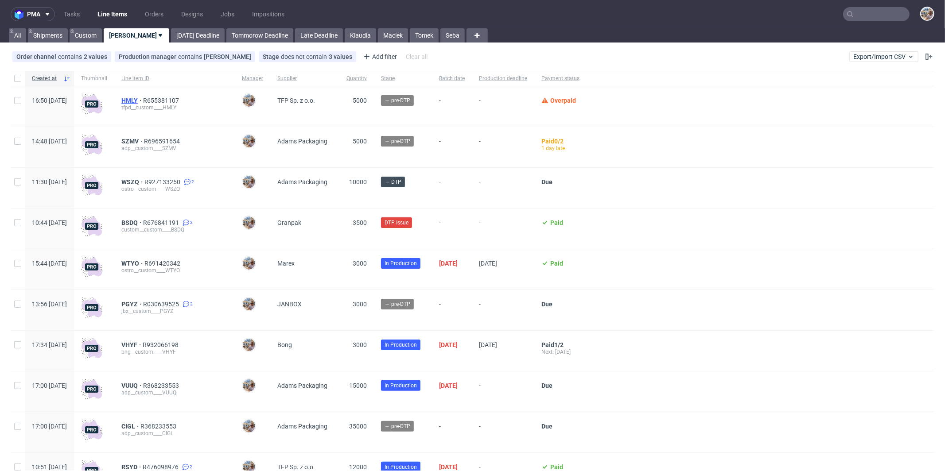
click at [143, 98] on span "HMLY" at bounding box center [132, 100] width 22 height 7
click at [877, 14] on input "text" at bounding box center [876, 14] width 66 height 14
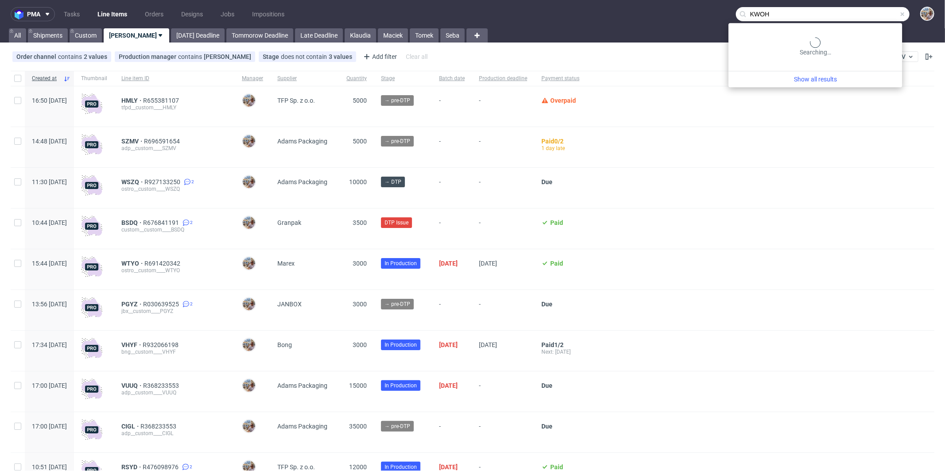
type input "KWOH"
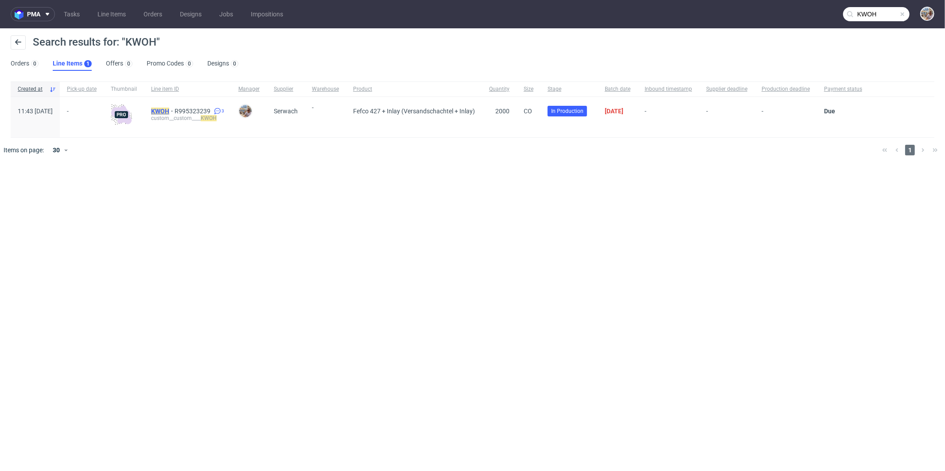
click at [169, 108] on mark "KWOH" at bounding box center [160, 111] width 18 height 7
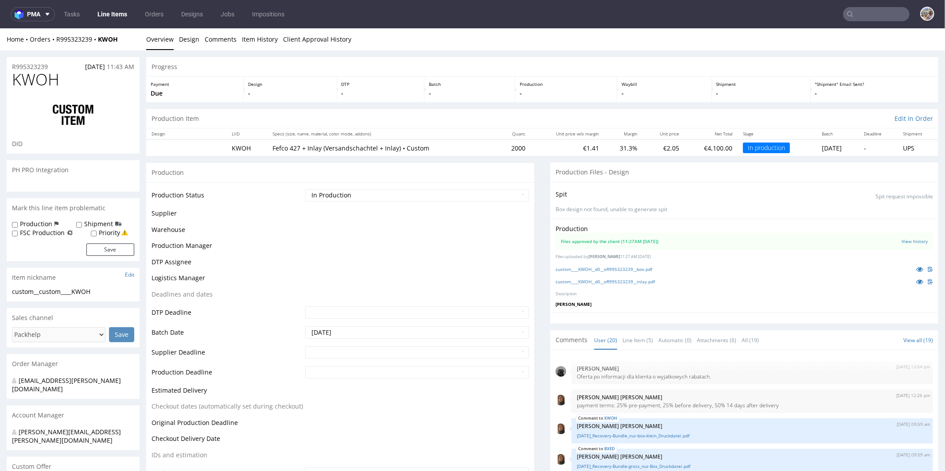
scroll to position [488, 0]
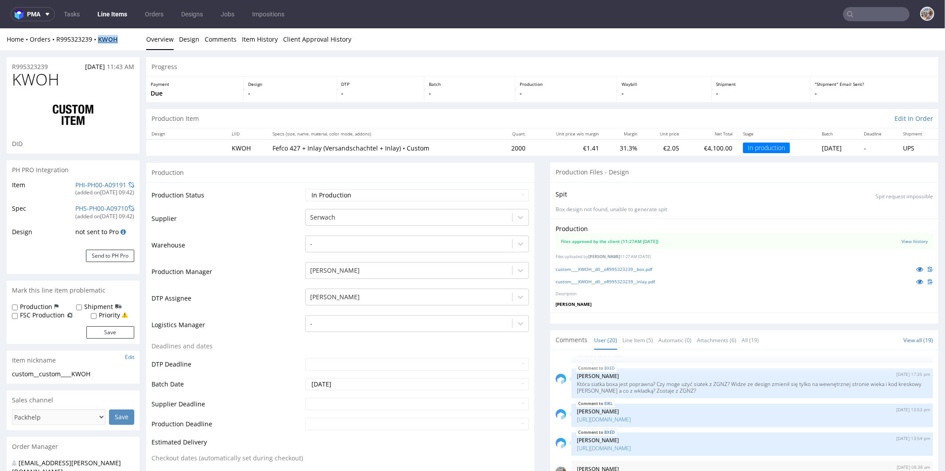
drag, startPoint x: 125, startPoint y: 38, endPoint x: 102, endPoint y: 38, distance: 23.5
click at [102, 38] on div "Home Orders R995323239 KWOH" at bounding box center [73, 39] width 133 height 9
copy strong "KWOH"
click at [886, 18] on input "text" at bounding box center [876, 14] width 66 height 14
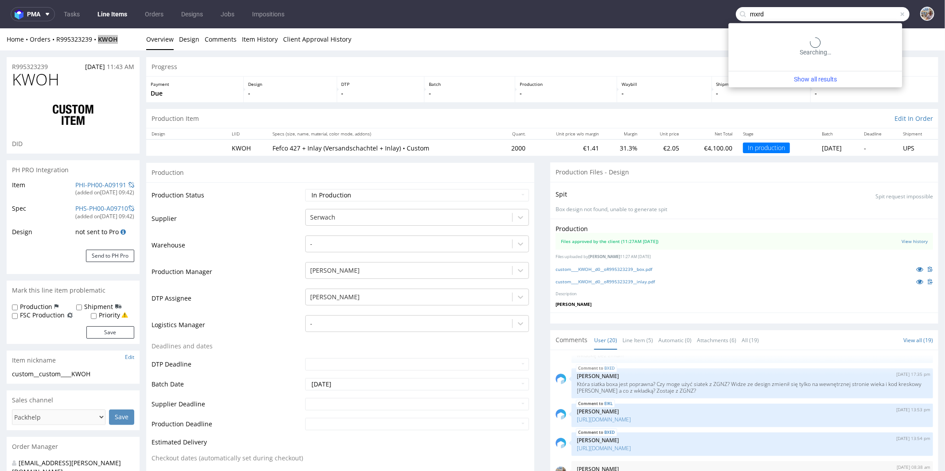
type input "mxrd"
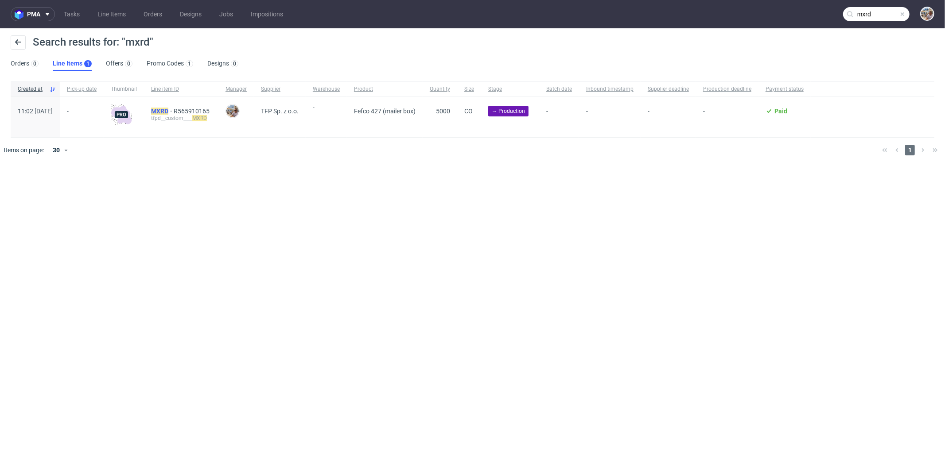
click at [168, 109] on mark "MXRD" at bounding box center [159, 111] width 17 height 7
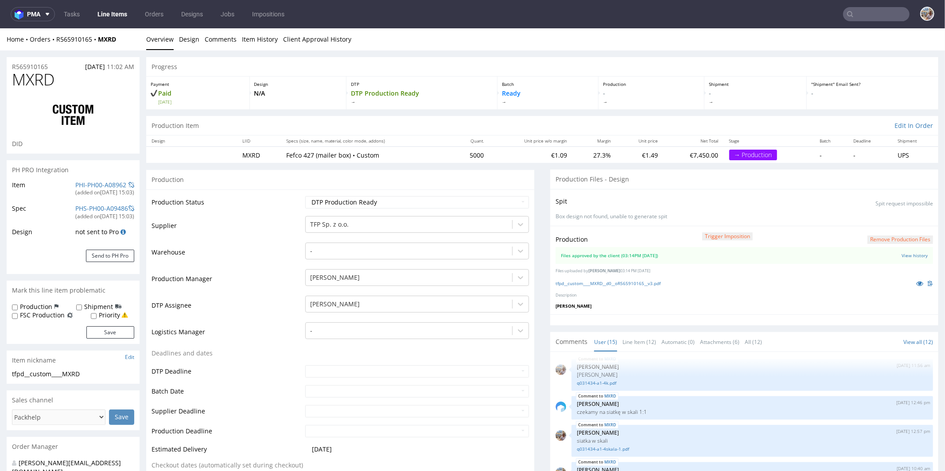
click at [52, 66] on div "R565910165 [DATE] 11:02 AM" at bounding box center [73, 64] width 133 height 14
drag, startPoint x: 52, startPoint y: 66, endPoint x: 8, endPoint y: 66, distance: 44.8
click at [8, 66] on div "R565910165 [DATE] 11:02 AM" at bounding box center [73, 64] width 133 height 14
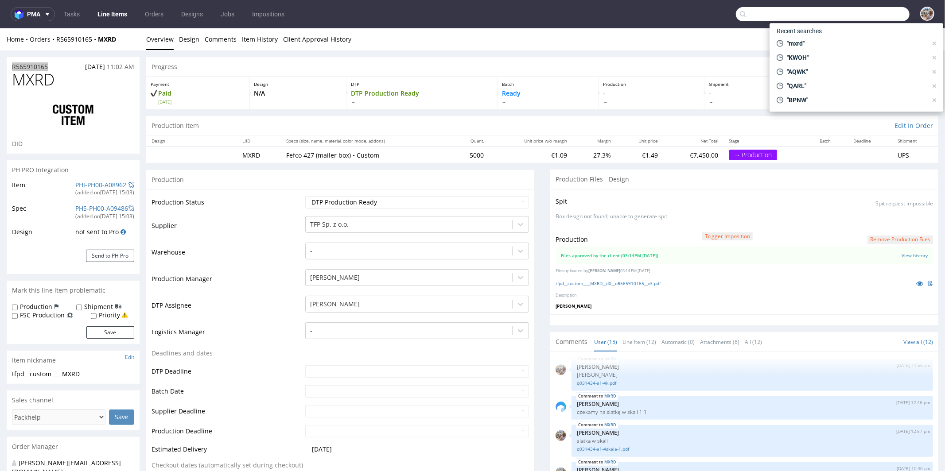
click at [894, 15] on input "text" at bounding box center [823, 14] width 174 height 14
paste input "AQWK"
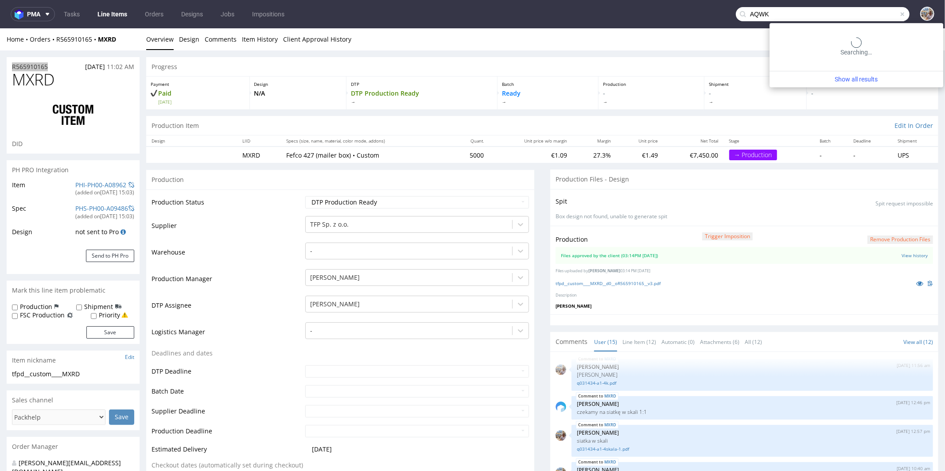
type input "AQWK"
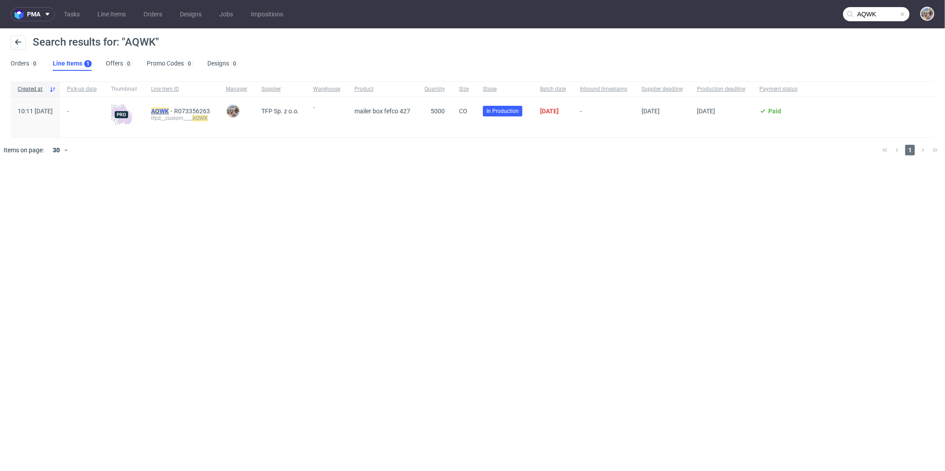
click at [169, 109] on mark "AQWK" at bounding box center [160, 111] width 18 height 7
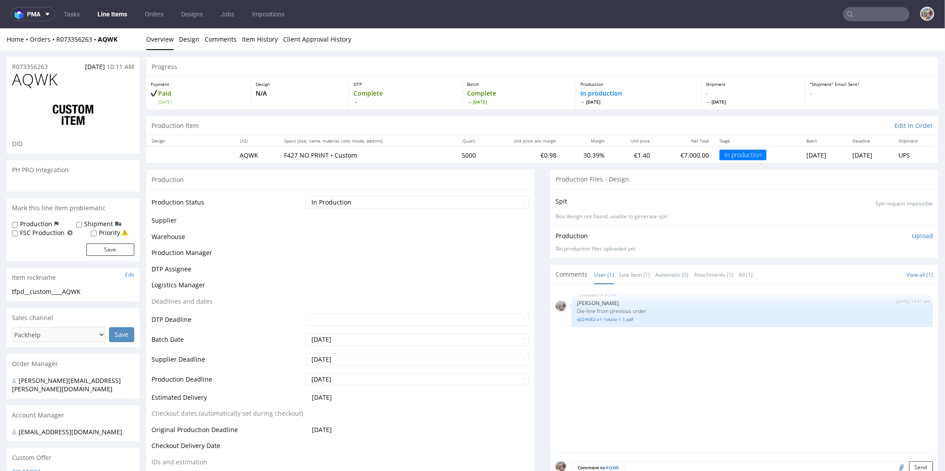
select select "in_progress"
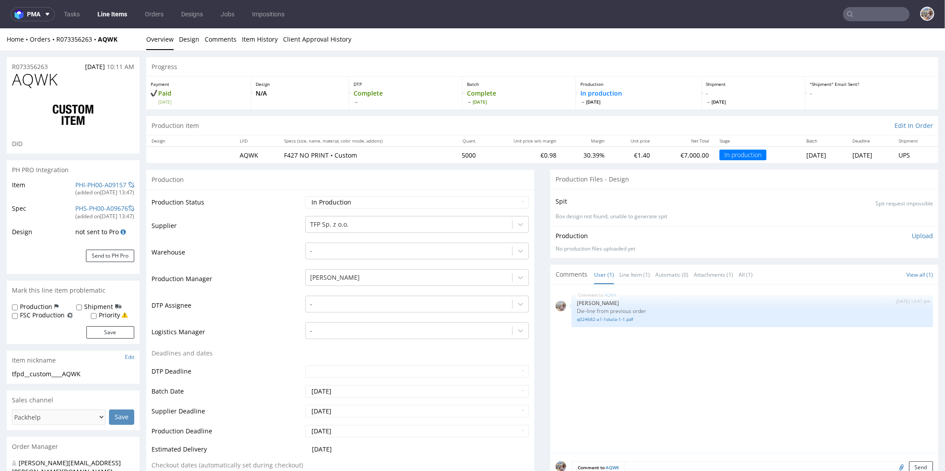
click at [272, 278] on td "Production Manager" at bounding box center [228, 281] width 152 height 27
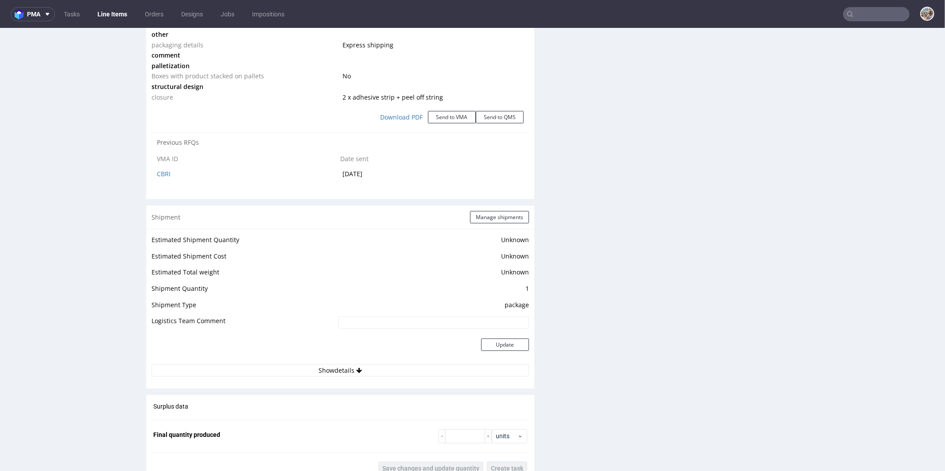
scroll to position [1147, 0]
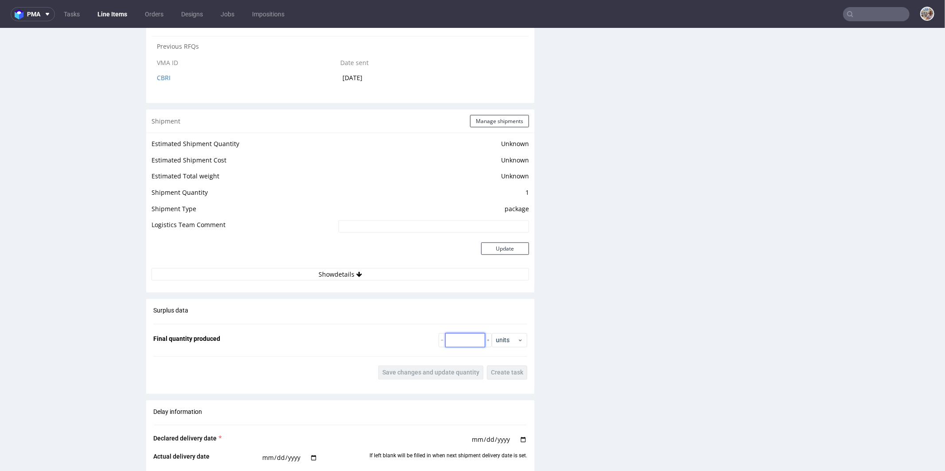
click at [463, 343] on input "number" at bounding box center [465, 340] width 40 height 14
type input "5108"
click at [436, 377] on button "Save changes and update quantity" at bounding box center [430, 373] width 105 height 14
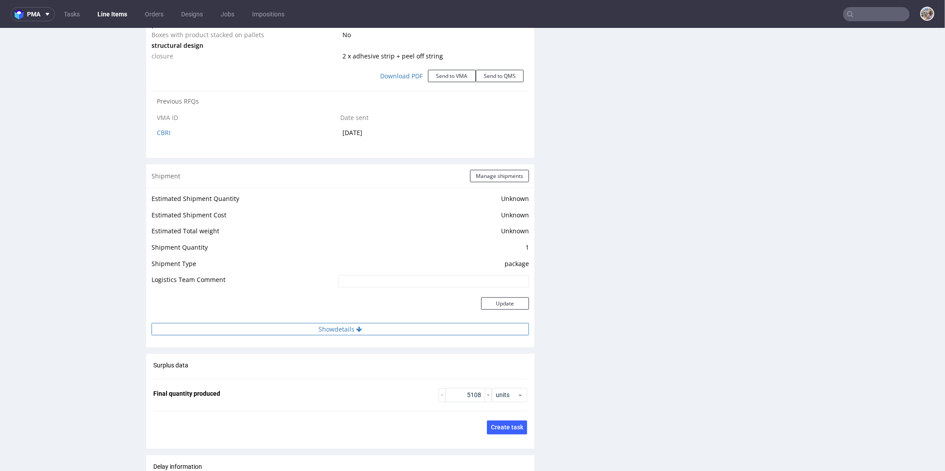
scroll to position [1134, 0]
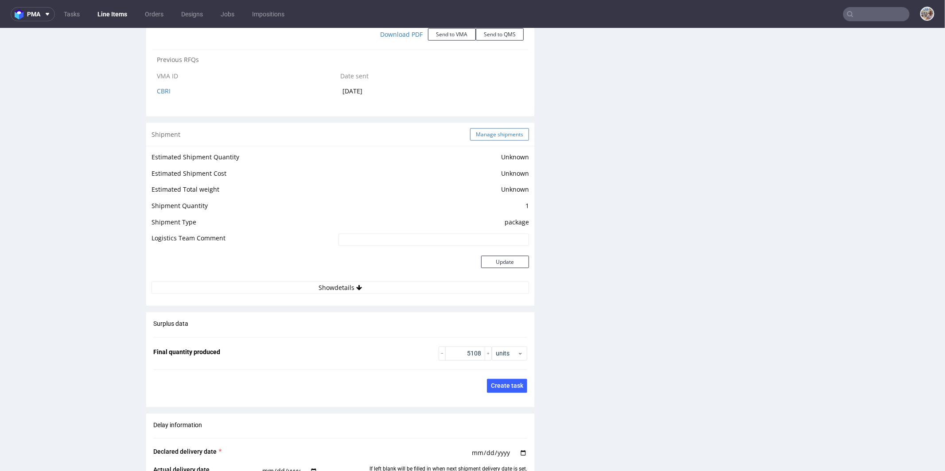
click at [491, 132] on button "Manage shipments" at bounding box center [499, 134] width 59 height 12
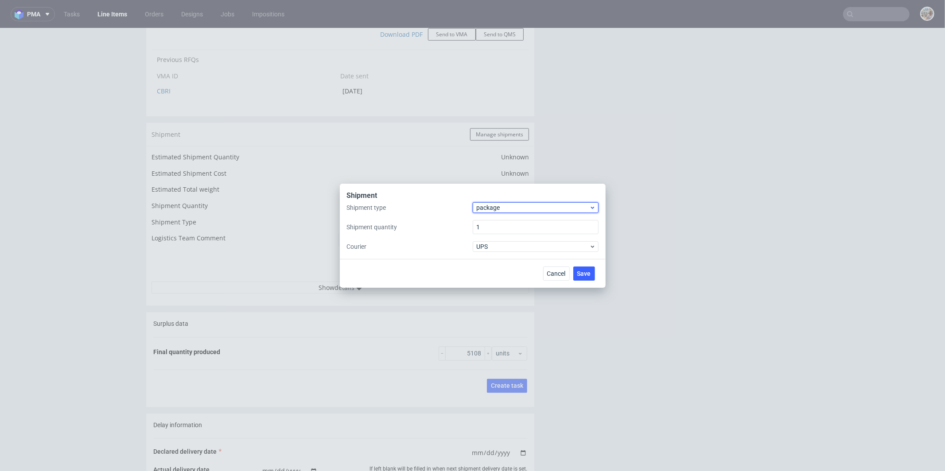
click at [491, 204] on span "package" at bounding box center [533, 207] width 113 height 9
click at [489, 218] on div "pallet" at bounding box center [535, 226] width 119 height 16
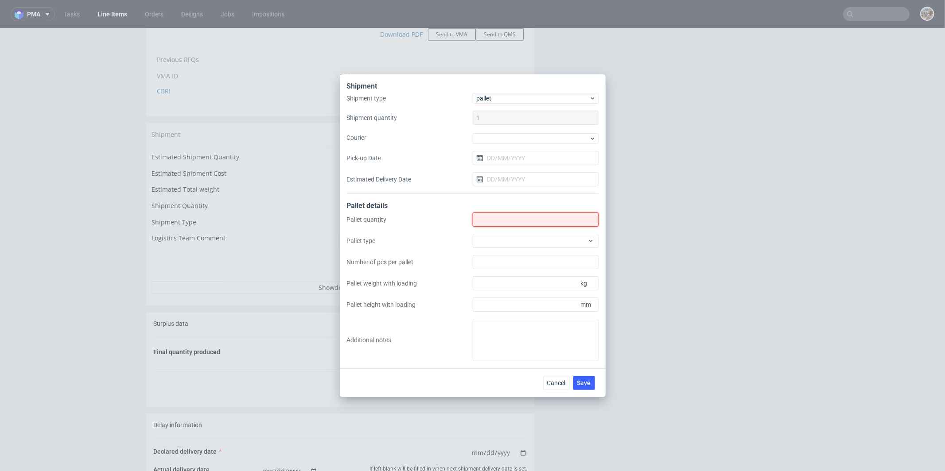
click at [489, 219] on input "Shipment type" at bounding box center [536, 220] width 126 height 14
type input "12"
click at [518, 245] on div at bounding box center [536, 241] width 126 height 14
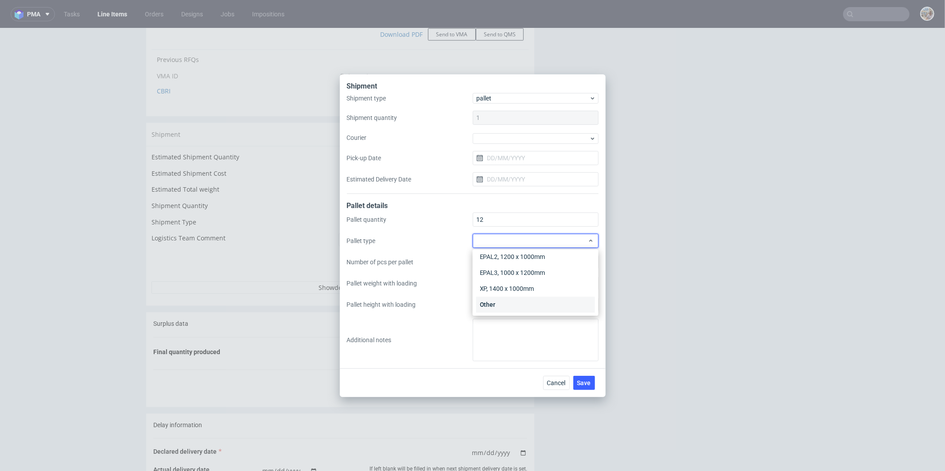
scroll to position [20, 0]
click at [526, 301] on div "Other" at bounding box center [535, 304] width 119 height 16
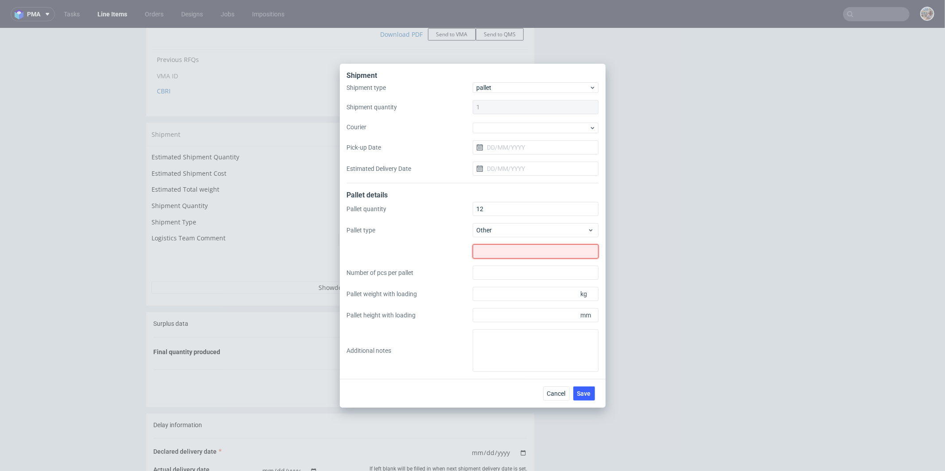
click at [522, 255] on input "text" at bounding box center [536, 252] width 126 height 14
type input "1400x800"
click at [513, 315] on input "Pallet height with loading" at bounding box center [536, 315] width 126 height 14
click at [506, 296] on input "Pallet weight with loading" at bounding box center [536, 294] width 126 height 14
type input "2"
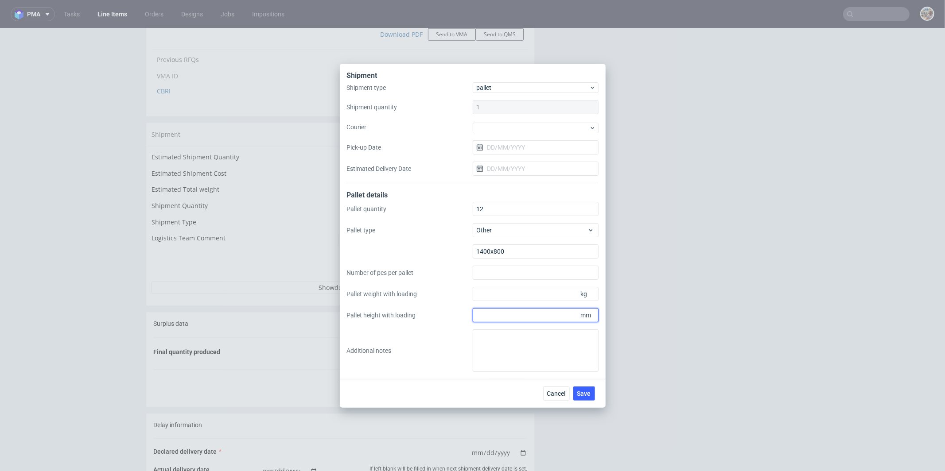
click at [509, 317] on input "Pallet height with loading" at bounding box center [536, 315] width 126 height 14
type input "2010"
click at [520, 298] on input "Pallet weight with loading" at bounding box center [536, 294] width 126 height 14
type input "227"
click at [455, 343] on div "Pallet quantity 12 Pallet type Other 1400x800 Number of pcs per pallet Pallet w…" at bounding box center [473, 287] width 252 height 170
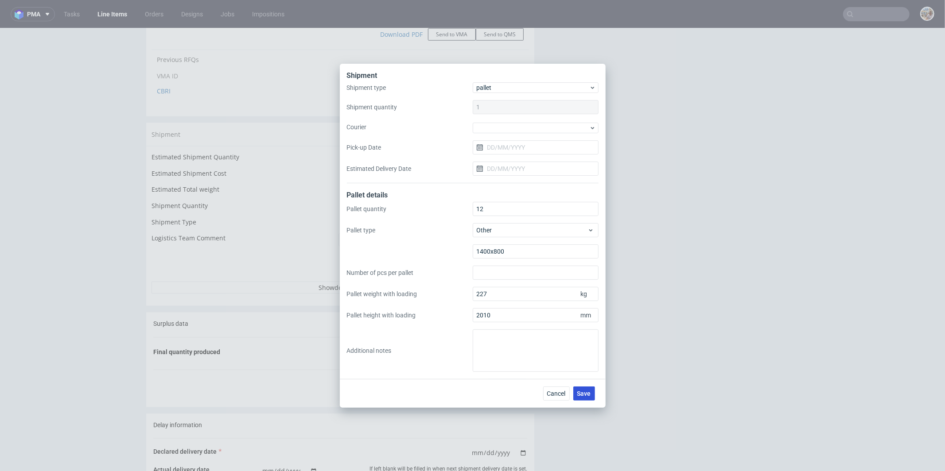
click at [578, 391] on span "Save" at bounding box center [584, 394] width 14 height 6
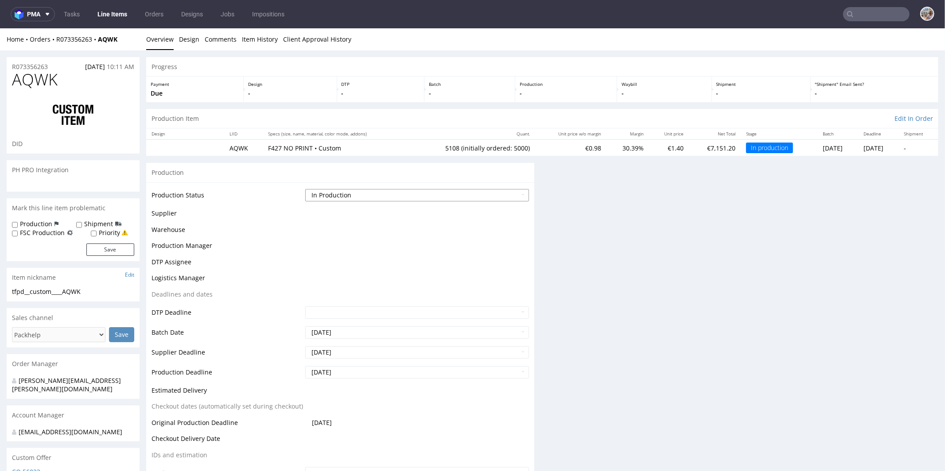
click at [370, 191] on select "Waiting for Artwork Waiting for Diecut Waiting for Mockup Waiting for DTP Waiti…" at bounding box center [417, 195] width 224 height 12
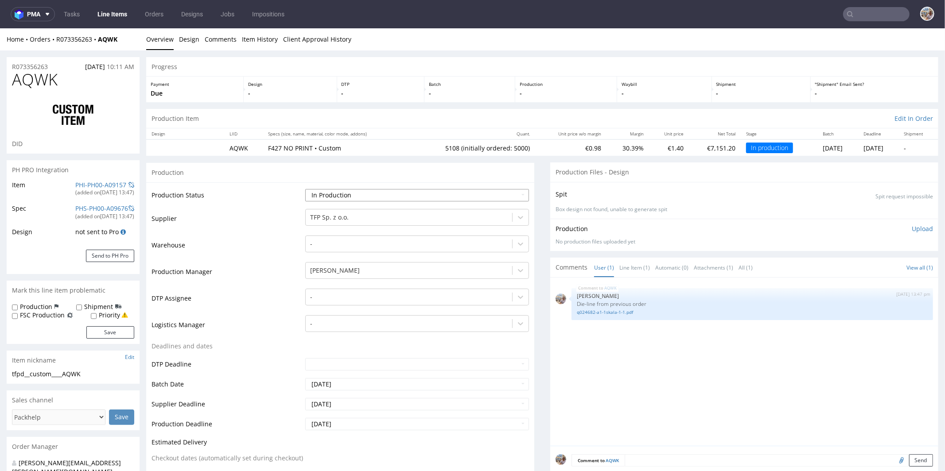
select select "in_progress"
select select "production_complete"
click at [305, 189] on select "Waiting for Artwork Waiting for Diecut Waiting for Mockup Waiting for DTP Waiti…" at bounding box center [417, 195] width 224 height 12
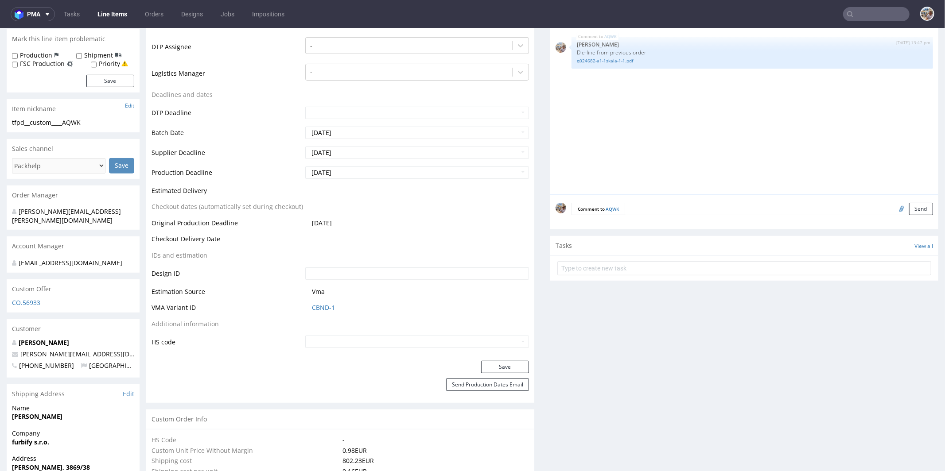
scroll to position [262, 0]
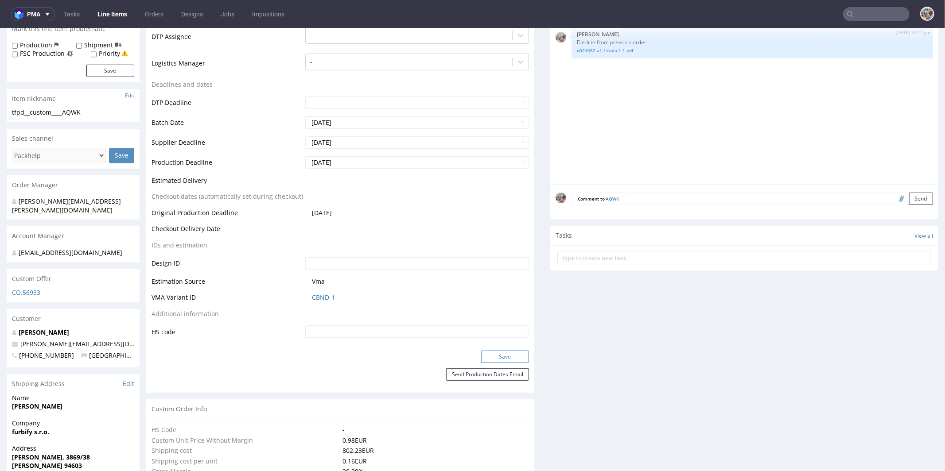
click at [488, 355] on button "Save" at bounding box center [505, 356] width 48 height 12
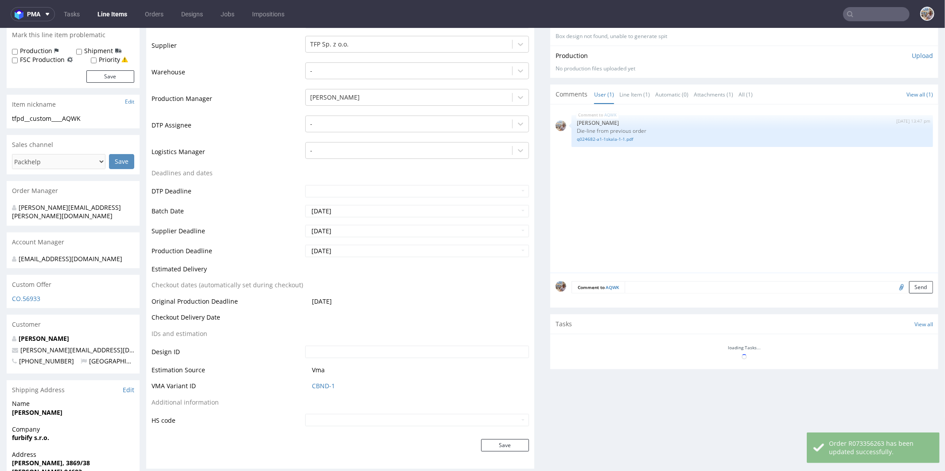
scroll to position [256, 0]
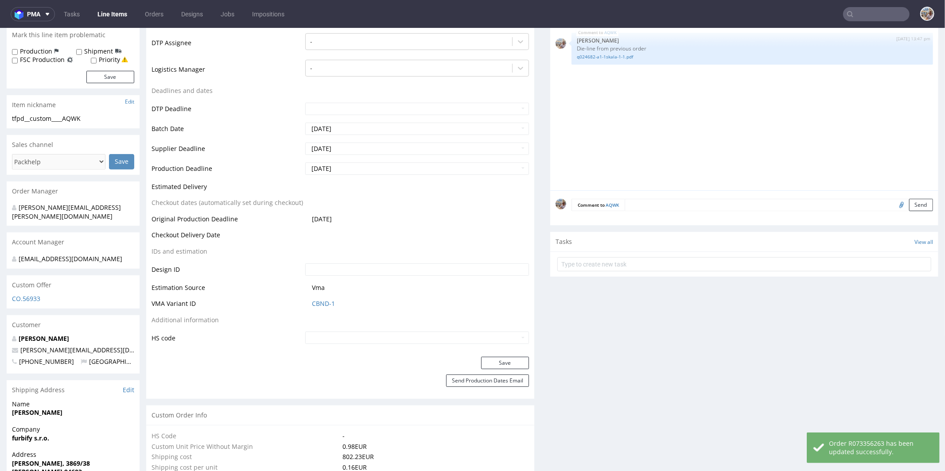
select select "in_progress"
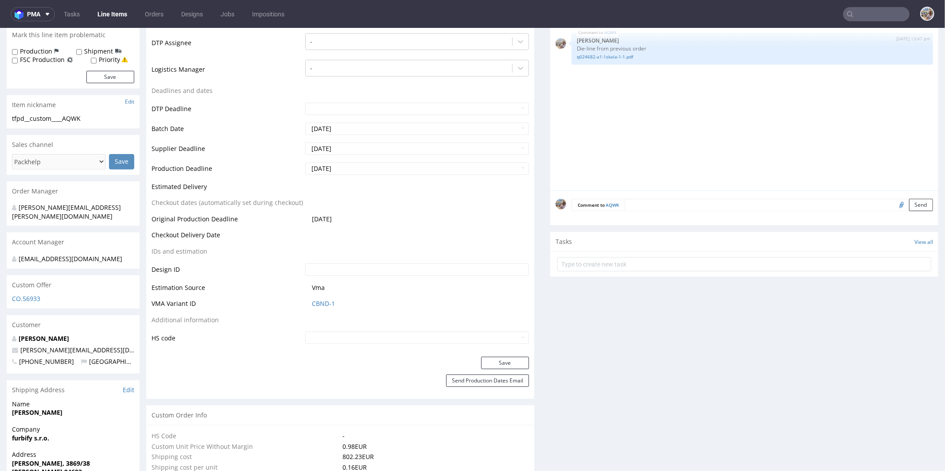
scroll to position [0, 0]
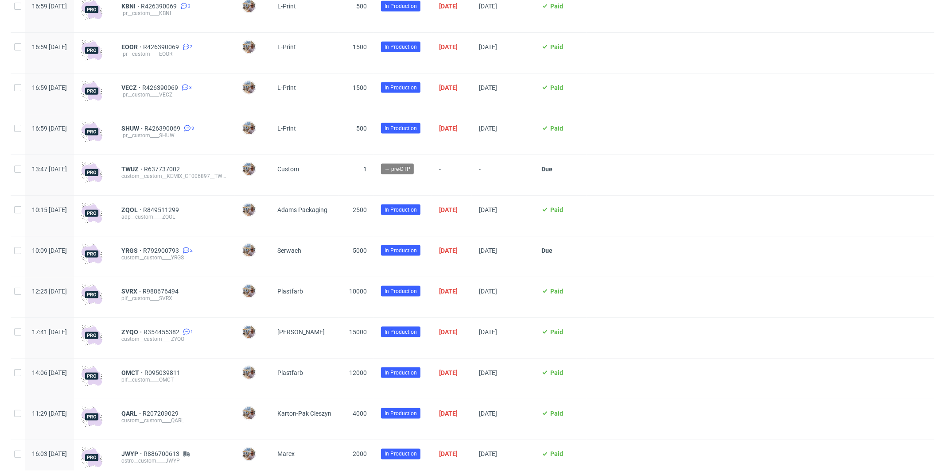
scroll to position [995, 0]
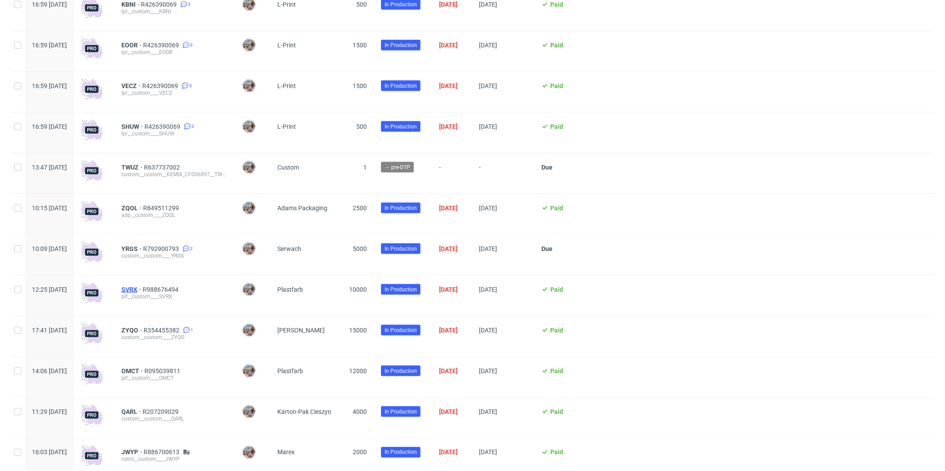
click at [143, 290] on span "SVRX" at bounding box center [131, 289] width 21 height 7
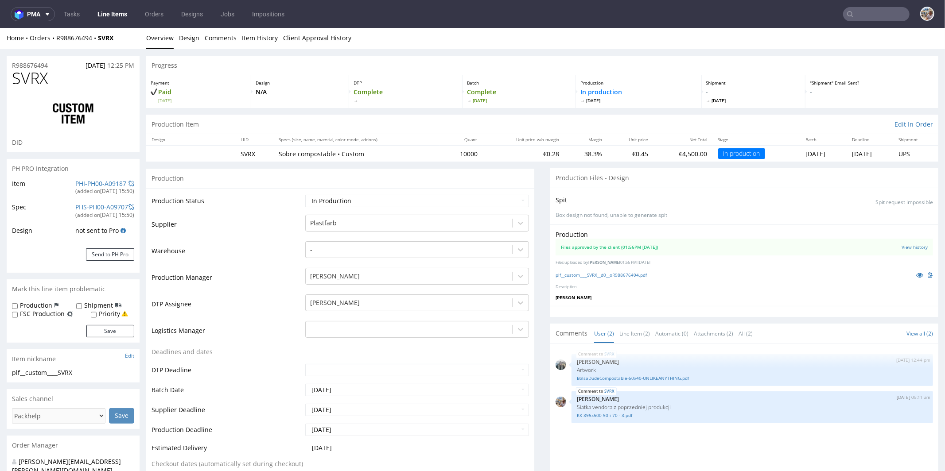
scroll to position [2, 0]
click at [107, 183] on link "PHI-PH00-A09187" at bounding box center [100, 183] width 51 height 8
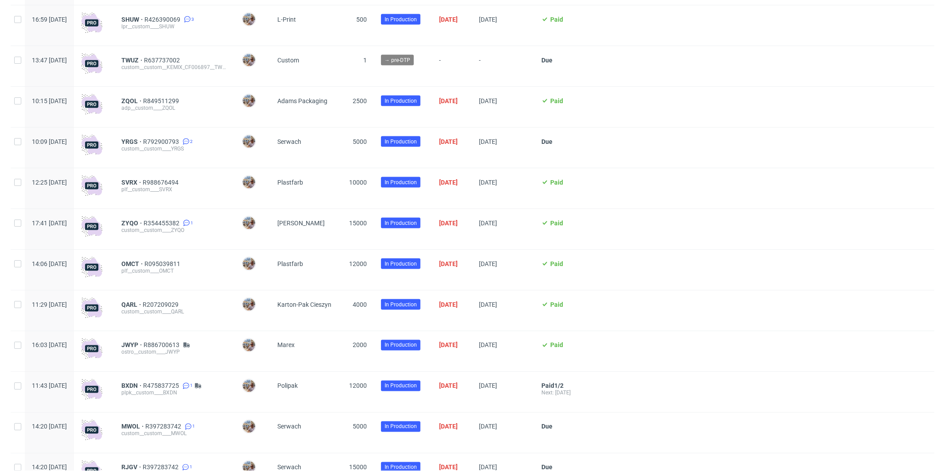
scroll to position [1135, 0]
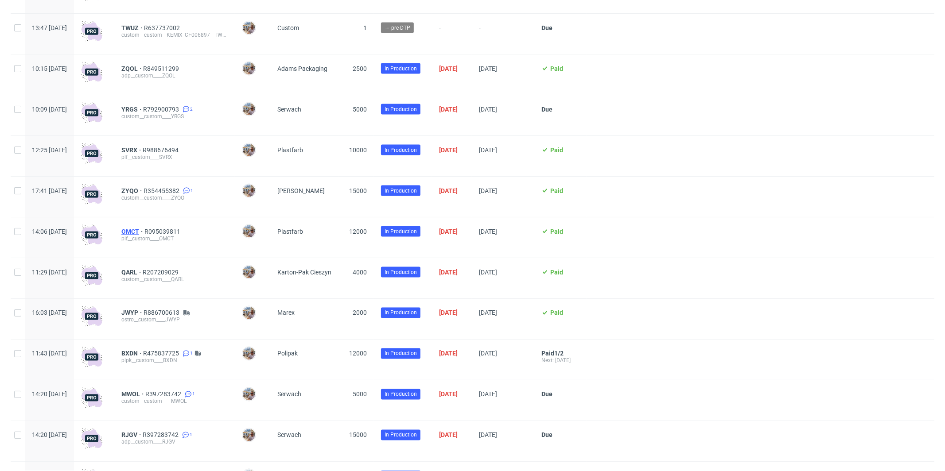
click at [144, 234] on span "OMCT" at bounding box center [132, 231] width 23 height 7
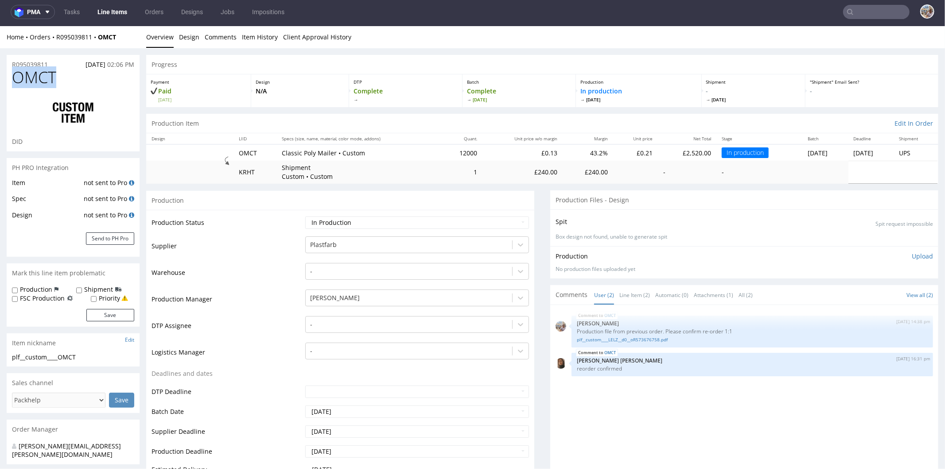
drag, startPoint x: 68, startPoint y: 75, endPoint x: 17, endPoint y: 78, distance: 51.5
click at [17, 78] on h1 "OMCT" at bounding box center [73, 77] width 122 height 18
copy span "OMCT"
click at [875, 15] on input "text" at bounding box center [876, 12] width 66 height 14
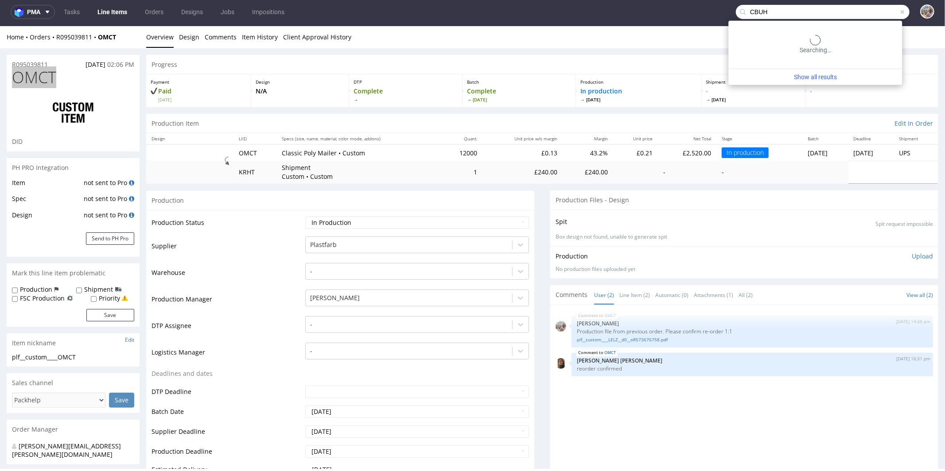
type input "CBUH"
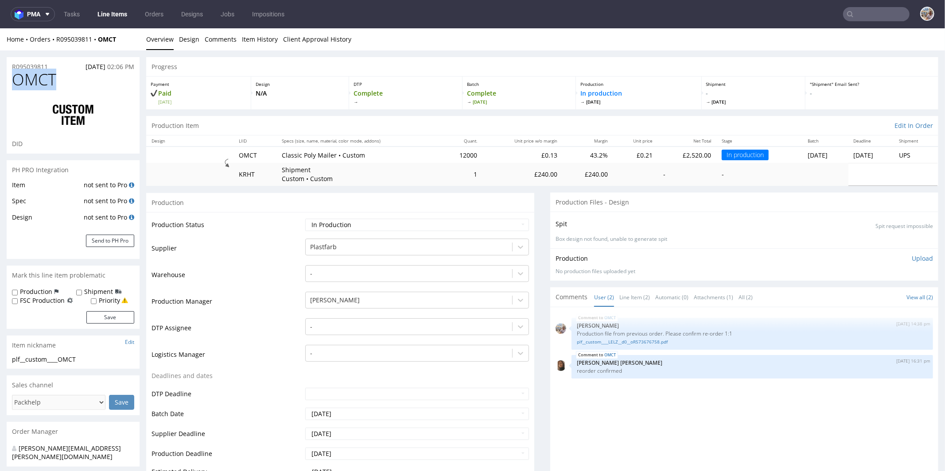
drag, startPoint x: 68, startPoint y: 74, endPoint x: 5, endPoint y: 79, distance: 63.6
copy span "OMCT"
click at [86, 66] on span "18.09.2025" at bounding box center [96, 66] width 20 height 8
drag, startPoint x: 54, startPoint y: 64, endPoint x: 7, endPoint y: 66, distance: 46.6
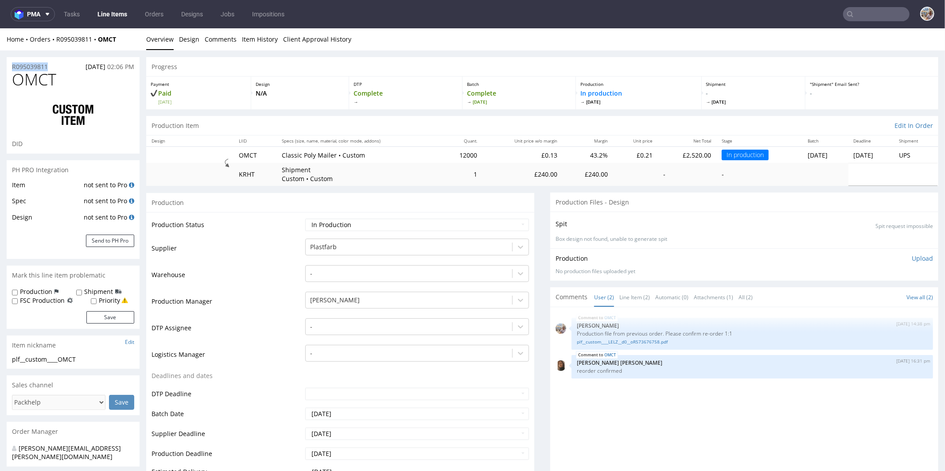
click at [7, 66] on div "R095039811 18.09.2025 02:06 PM" at bounding box center [73, 64] width 133 height 14
copy p "R095039811"
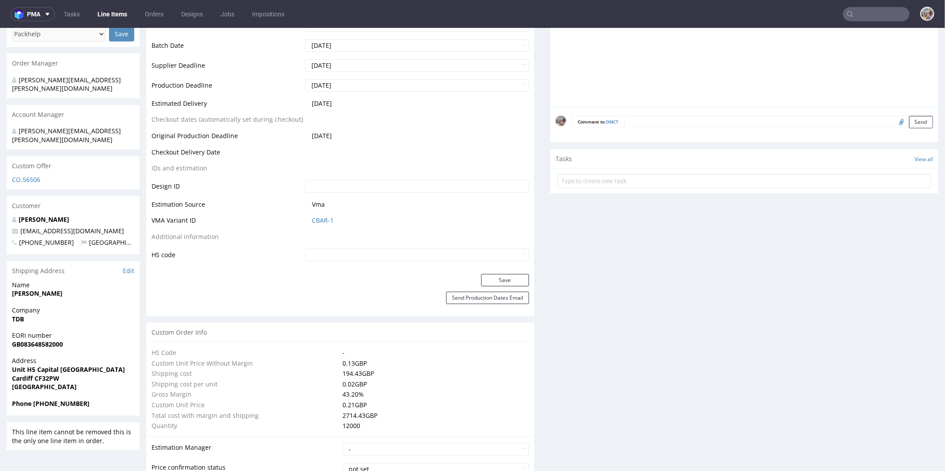
scroll to position [400, 0]
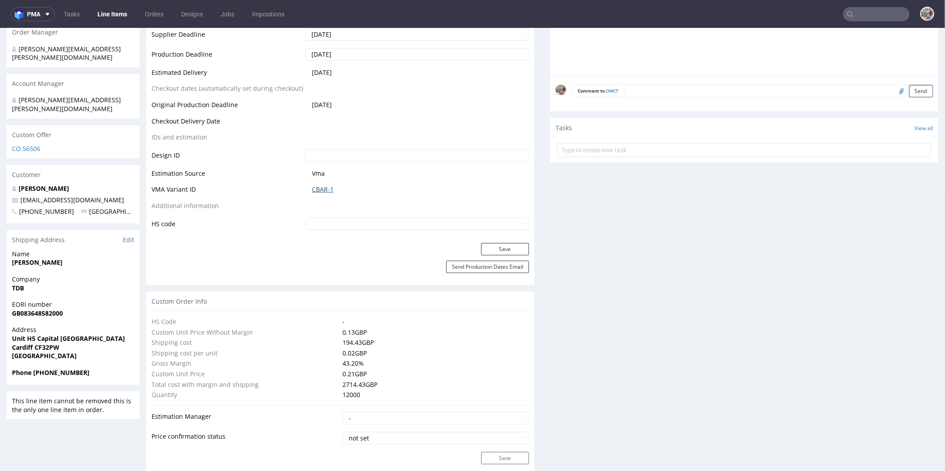
click at [319, 187] on link "CBAR-1" at bounding box center [323, 189] width 22 height 9
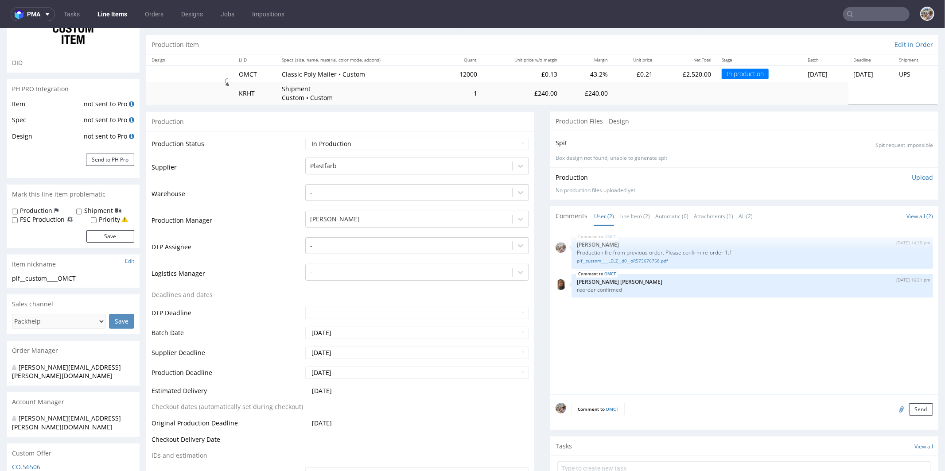
scroll to position [0, 0]
